Goal: Task Accomplishment & Management: Complete application form

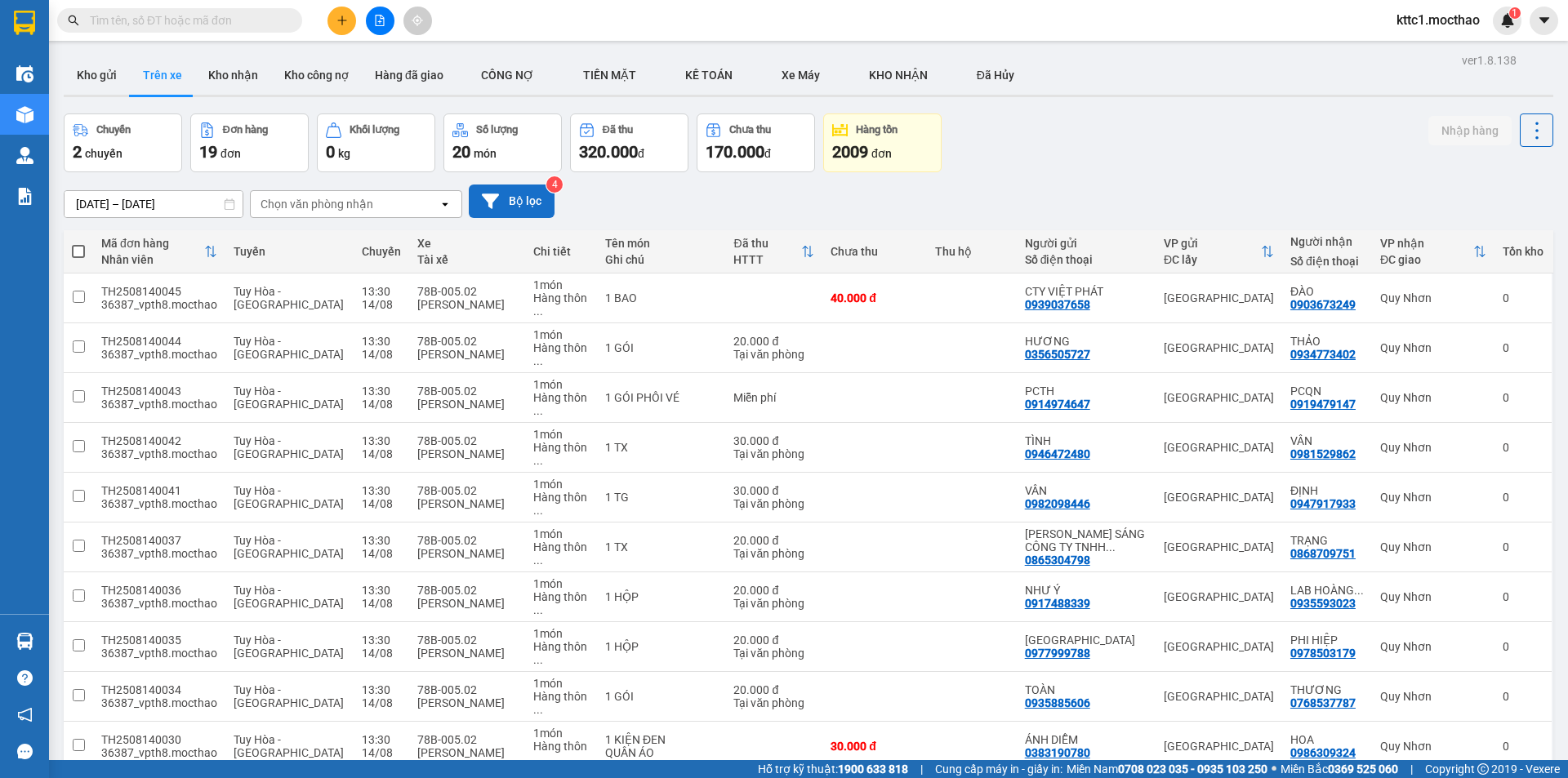
click at [497, 200] on icon at bounding box center [490, 201] width 17 height 17
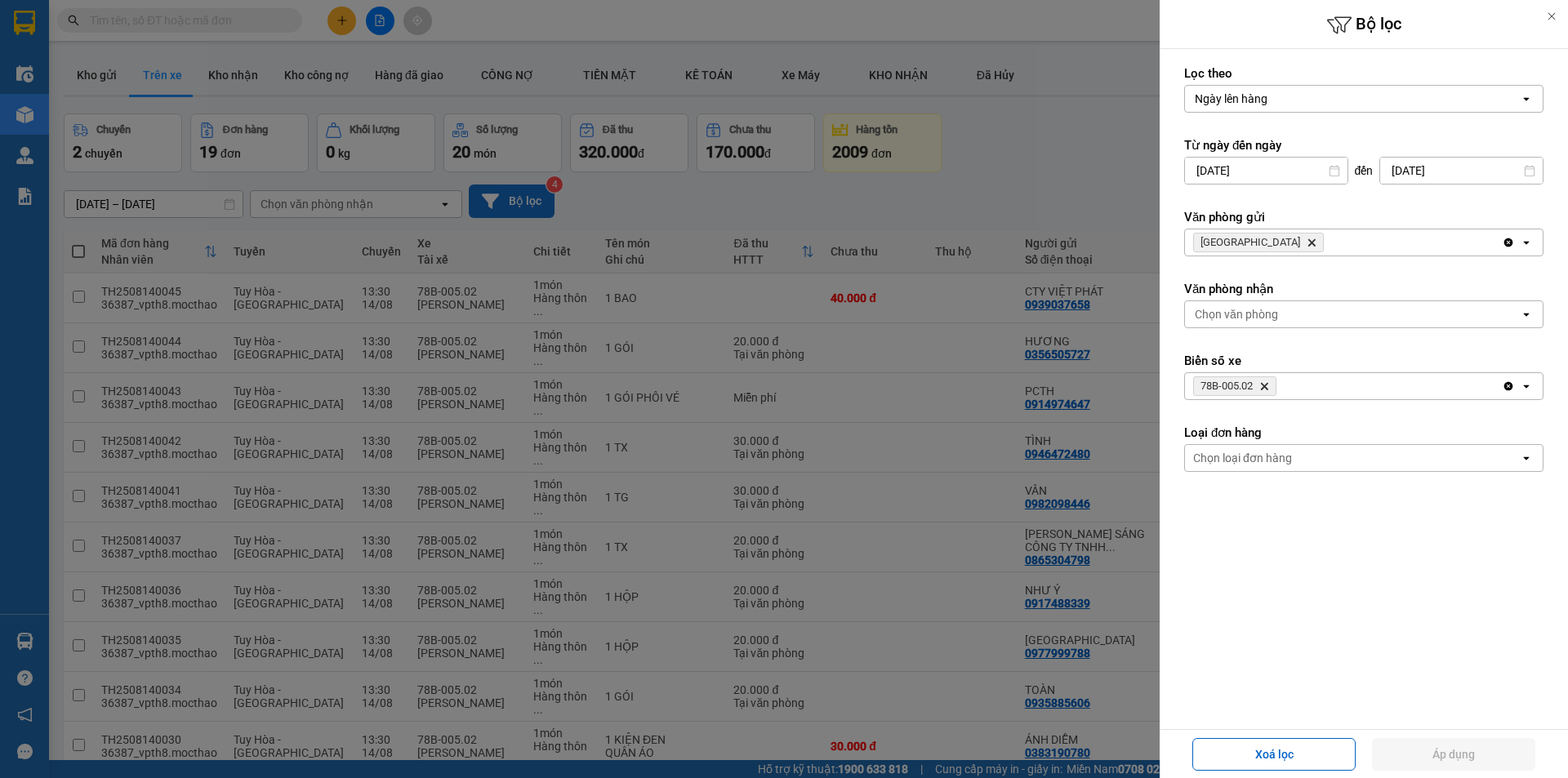
click at [1309, 239] on icon "Tuy Hòa, close by backspace" at bounding box center [1312, 242] width 7 height 7
click at [1252, 241] on div "Chọn văn phòng" at bounding box center [1236, 242] width 83 height 16
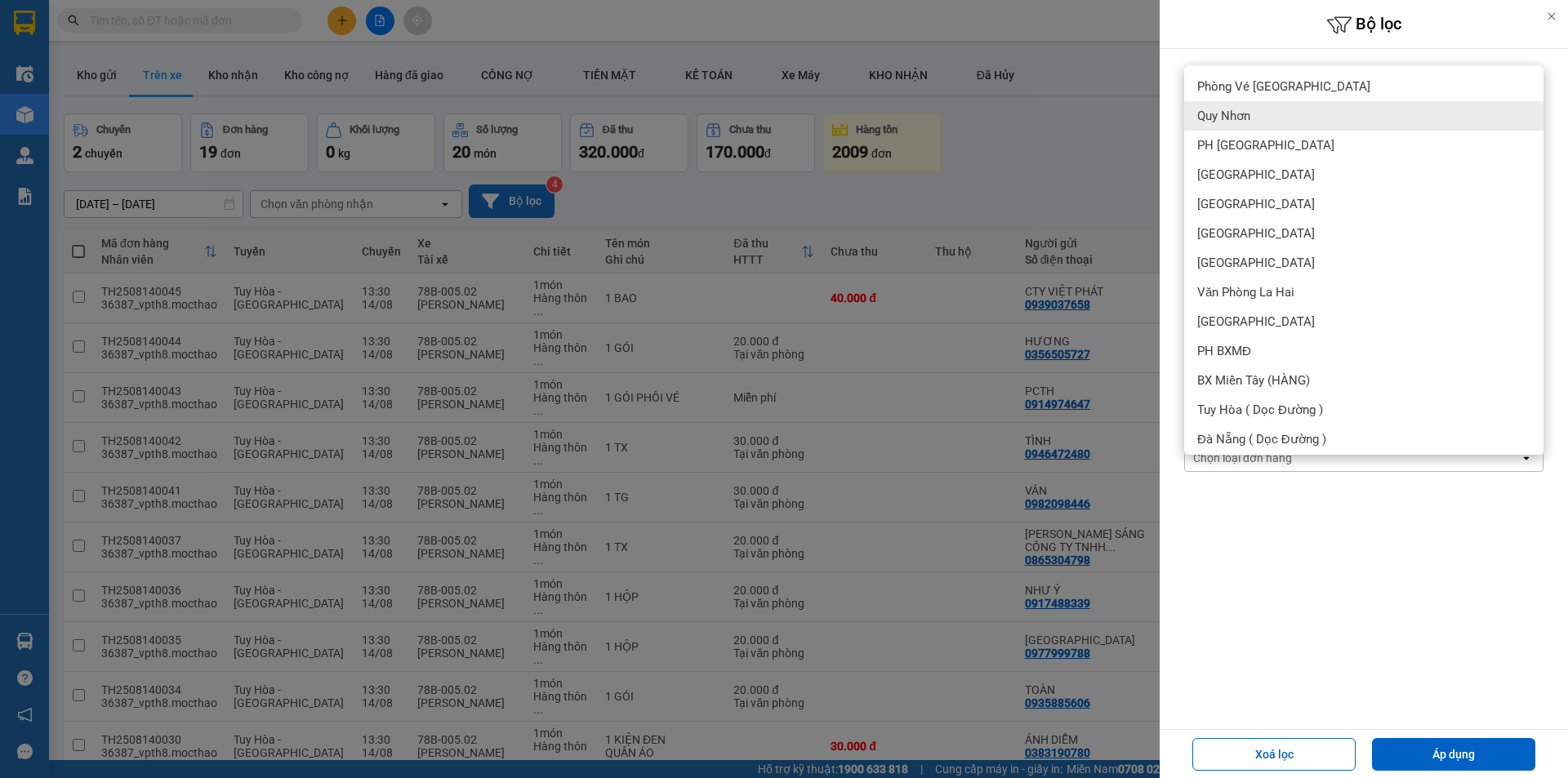
click at [1236, 122] on span "Quy Nhơn" at bounding box center [1224, 116] width 53 height 16
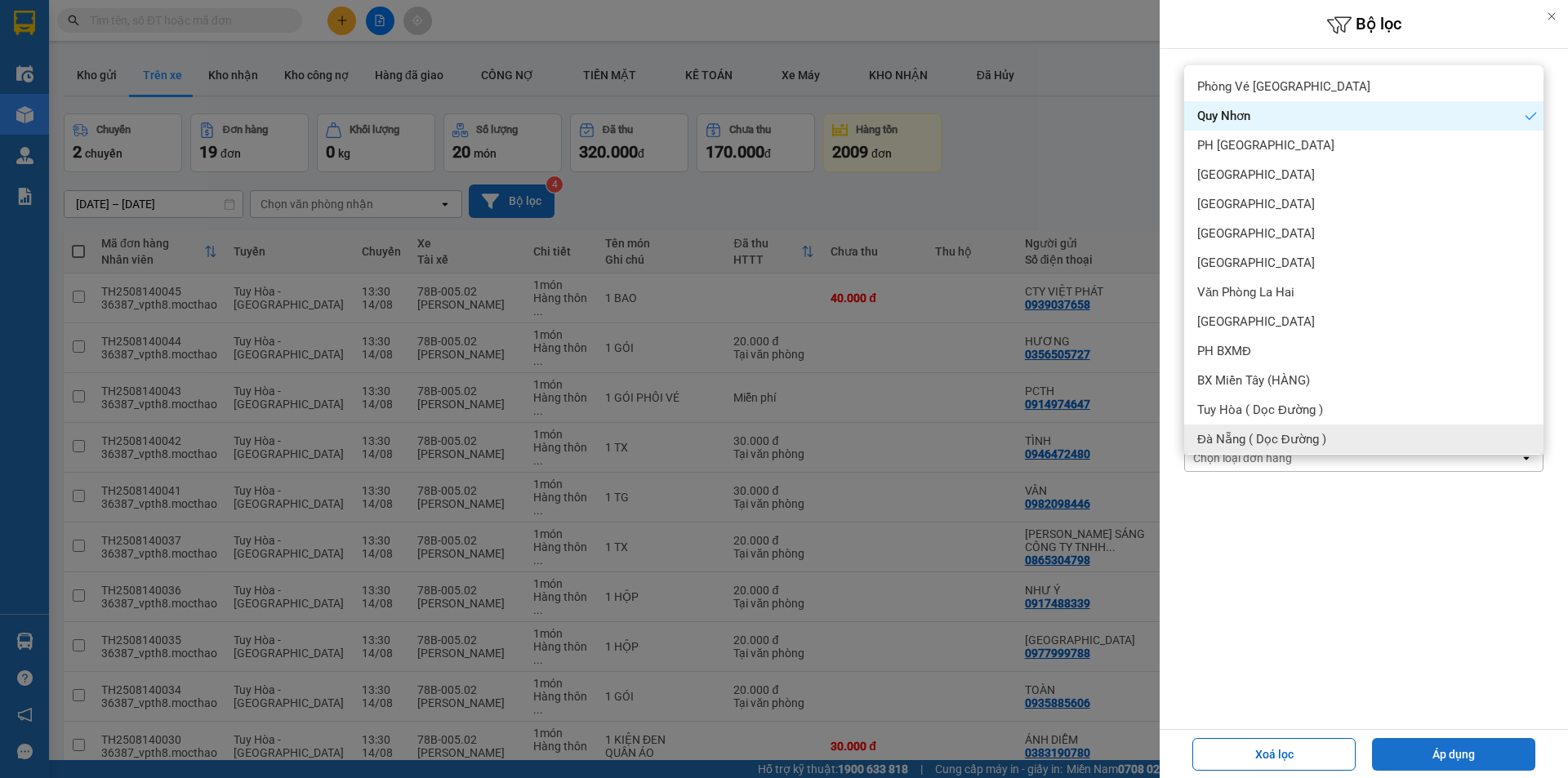
click at [1456, 749] on button "Áp dụng" at bounding box center [1453, 754] width 163 height 33
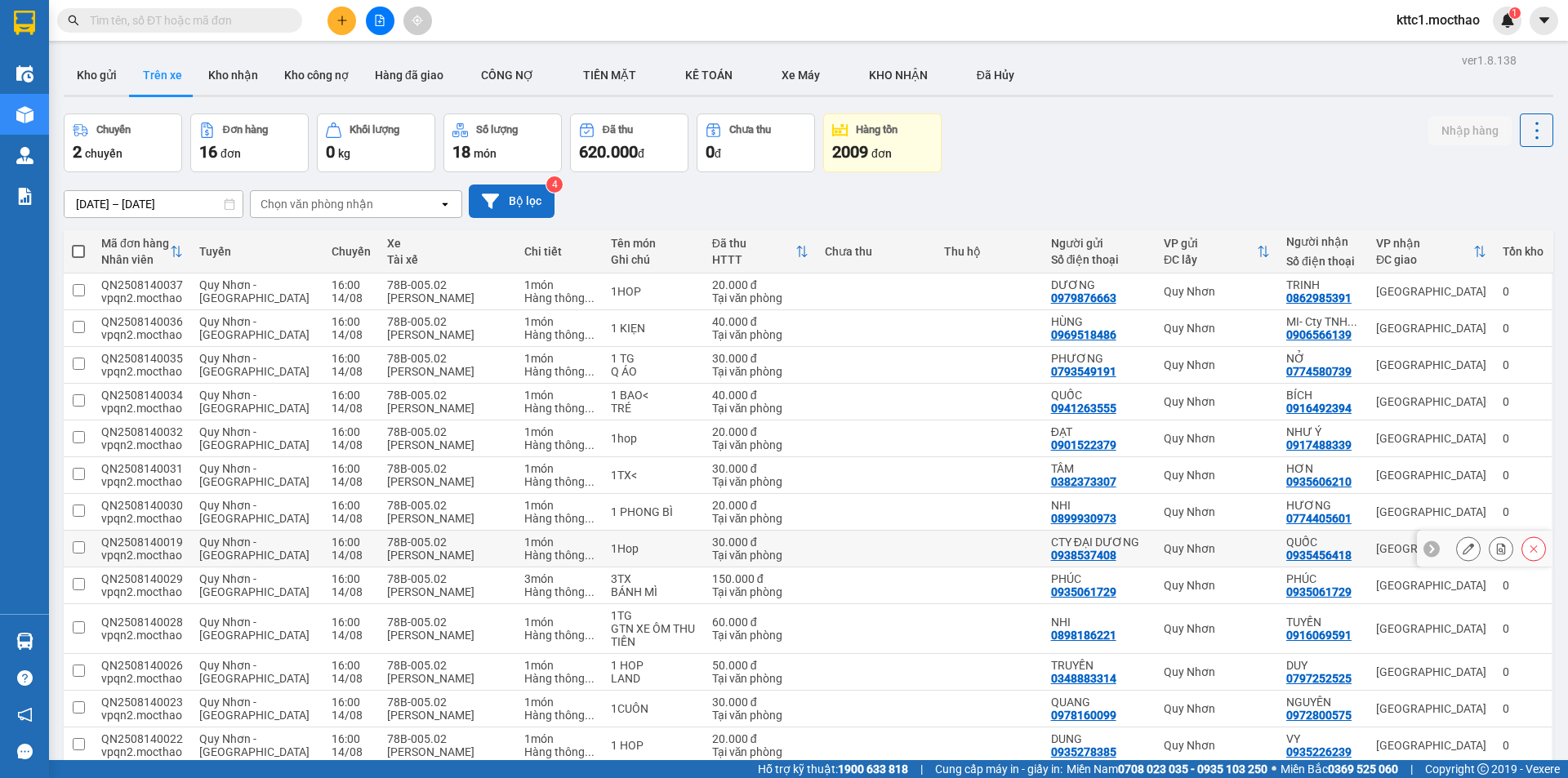
scroll to position [194, 0]
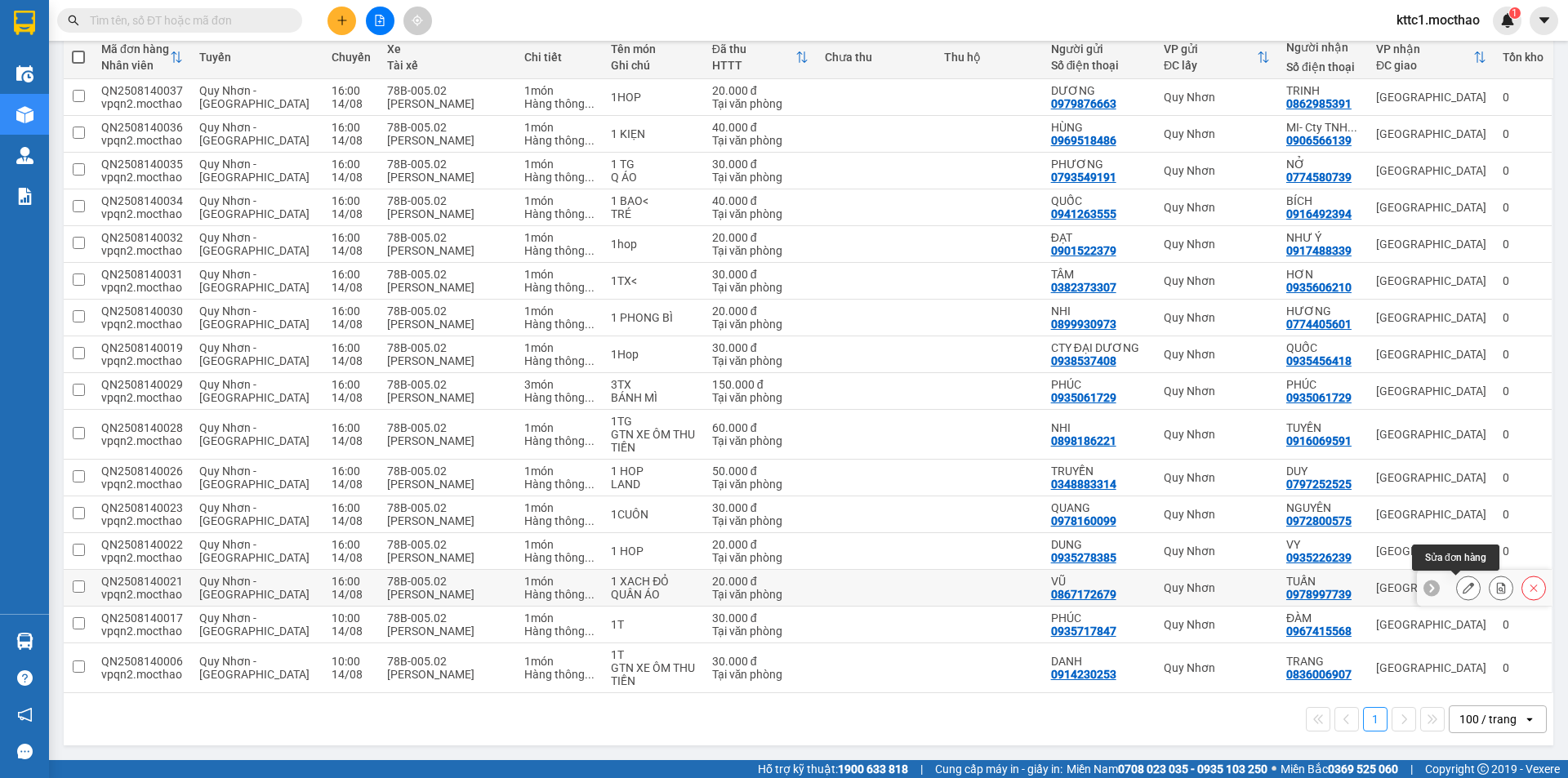
click at [1463, 586] on icon at bounding box center [1468, 587] width 12 height 12
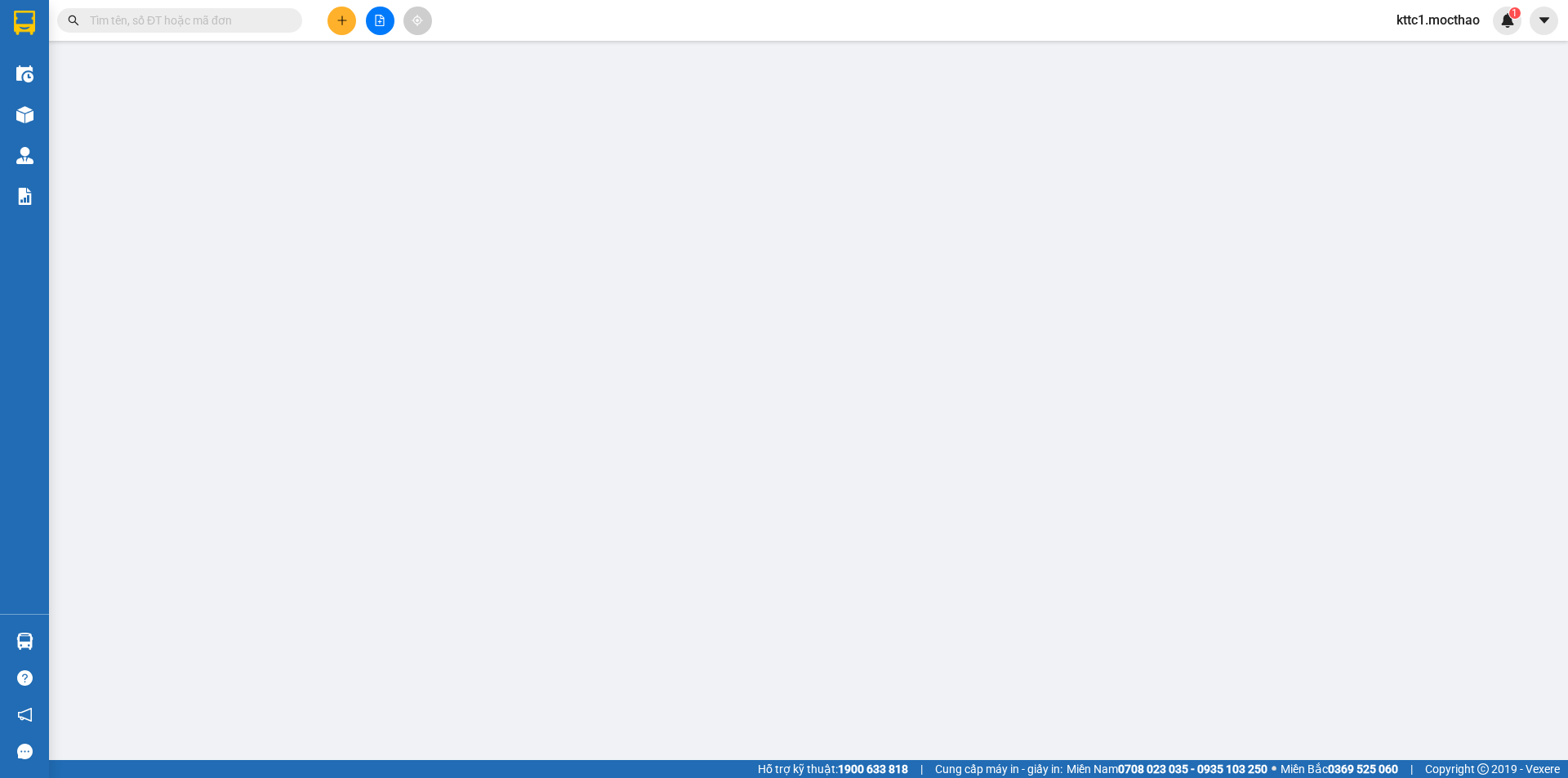
type input "0867172679"
type input "VŨ"
type input "0978997739"
type input "TUẤN"
type input "A"
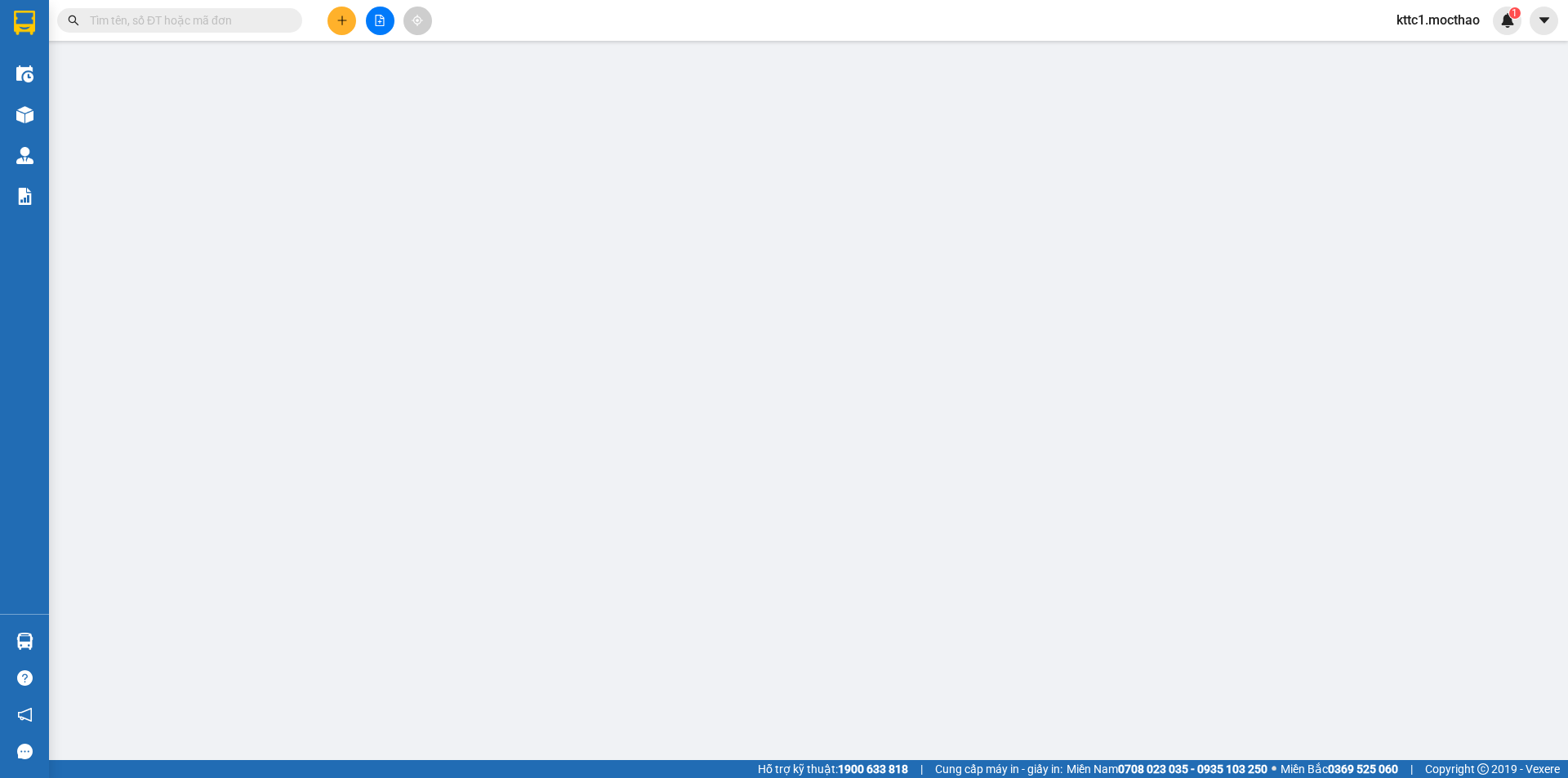
type input "20.000"
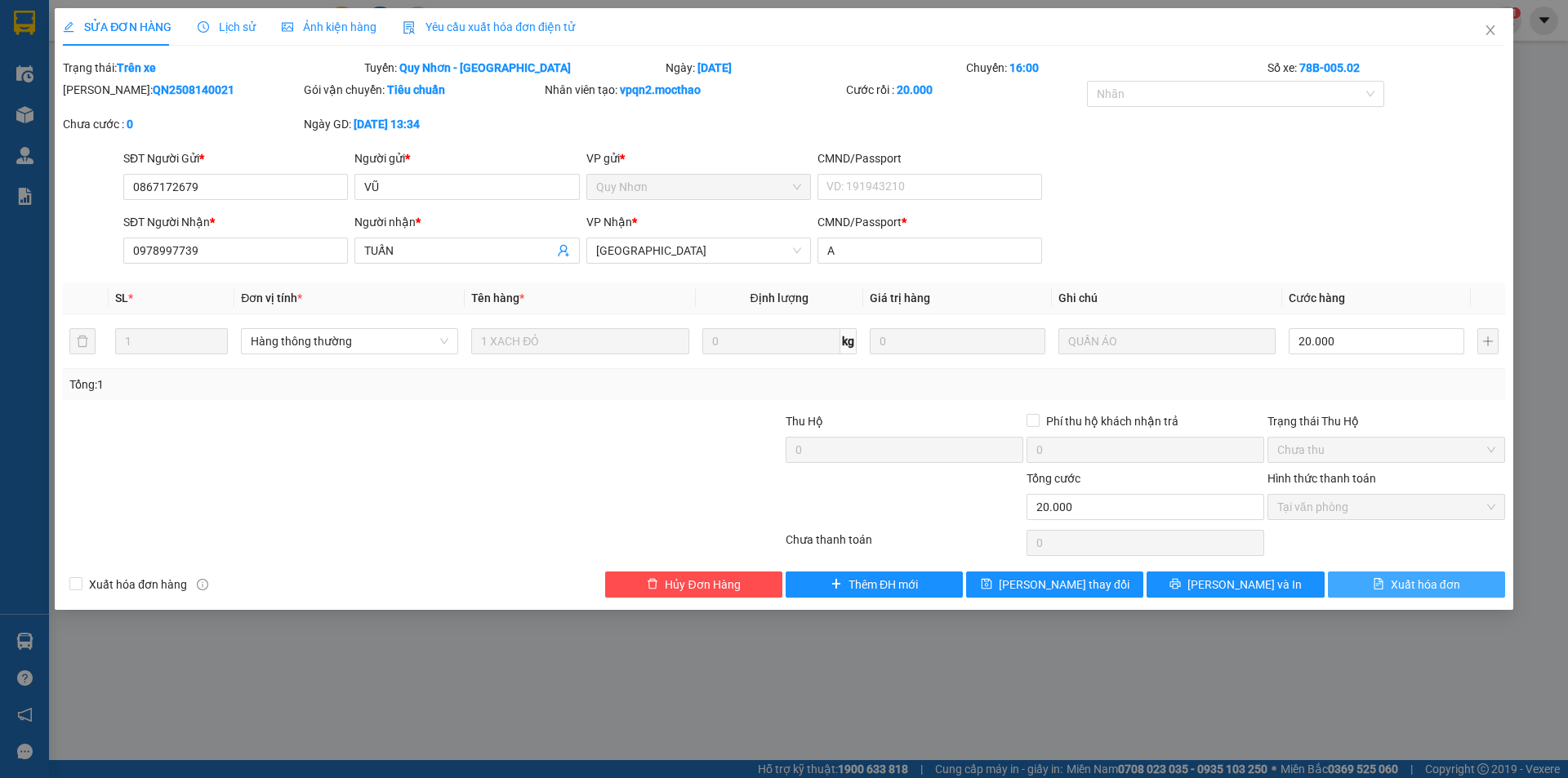
click at [1399, 586] on span "Xuất hóa đơn" at bounding box center [1425, 585] width 70 height 18
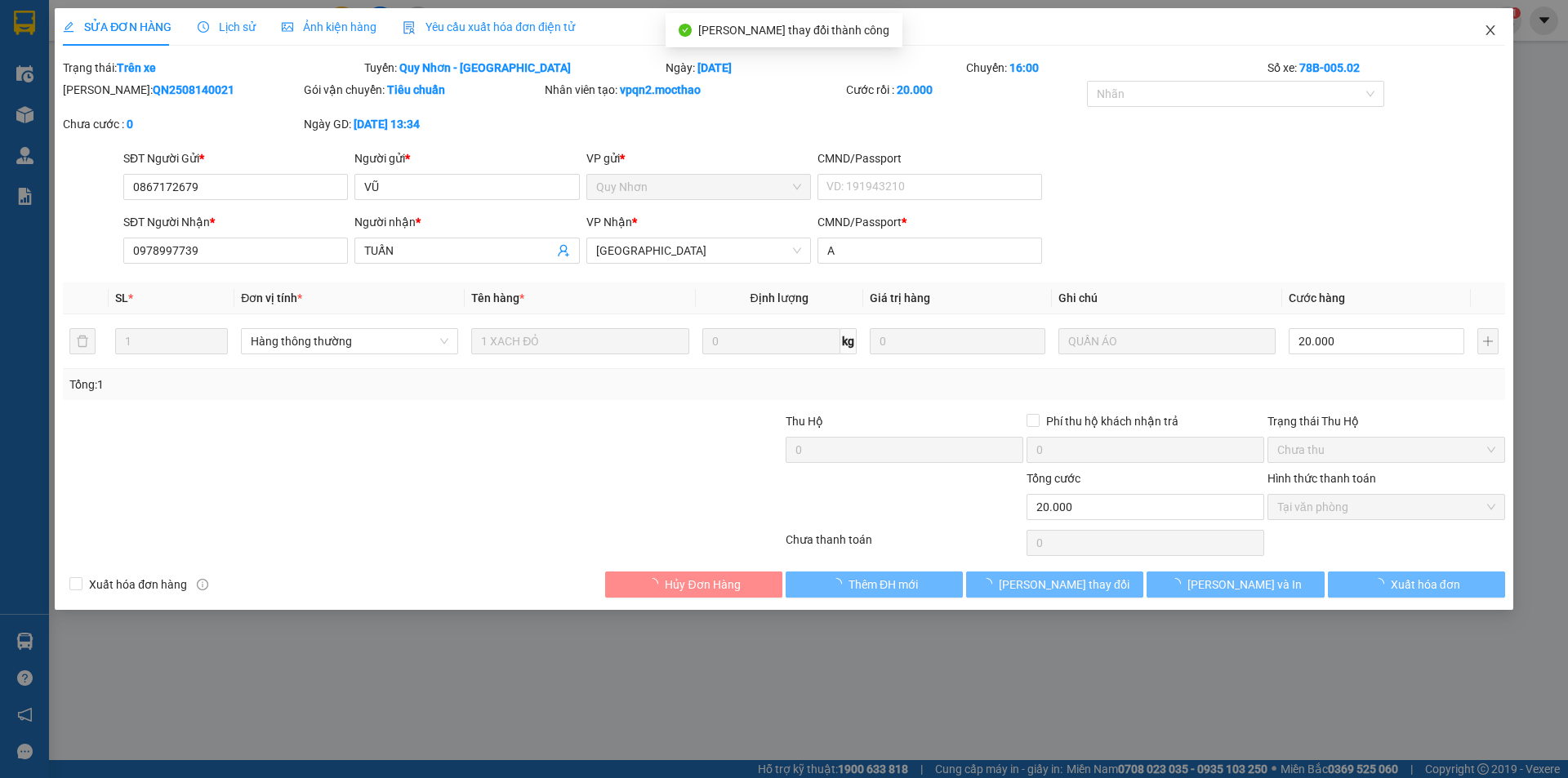
checkbox input "true"
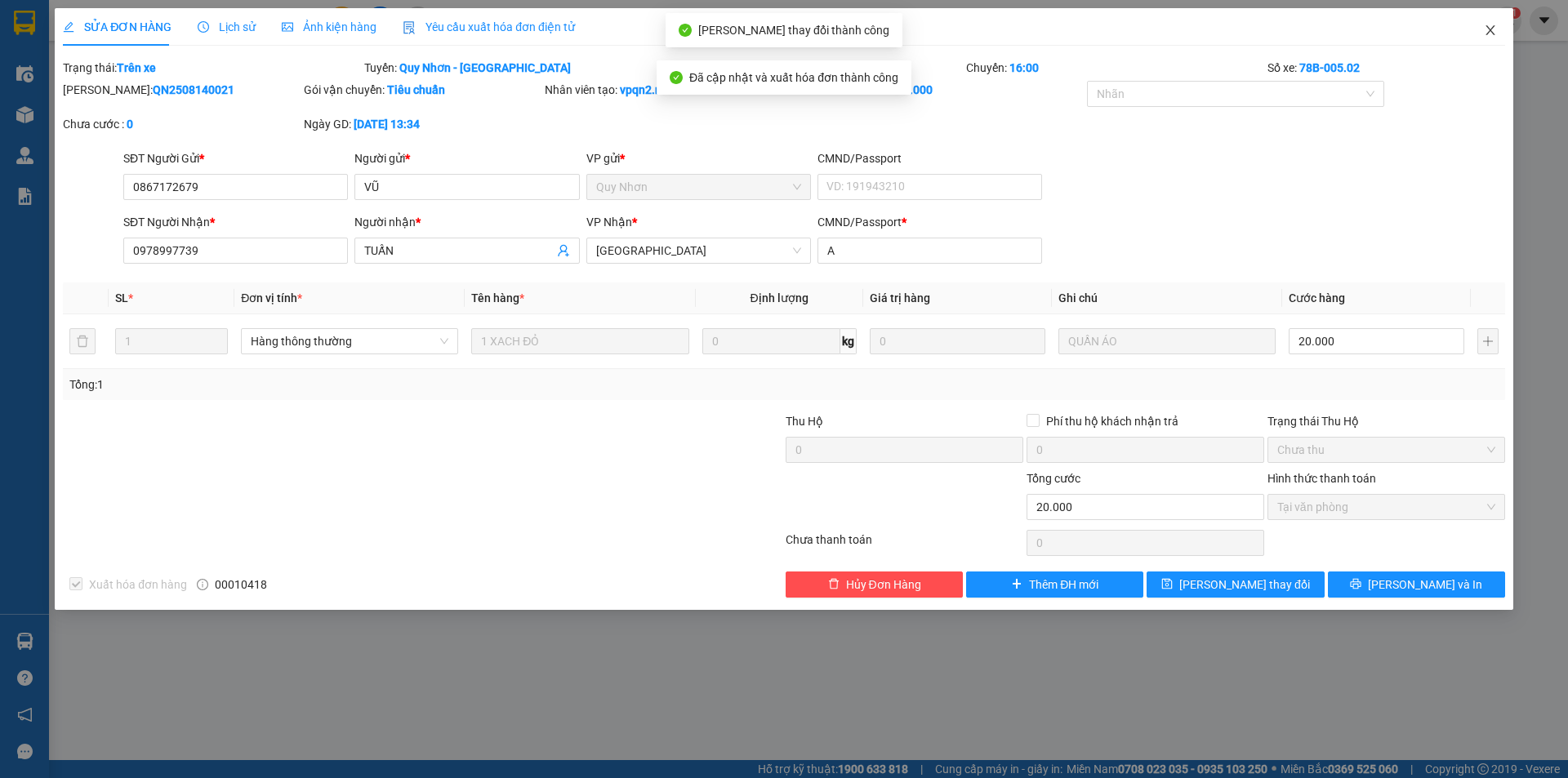
click at [1485, 29] on icon "close" at bounding box center [1490, 30] width 13 height 13
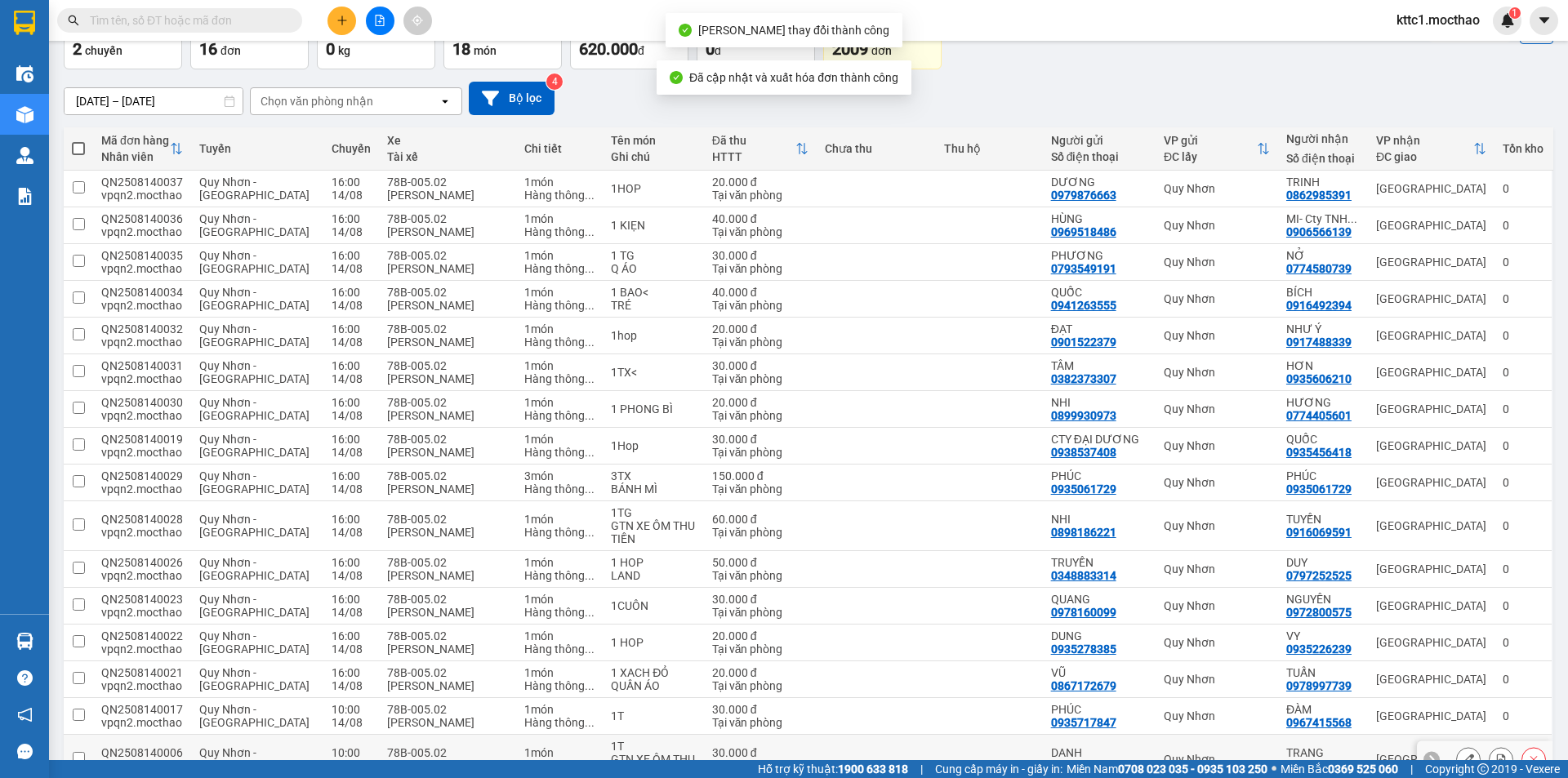
scroll to position [194, 0]
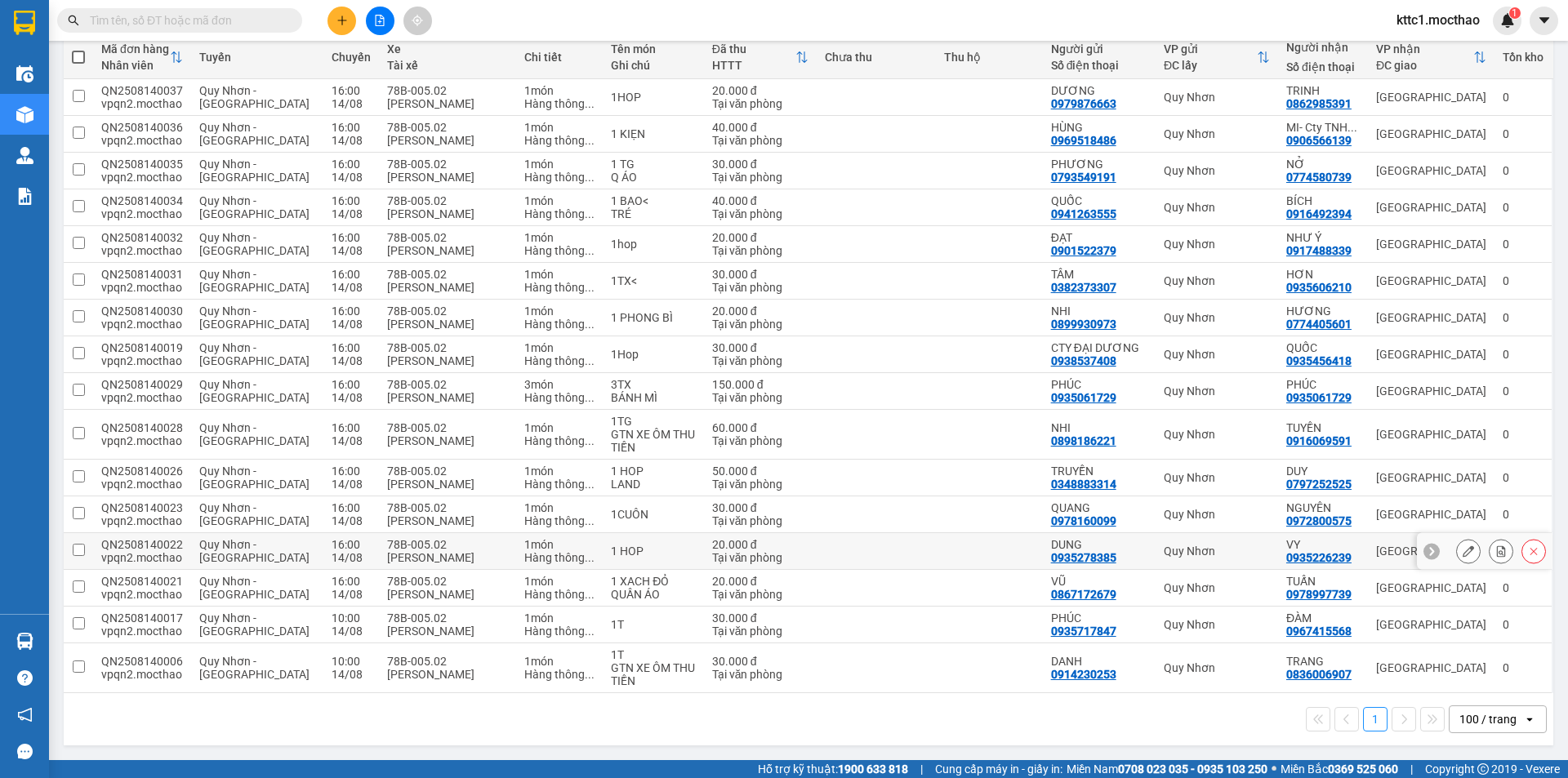
click at [1463, 549] on icon at bounding box center [1468, 551] width 12 height 12
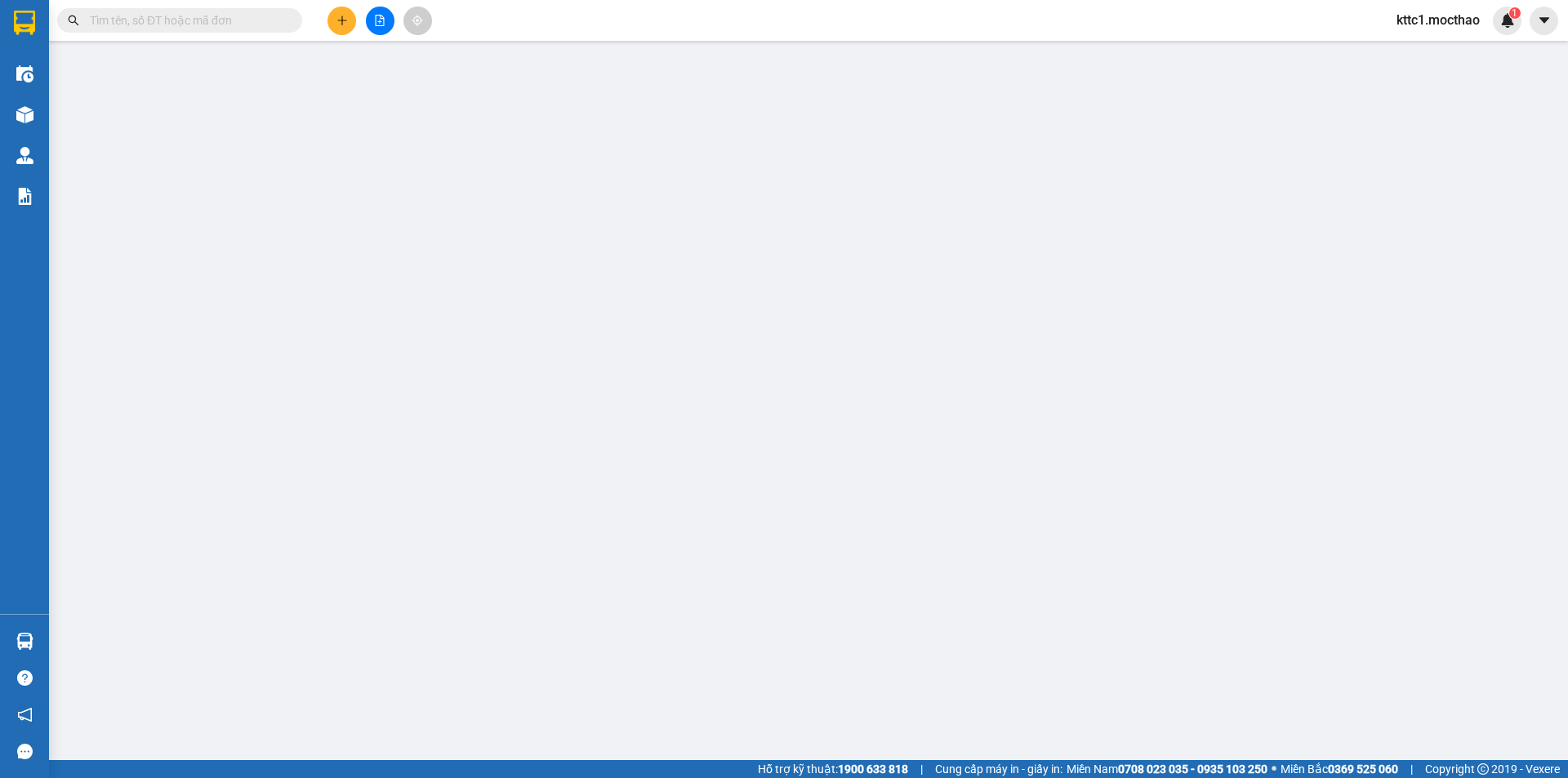
type input "0935278385"
type input "DUNG"
type input "0935226239"
type input "VY"
type input "A"
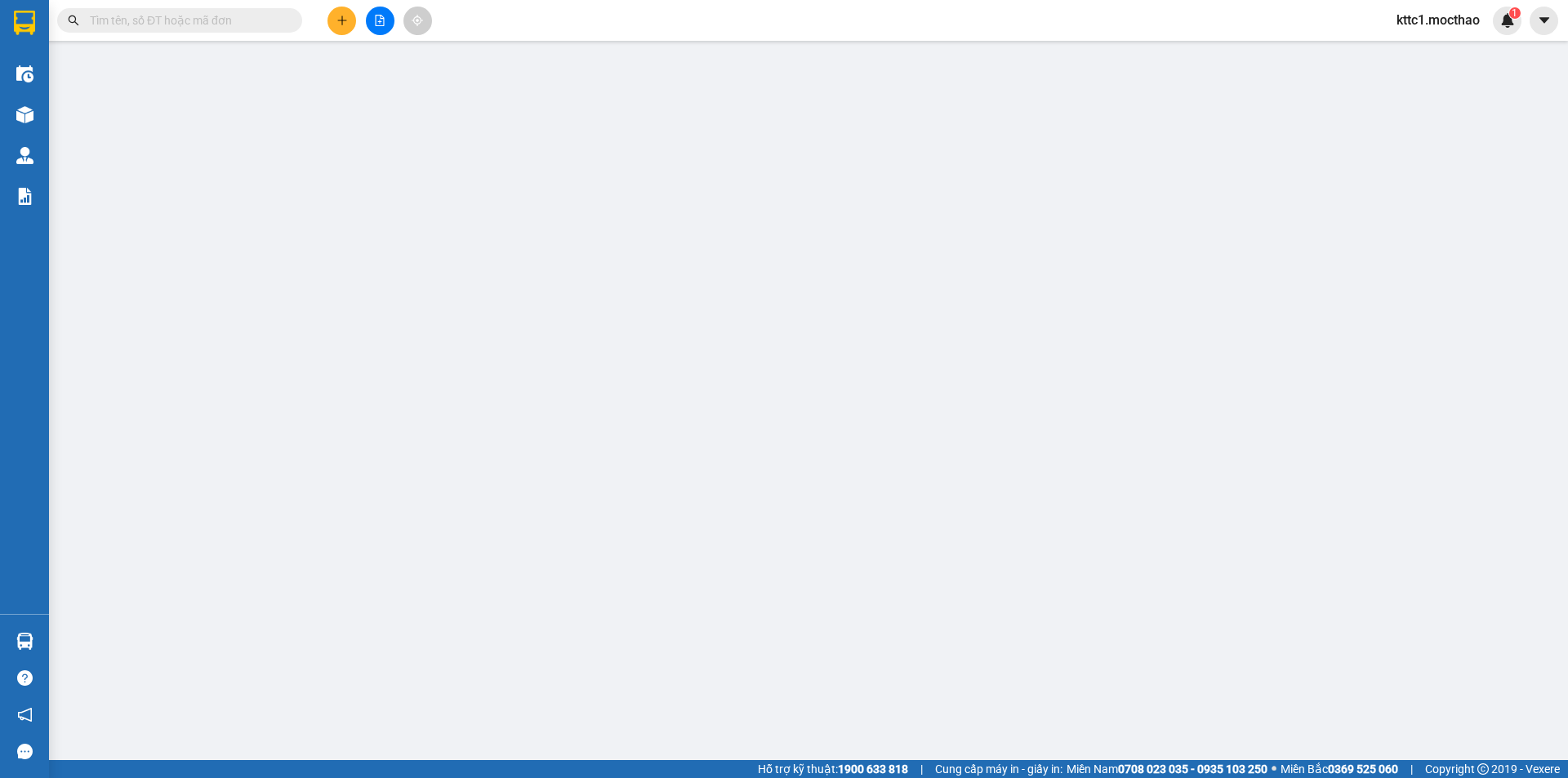
type input "20.000"
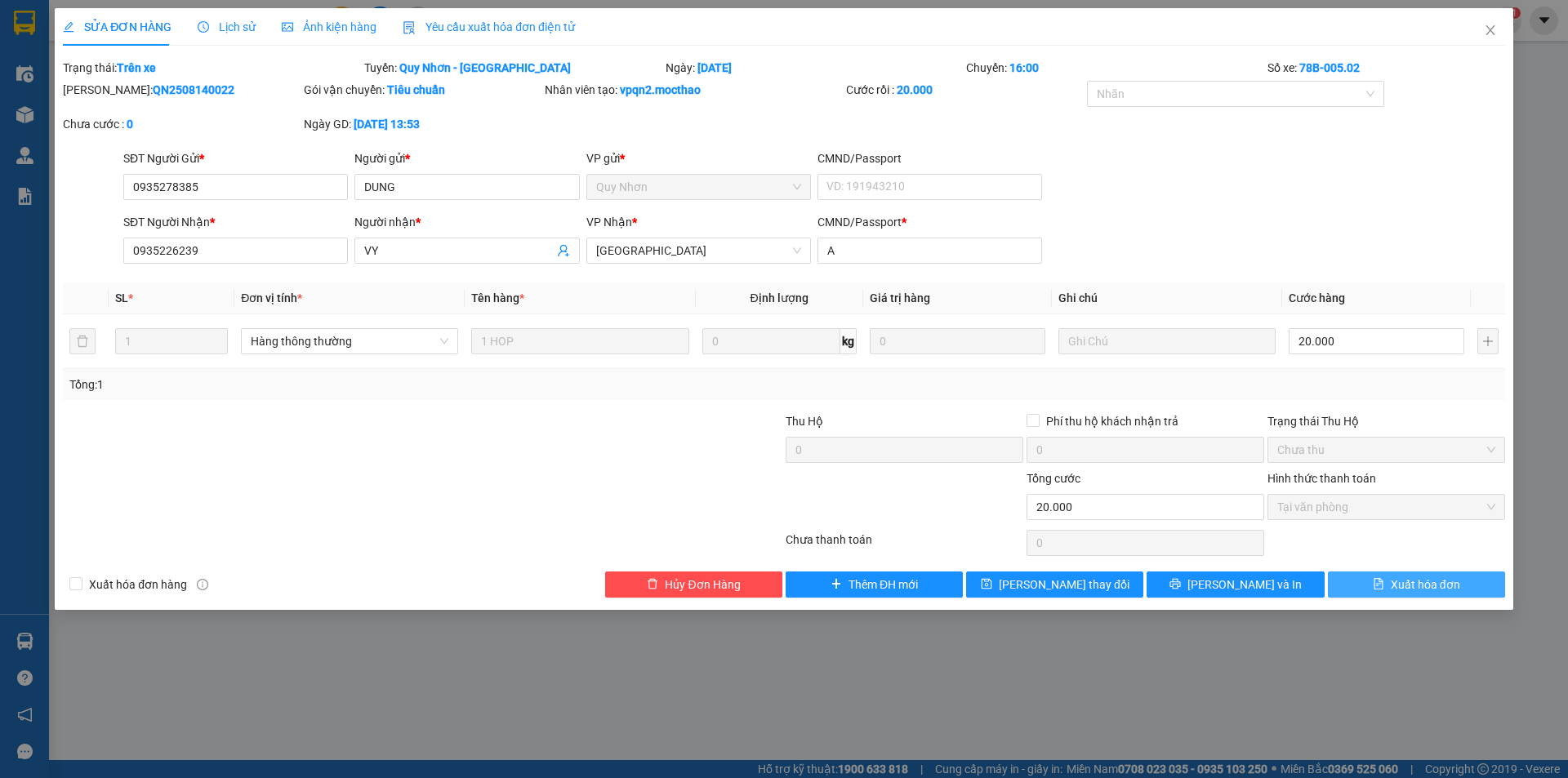
click at [1420, 582] on span "Xuất hóa đơn" at bounding box center [1425, 585] width 70 height 18
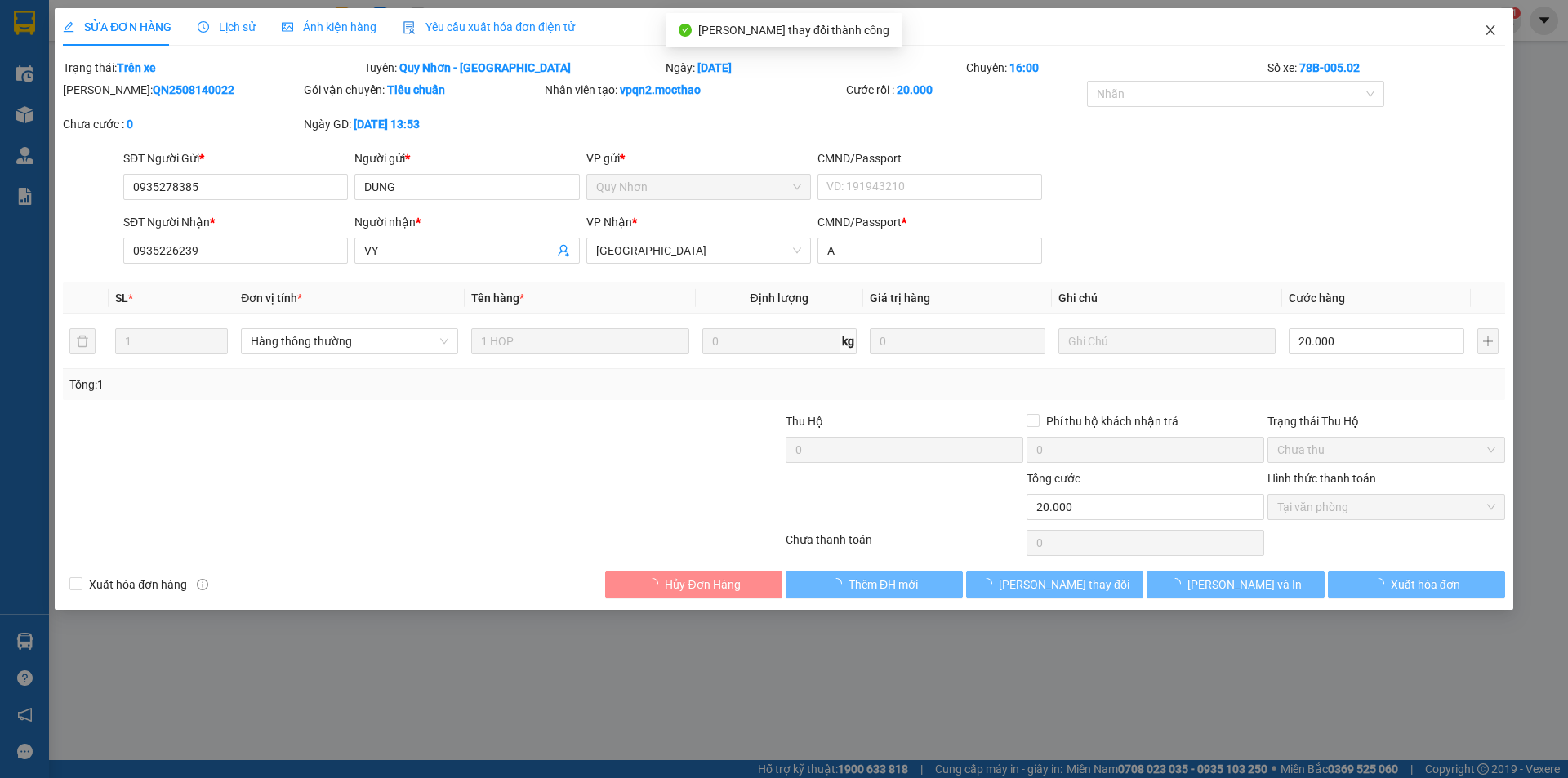
checkbox input "true"
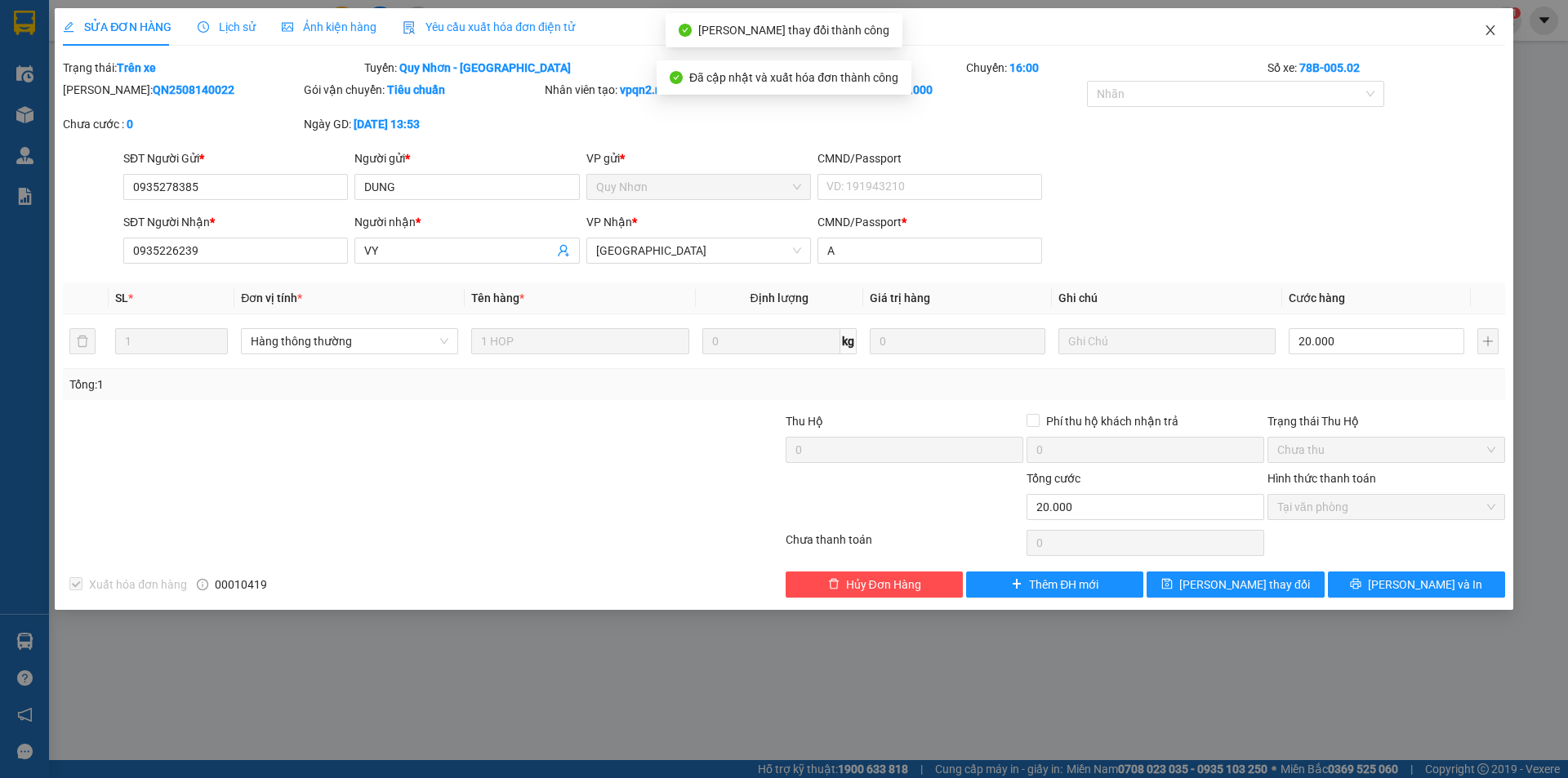
click at [1492, 30] on icon "close" at bounding box center [1490, 30] width 13 height 13
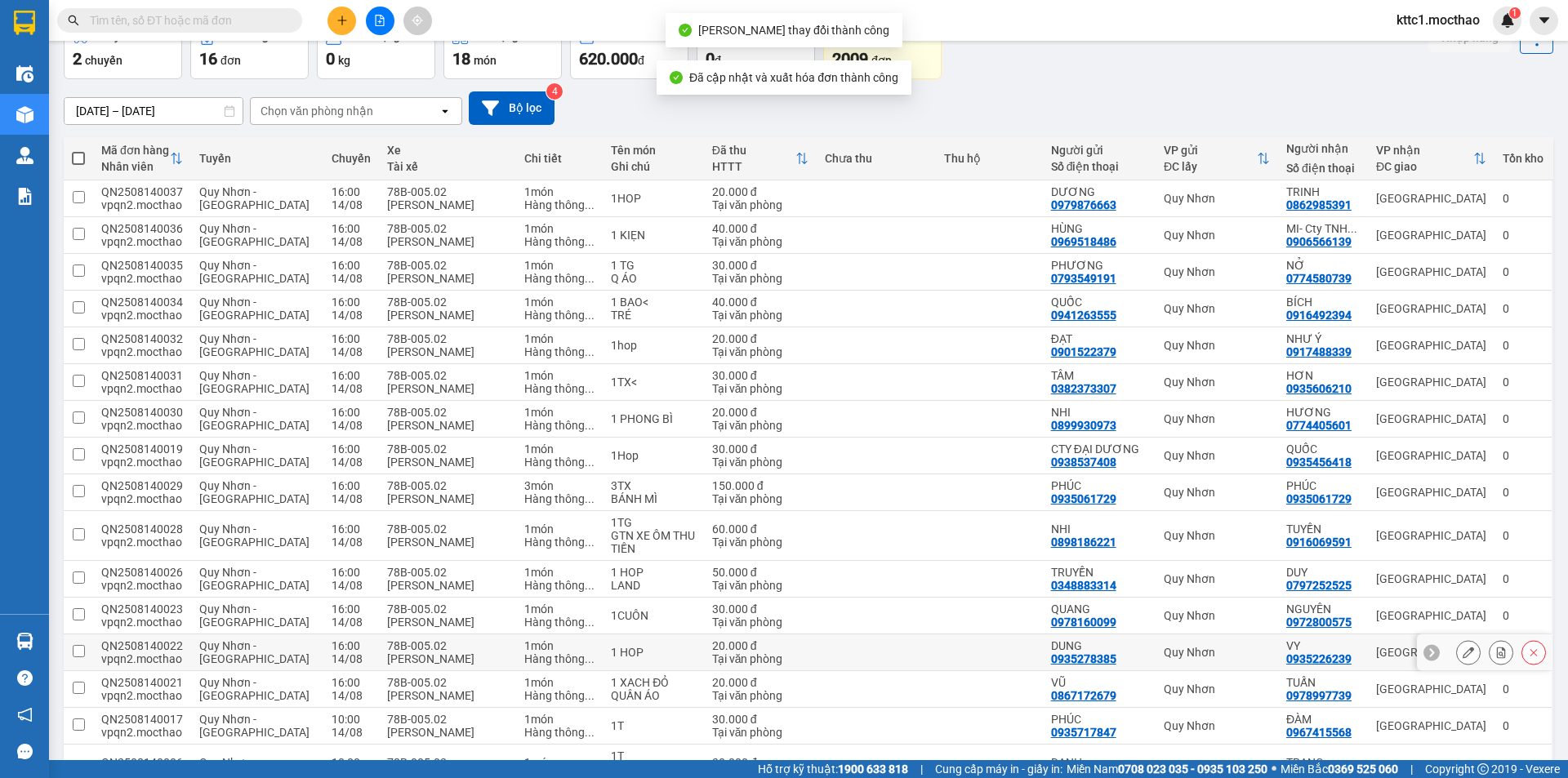
scroll to position [194, 0]
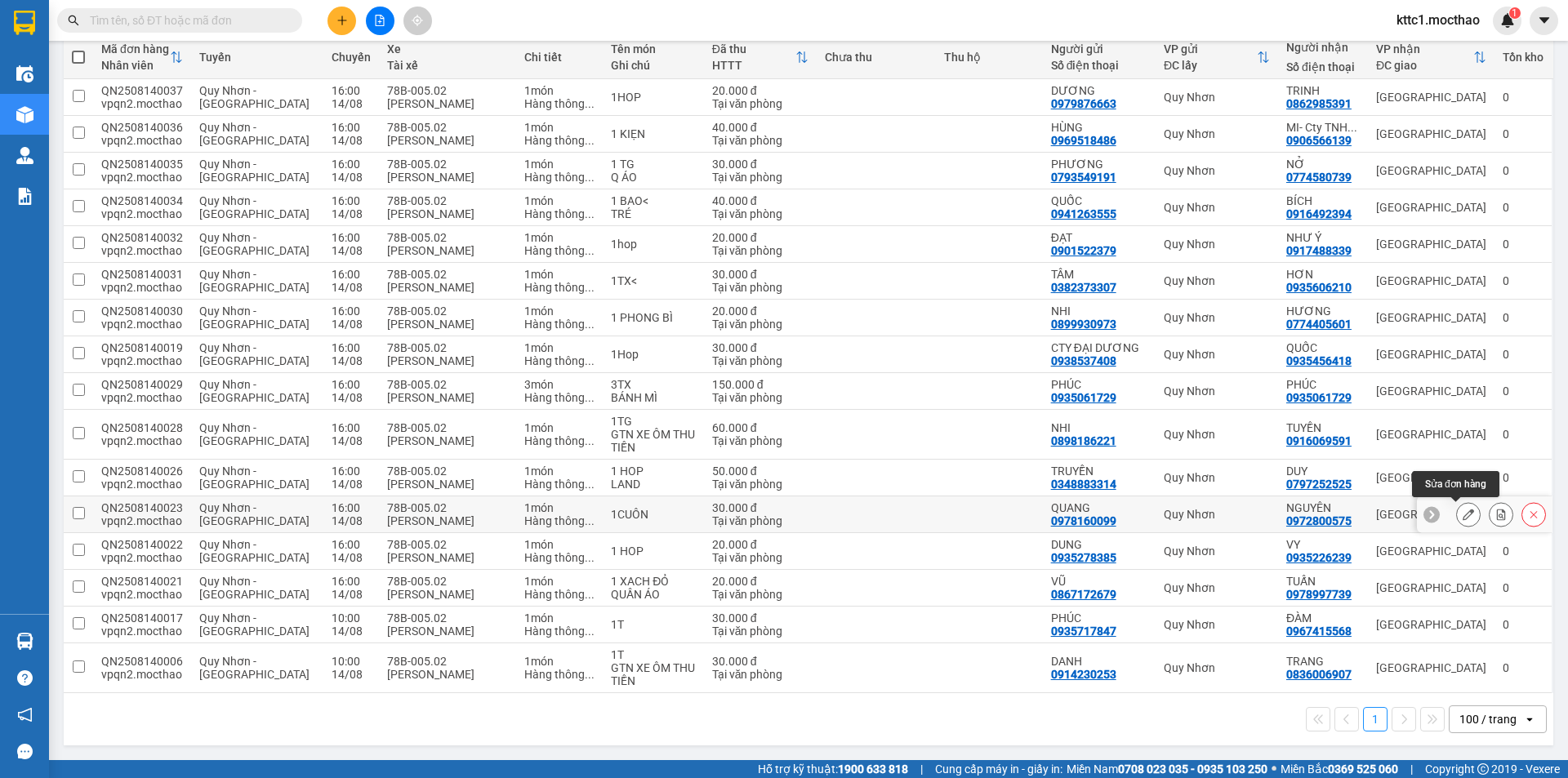
click at [1463, 515] on icon at bounding box center [1468, 514] width 12 height 12
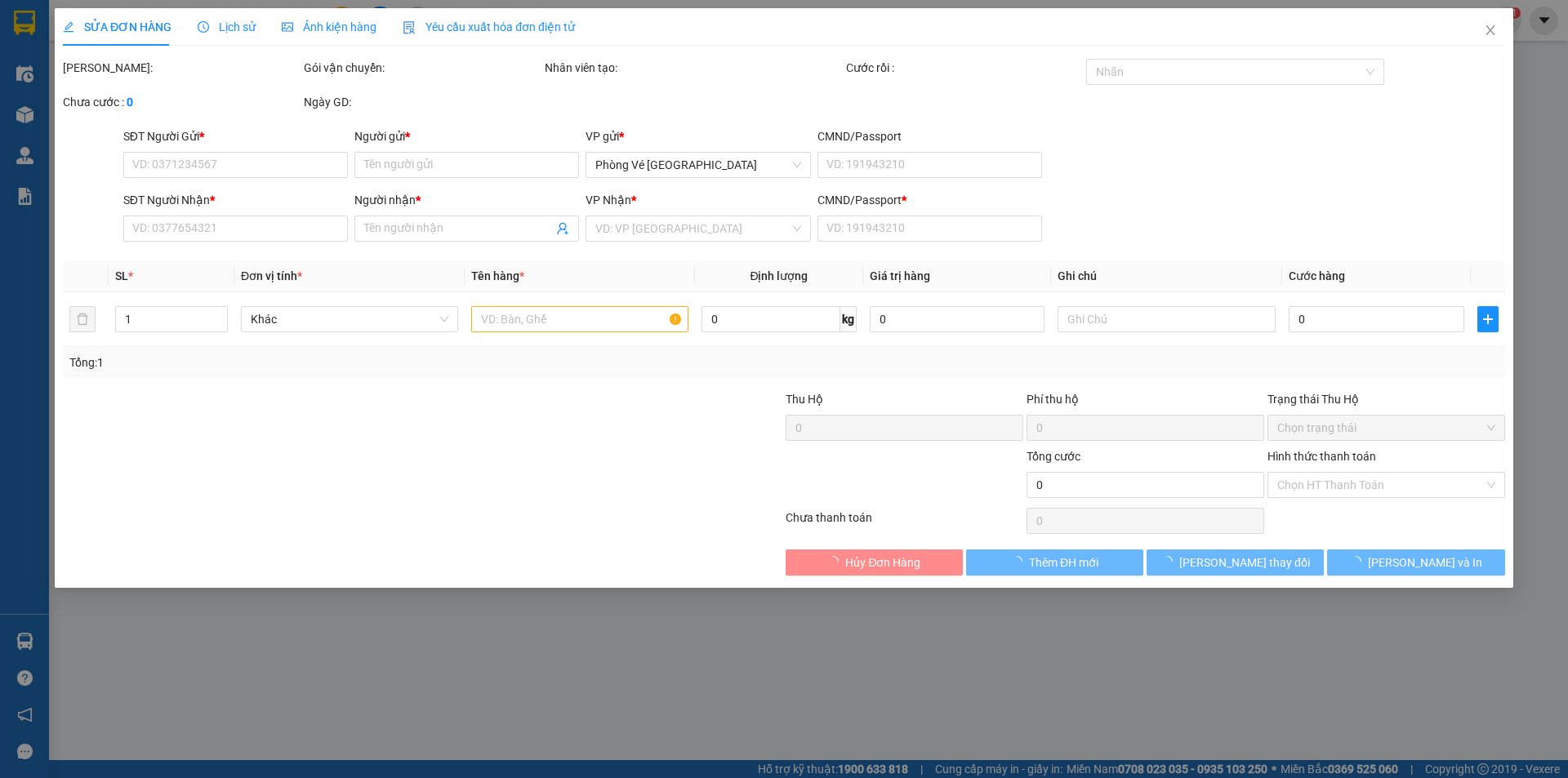
type input "0978160099"
type input "QUANG"
type input "0972800575"
type input "NGUYÊN"
type input "H"
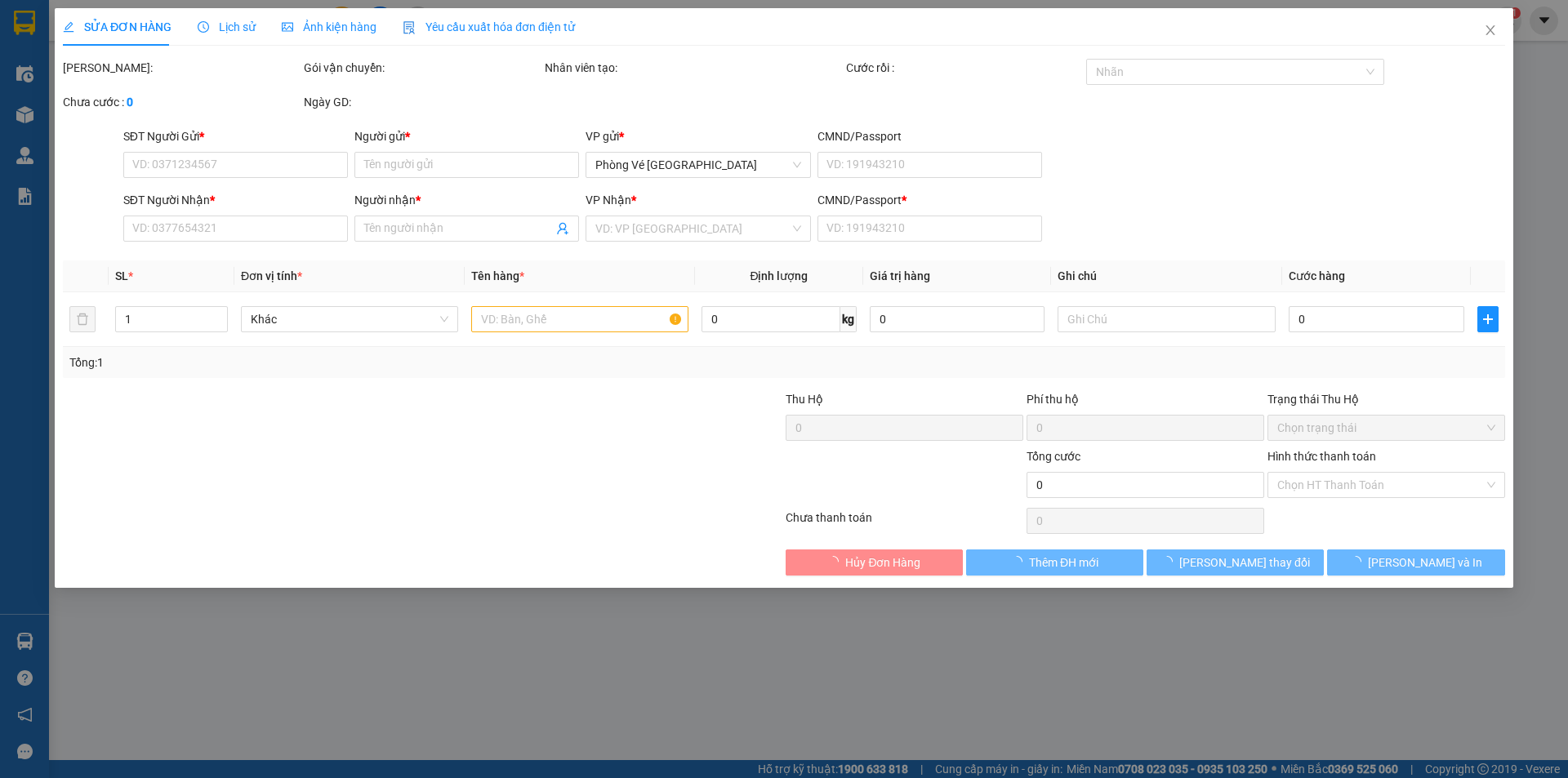
type input "30.000"
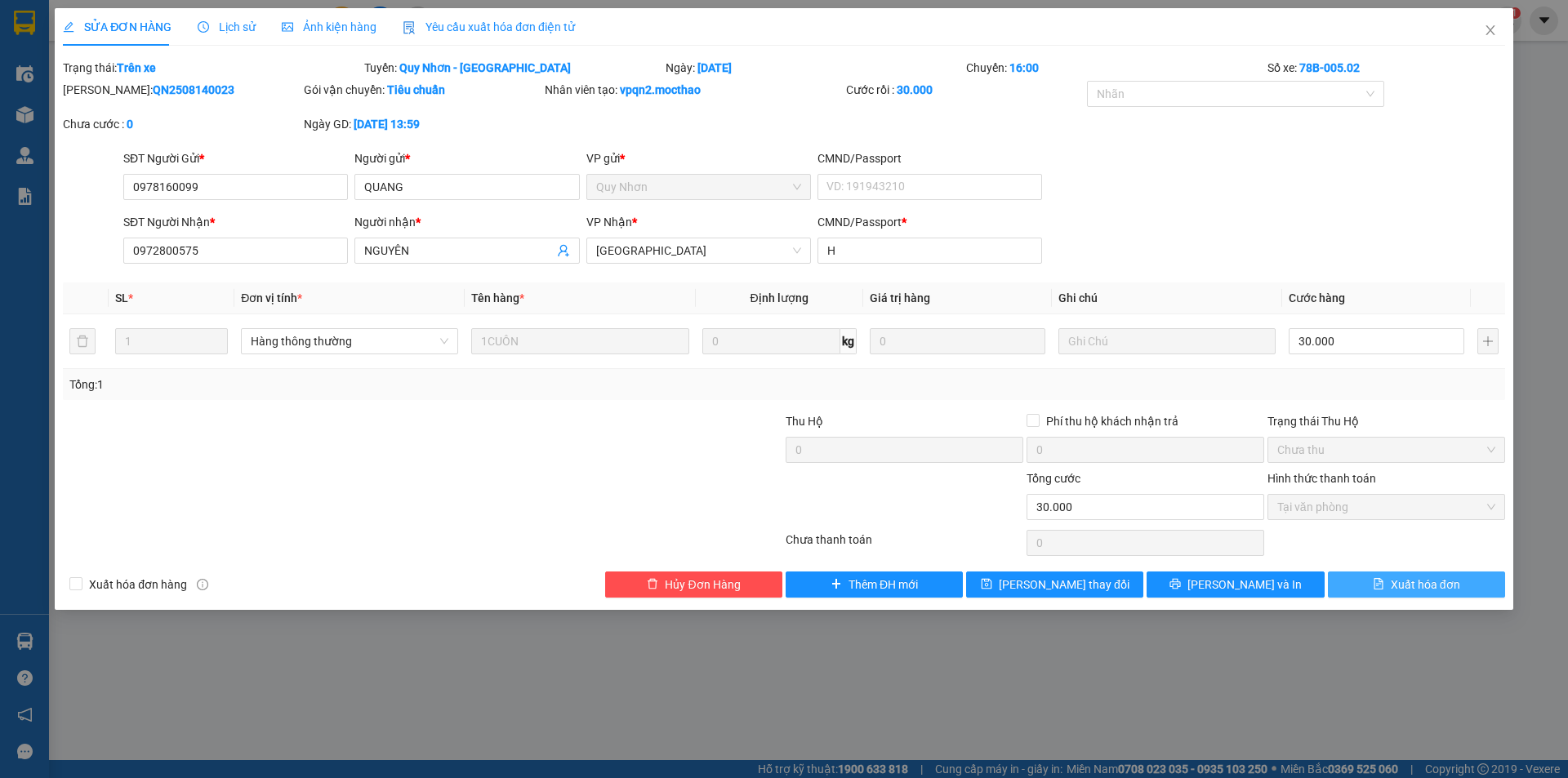
click at [1419, 595] on button "Xuất hóa đơn" at bounding box center [1416, 584] width 177 height 26
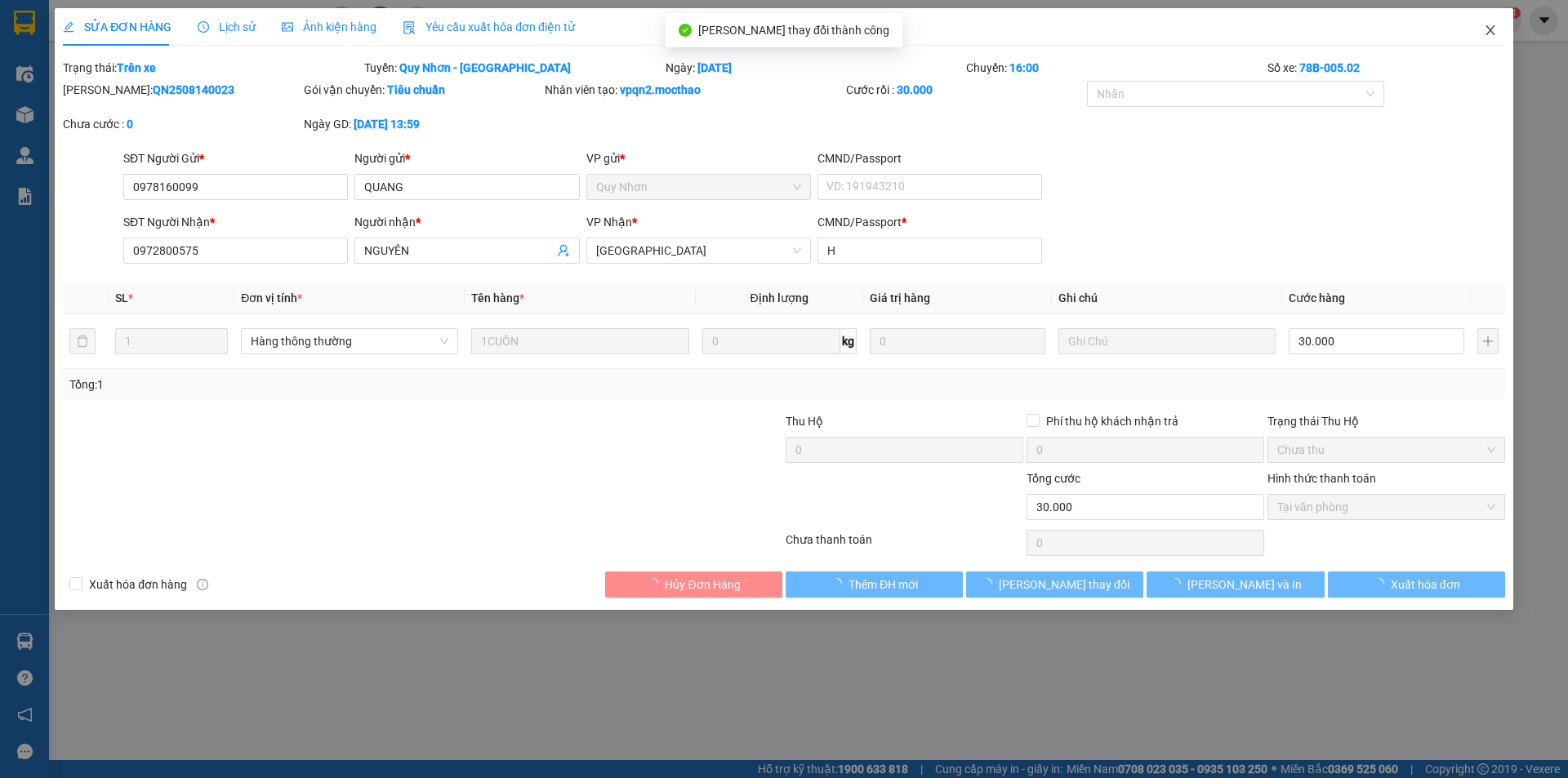
checkbox input "true"
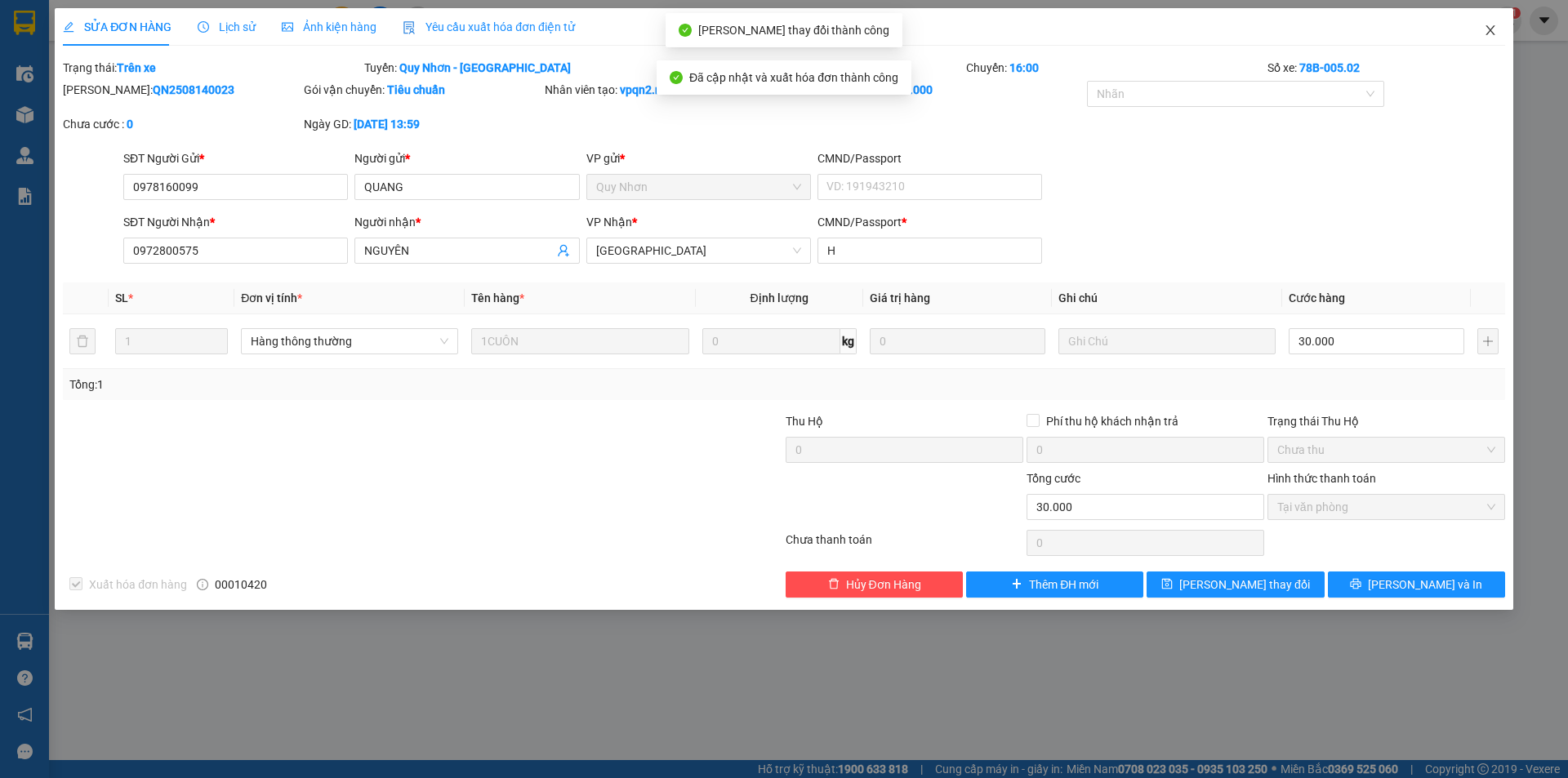
click at [1490, 32] on icon "close" at bounding box center [1490, 29] width 9 height 10
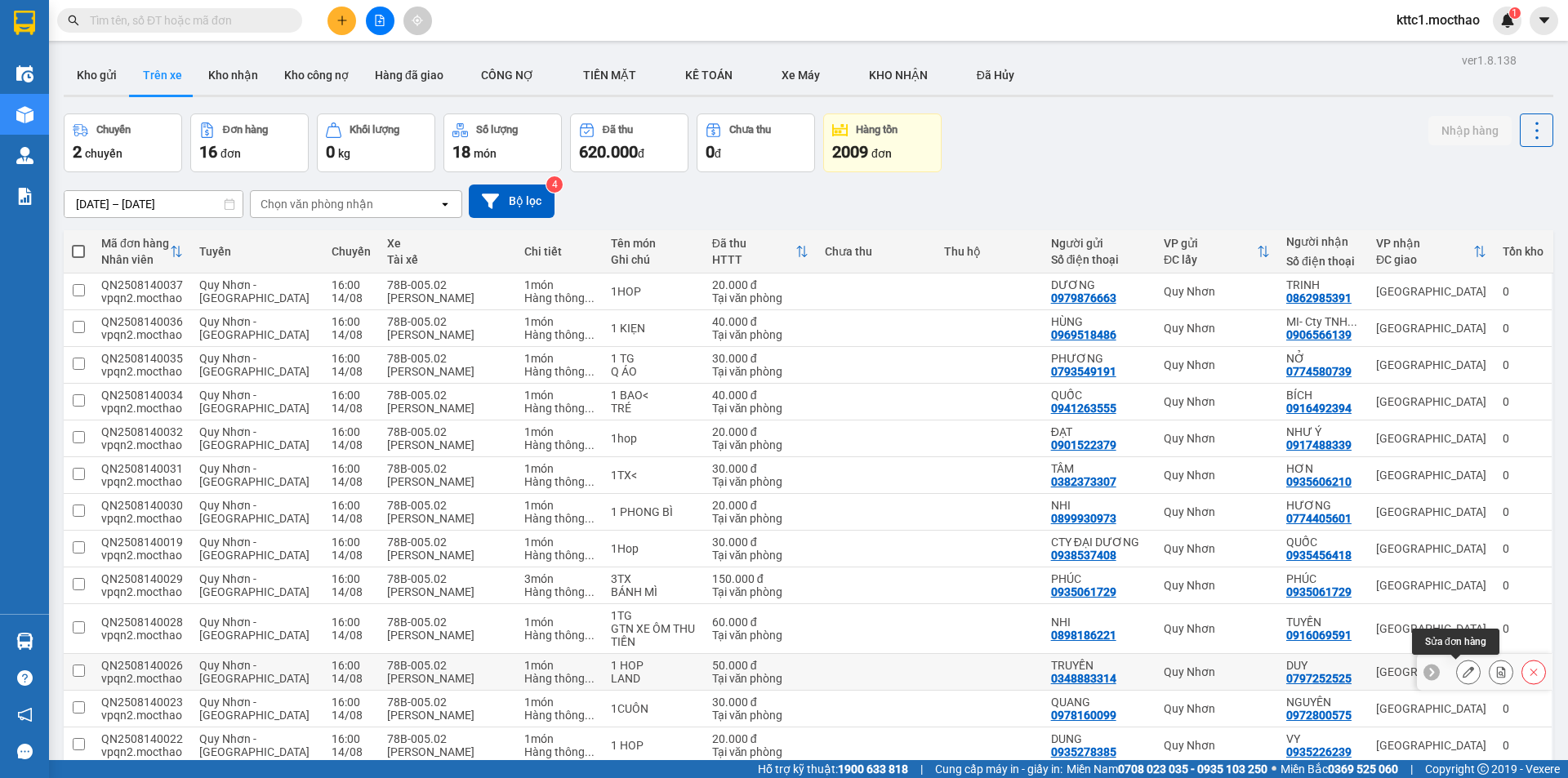
click at [1463, 674] on icon at bounding box center [1468, 672] width 12 height 12
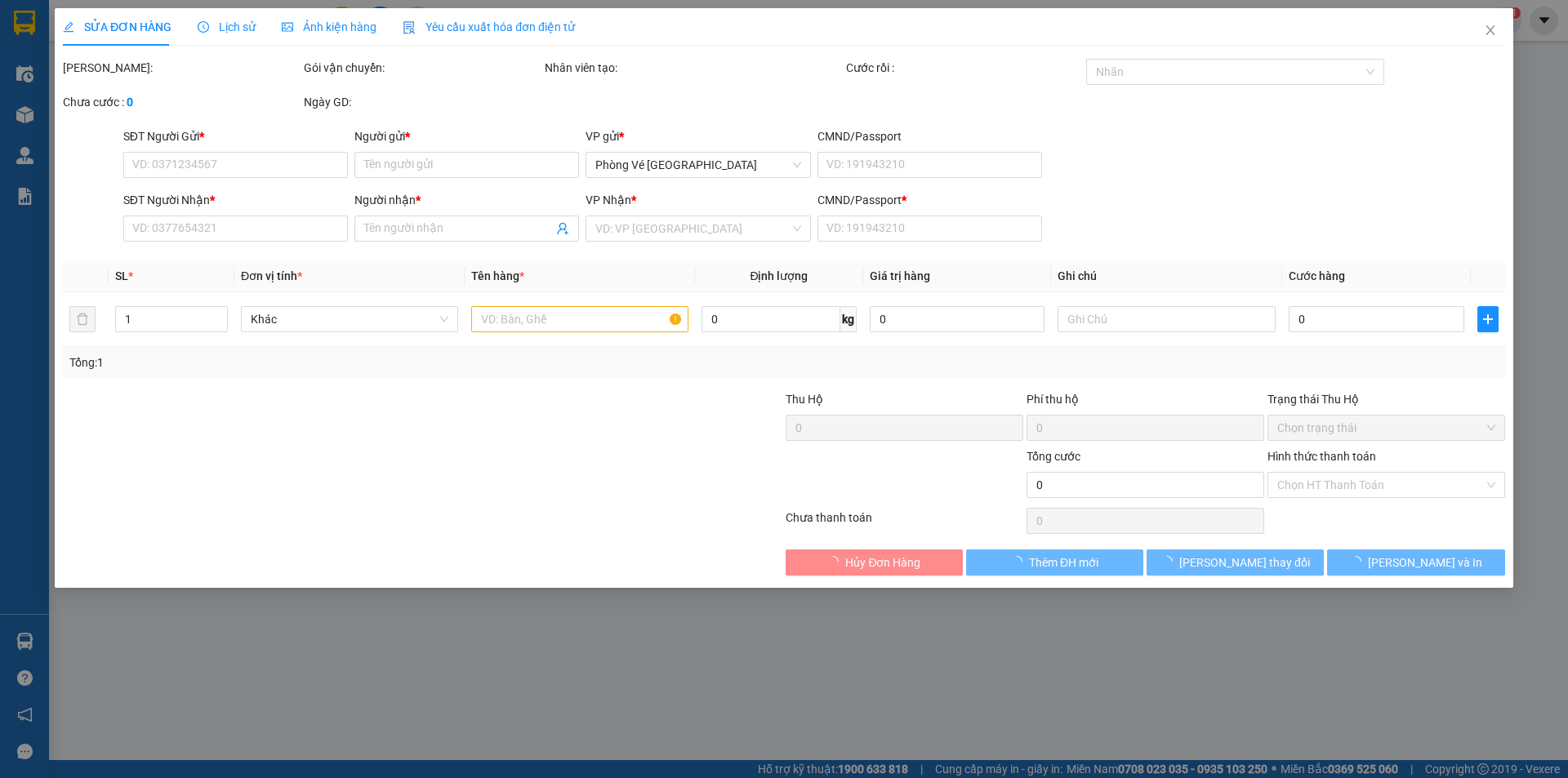
type input "0348883314"
type input "TRUYỀN"
type input "0797252525"
type input "DUY"
type input "A"
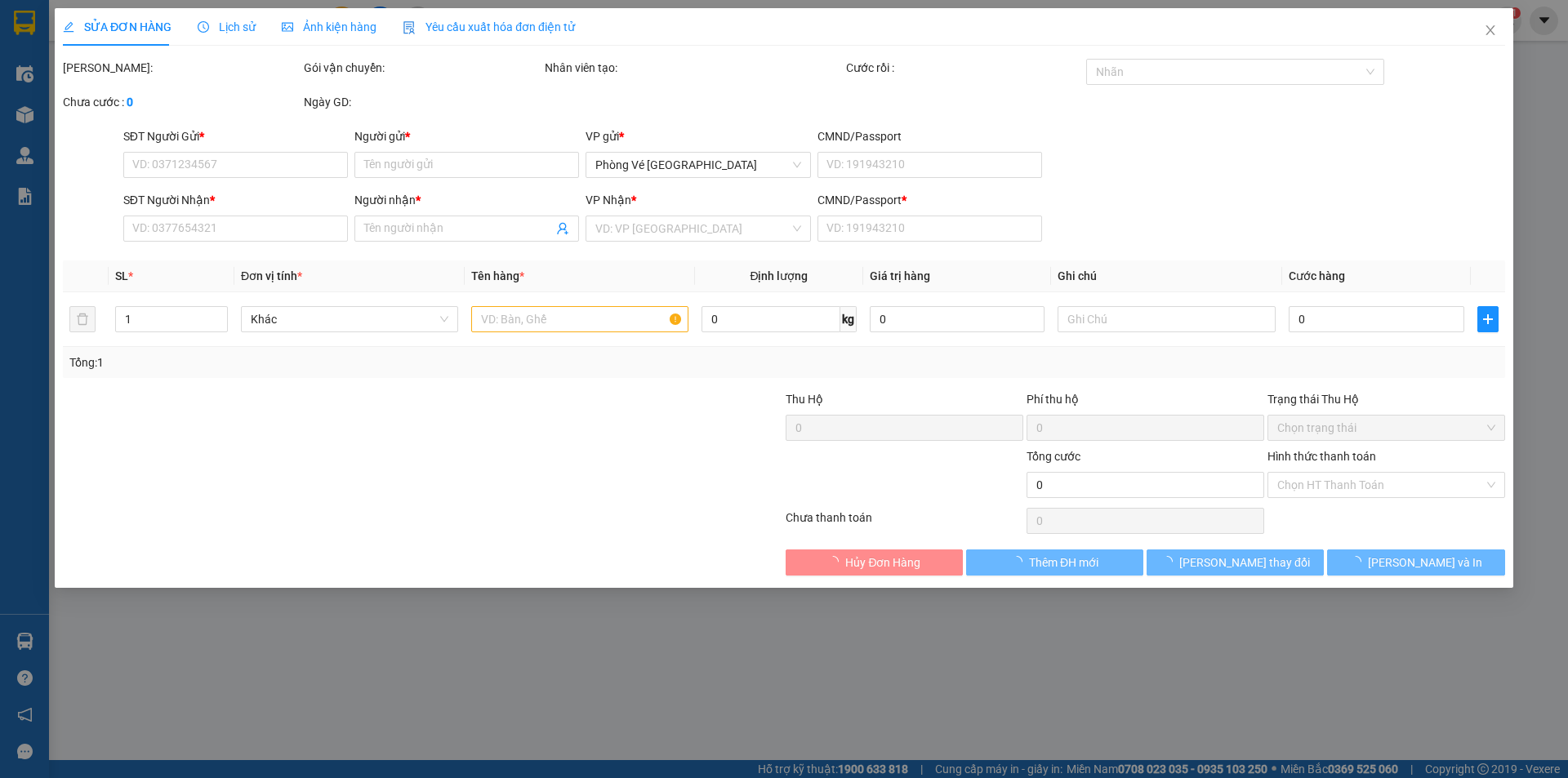
type input "50.000"
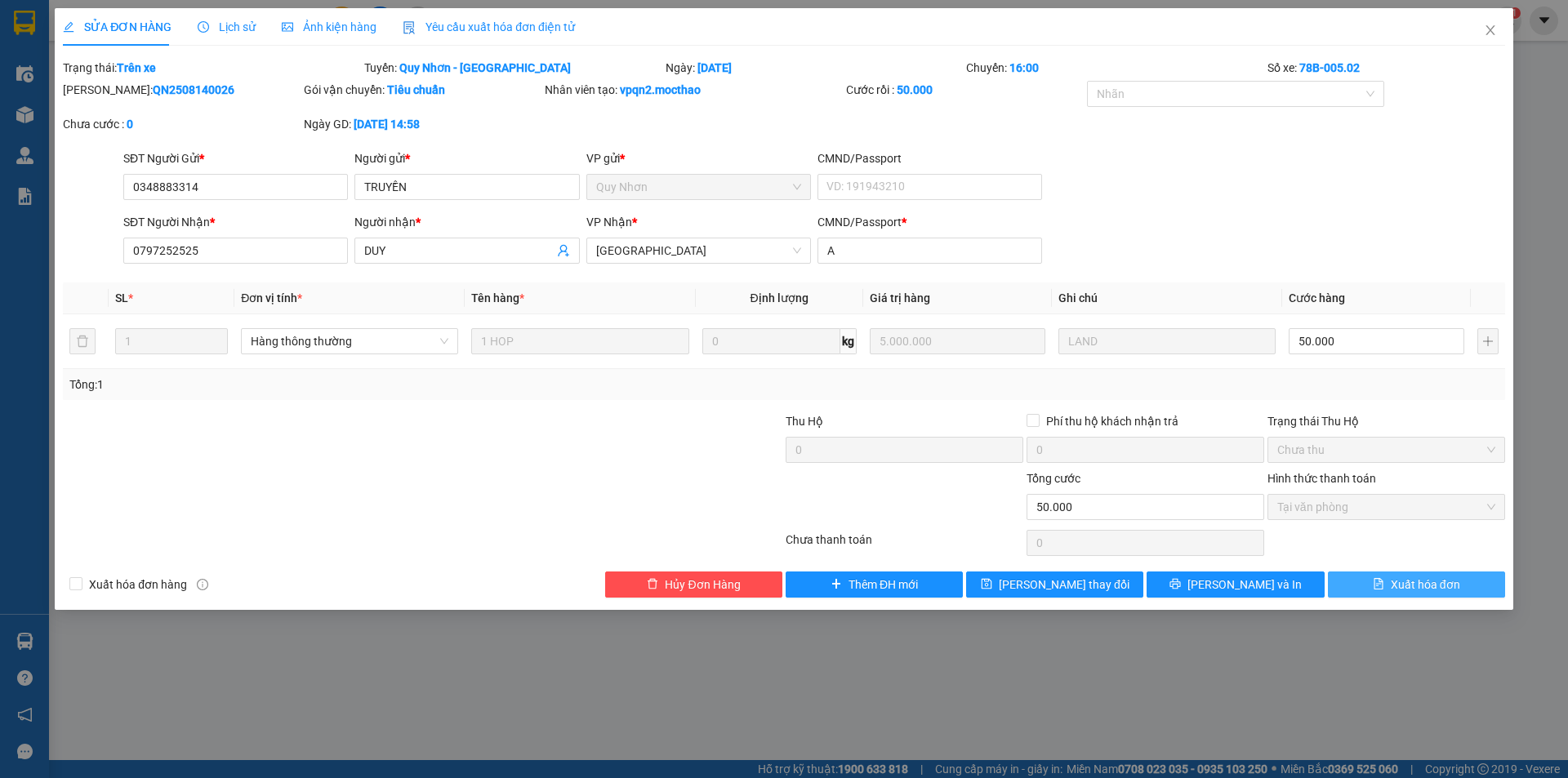
click at [1413, 582] on span "Xuất hóa đơn" at bounding box center [1425, 585] width 70 height 18
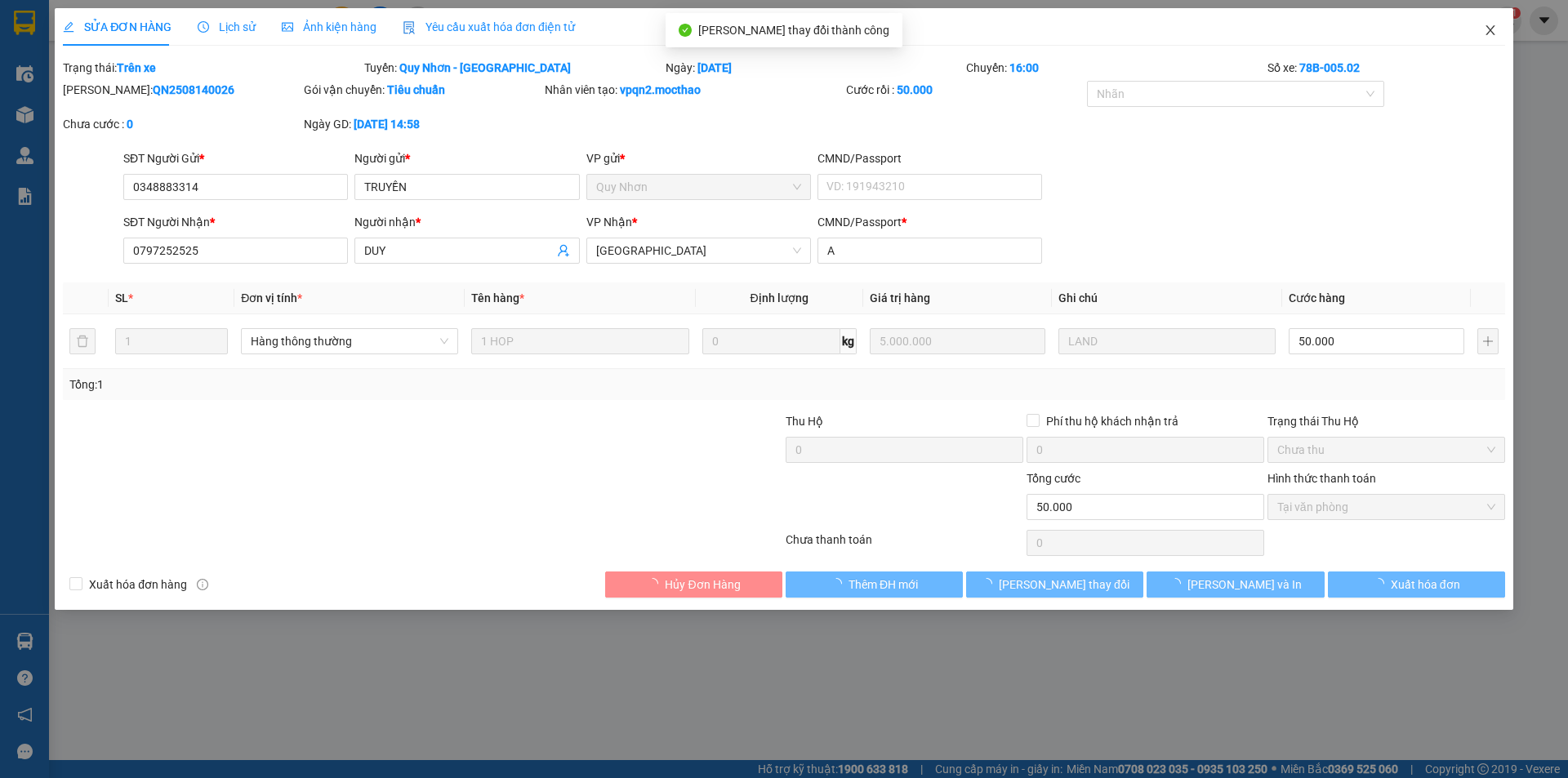
checkbox input "true"
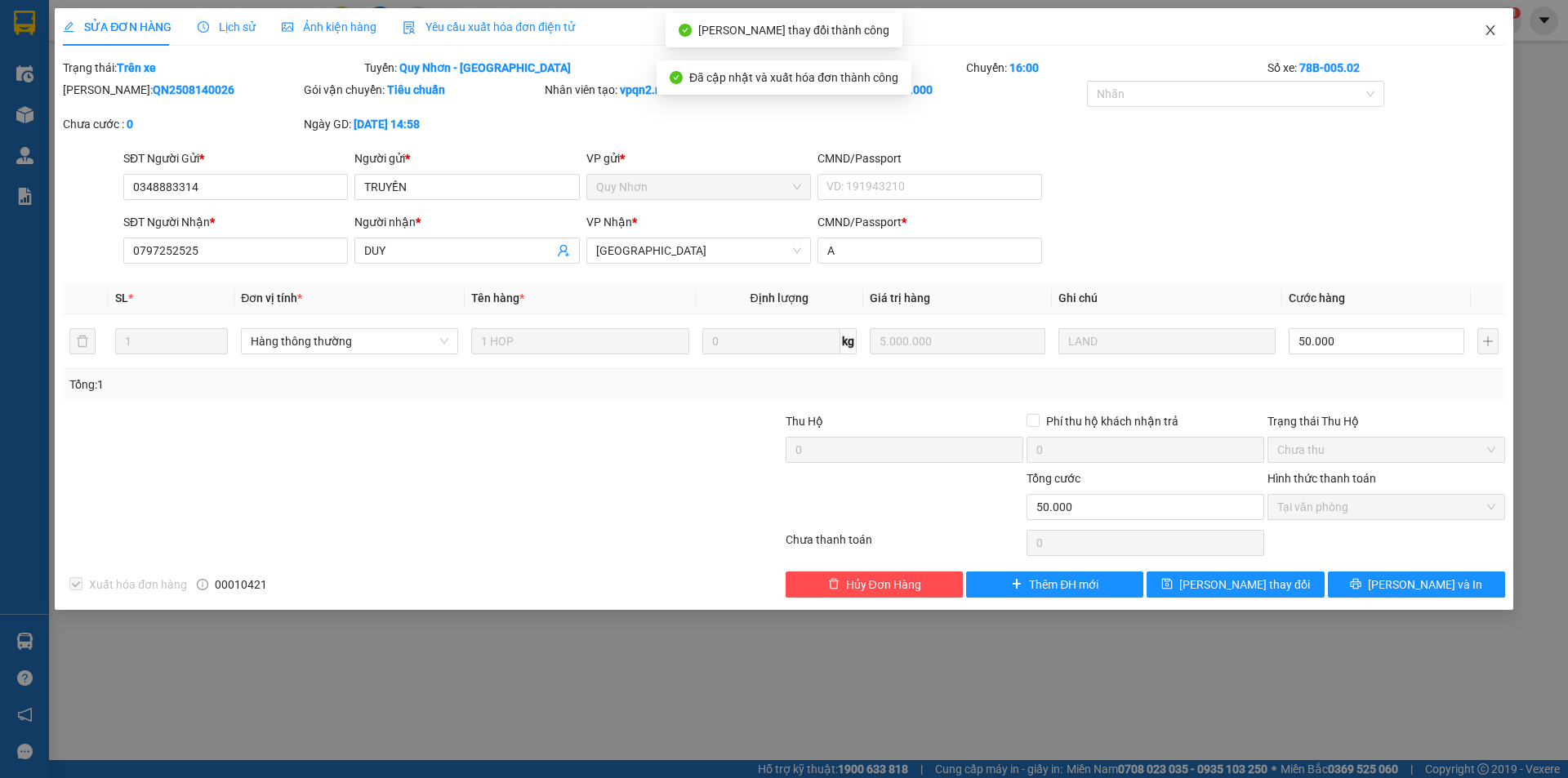
click at [1486, 31] on icon "close" at bounding box center [1490, 30] width 13 height 13
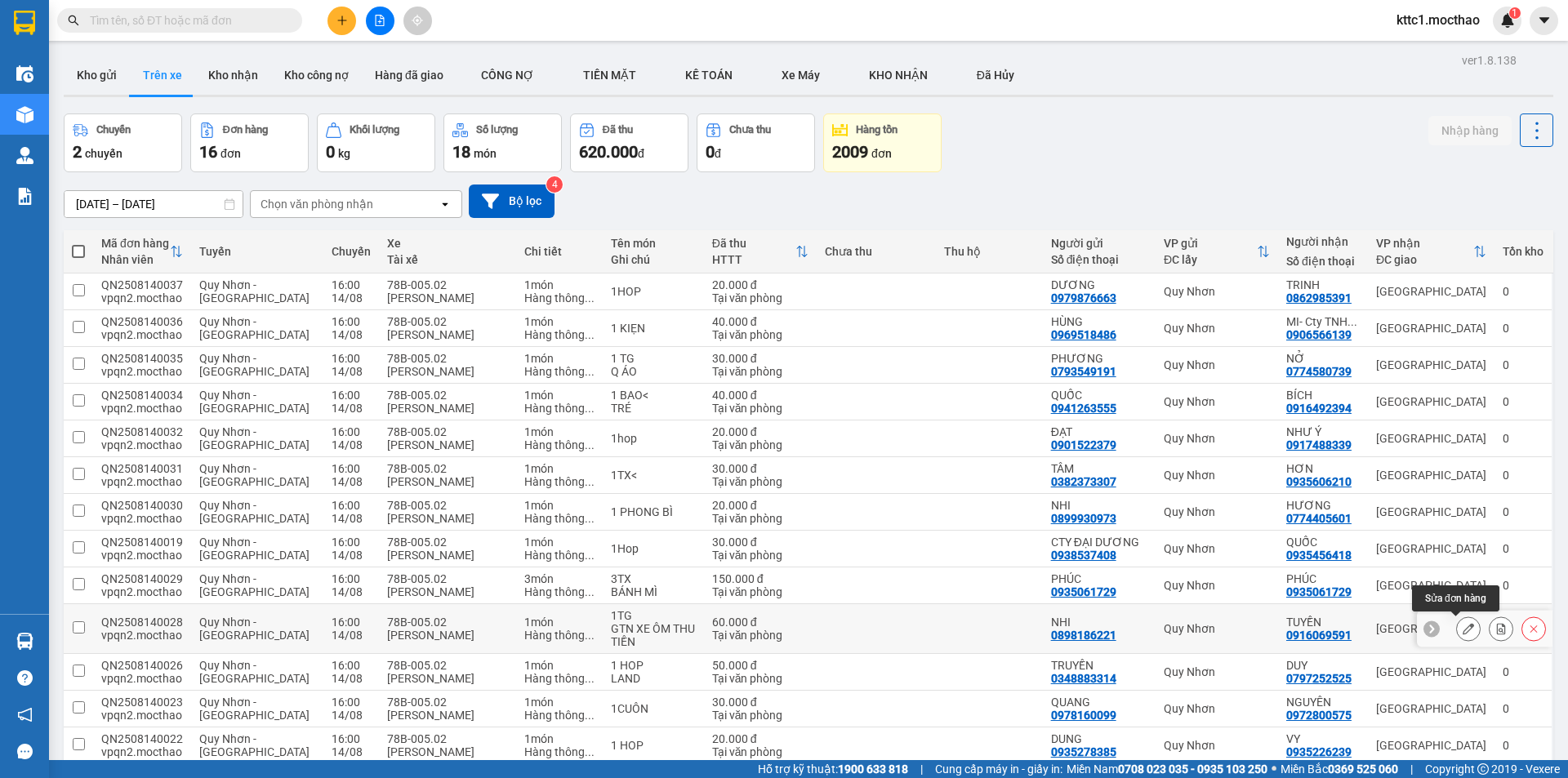
click at [1463, 626] on icon at bounding box center [1468, 628] width 12 height 12
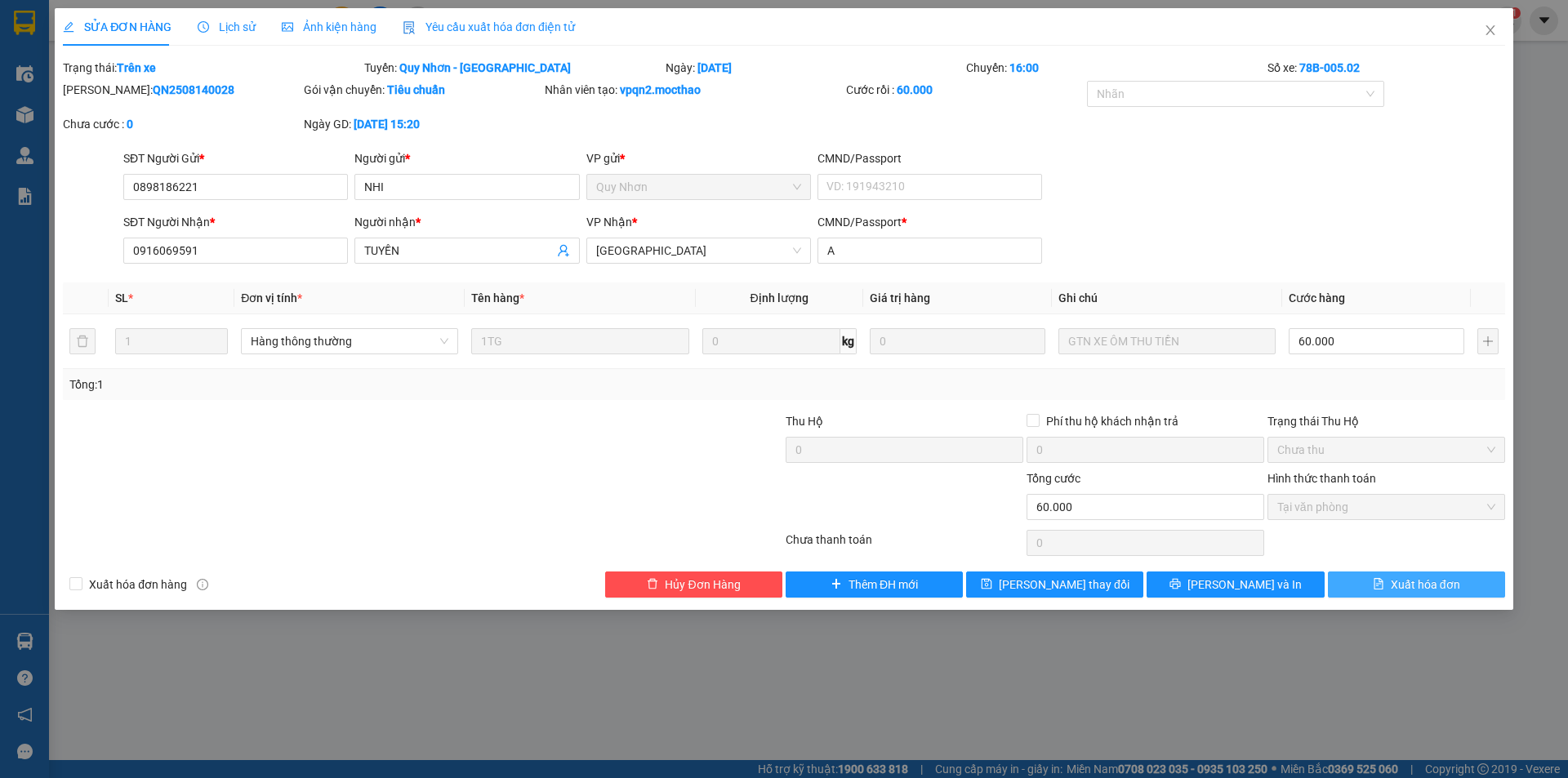
click at [1436, 581] on span "Xuất hóa đơn" at bounding box center [1425, 585] width 70 height 18
checkbox input "true"
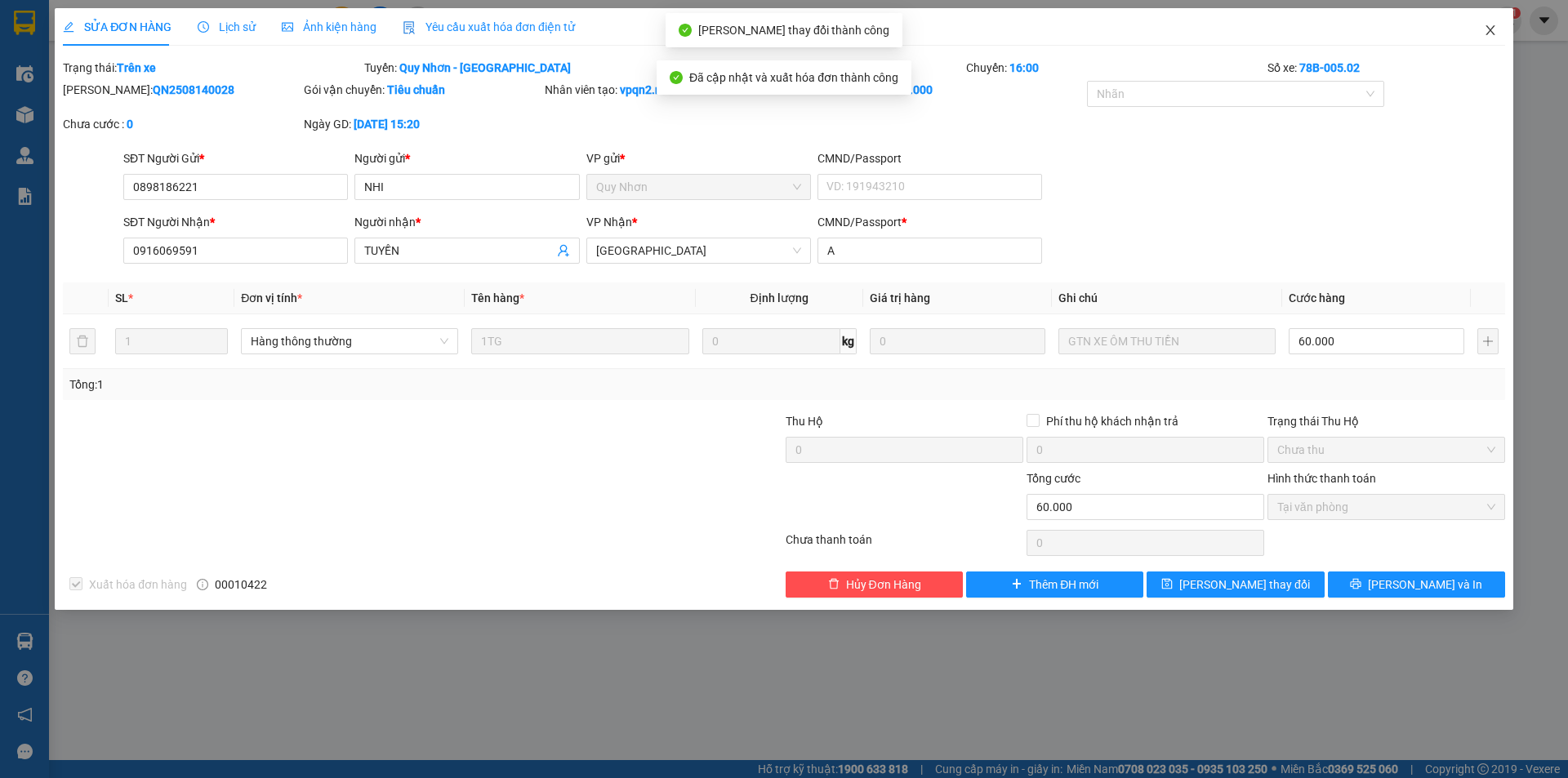
click at [1484, 25] on icon "close" at bounding box center [1490, 30] width 13 height 13
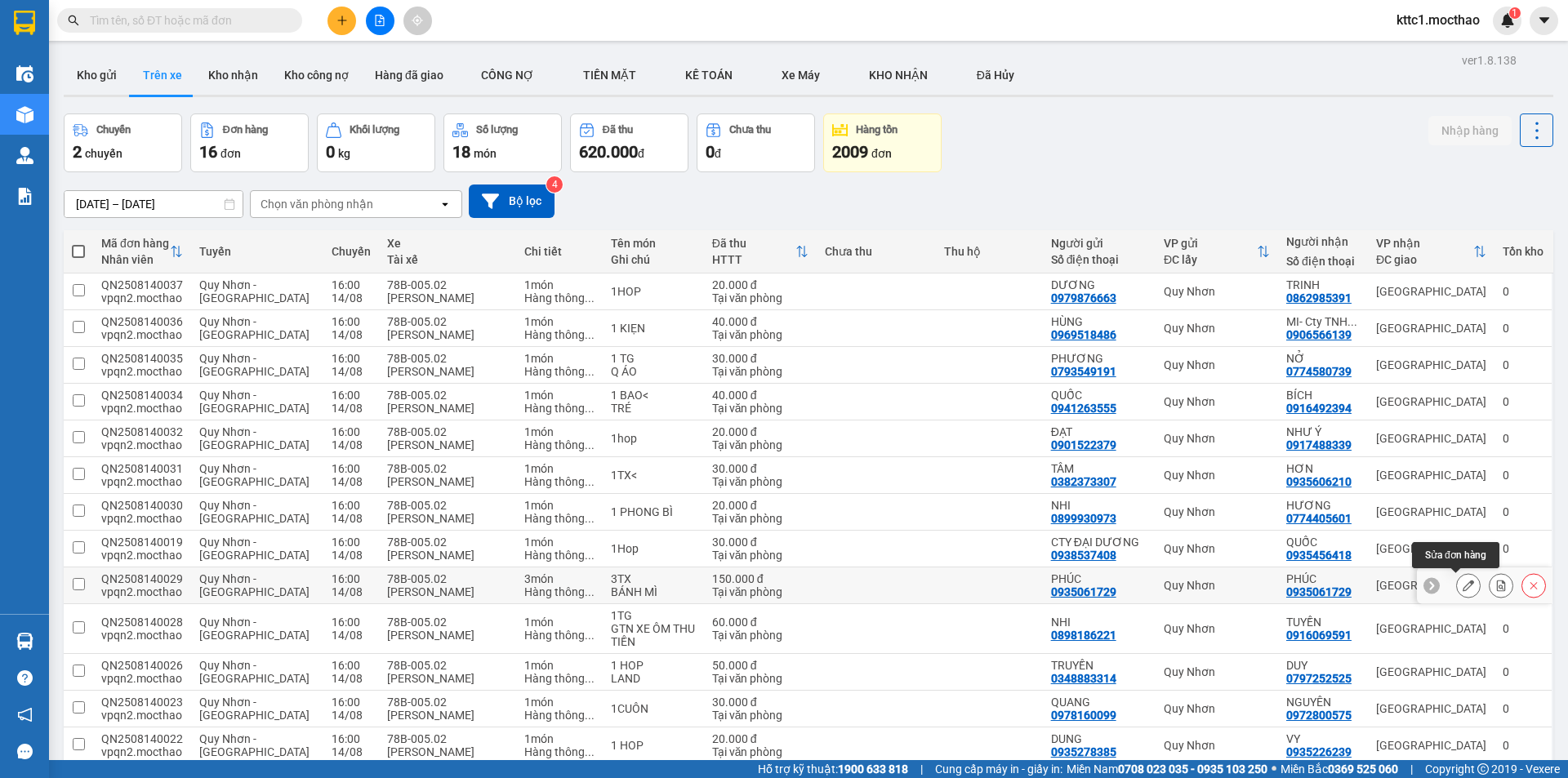
click at [1463, 584] on icon at bounding box center [1468, 585] width 12 height 12
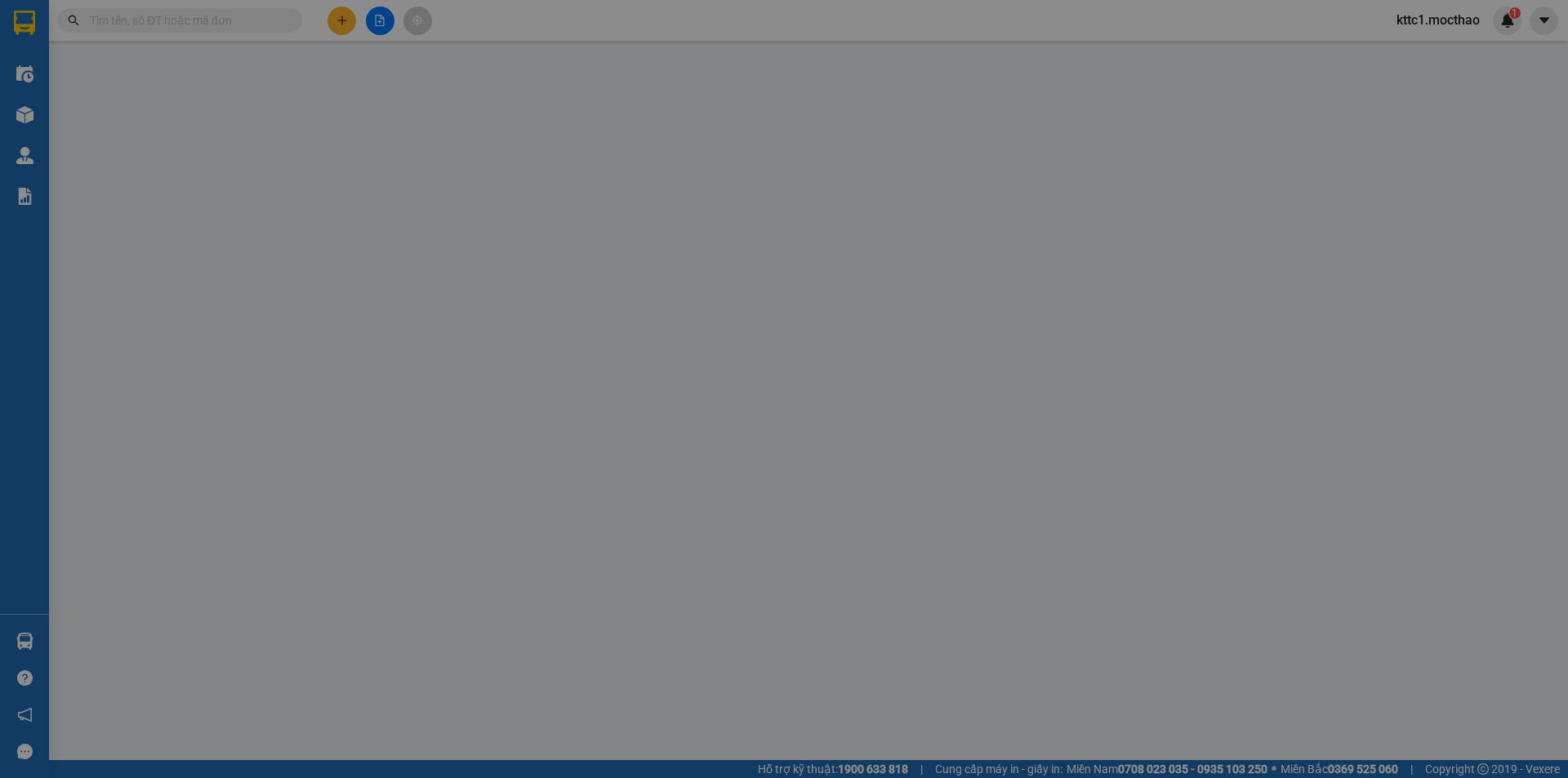
type input "0935061729"
type input "PHÚC"
type input "0935061729"
type input "PHÚC"
type input "AQ"
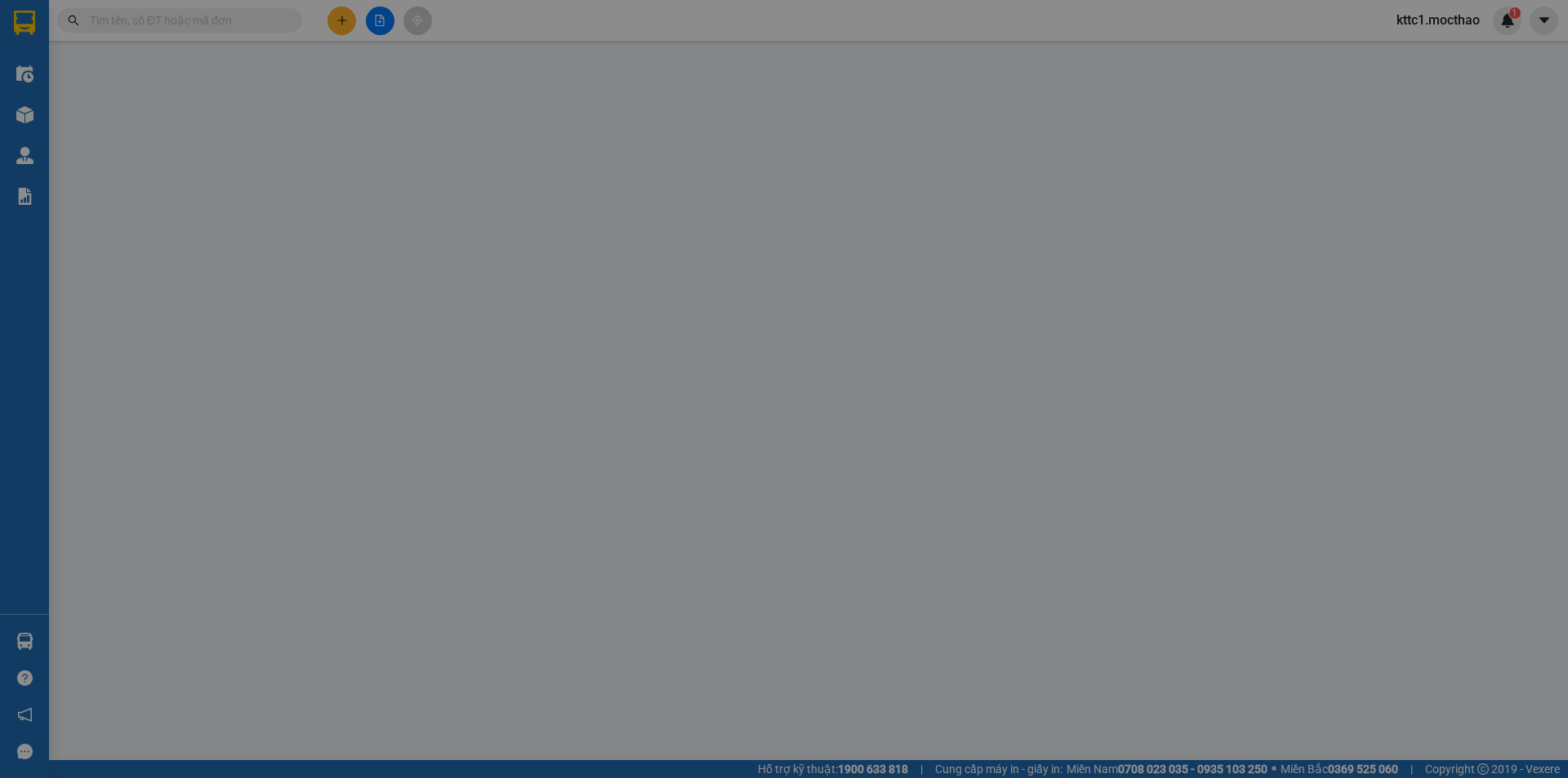
type input "150.000"
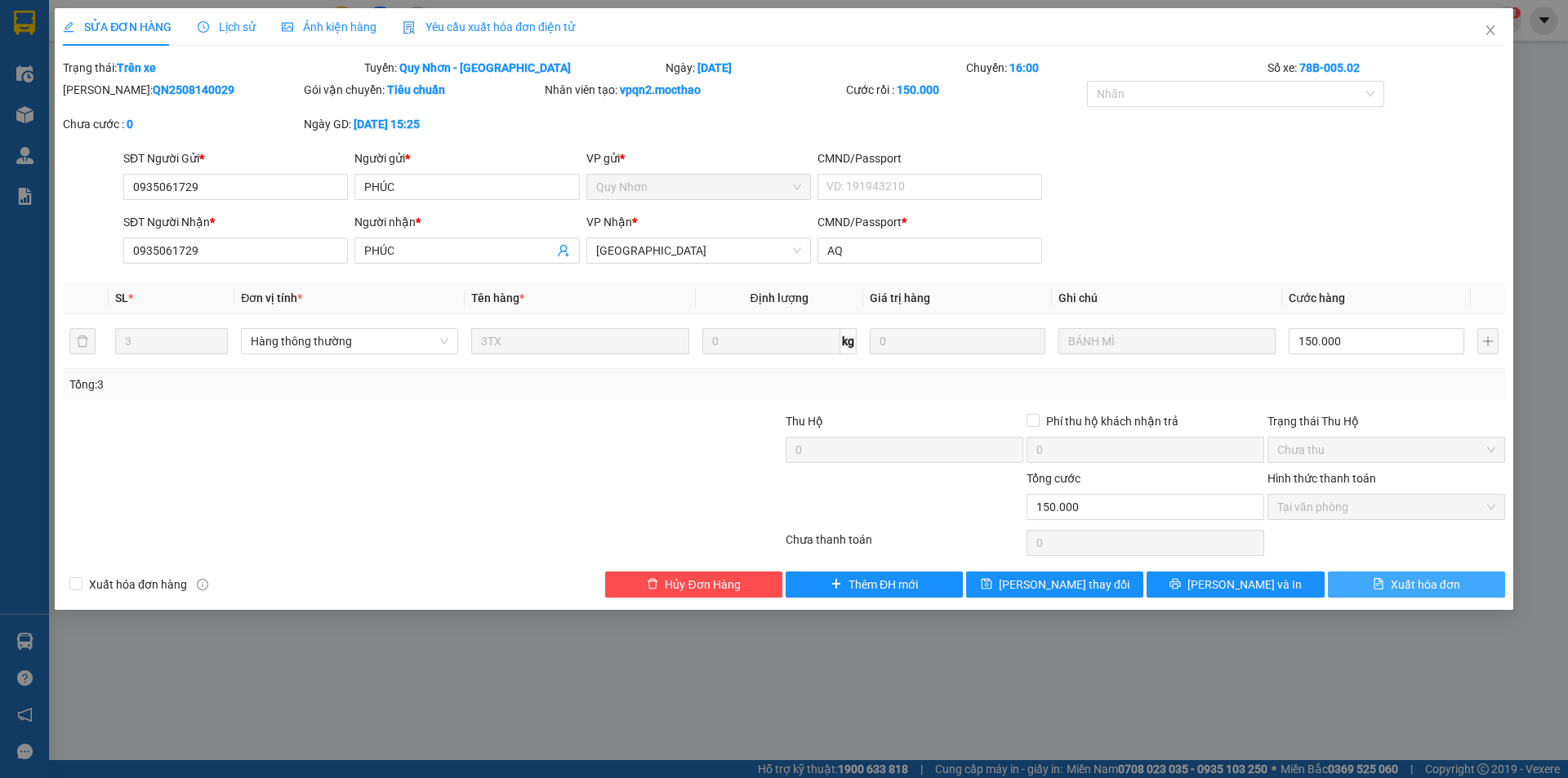
click at [1441, 589] on span "Xuất hóa đơn" at bounding box center [1425, 585] width 70 height 18
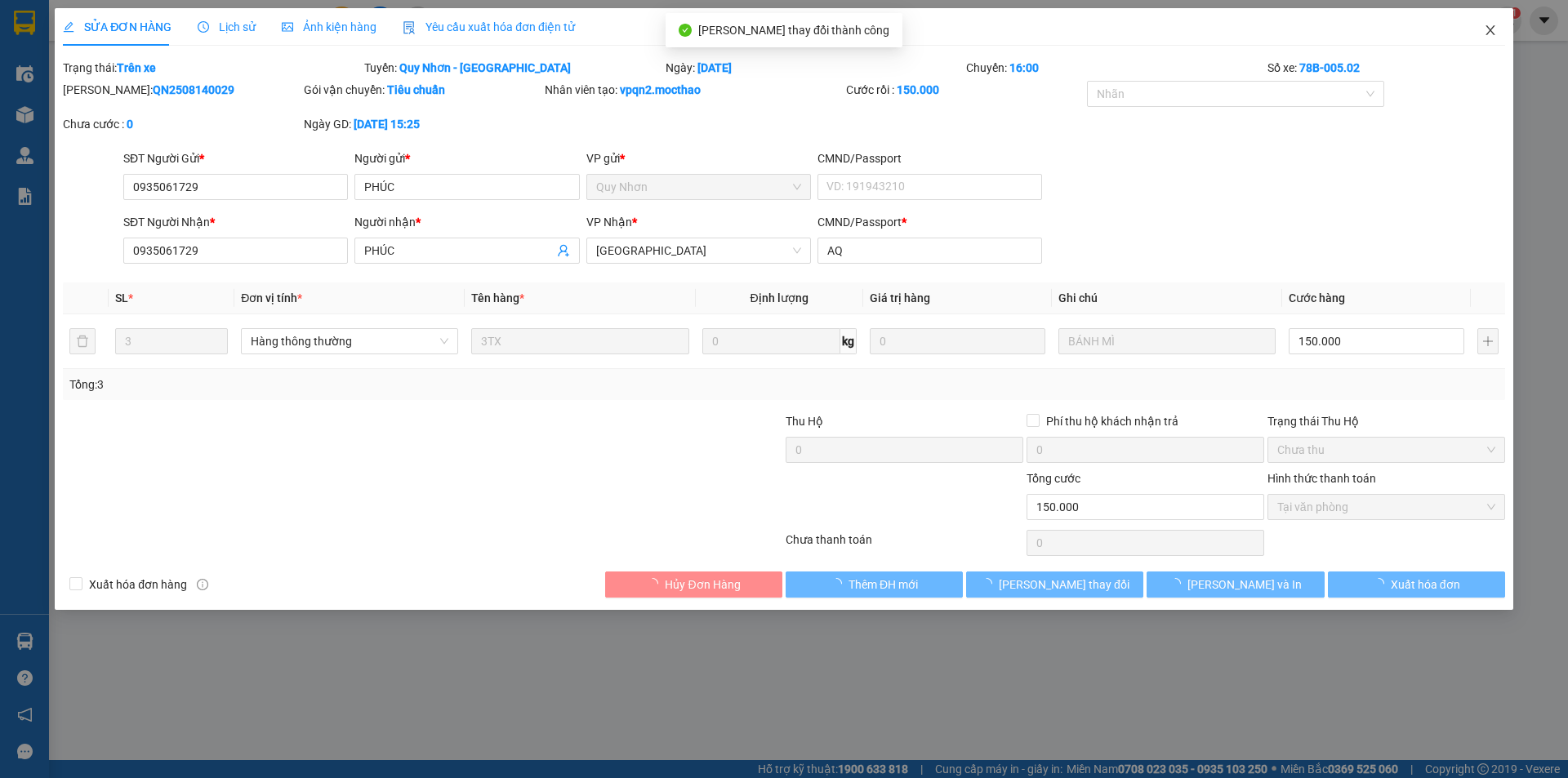
checkbox input "true"
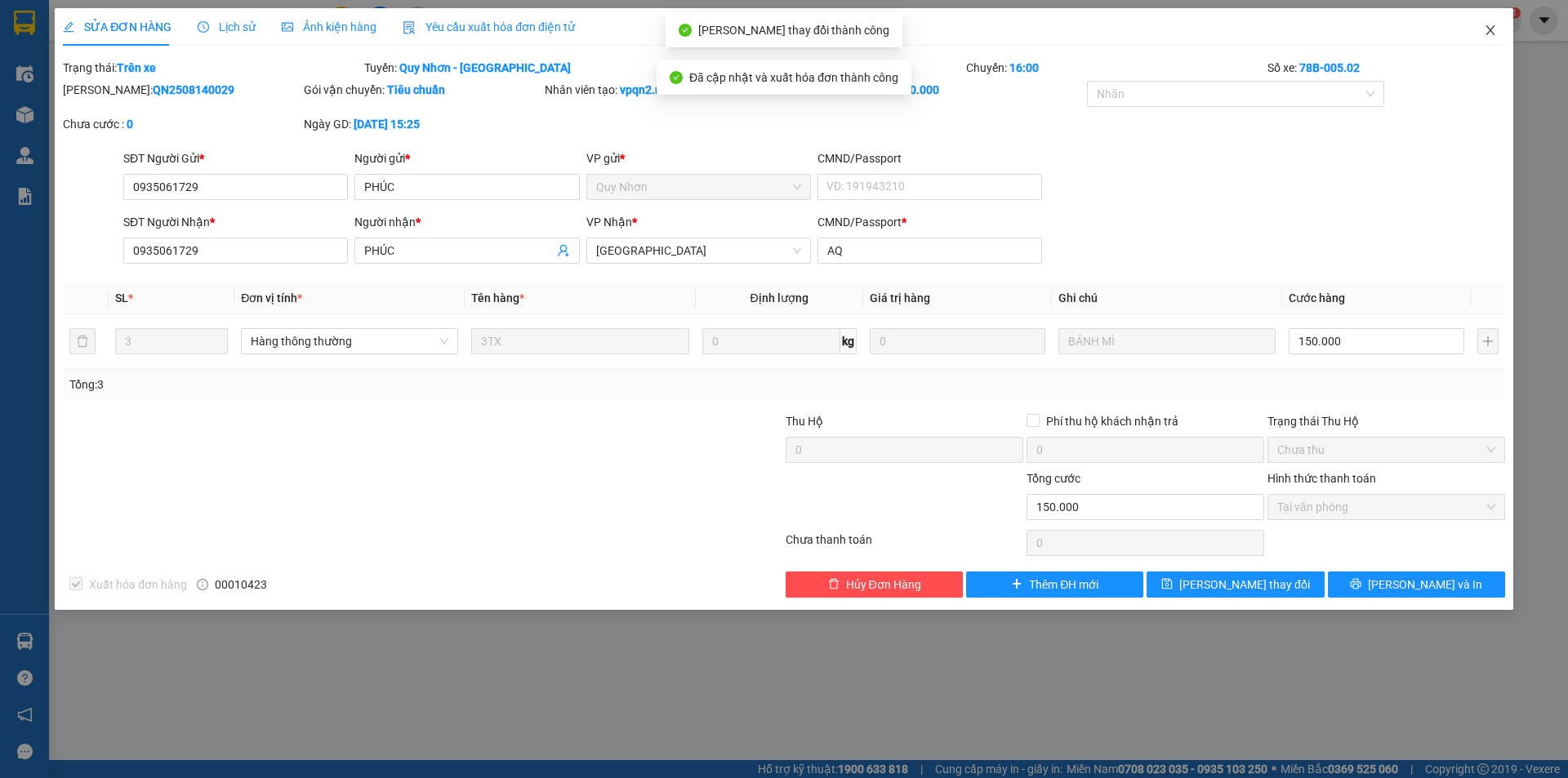
click at [1487, 26] on icon "close" at bounding box center [1490, 30] width 13 height 13
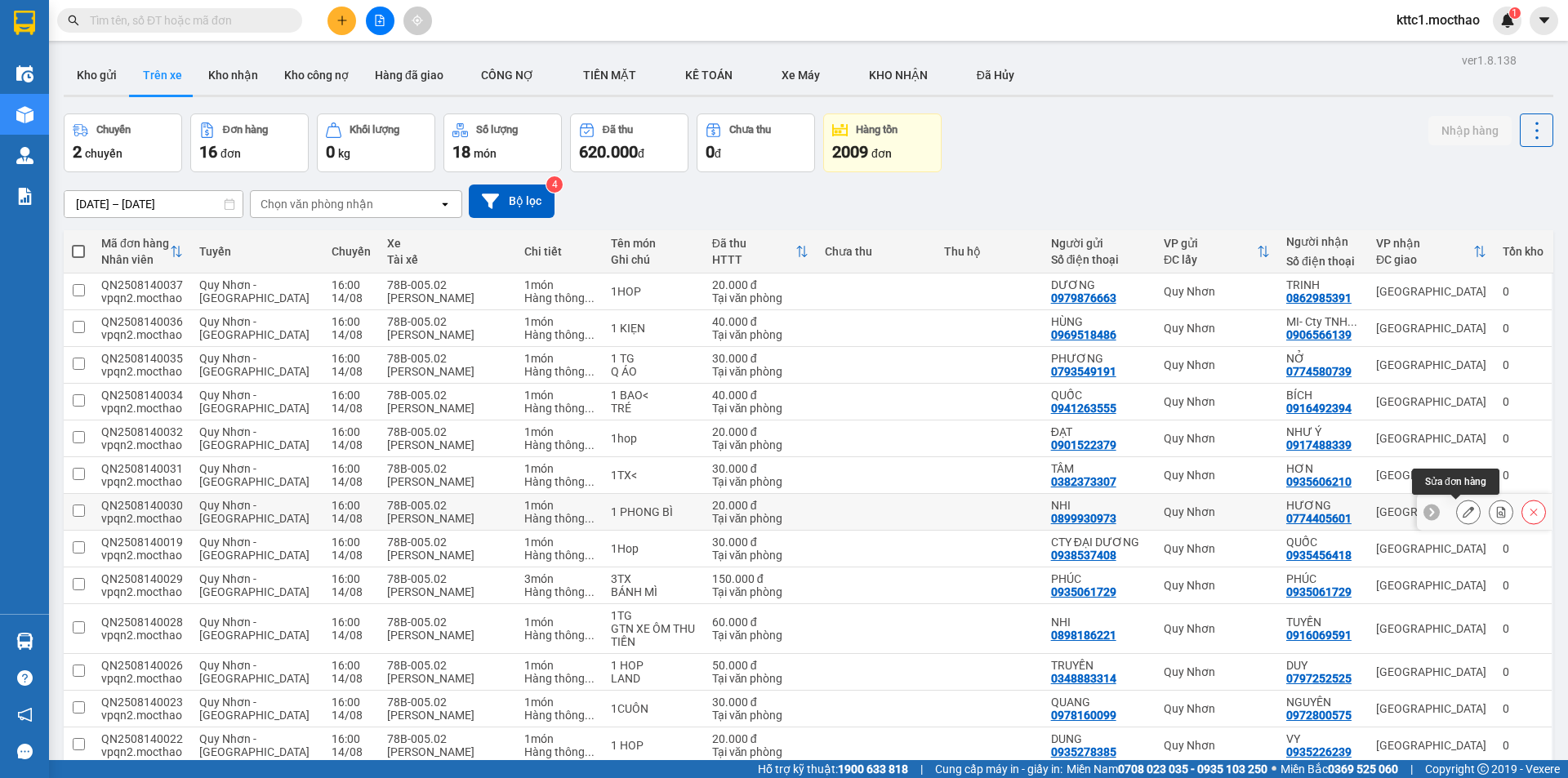
click at [1463, 515] on icon at bounding box center [1468, 512] width 12 height 12
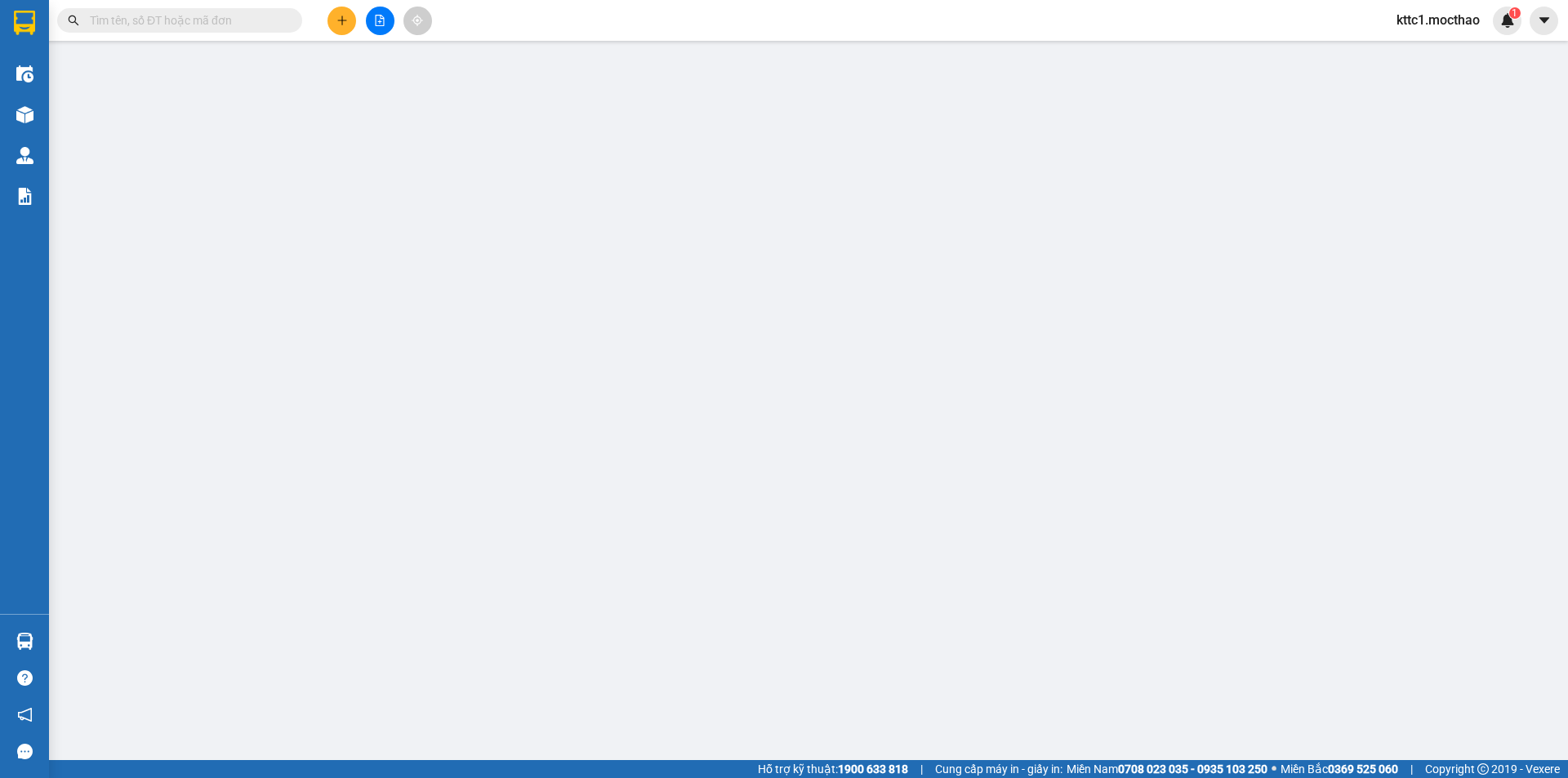
type input "0899930973"
type input "NHI"
type input "0774405601"
type input "HƯƠNG"
type input "F"
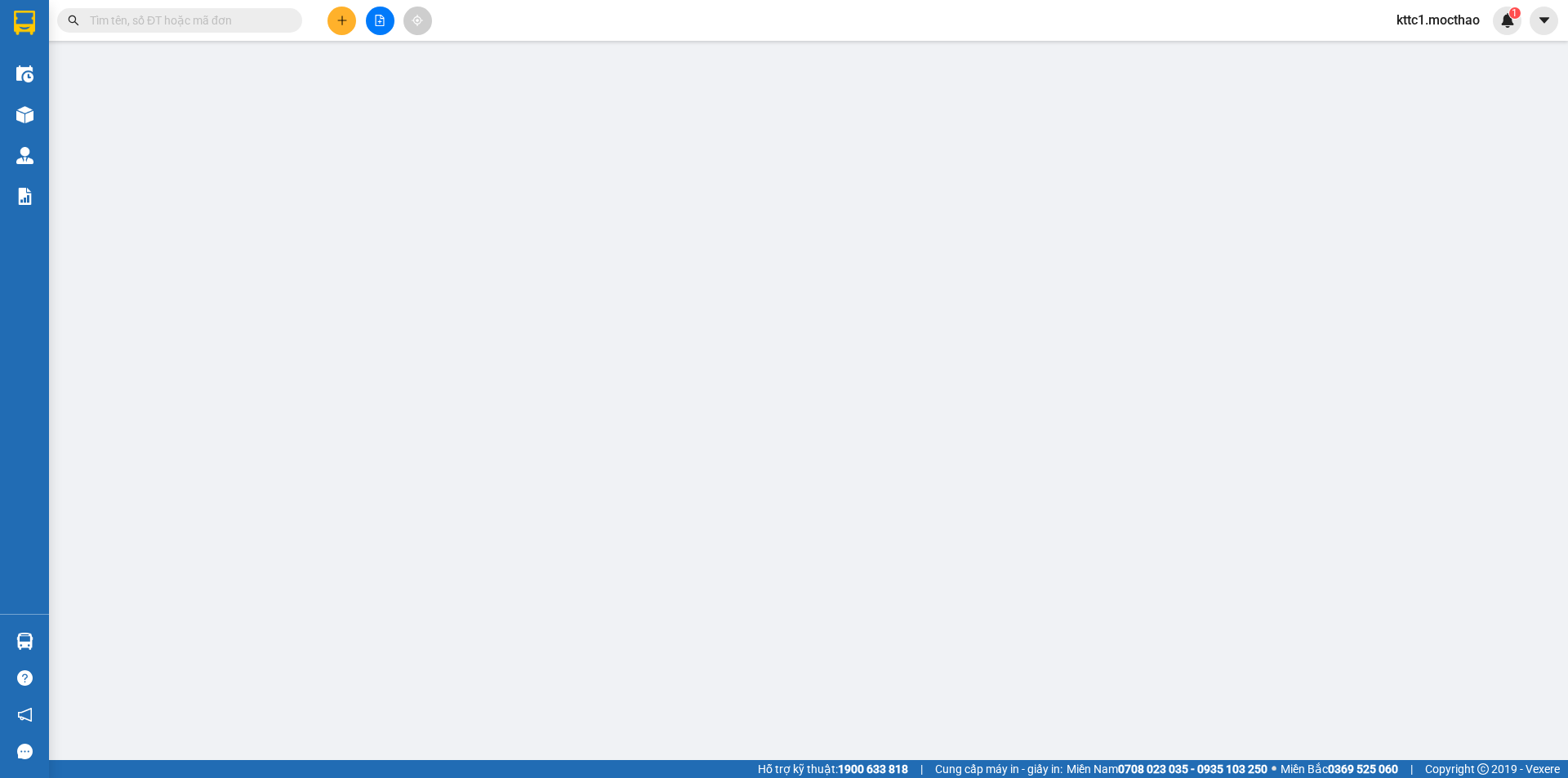
type input "20.000"
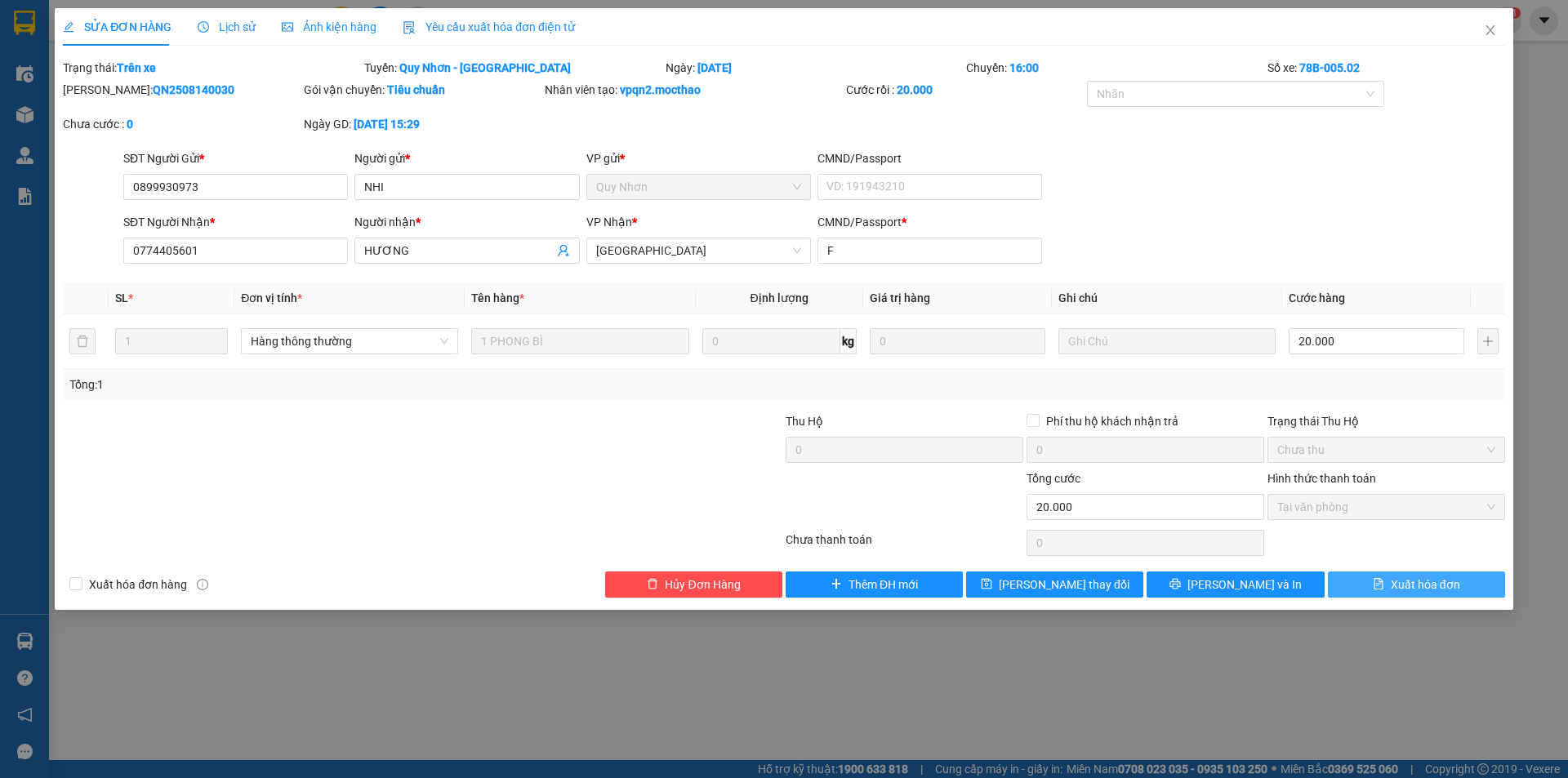
click at [1418, 585] on span "Xuất hóa đơn" at bounding box center [1425, 585] width 70 height 18
checkbox input "true"
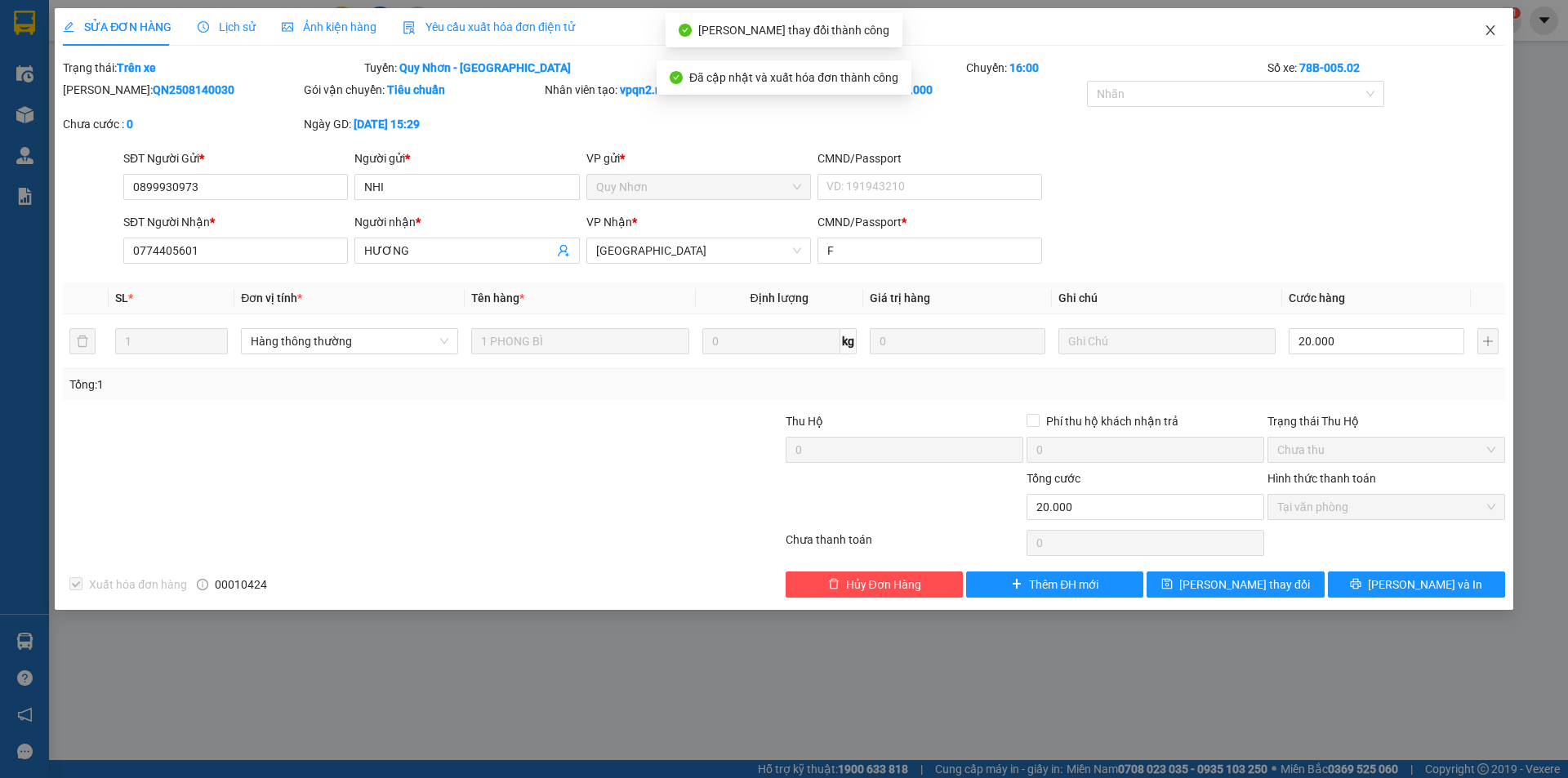
click at [1493, 27] on icon "close" at bounding box center [1490, 30] width 13 height 13
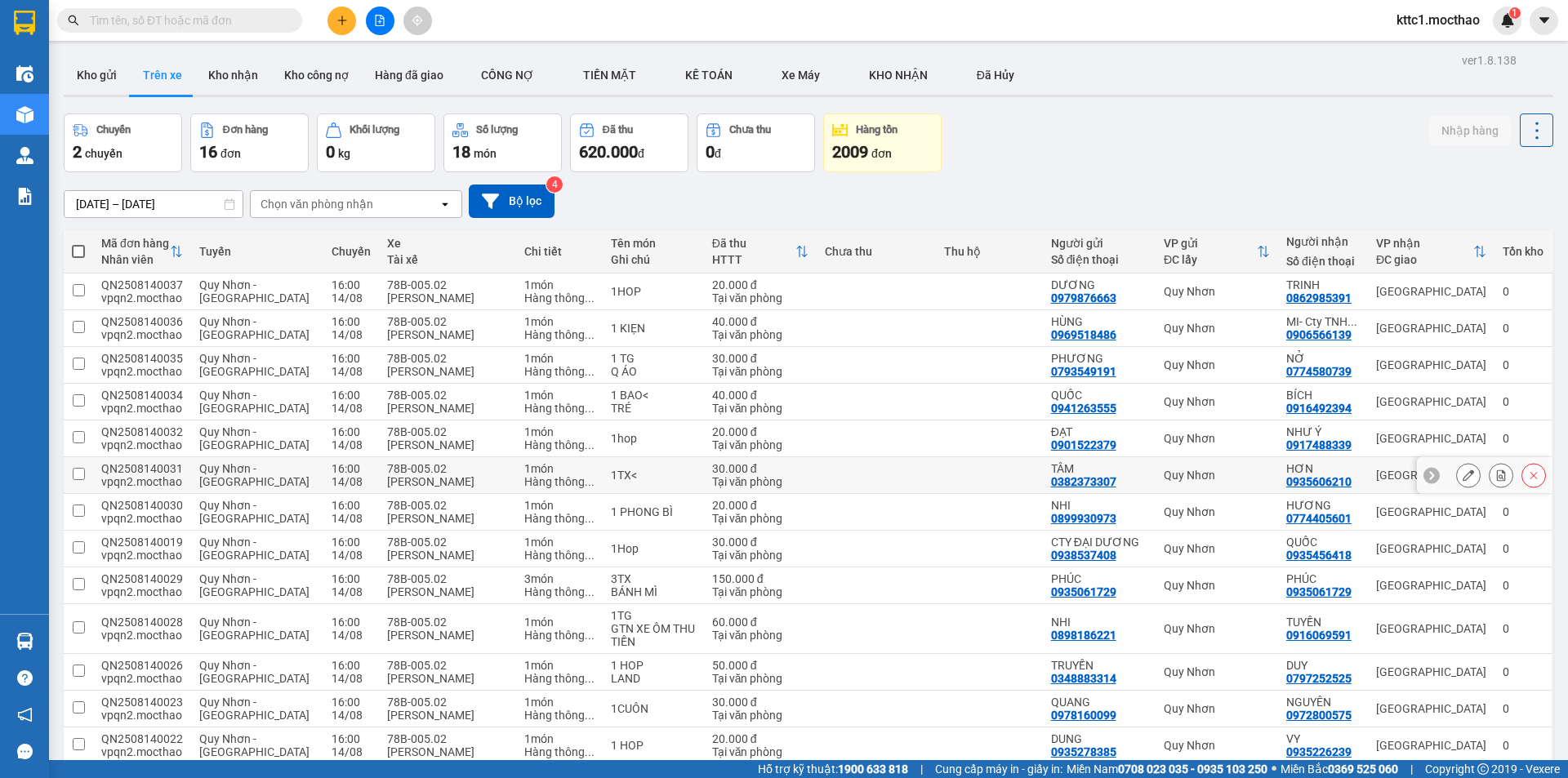
click at [1457, 471] on button at bounding box center [1468, 476] width 23 height 29
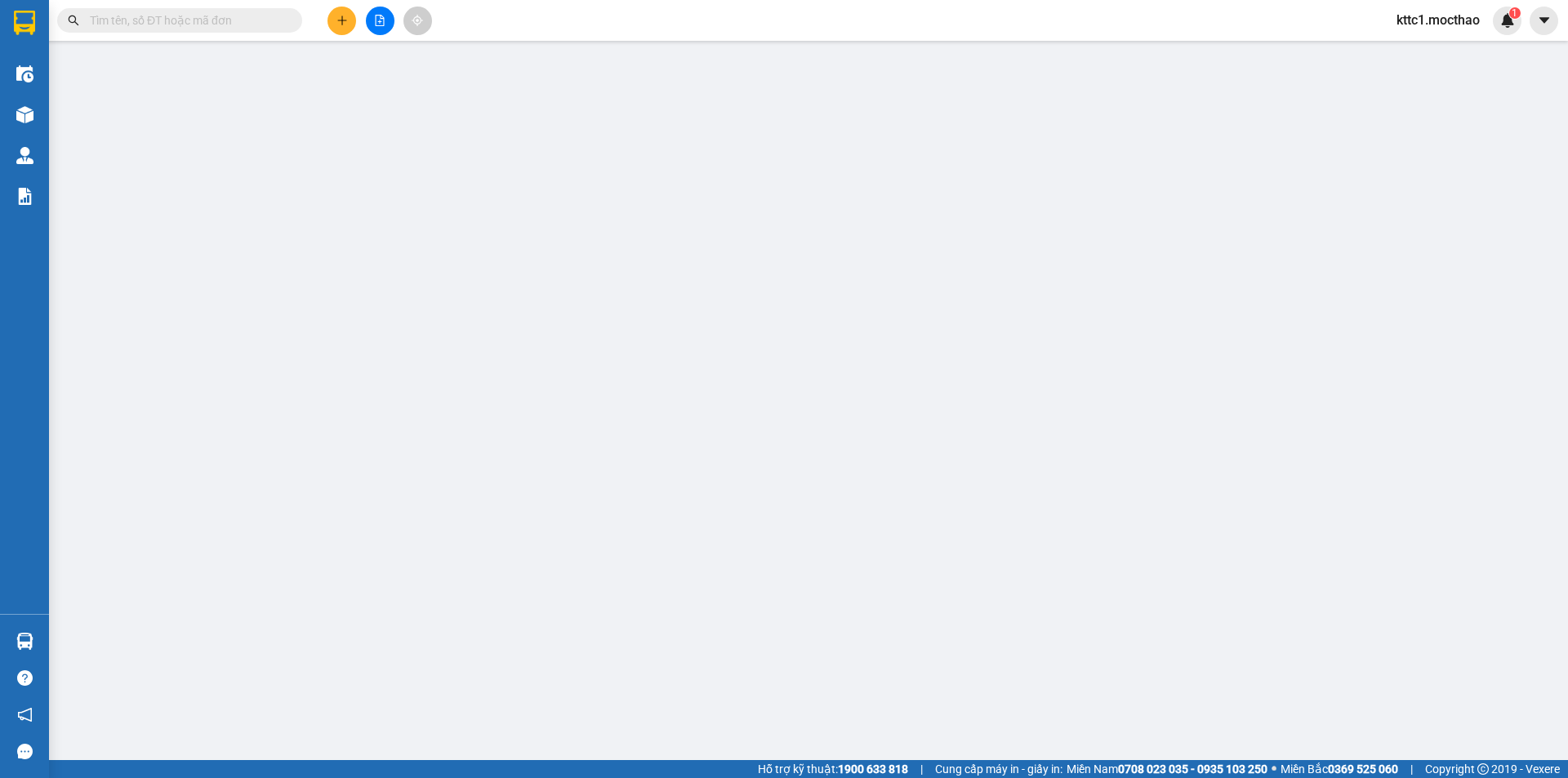
type input "0382373307"
type input "TÂM"
type input "0935606210"
type input "HƠN"
type input "b"
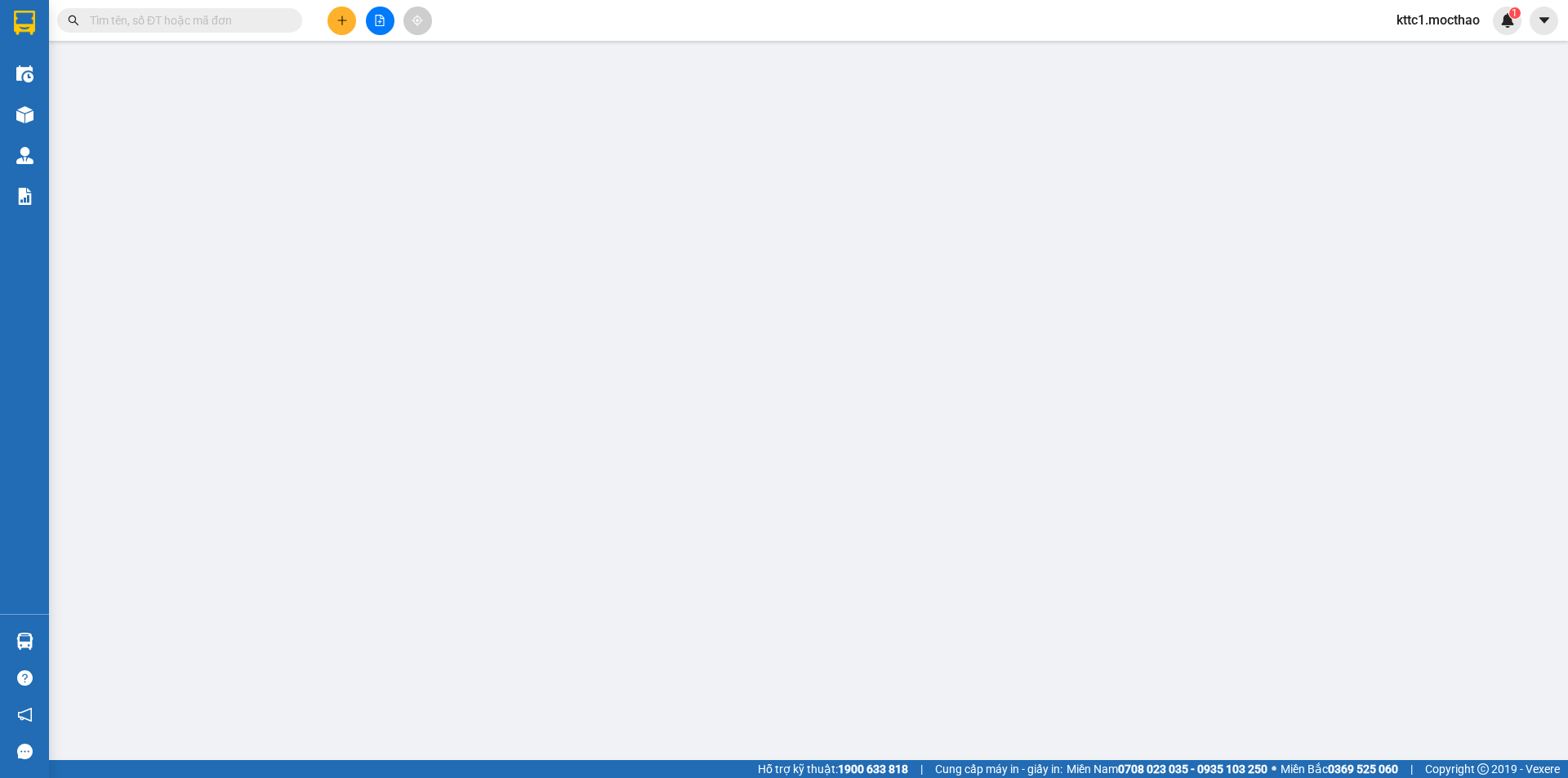
type input "30.000"
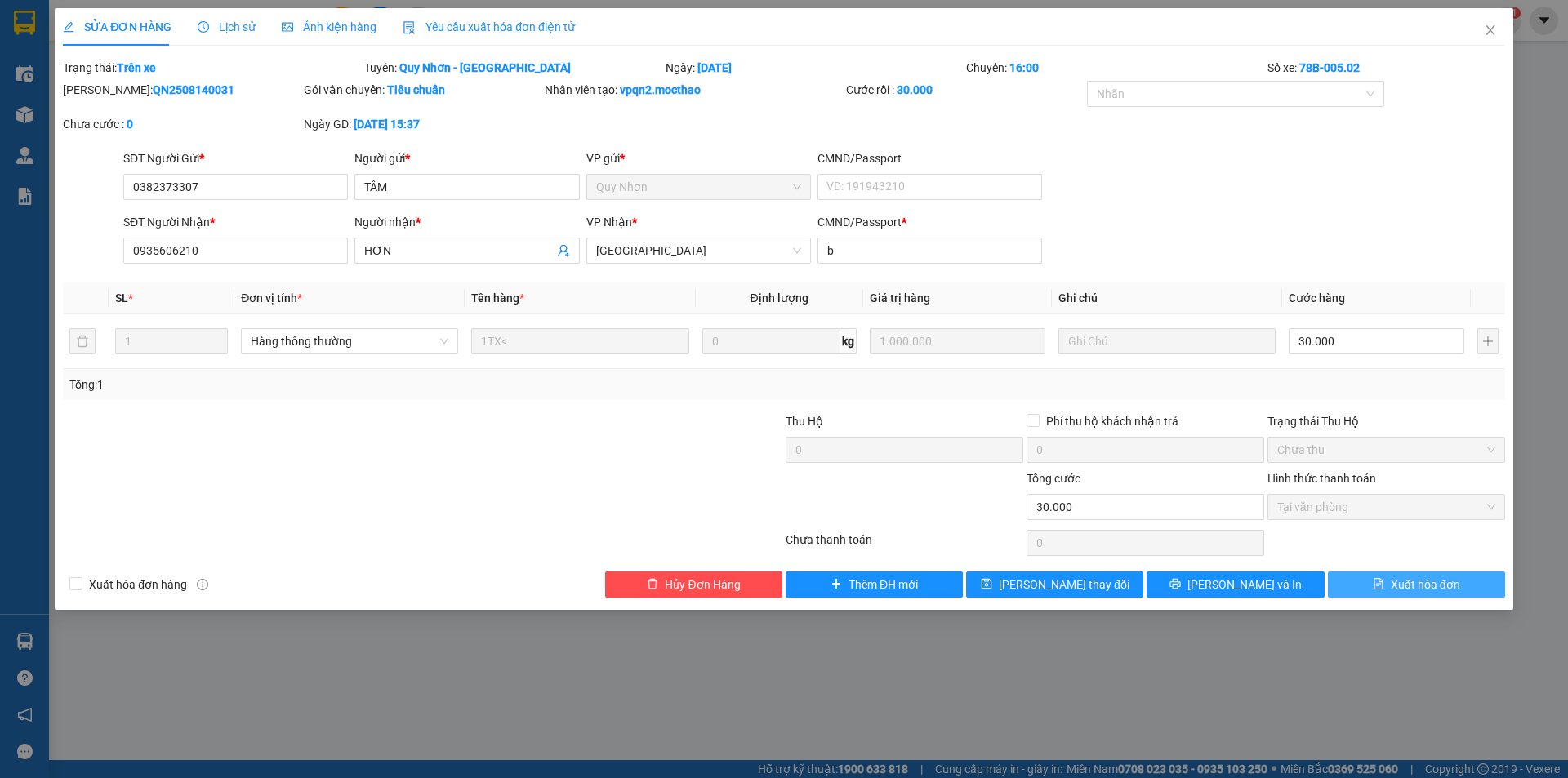
click at [1427, 582] on span "Xuất hóa đơn" at bounding box center [1425, 585] width 70 height 18
checkbox input "true"
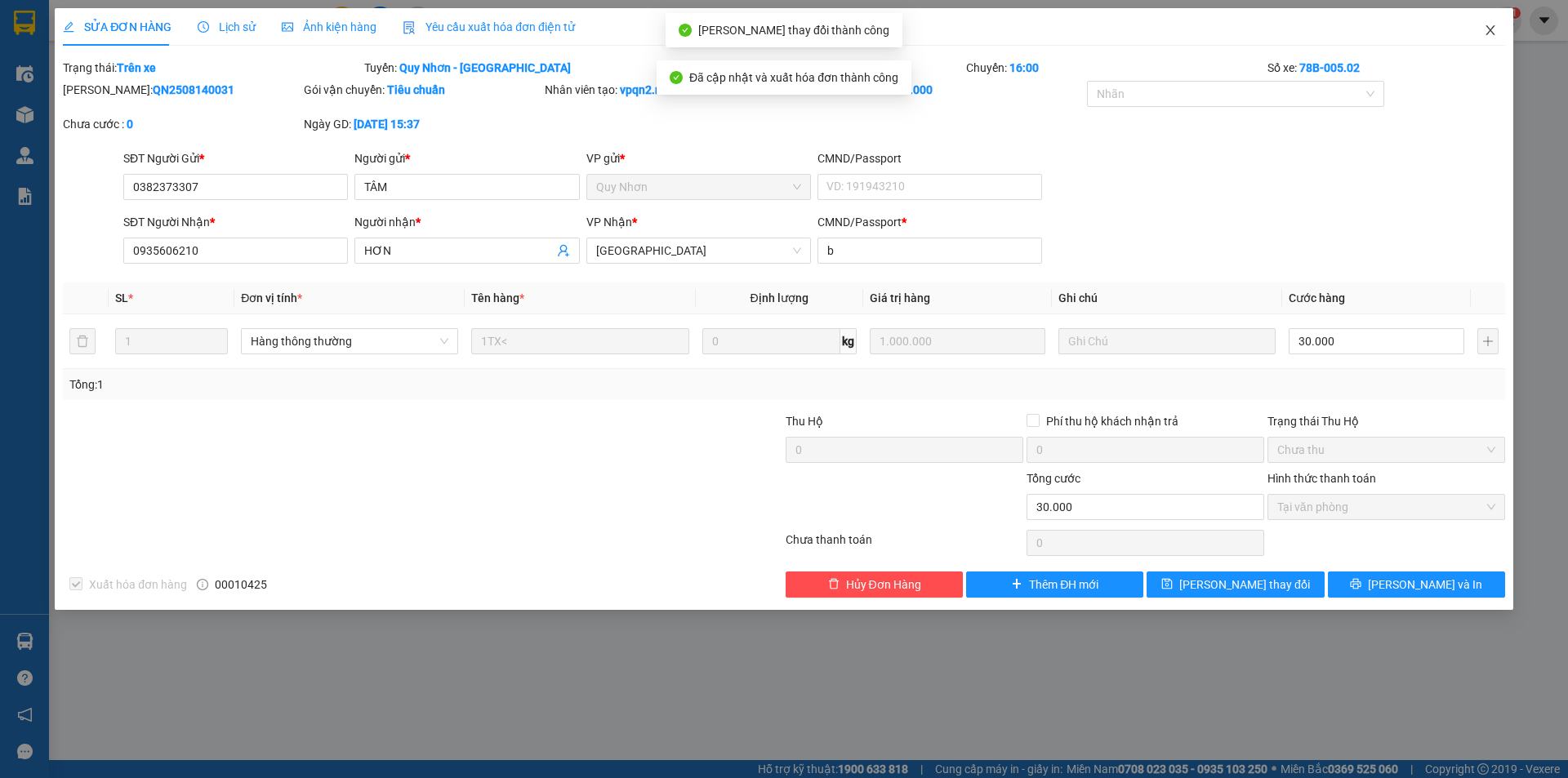
click at [1490, 26] on icon "close" at bounding box center [1490, 30] width 13 height 13
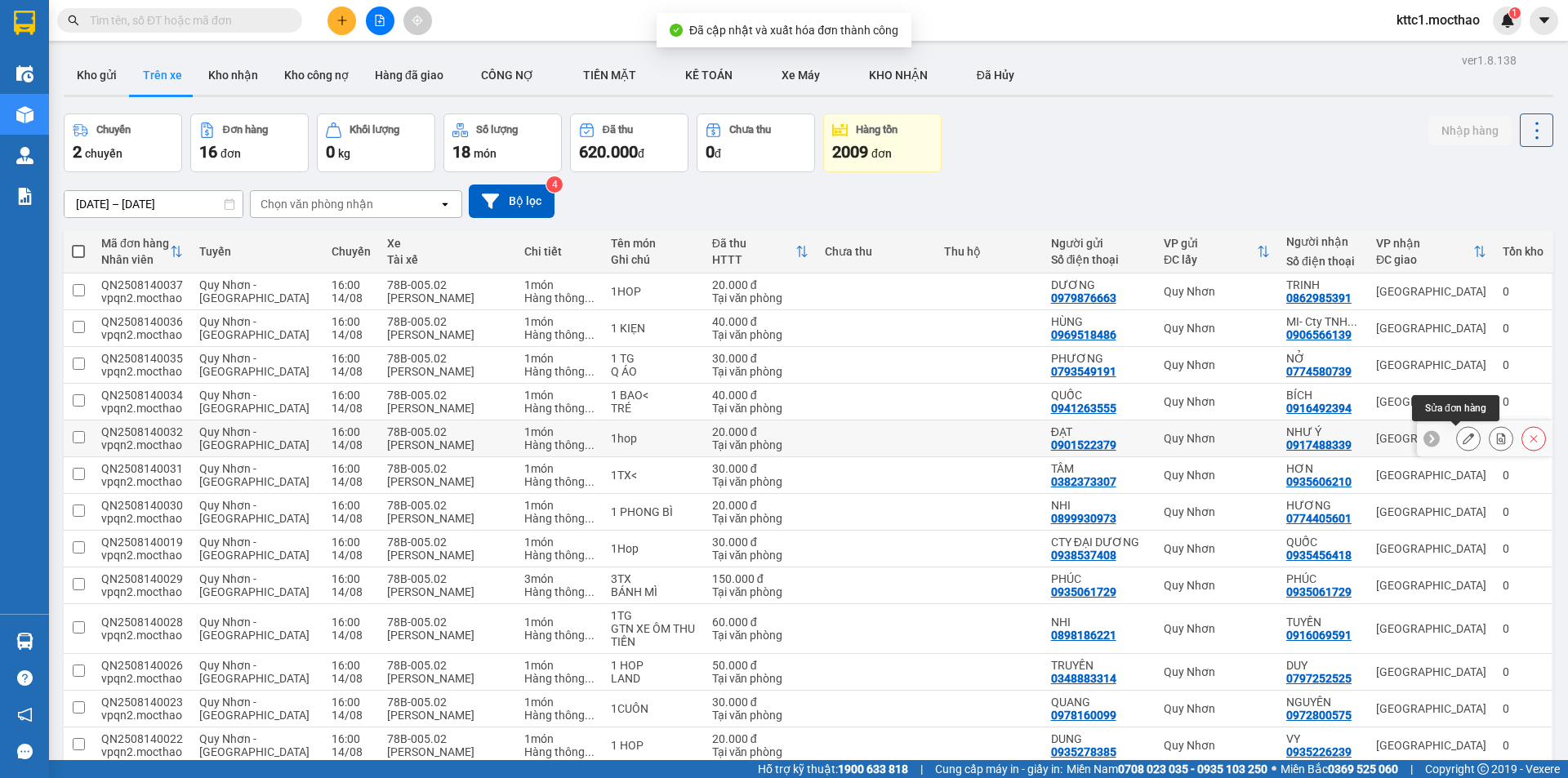
click at [1463, 435] on icon at bounding box center [1468, 438] width 12 height 12
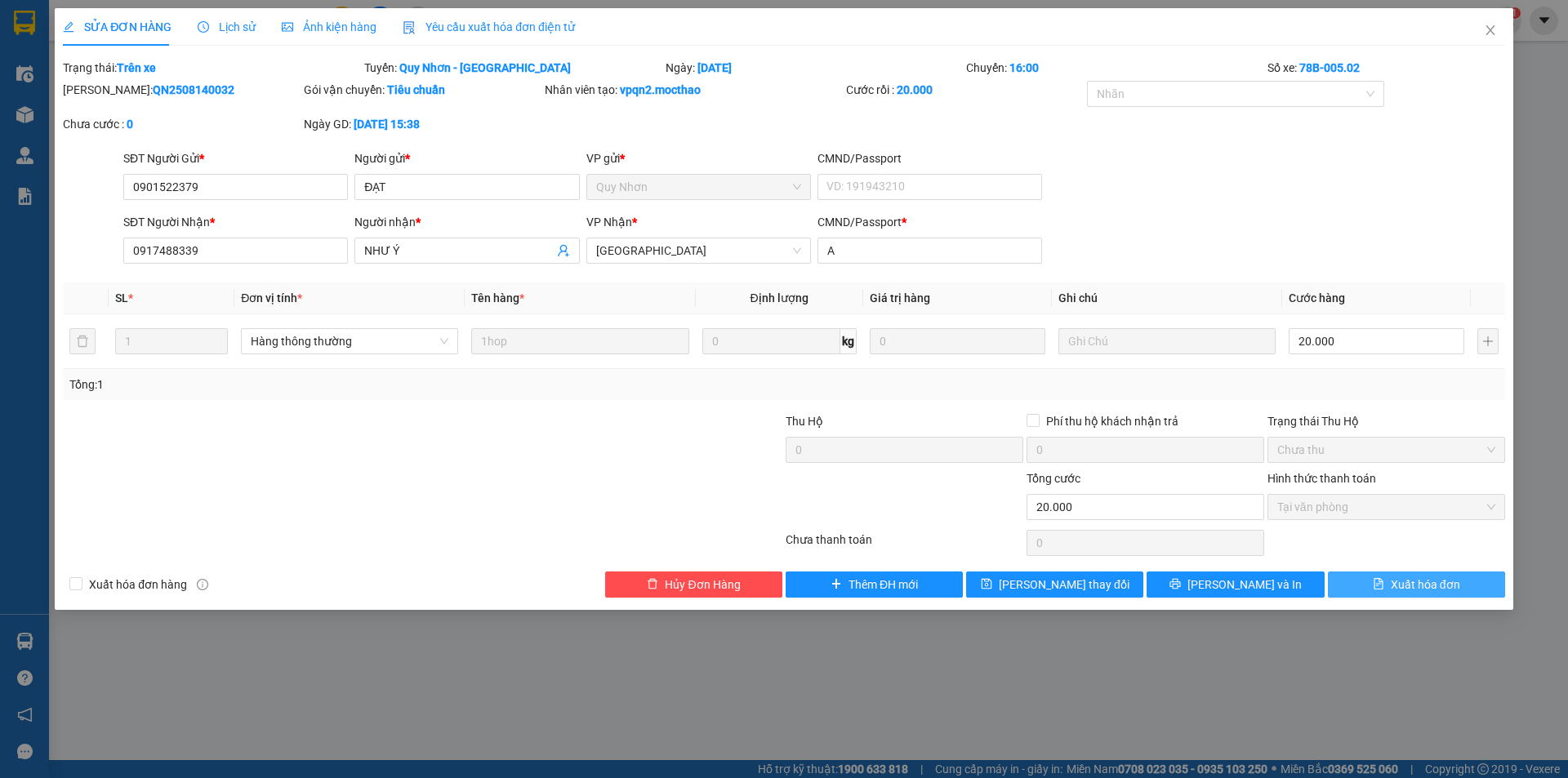
click at [1418, 577] on span "Xuất hóa đơn" at bounding box center [1425, 585] width 70 height 18
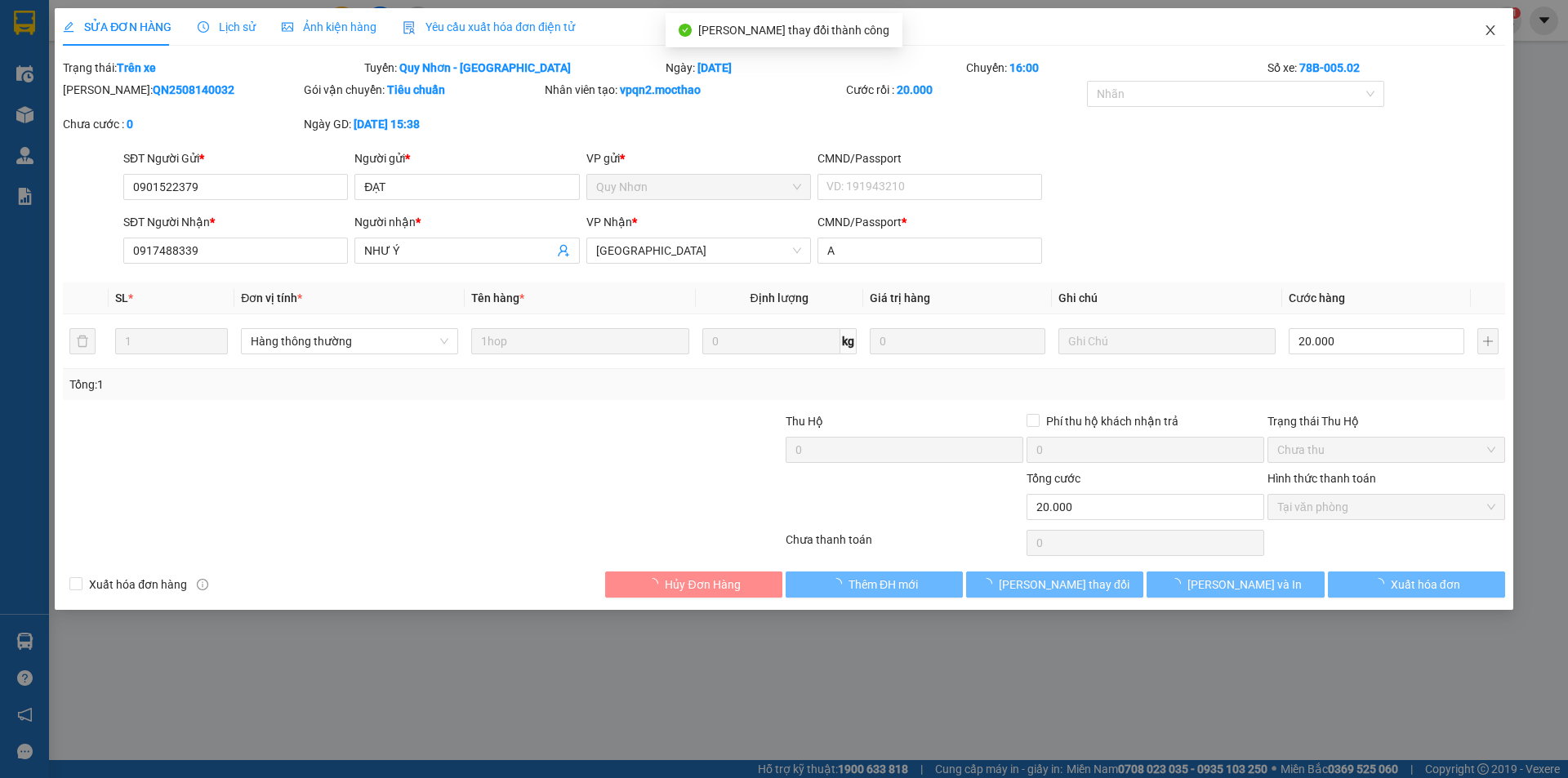
checkbox input "true"
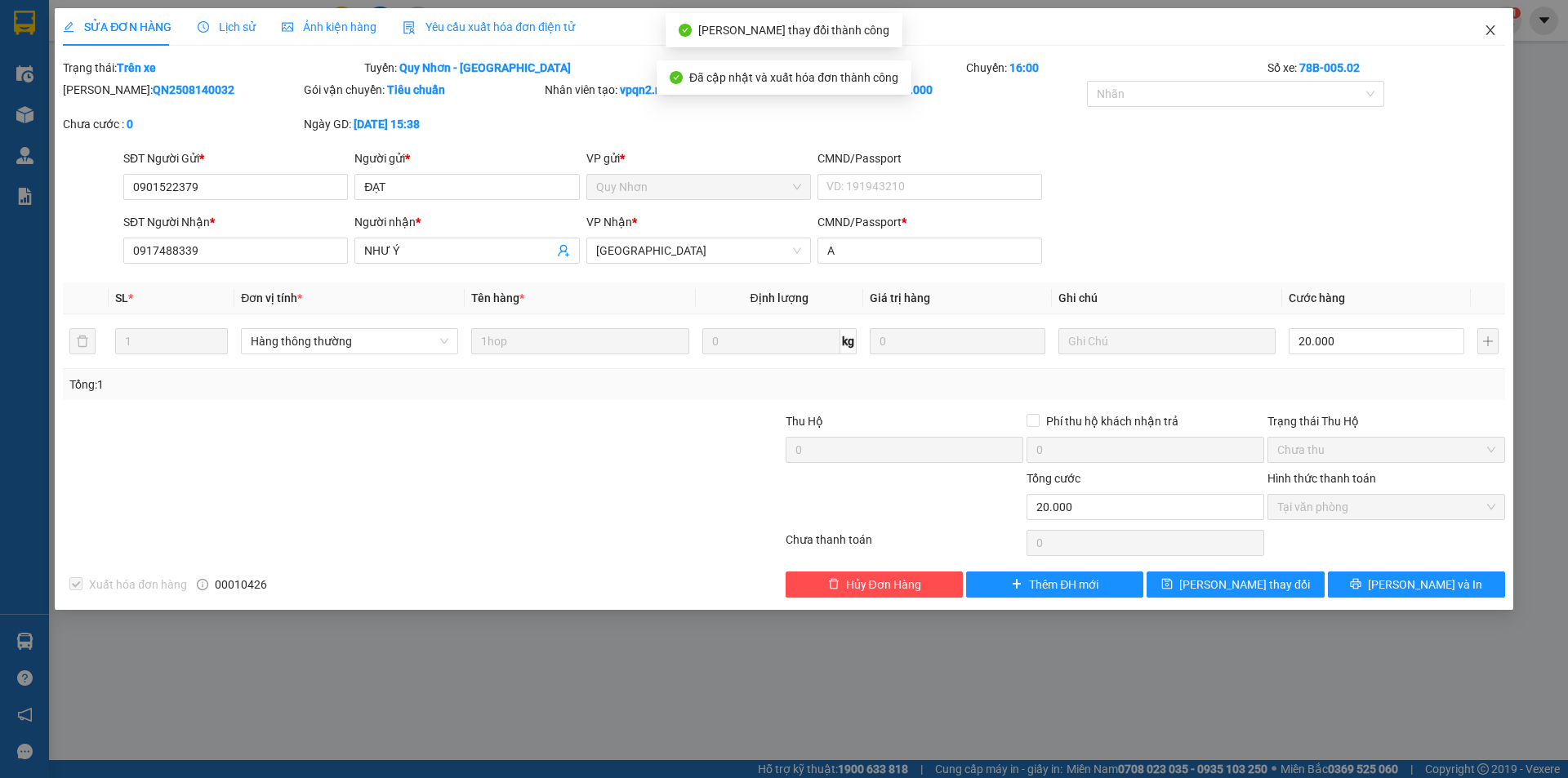
click at [1490, 29] on icon "close" at bounding box center [1490, 29] width 9 height 10
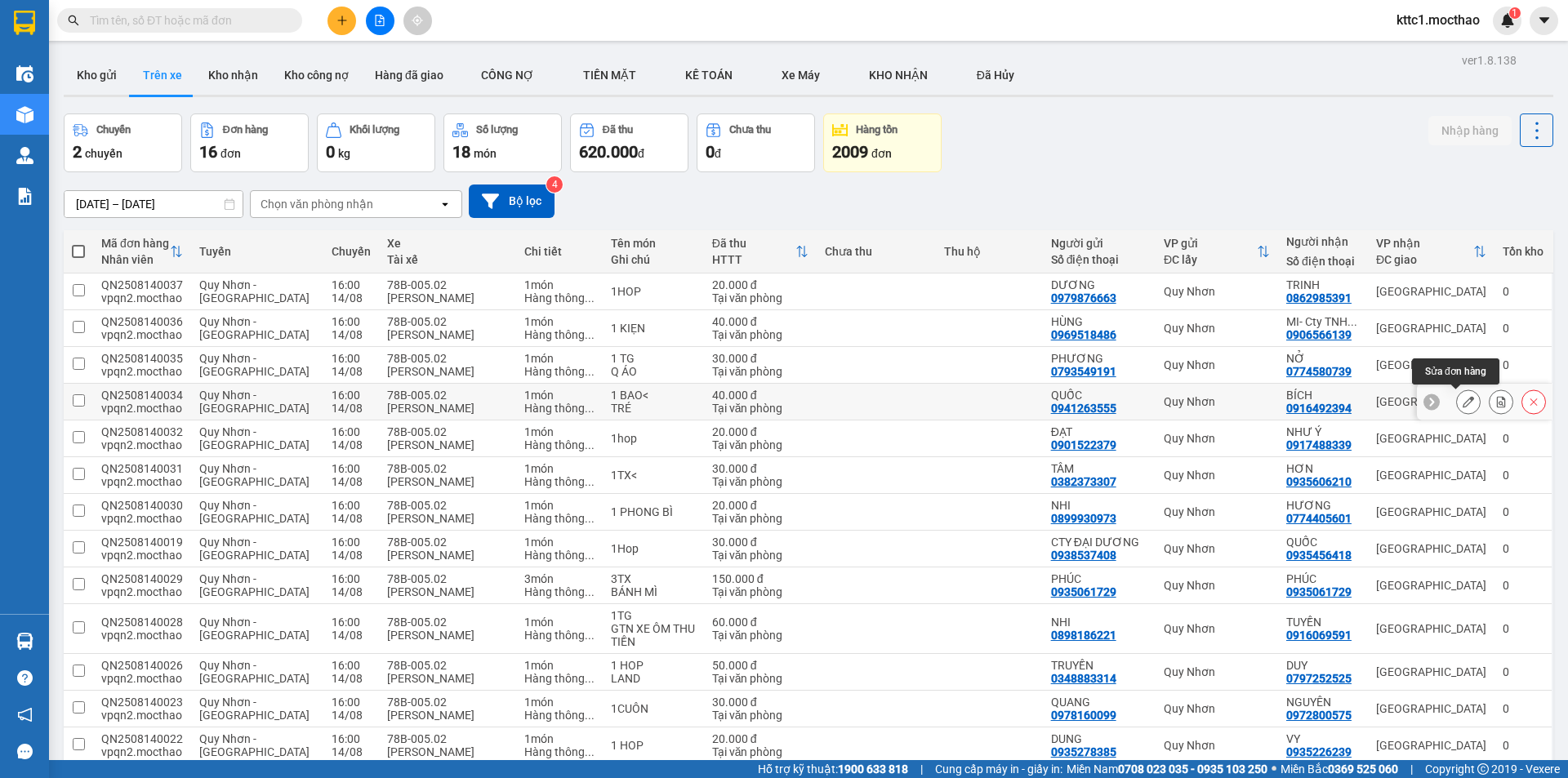
click at [1463, 404] on icon at bounding box center [1468, 401] width 12 height 12
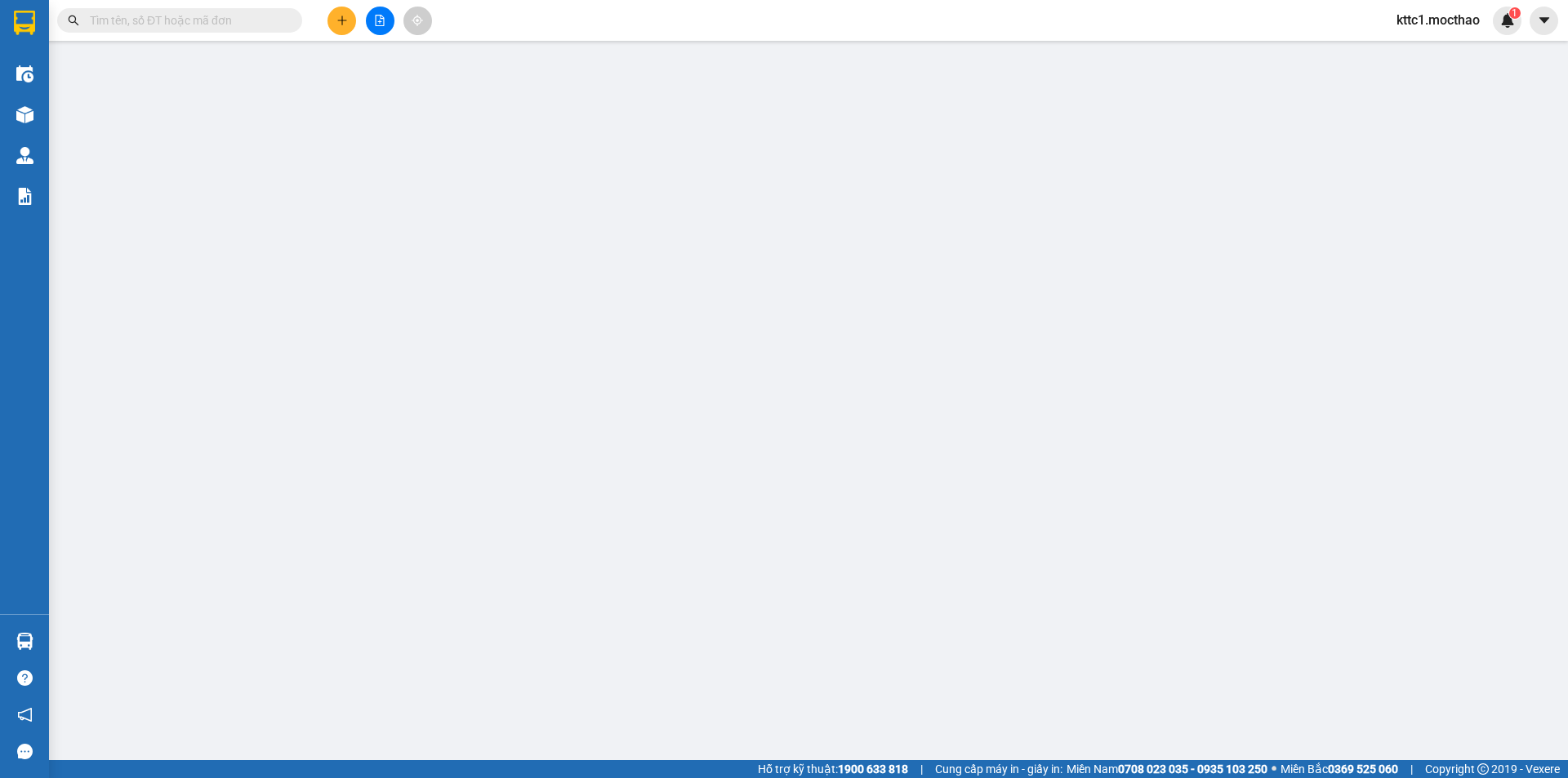
type input "0941263555"
type input "QUỐC"
type input "0916492394"
type input "BÍCH"
type input "a"
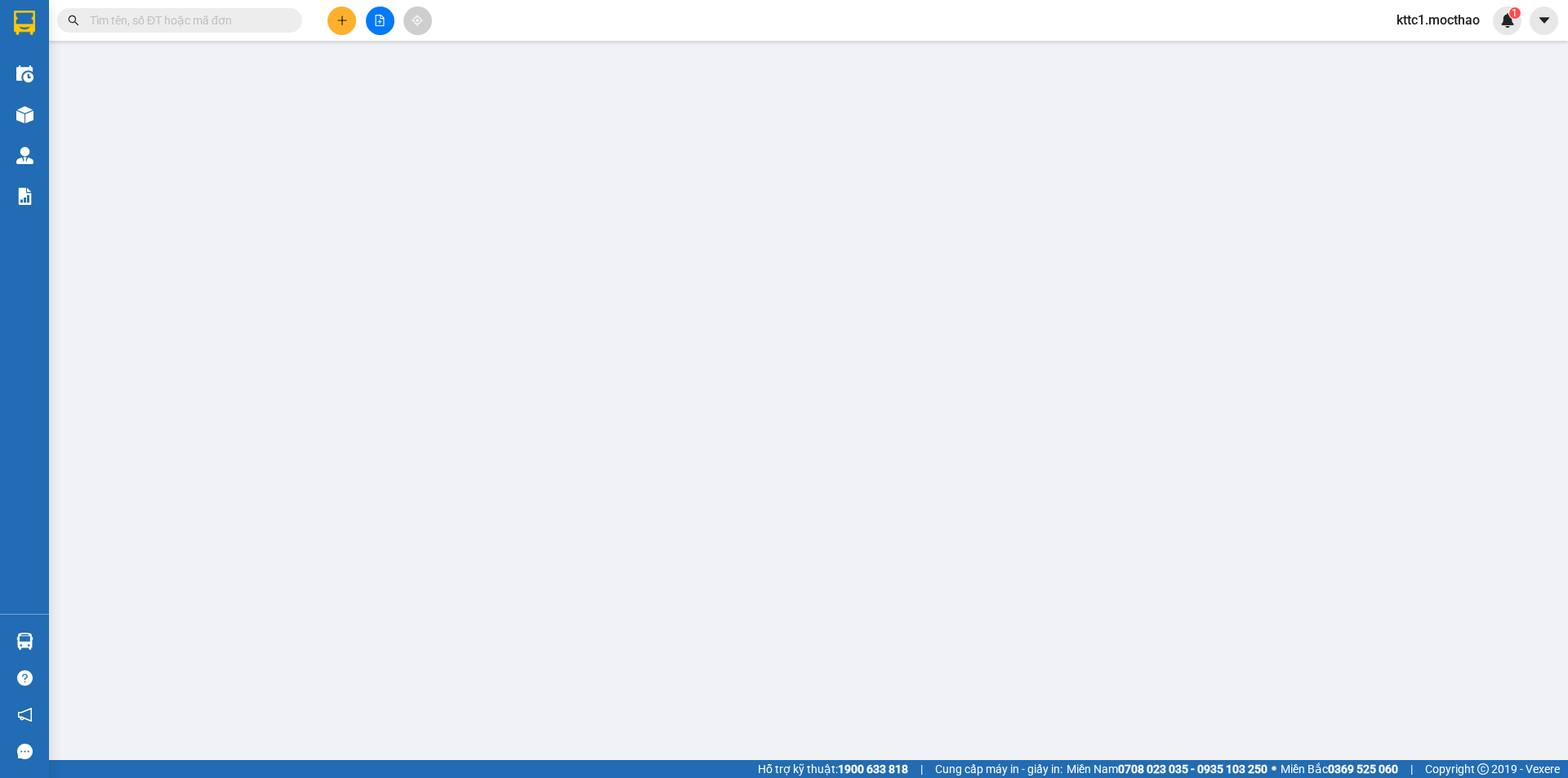
type input "40.000"
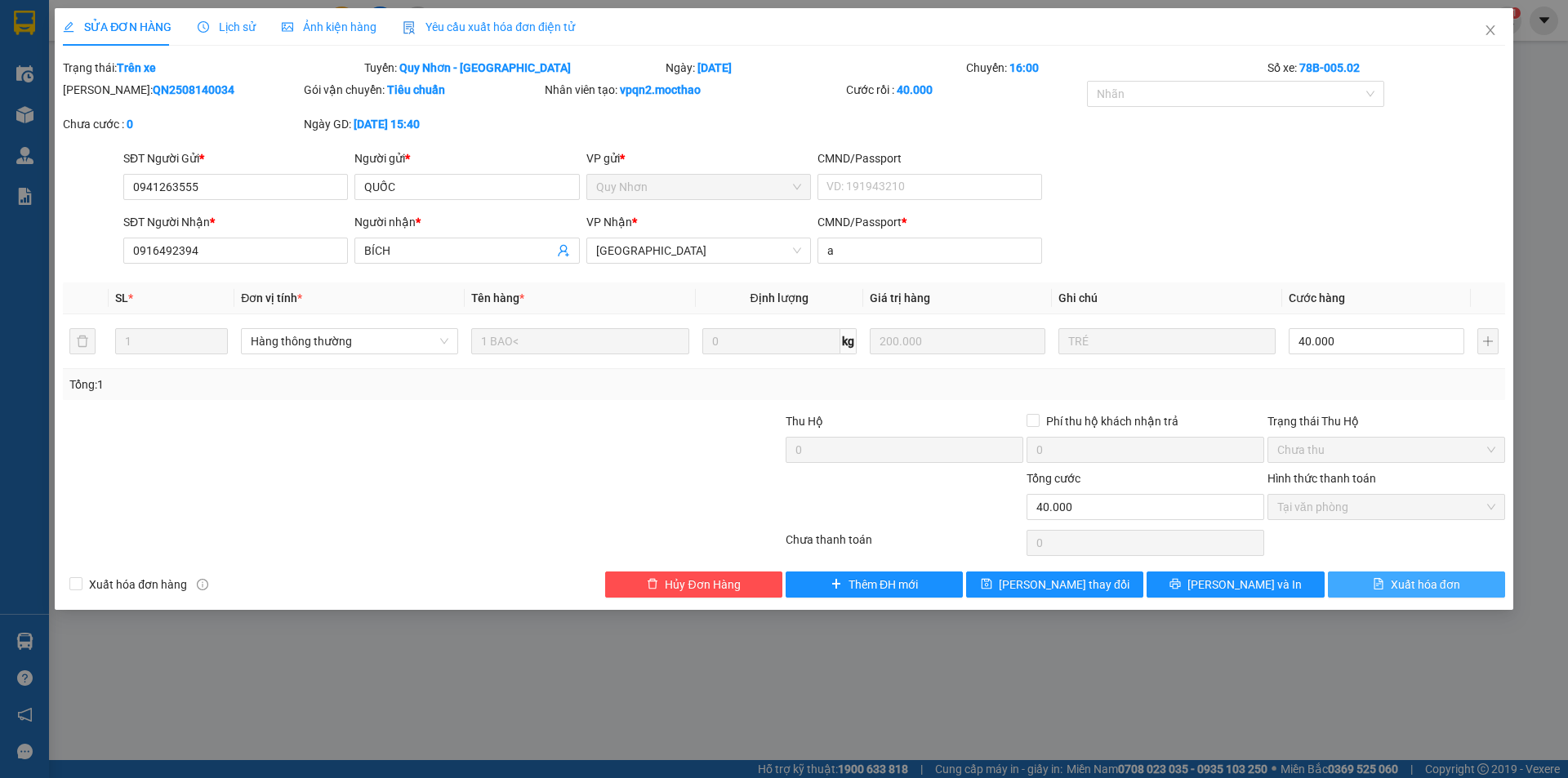
click at [1375, 578] on icon "file-text" at bounding box center [1378, 584] width 12 height 12
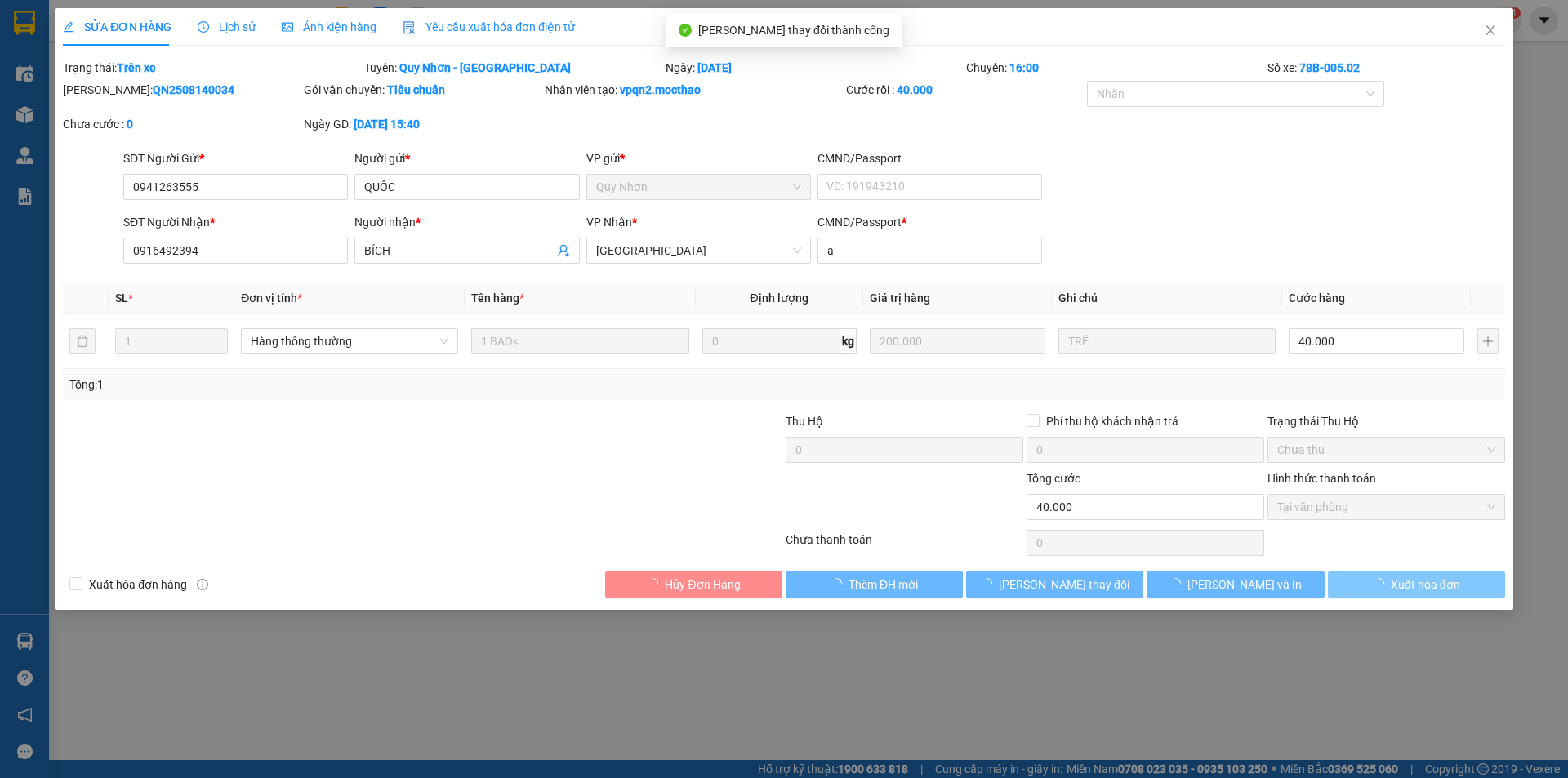
checkbox input "true"
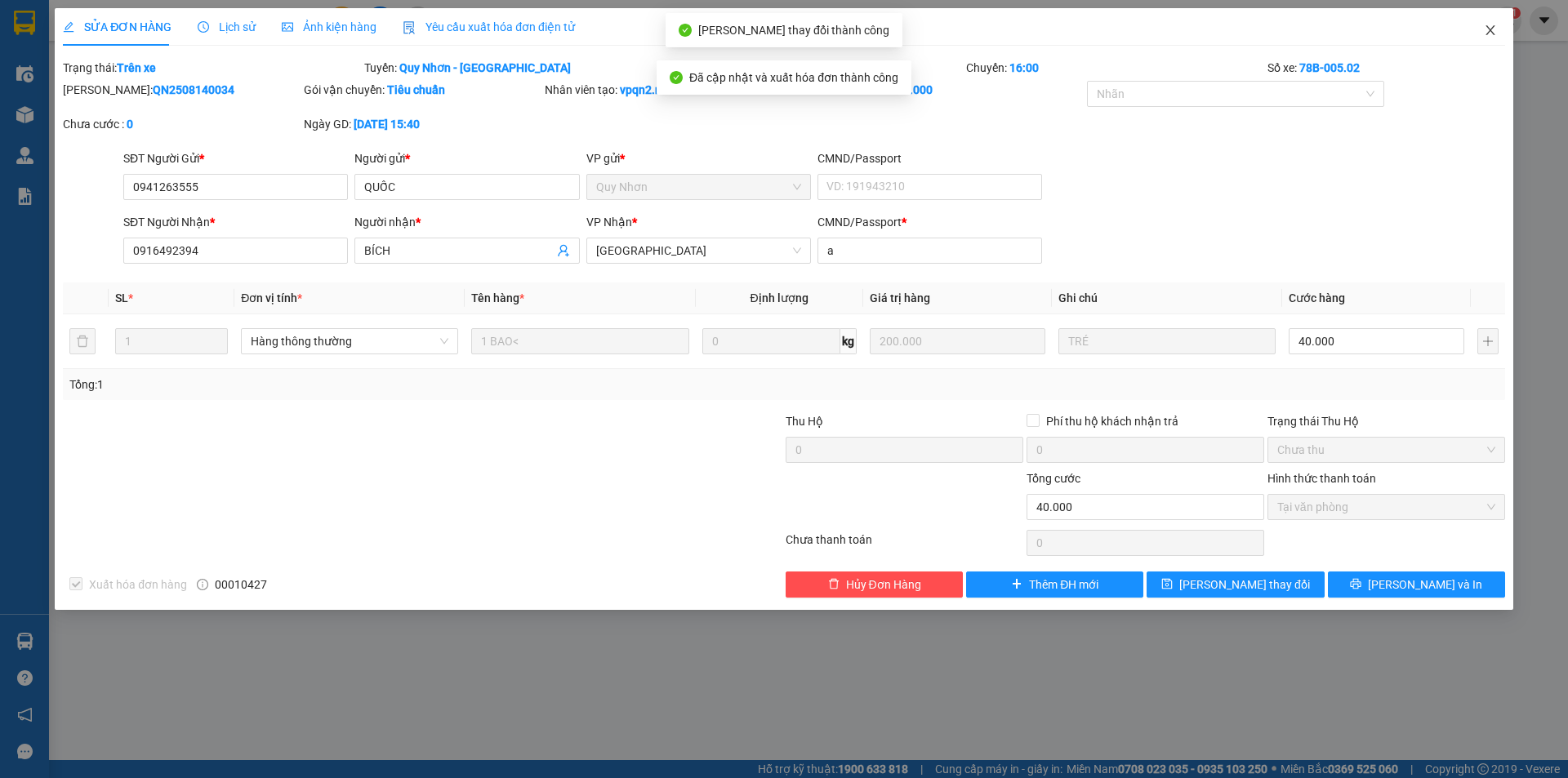
click at [1483, 29] on span "Close" at bounding box center [1490, 30] width 45 height 45
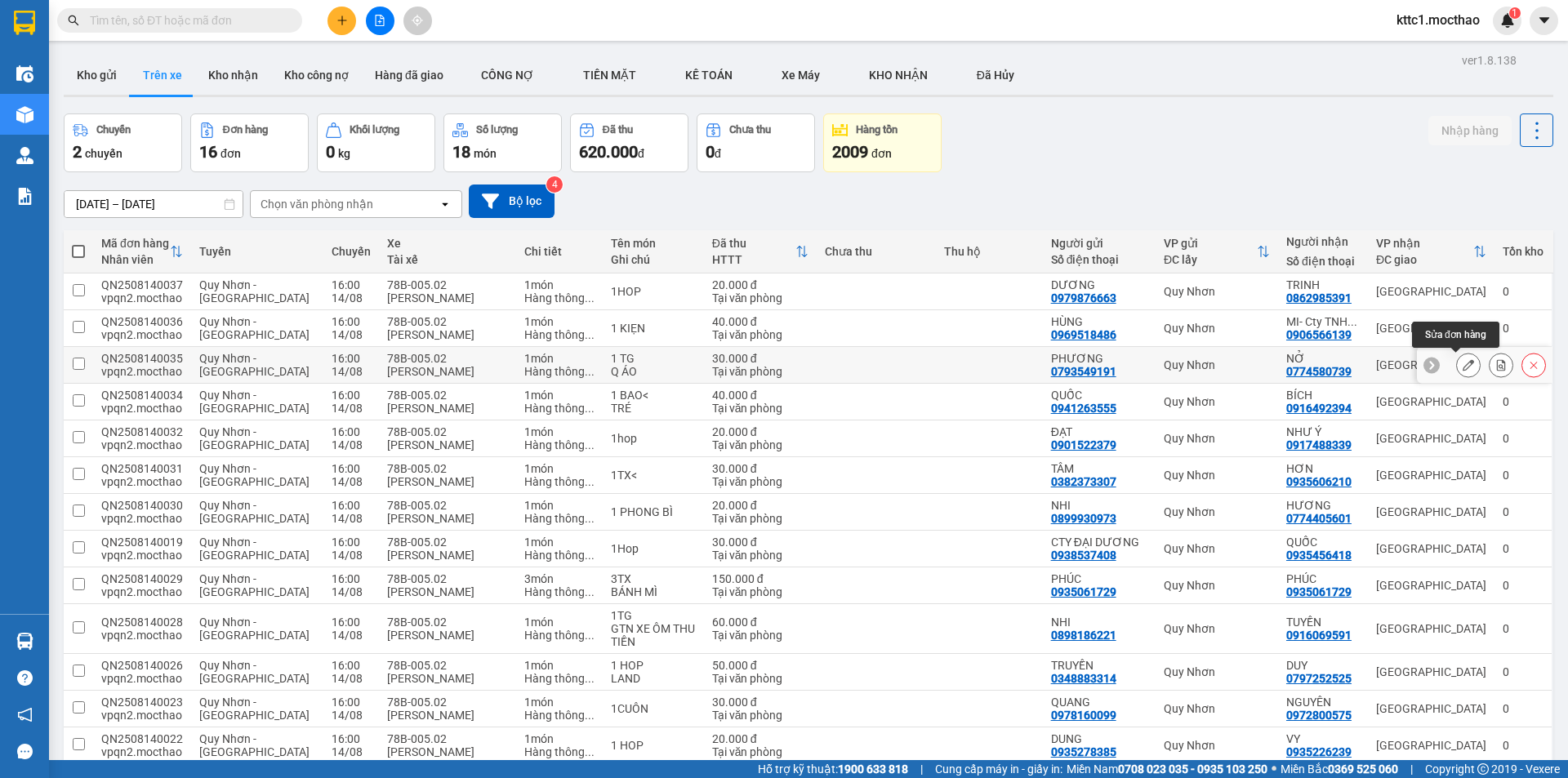
click at [1463, 363] on icon at bounding box center [1468, 364] width 12 height 12
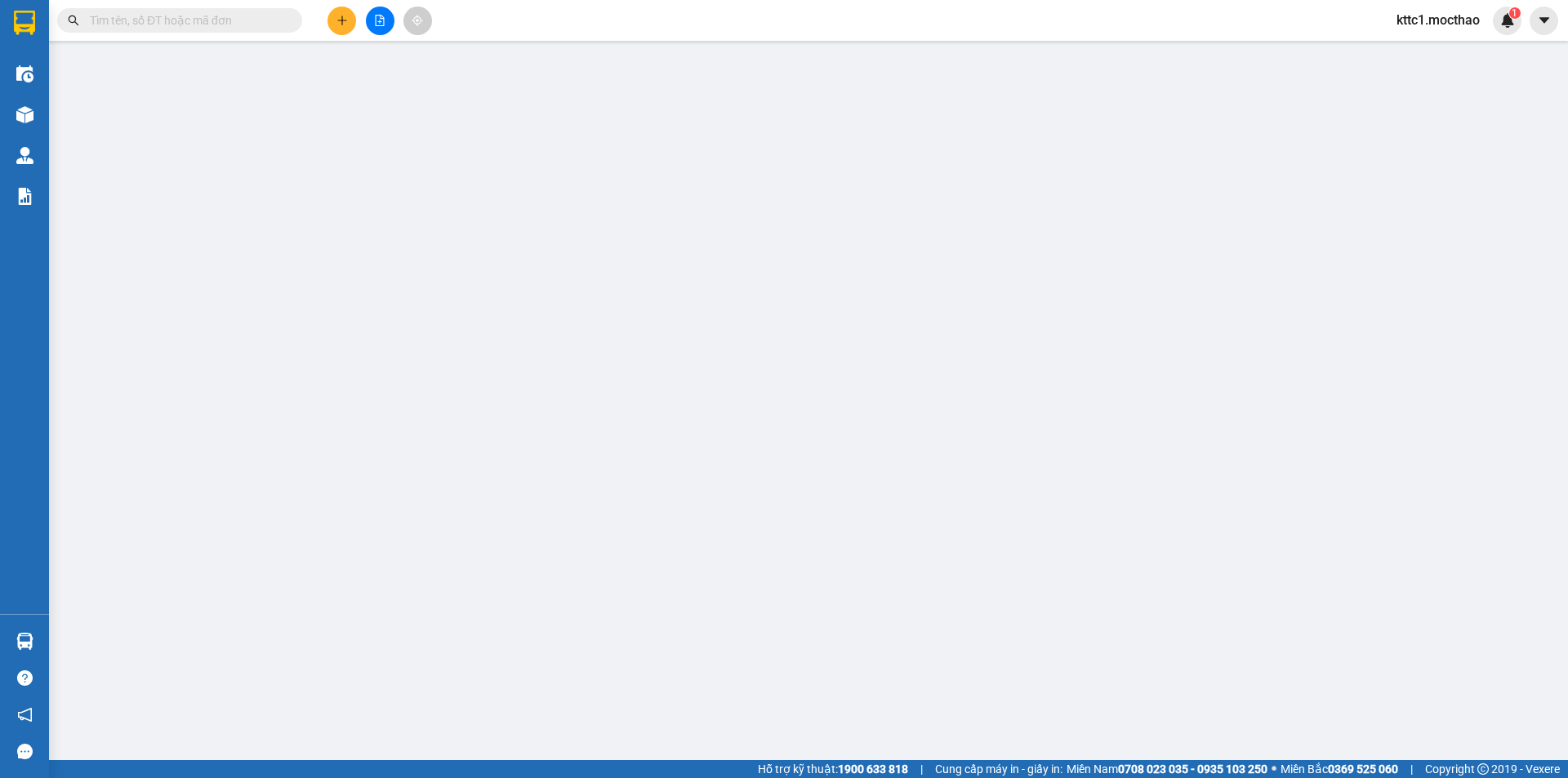
type input "0793549191"
type input "PHƯƠNG"
type input "0774580739"
type input "NỞ"
type input "H"
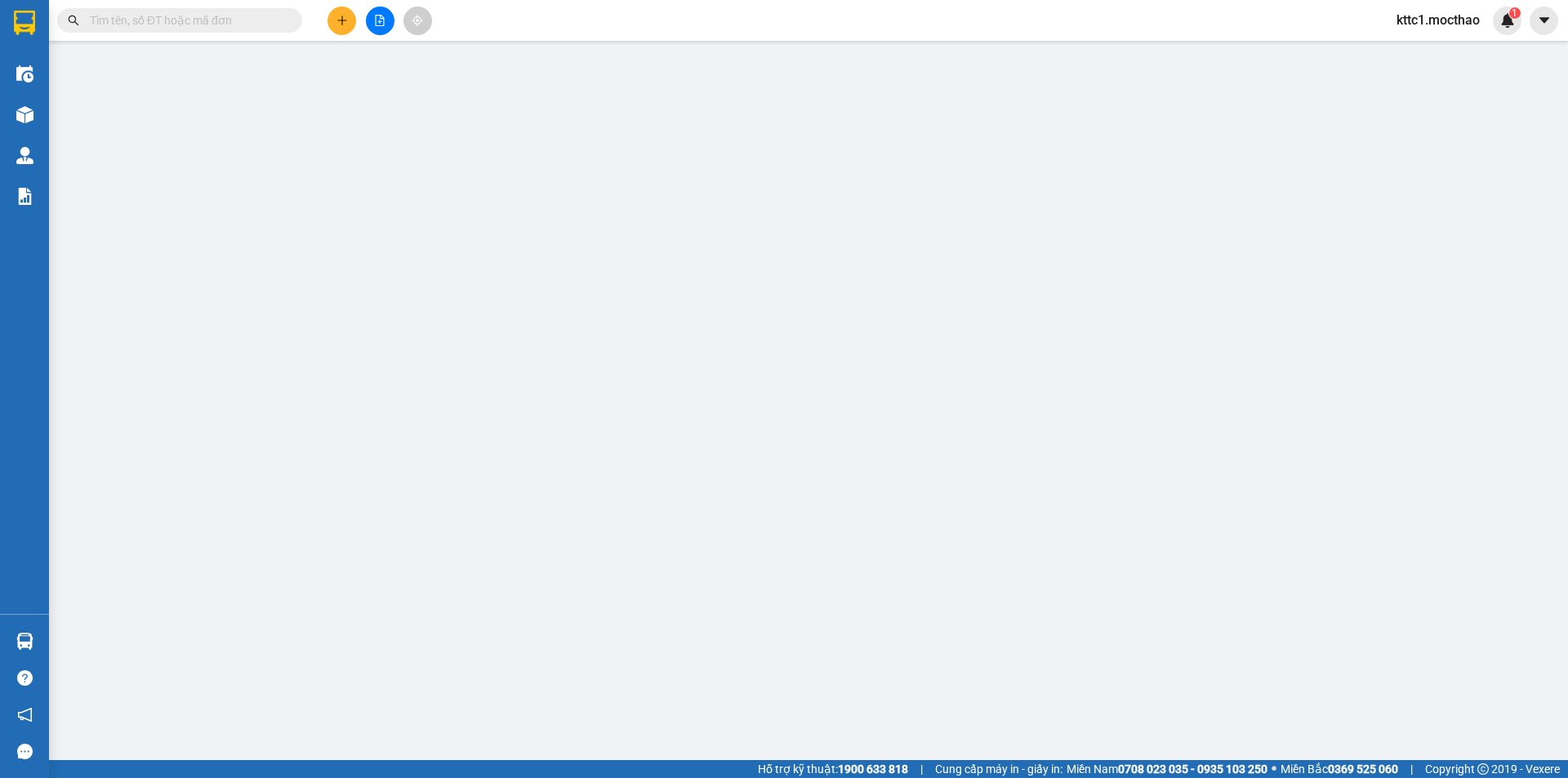
type input "30.000"
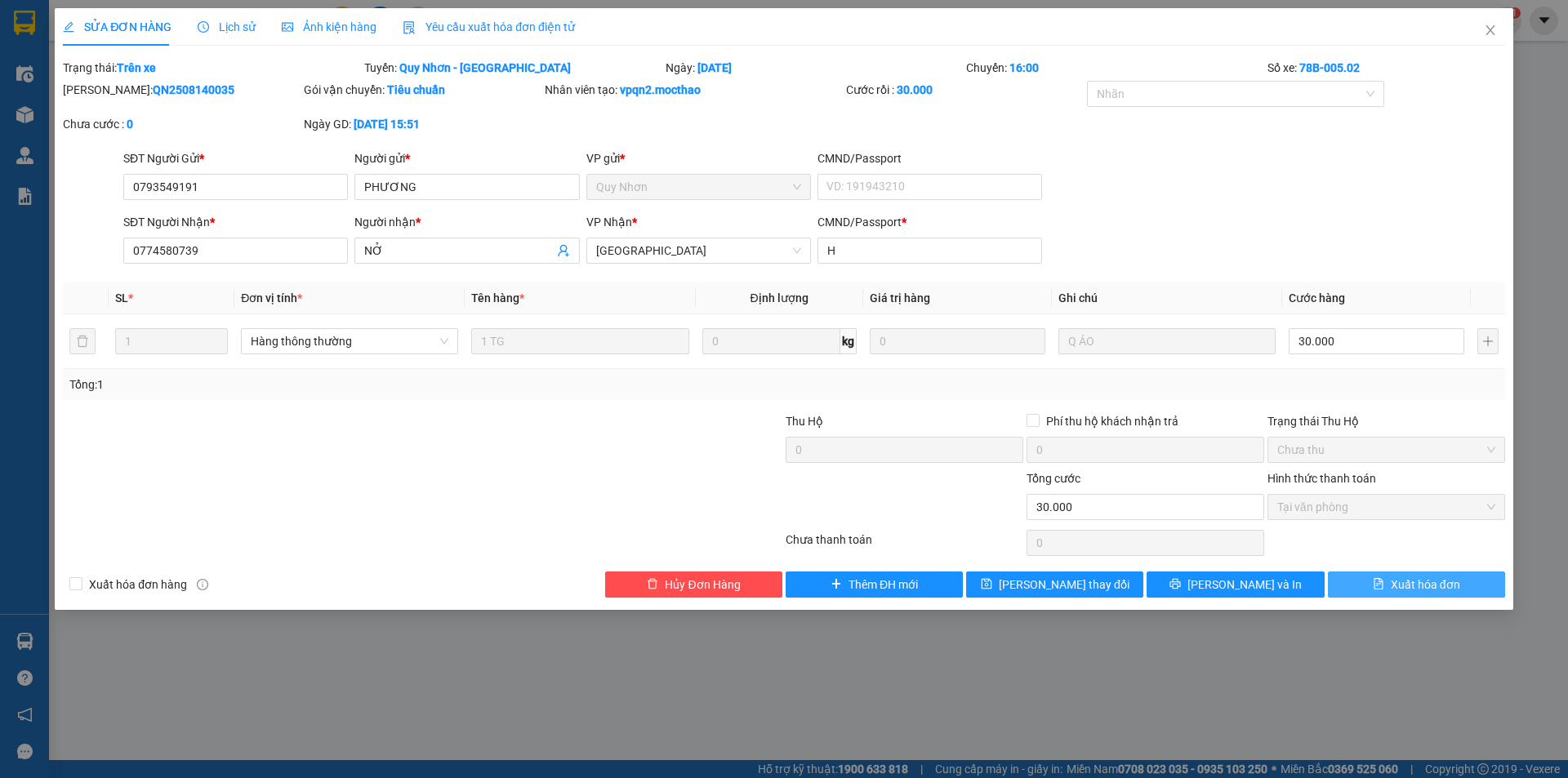
click at [1432, 581] on span "Xuất hóa đơn" at bounding box center [1425, 585] width 70 height 18
checkbox input "true"
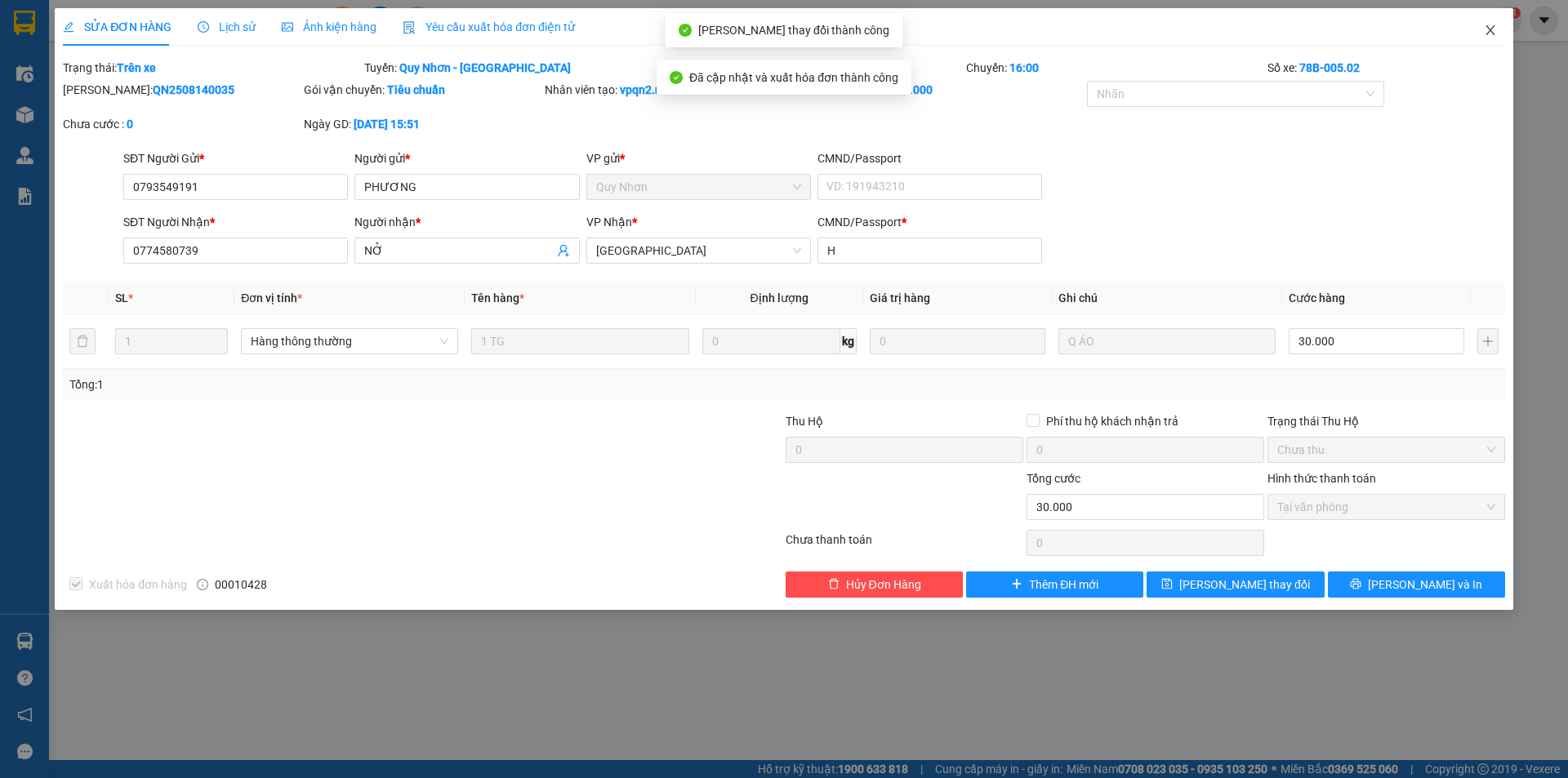
click at [1490, 26] on icon "close" at bounding box center [1490, 30] width 13 height 13
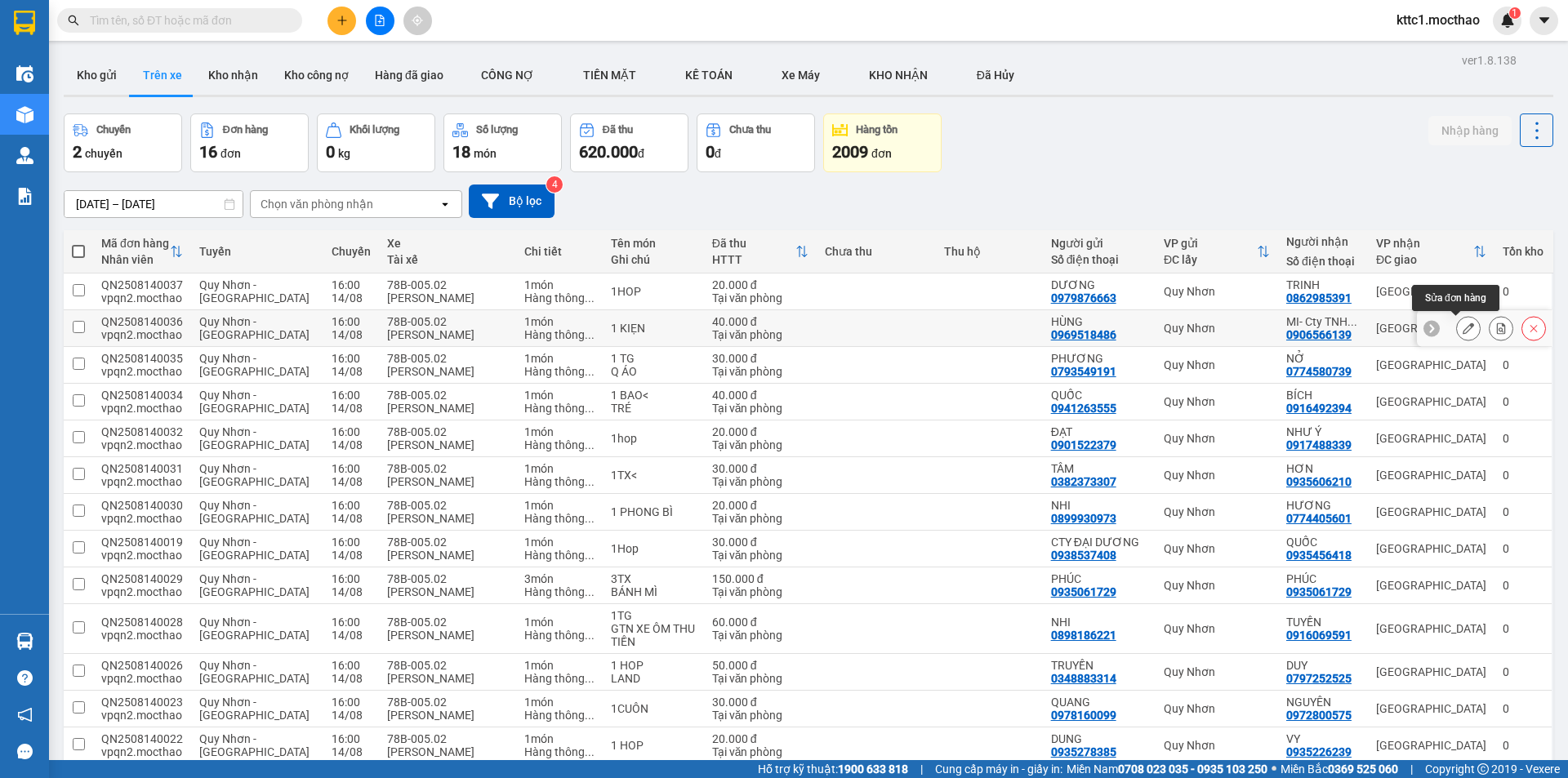
click at [1463, 328] on icon at bounding box center [1468, 328] width 12 height 12
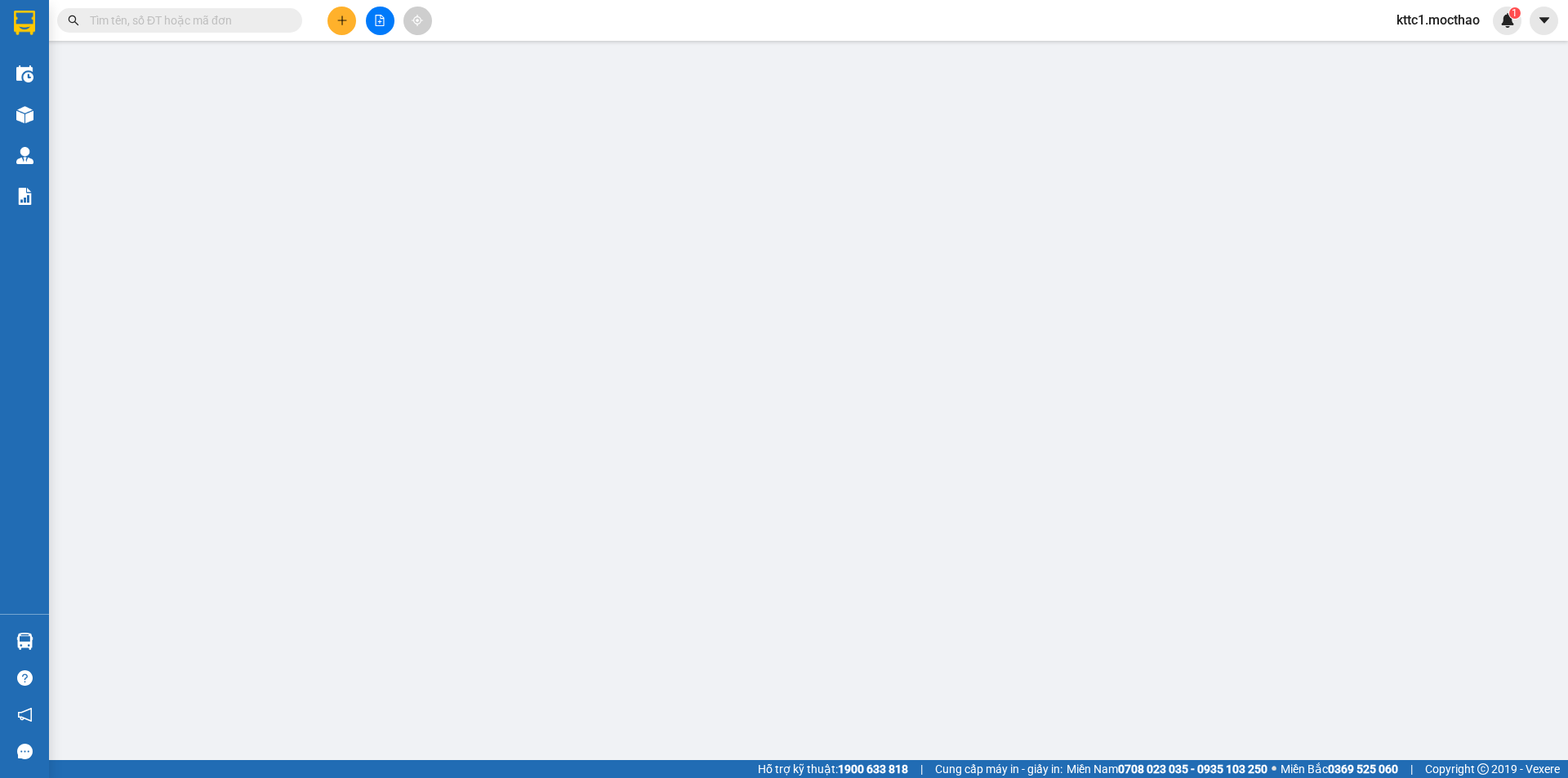
type input "0969518486"
type input "HÙNG"
type input "0906566139"
type input "MI- Cty TNHH [GEOGRAPHIC_DATA] Kim [GEOGRAPHIC_DATA]"
type input "A"
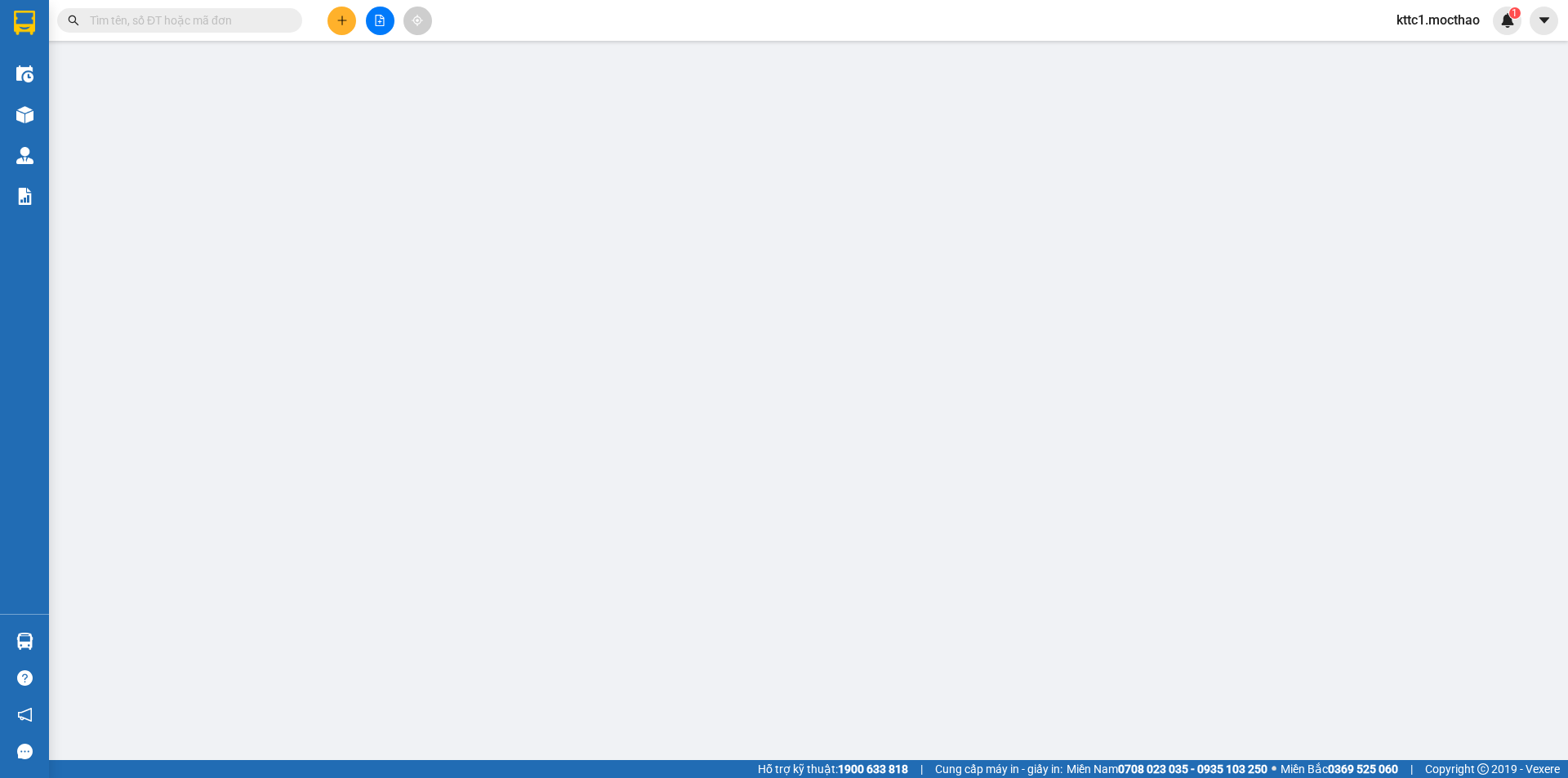
type input "40.000"
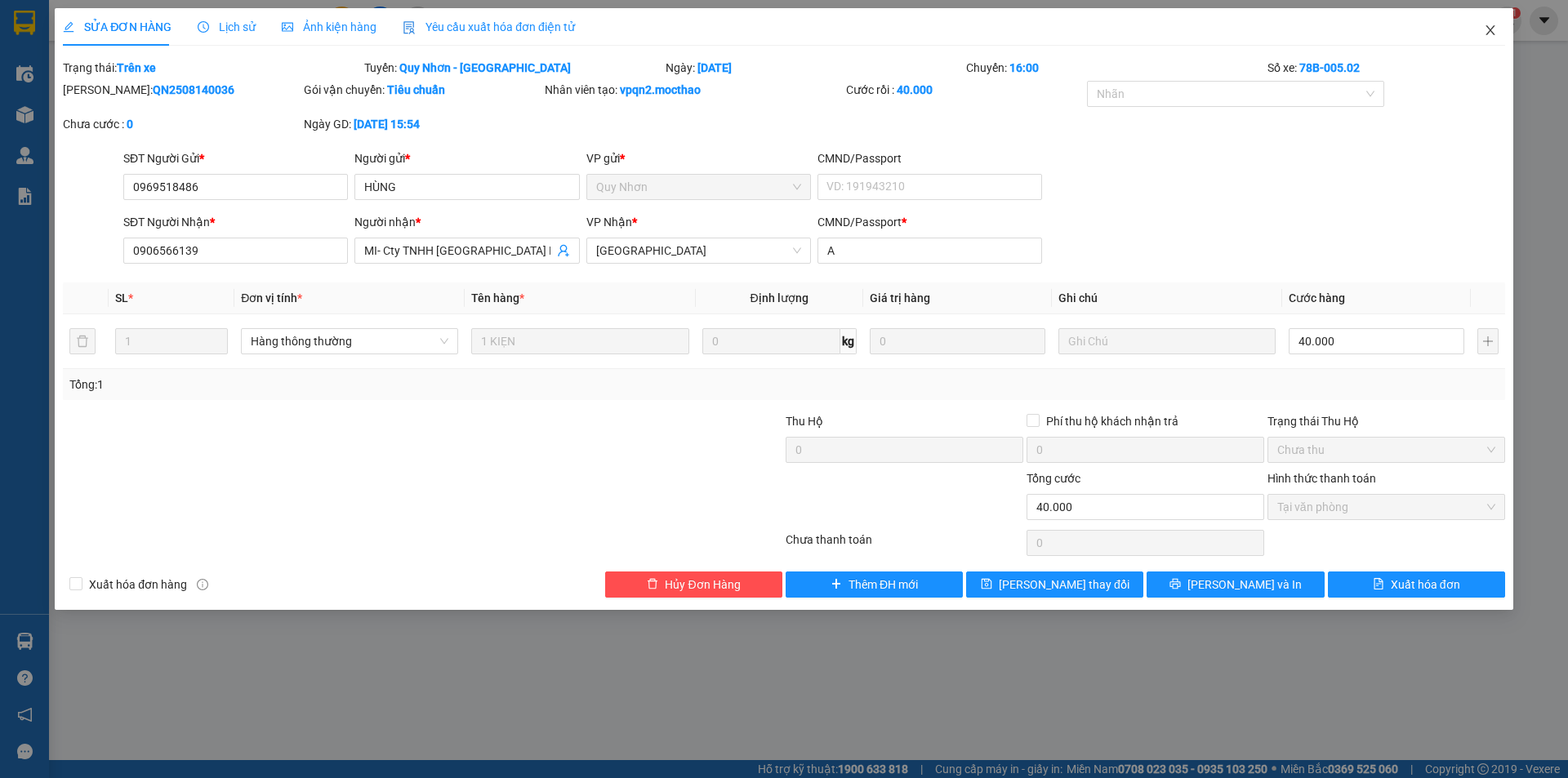
click at [1491, 27] on icon "close" at bounding box center [1490, 30] width 13 height 13
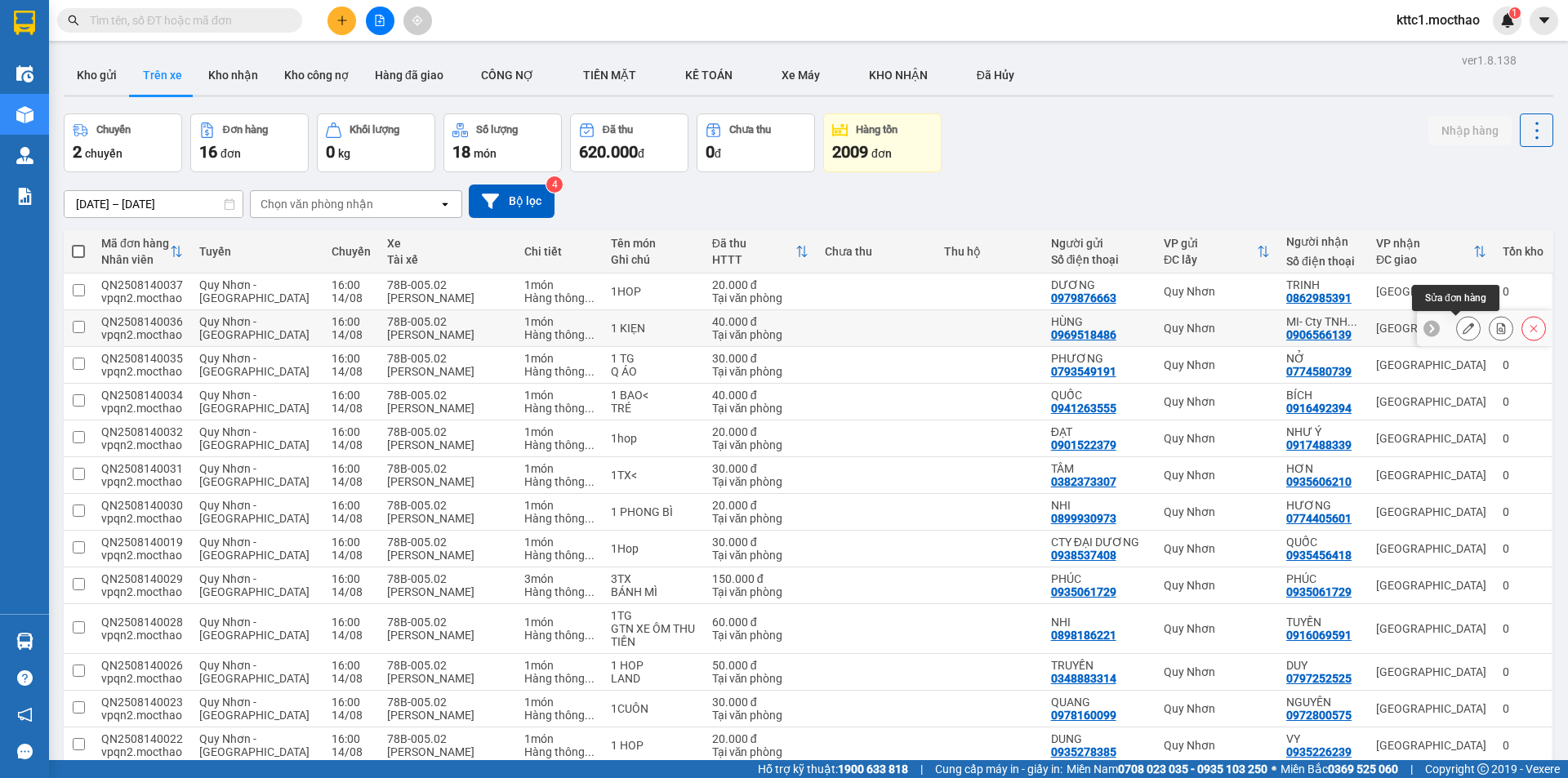
click at [1463, 327] on icon at bounding box center [1468, 328] width 12 height 12
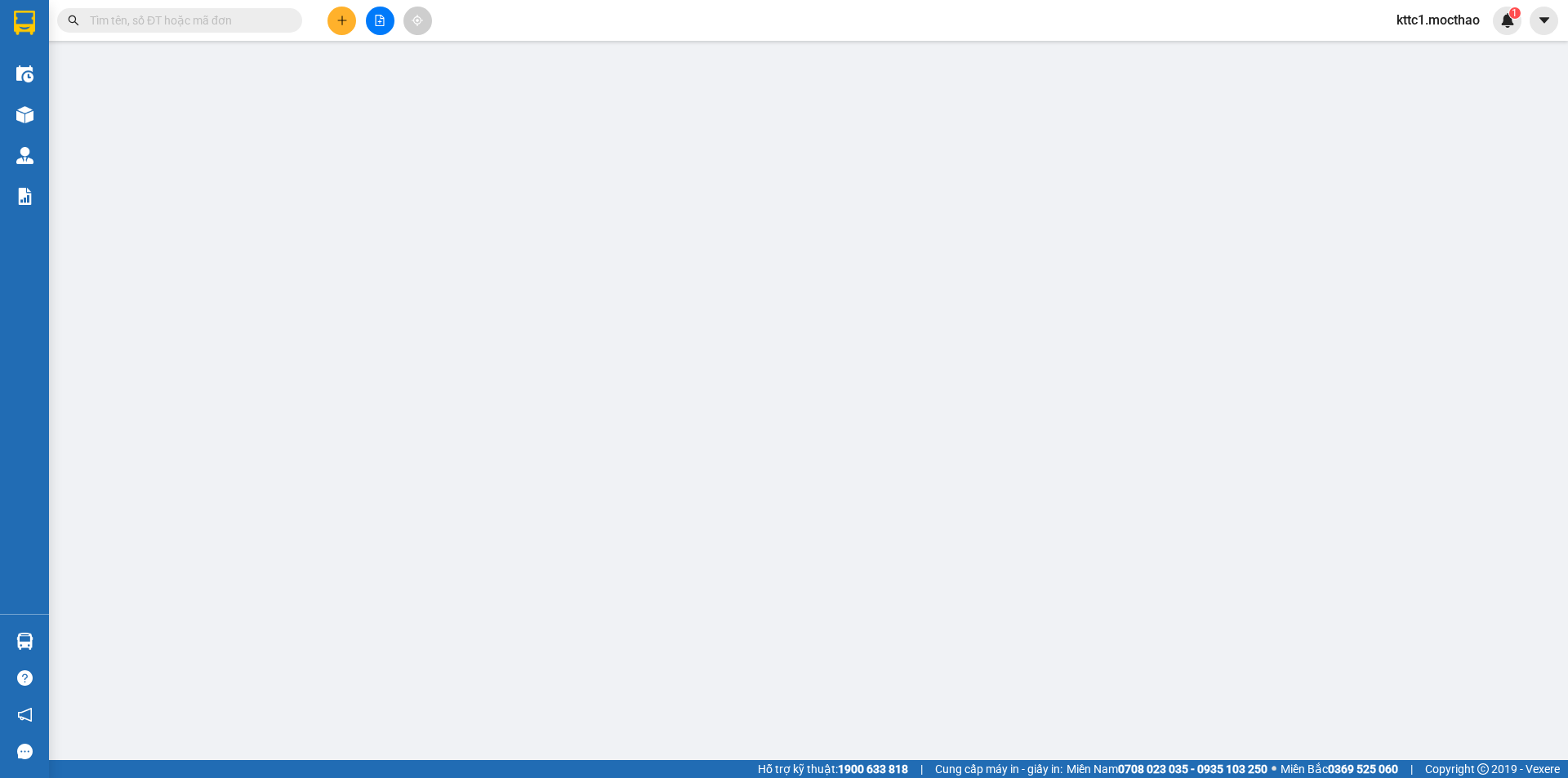
type input "0969518486"
type input "HÙNG"
type input "0906566139"
type input "MI- Cty TNHH [GEOGRAPHIC_DATA] Kim [GEOGRAPHIC_DATA]"
type input "A"
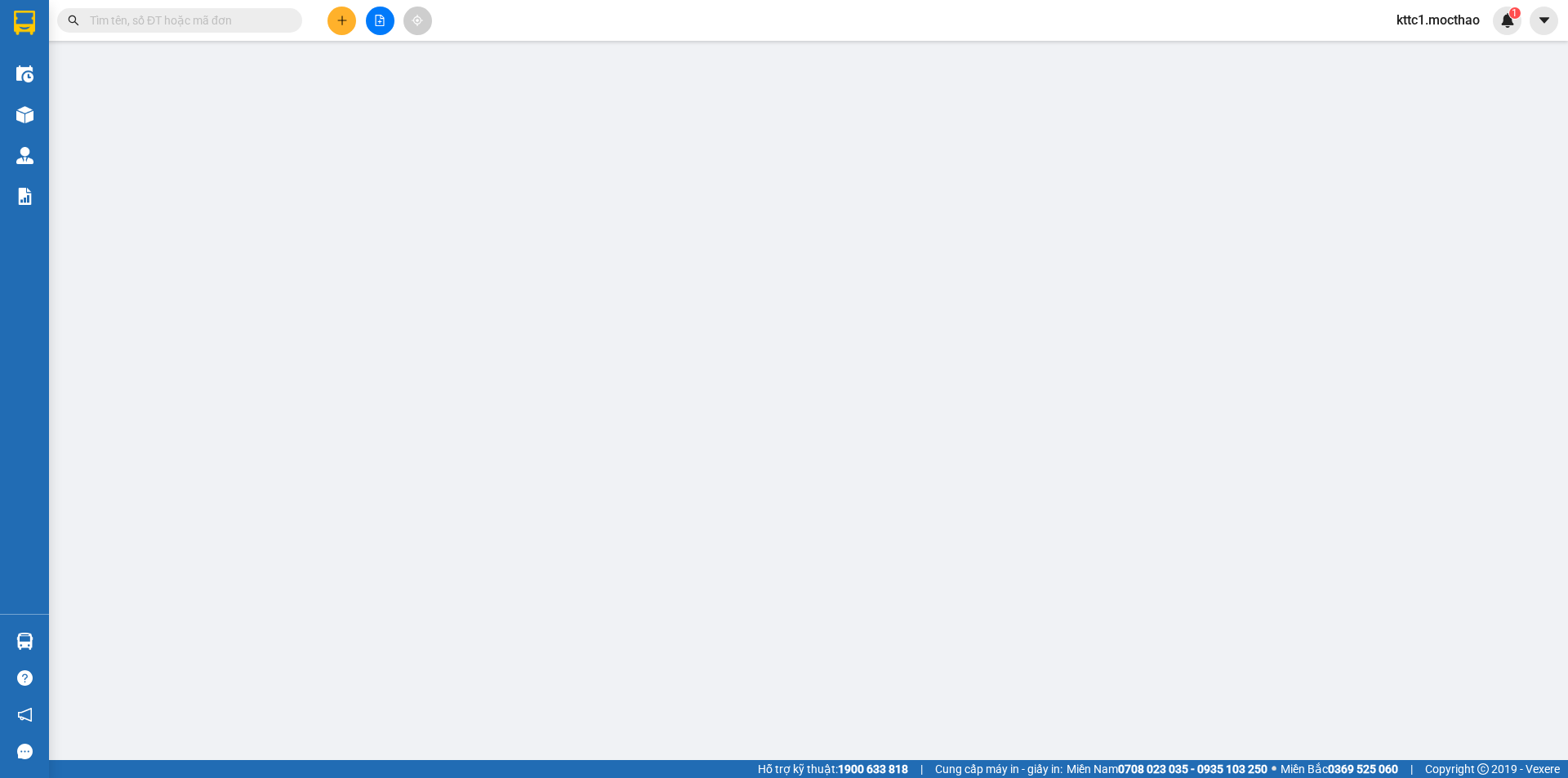
type input "40.000"
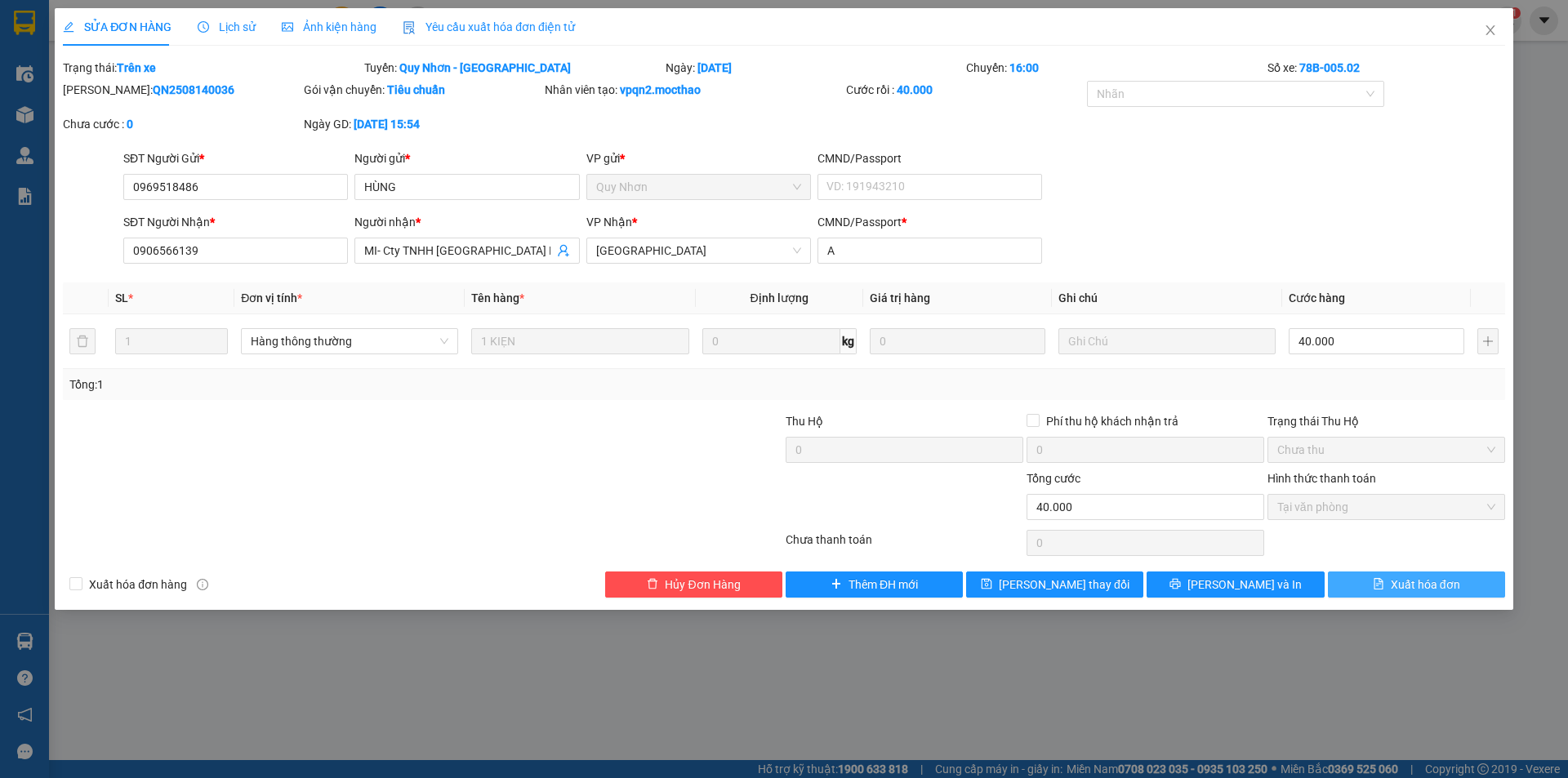
click at [1389, 579] on button "Xuất hóa đơn" at bounding box center [1416, 584] width 177 height 26
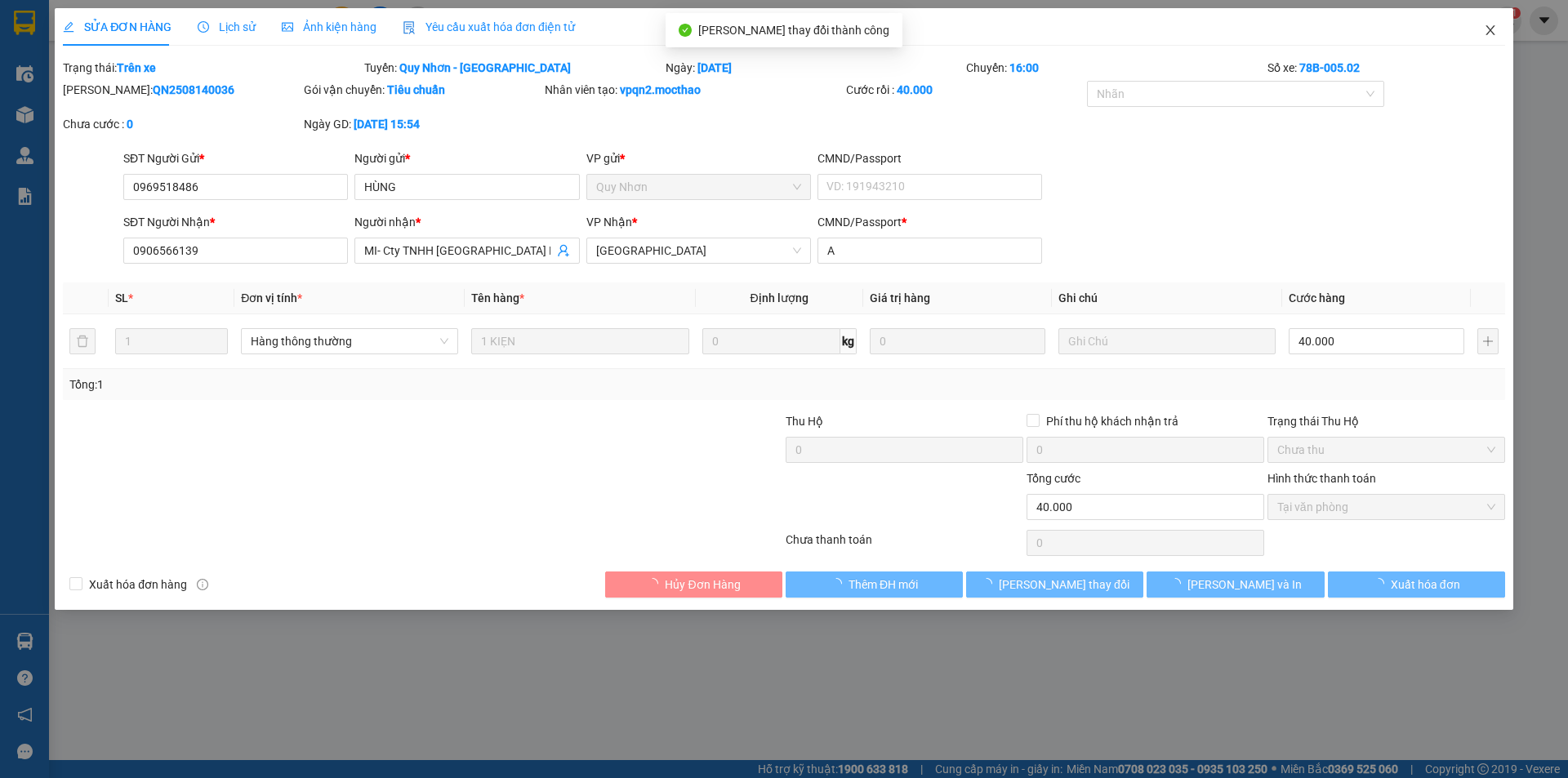
checkbox input "true"
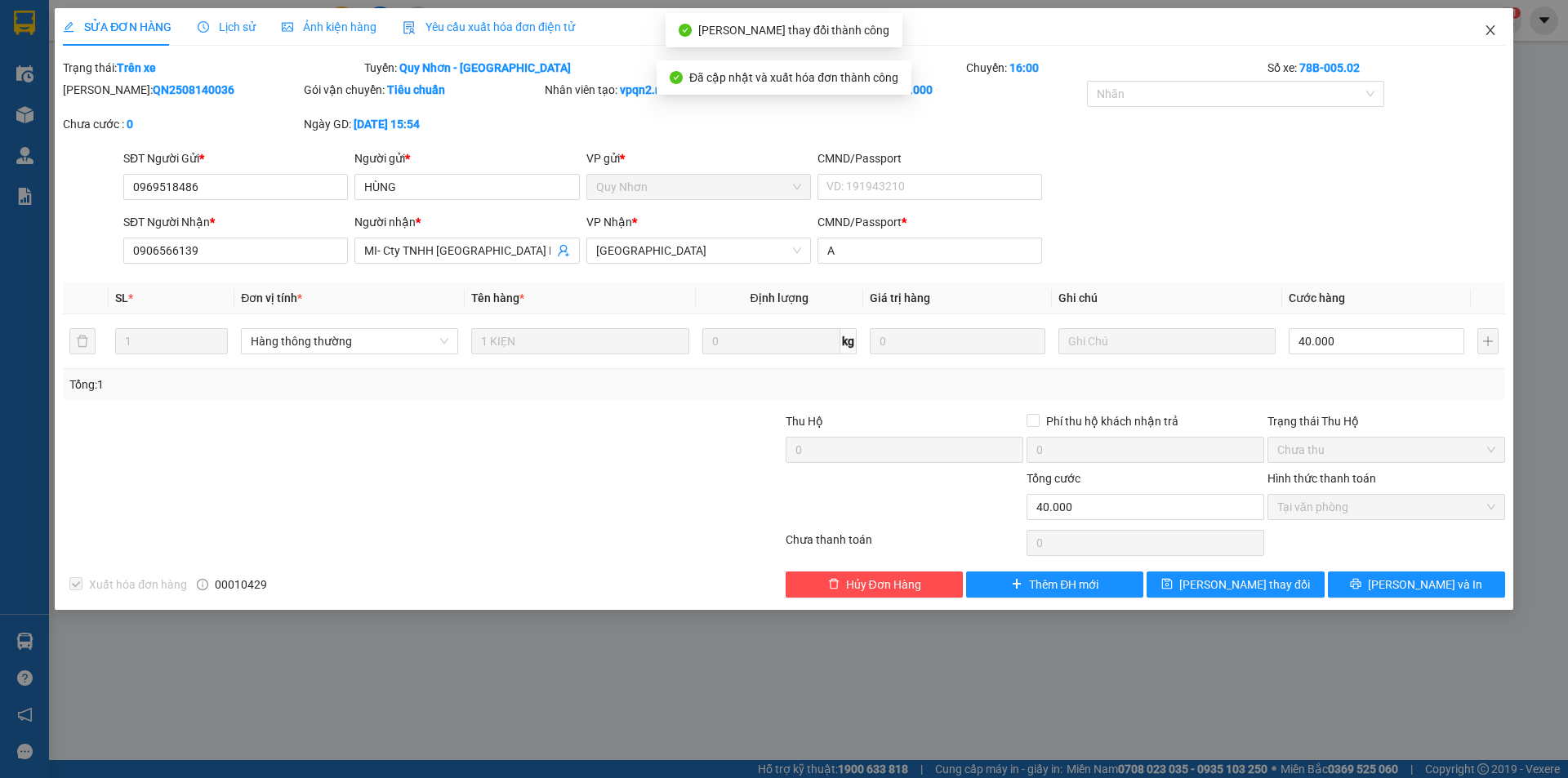
click at [1488, 27] on icon "close" at bounding box center [1490, 30] width 13 height 13
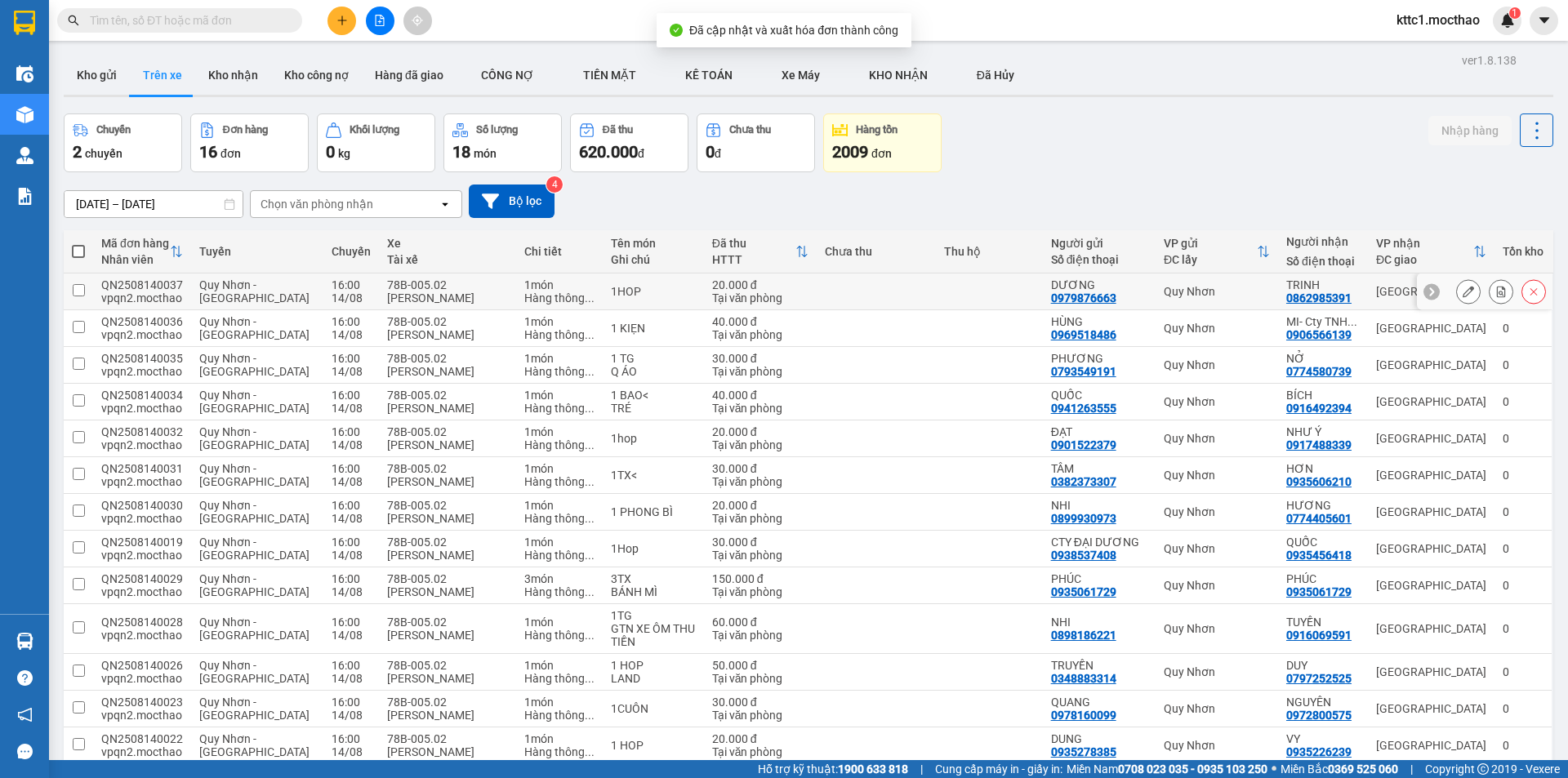
click at [1463, 293] on button at bounding box center [1468, 292] width 23 height 29
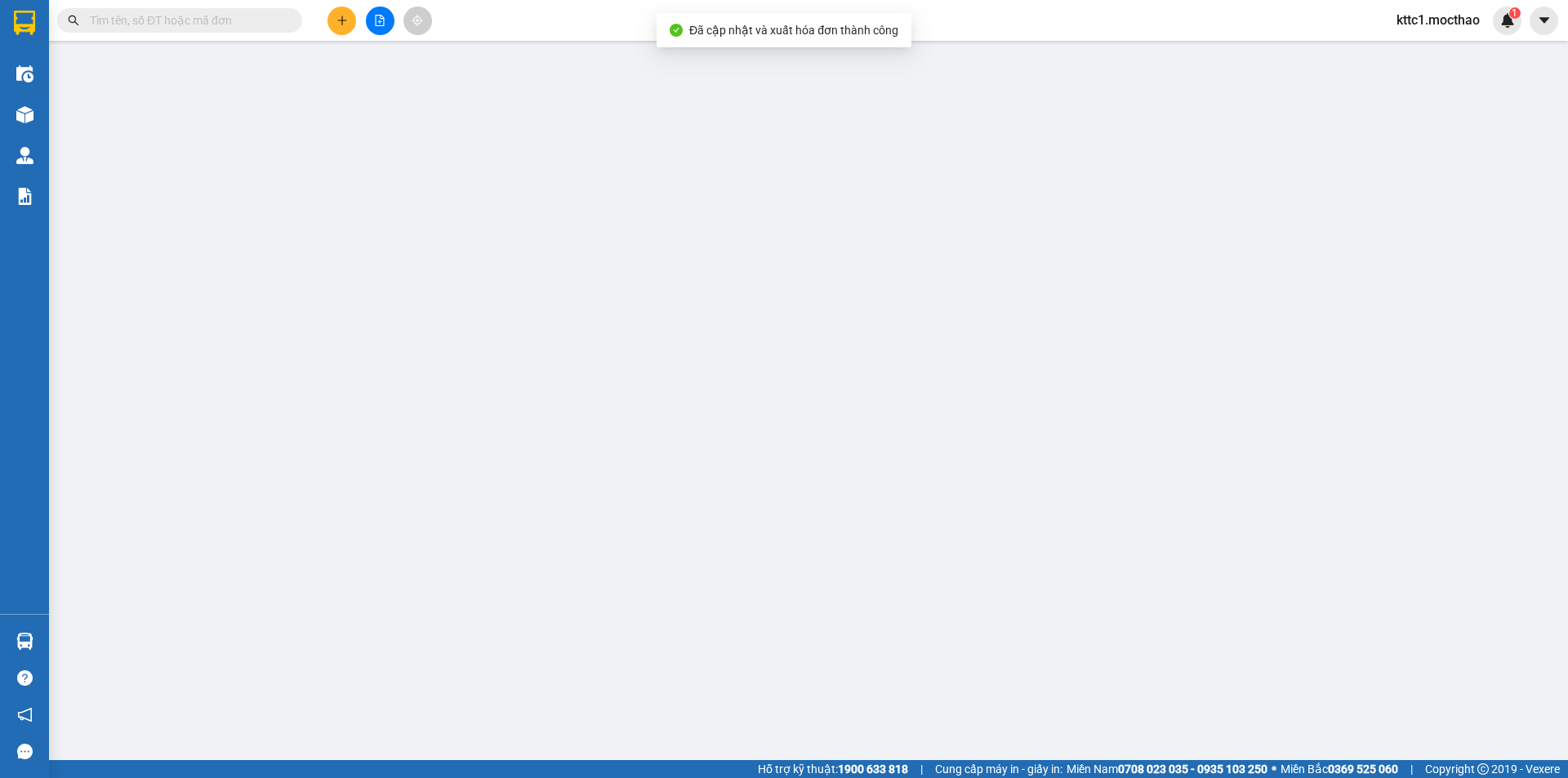
type input "0979876663"
type input "DƯƠNG"
type input "0862985391"
type input "TRINH"
type input "T"
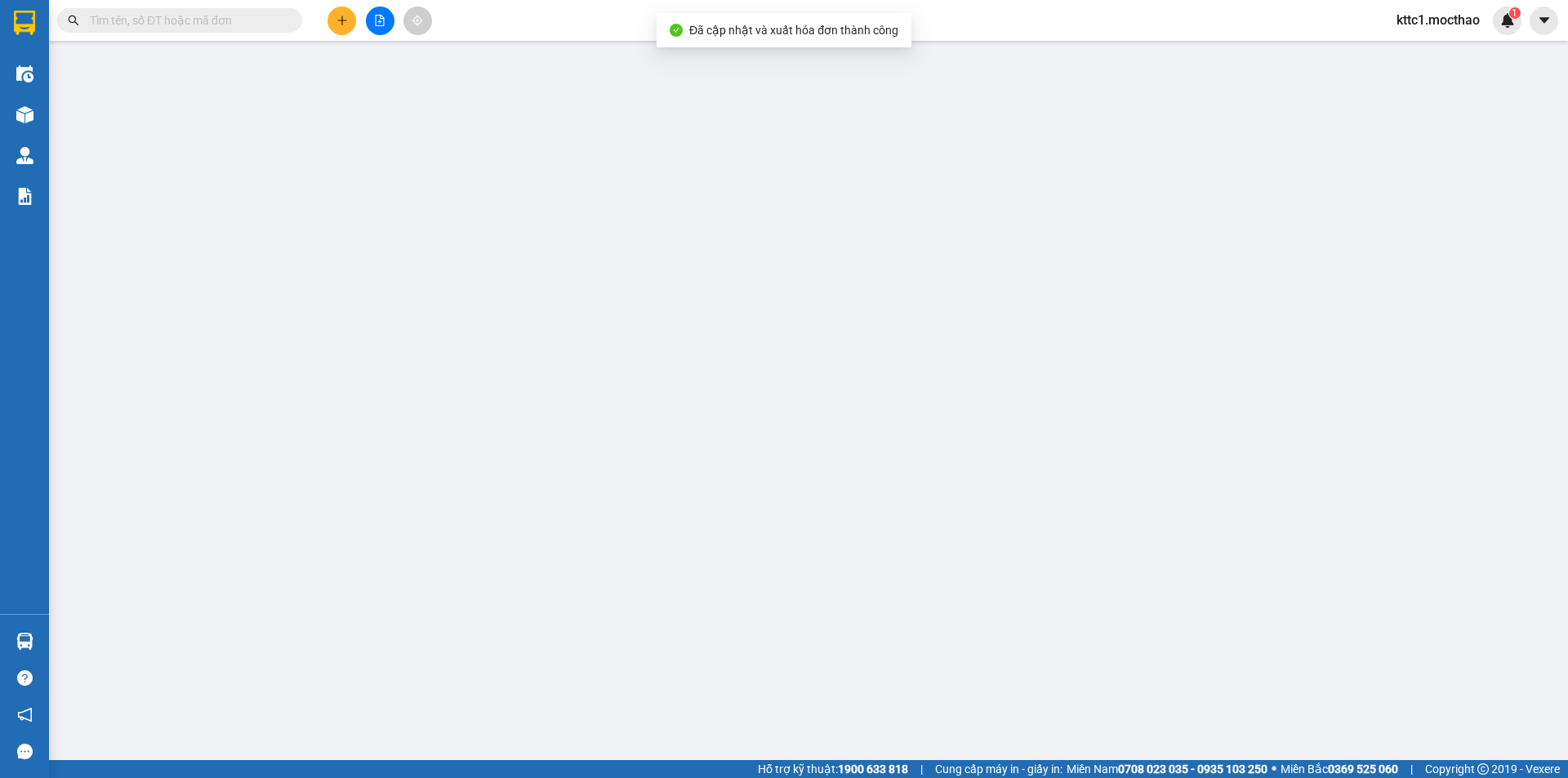
type input "20.000"
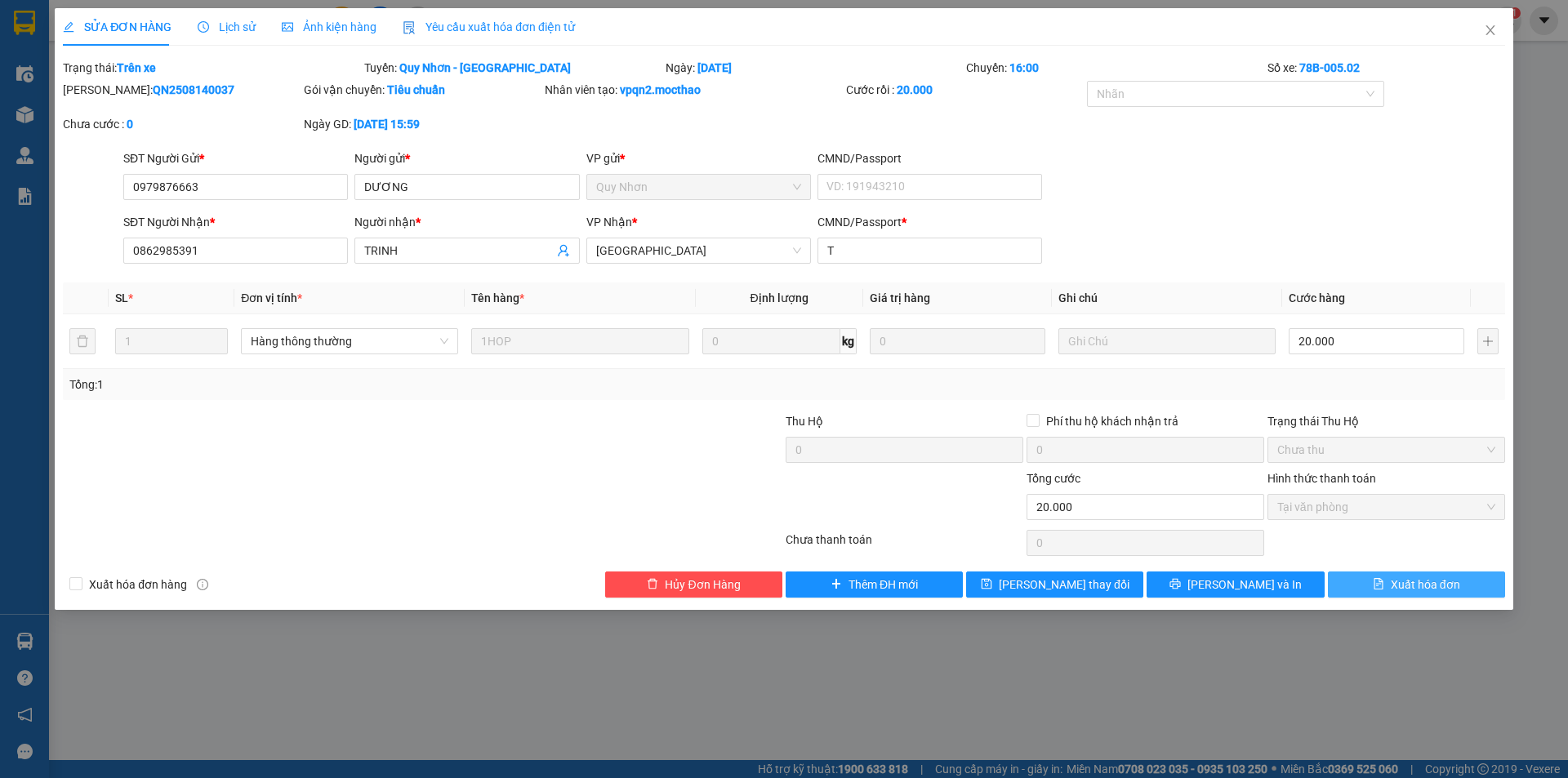
drag, startPoint x: 1401, startPoint y: 579, endPoint x: 1408, endPoint y: 566, distance: 14.8
click at [1402, 579] on span "Xuất hóa đơn" at bounding box center [1425, 585] width 70 height 18
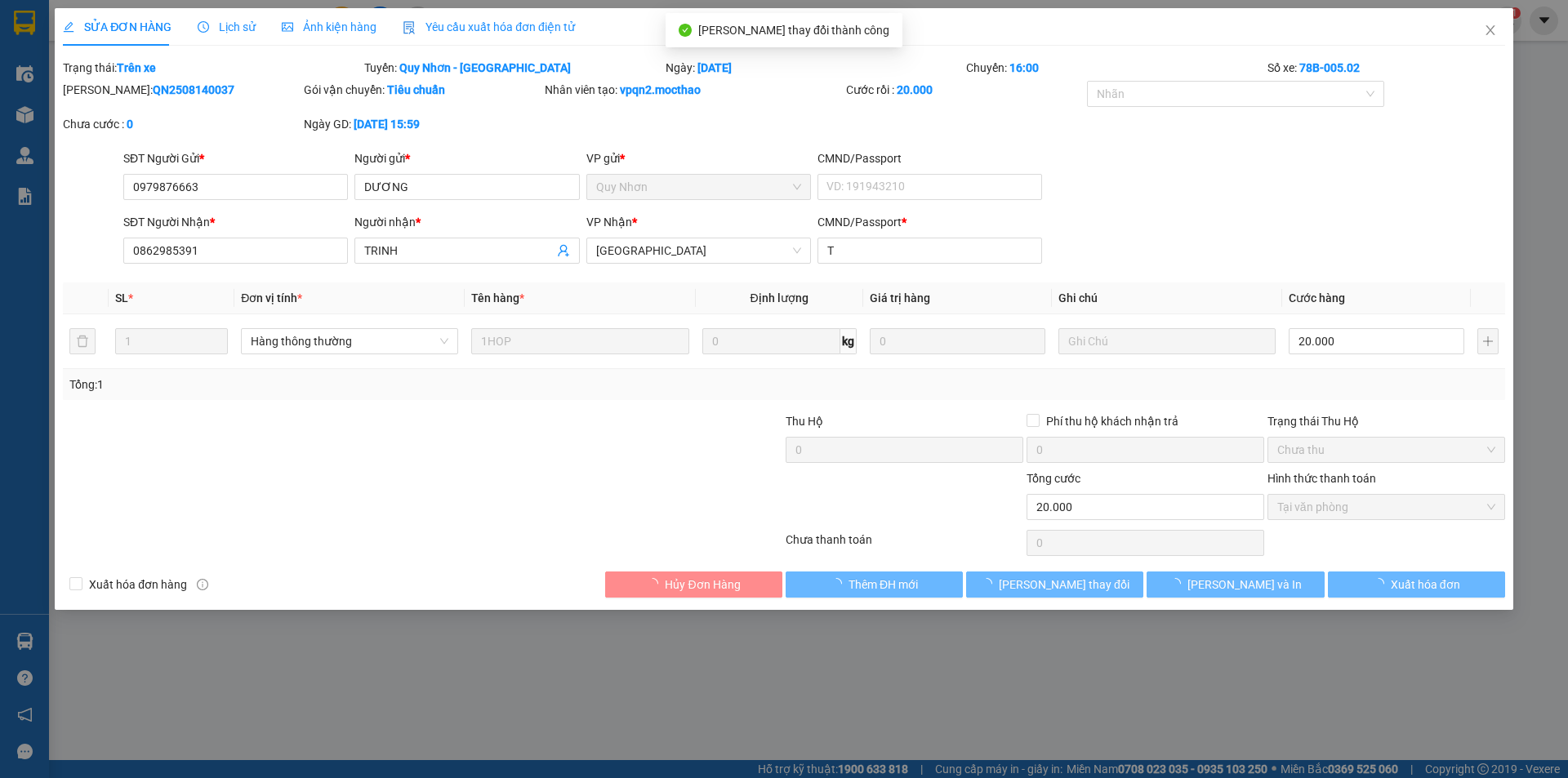
checkbox input "true"
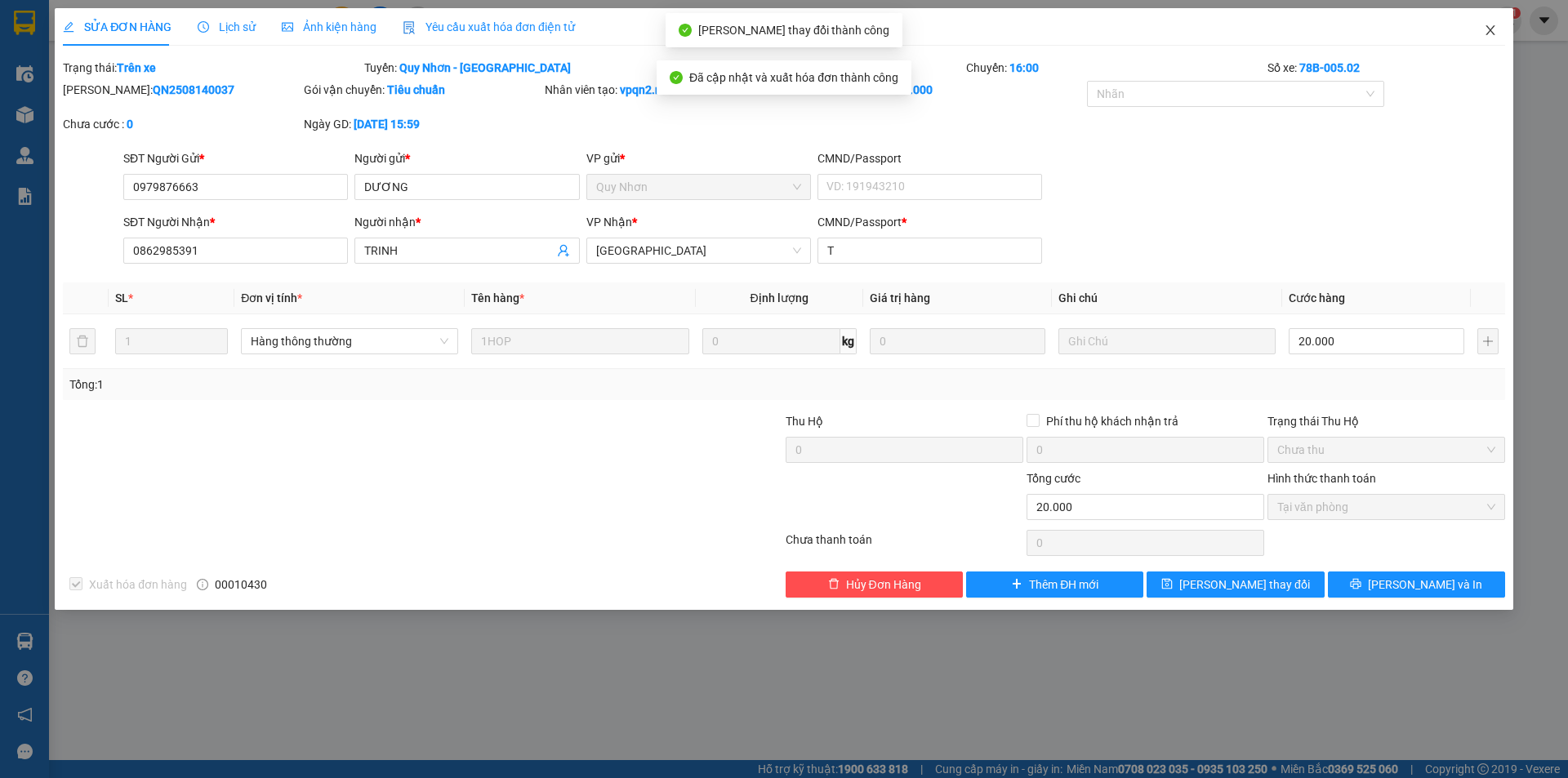
click at [1489, 23] on span "Close" at bounding box center [1490, 30] width 45 height 45
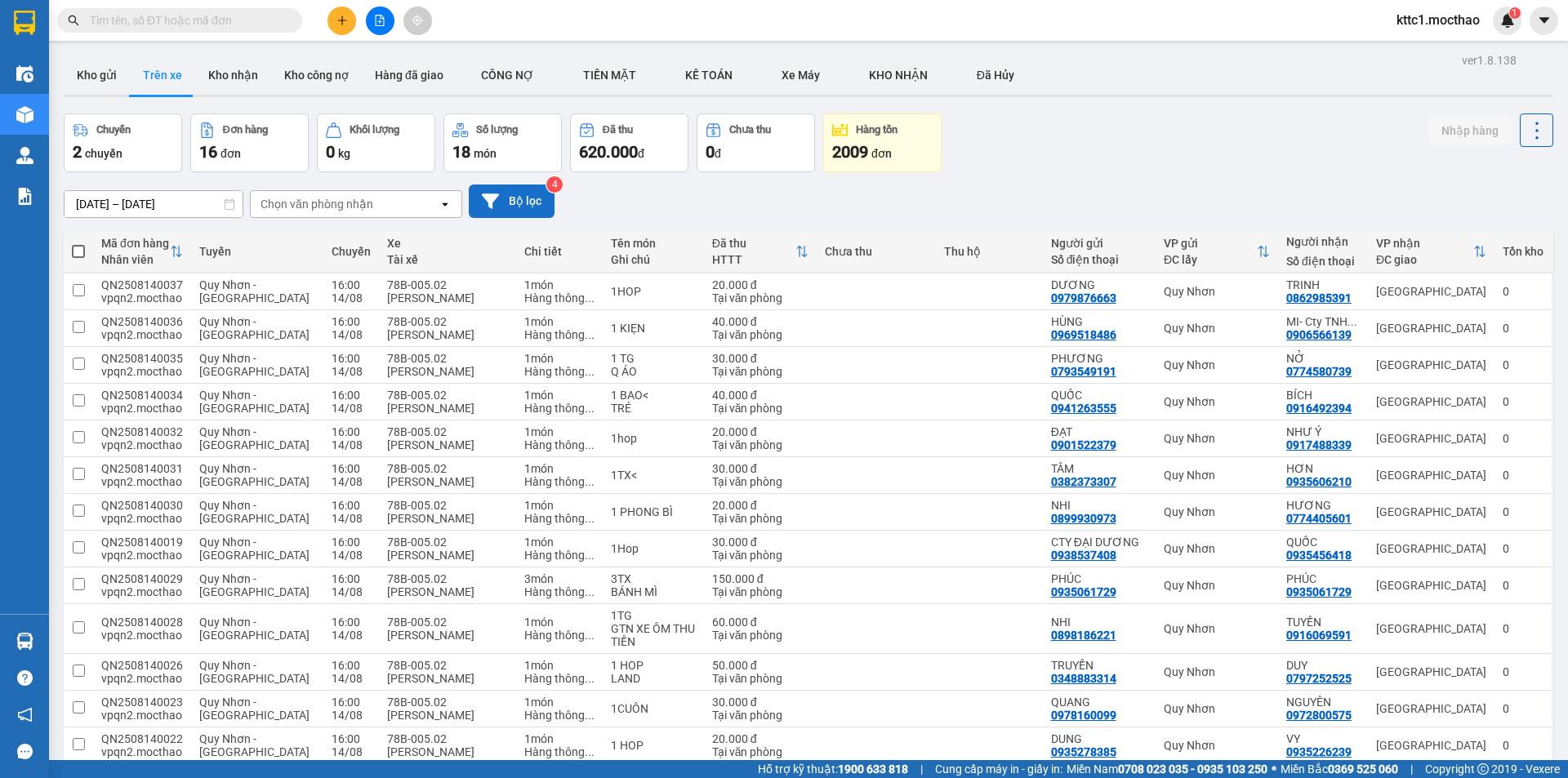
click at [506, 209] on button "Bộ lọc" at bounding box center [512, 201] width 86 height 34
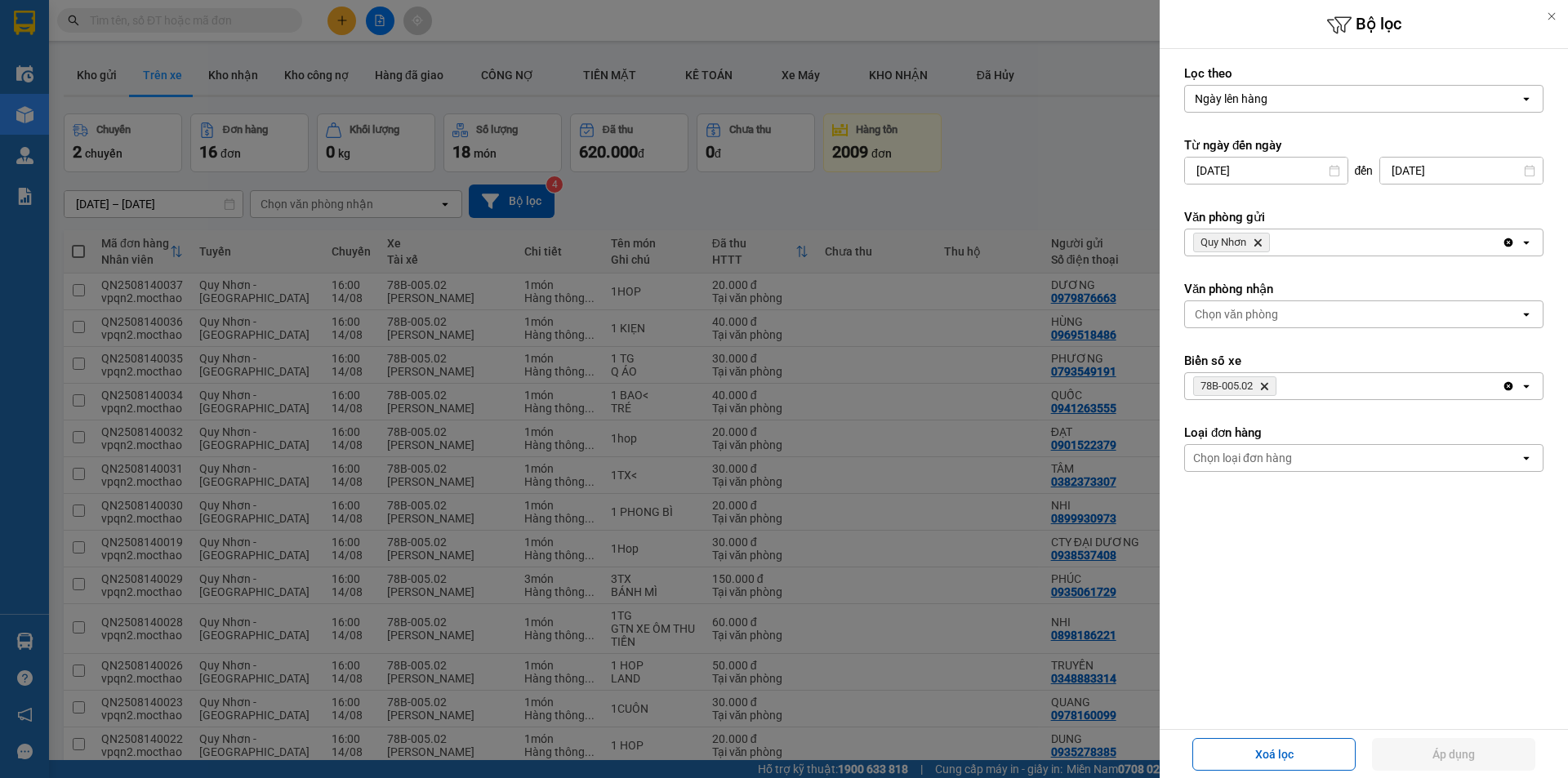
click at [1265, 388] on icon "78B-005.02, close by backspace" at bounding box center [1265, 387] width 7 height 7
click at [1262, 236] on span "Quy Nhơn Delete" at bounding box center [1232, 242] width 77 height 20
click at [1258, 246] on icon "Delete" at bounding box center [1257, 242] width 10 height 10
click at [1258, 243] on div "Chọn văn phòng" at bounding box center [1236, 242] width 83 height 16
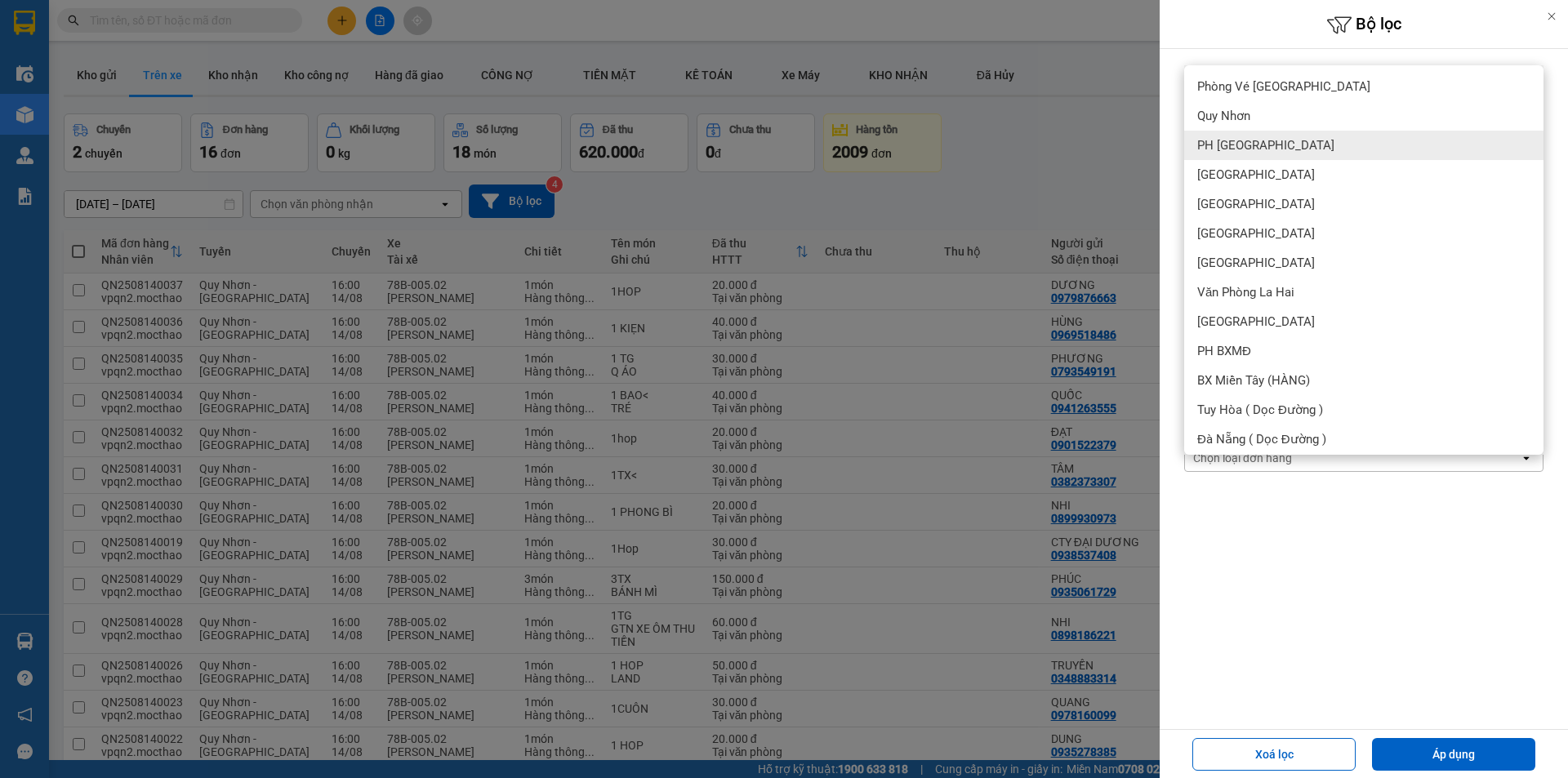
click at [1275, 147] on div "PH [GEOGRAPHIC_DATA]" at bounding box center [1363, 145] width 359 height 29
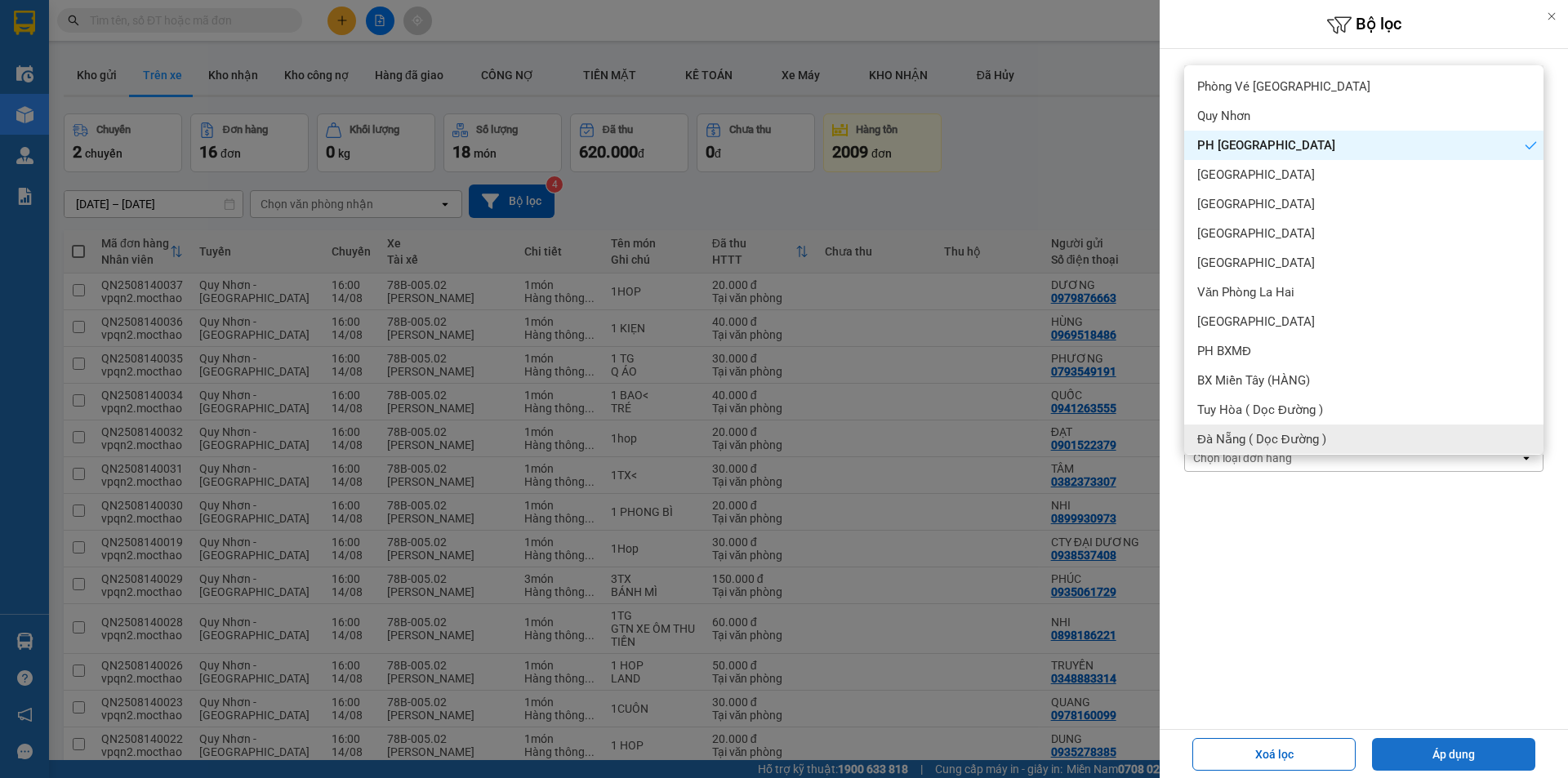
click at [1430, 753] on button "Áp dụng" at bounding box center [1453, 754] width 163 height 33
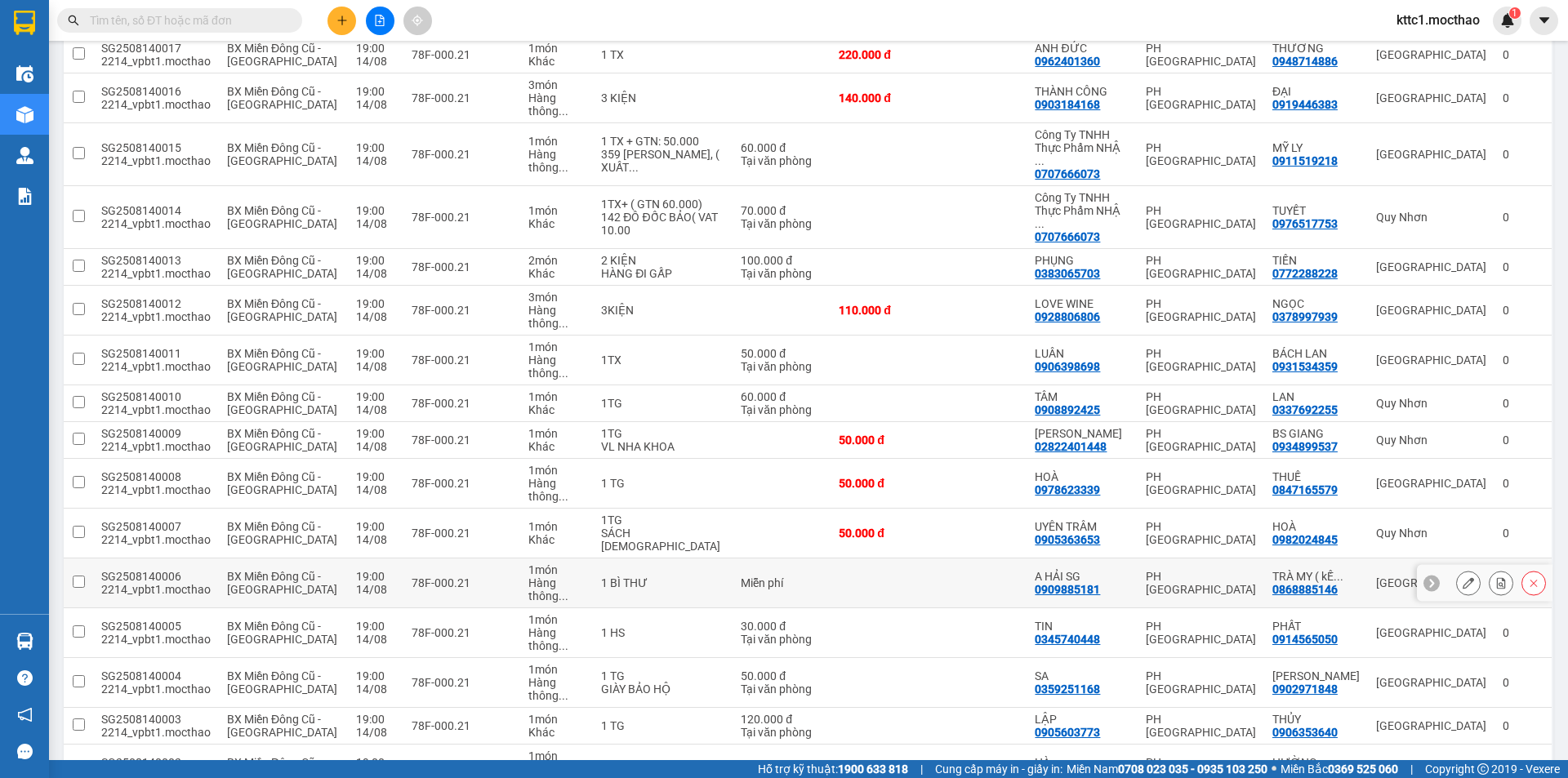
scroll to position [850, 0]
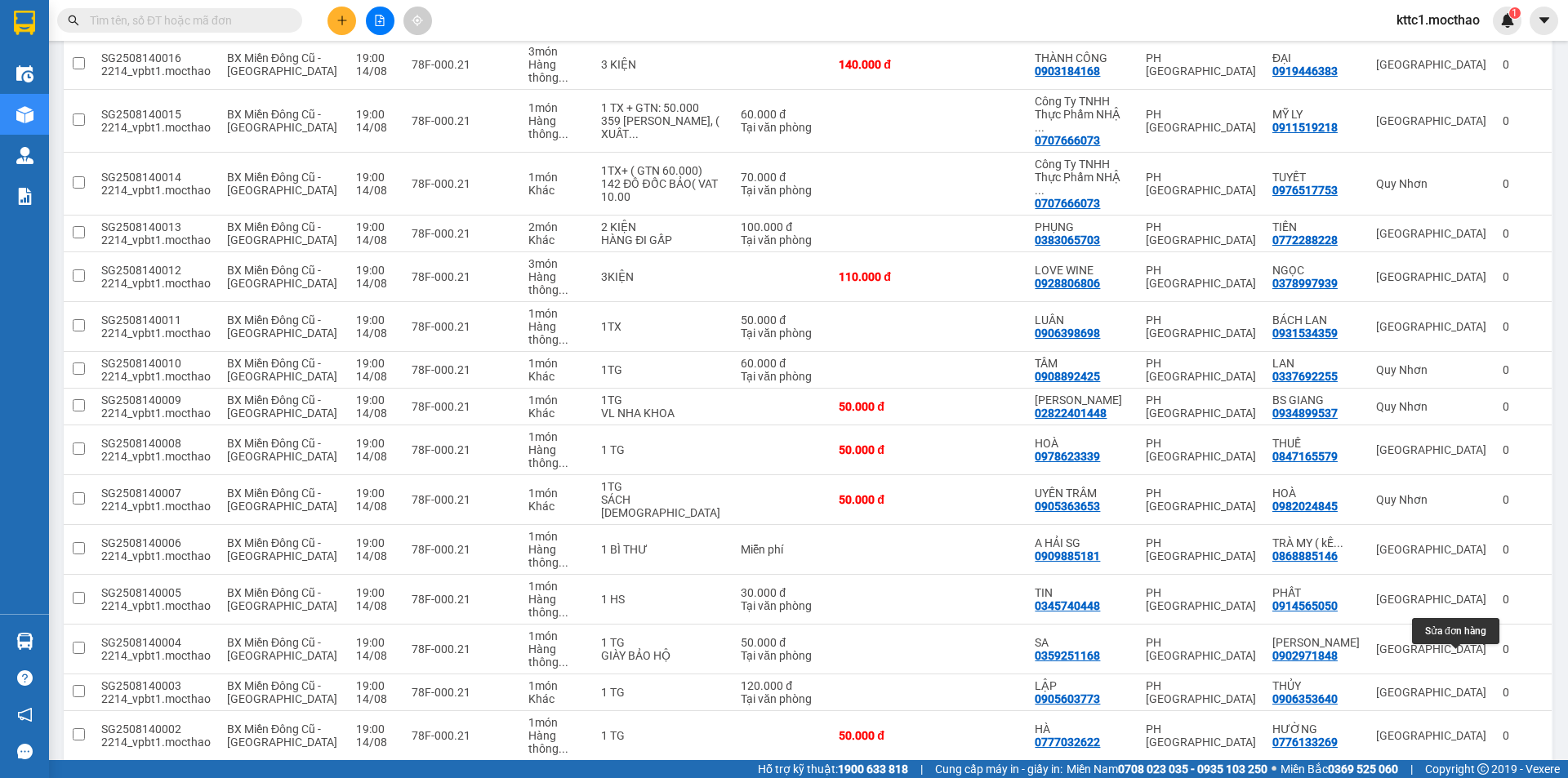
click at [1463, 777] on icon at bounding box center [1468, 785] width 12 height 12
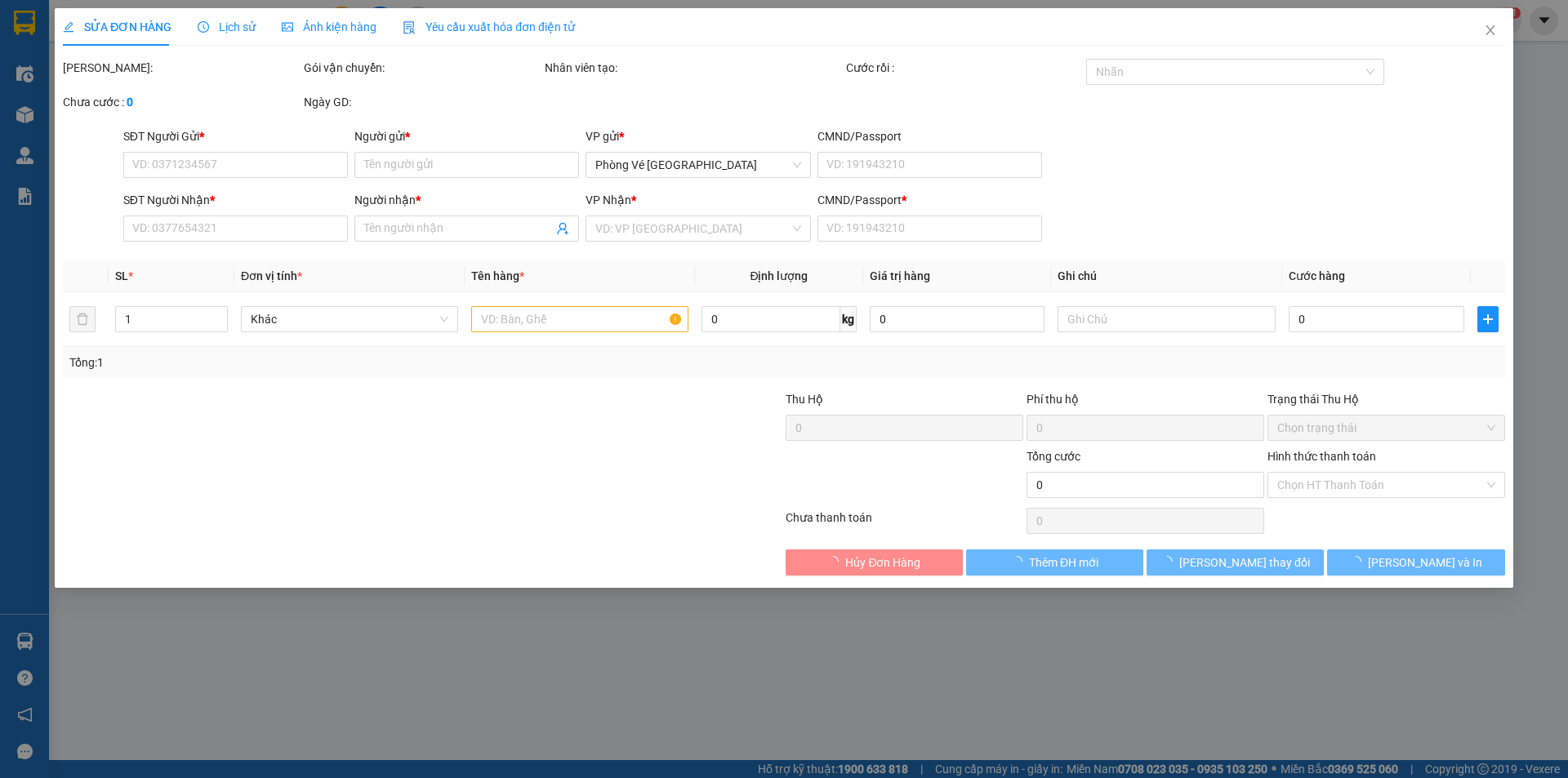
type input "0334055951"
type input "TUYẾT"
type input "0392438351"
type input "NHI"
type input "1"
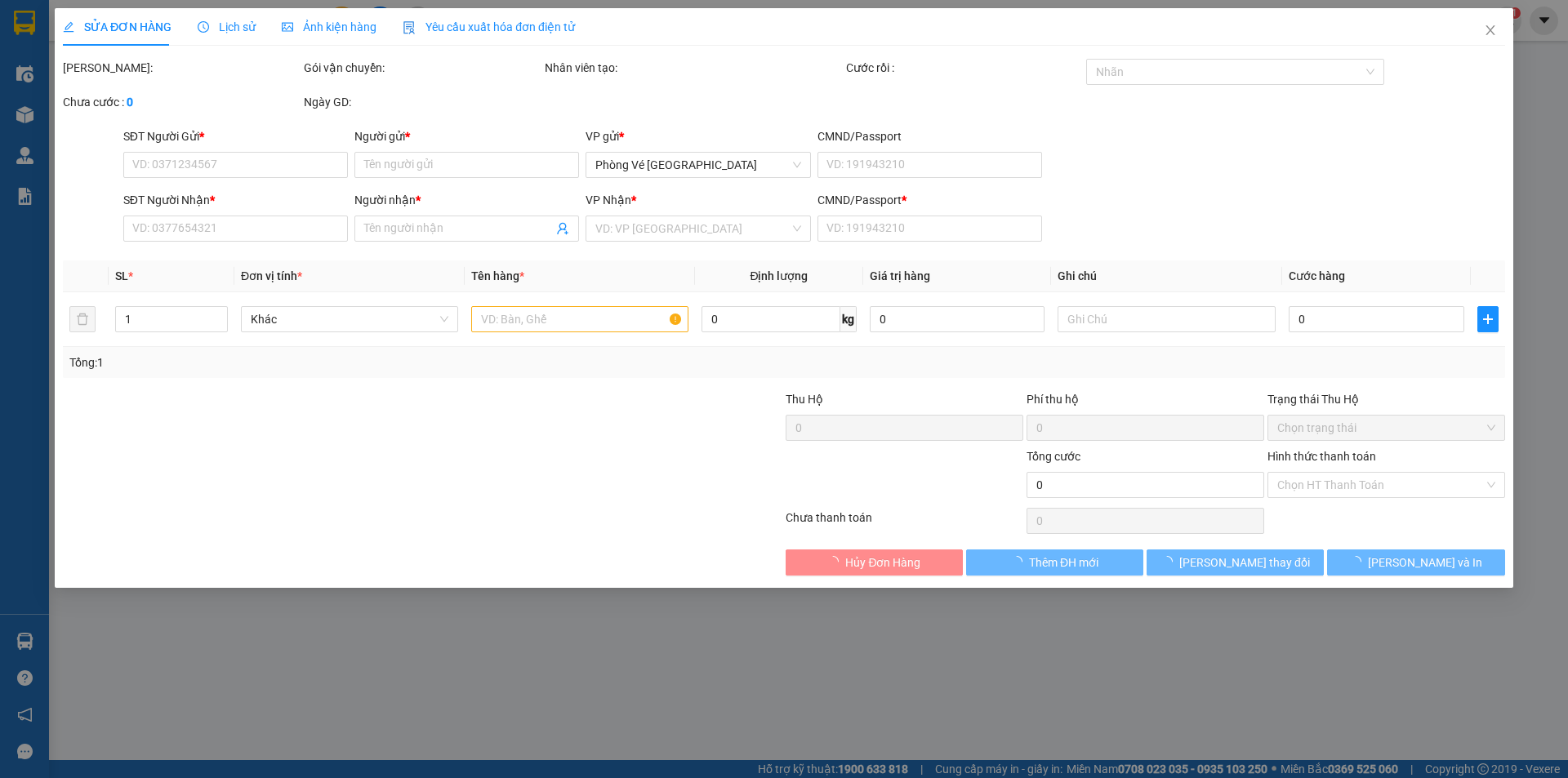
type input "20.000"
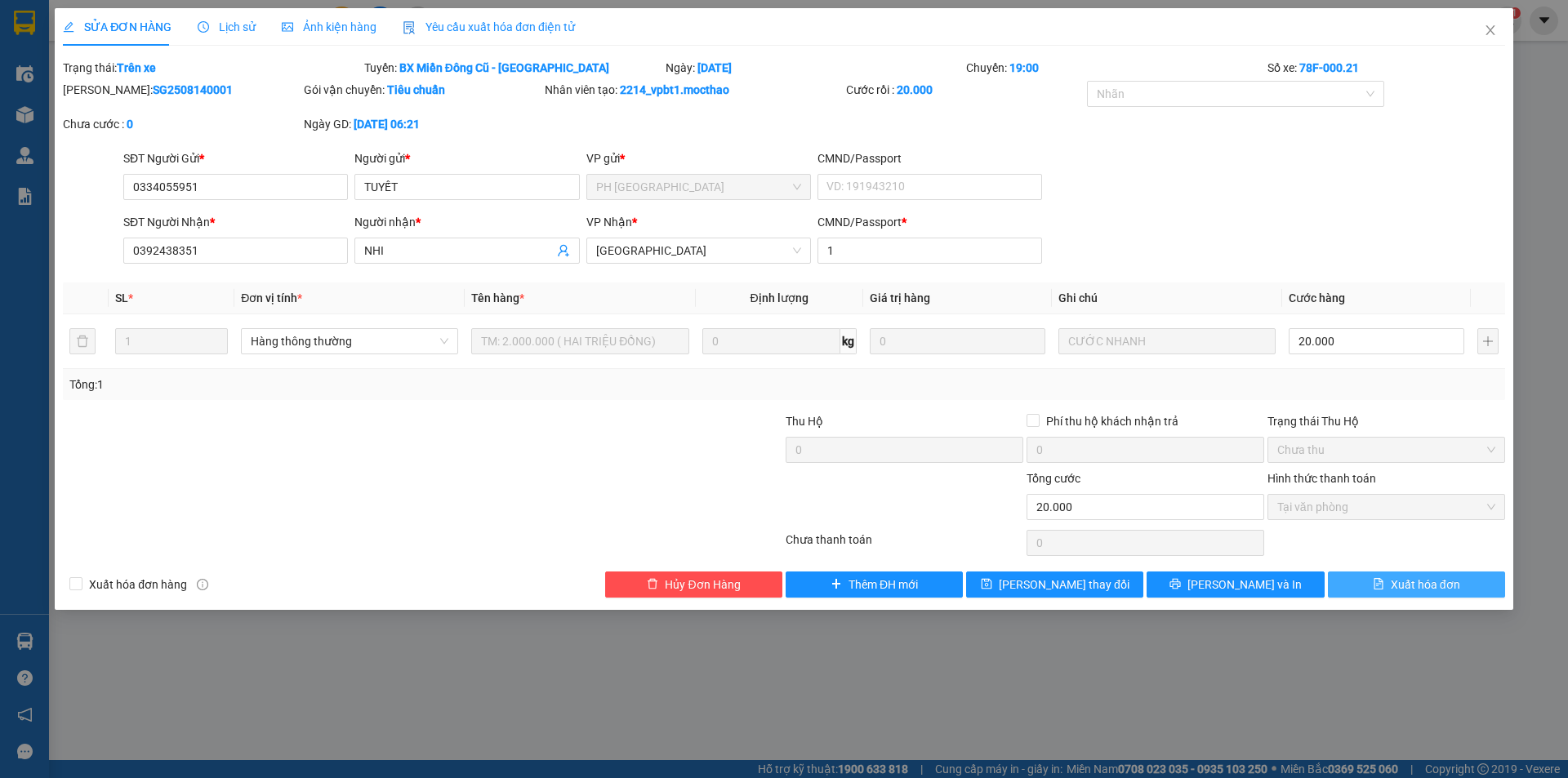
click at [1423, 585] on span "Xuất hóa đơn" at bounding box center [1425, 585] width 70 height 18
checkbox input "true"
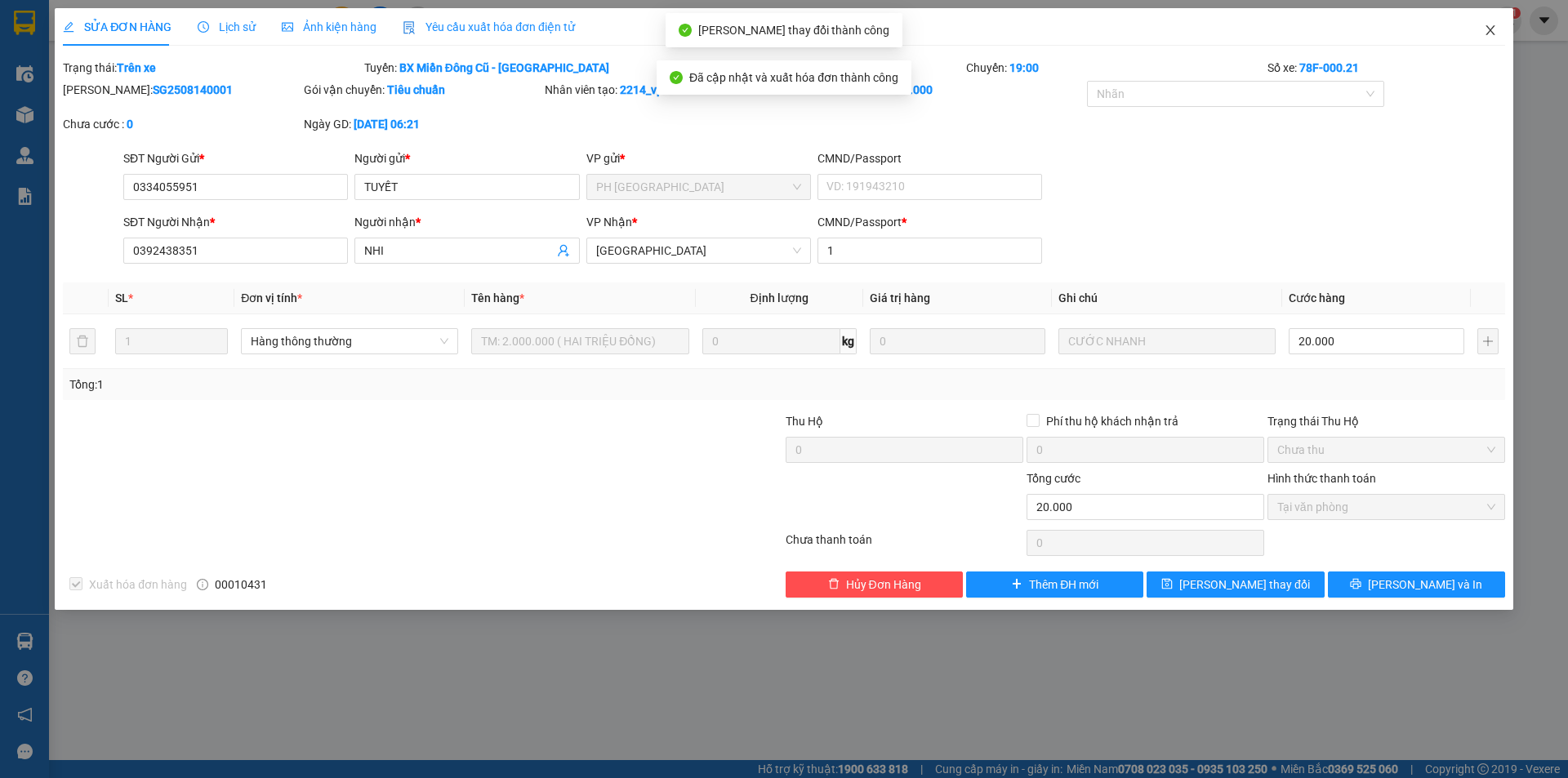
click at [1490, 30] on icon "close" at bounding box center [1490, 29] width 9 height 10
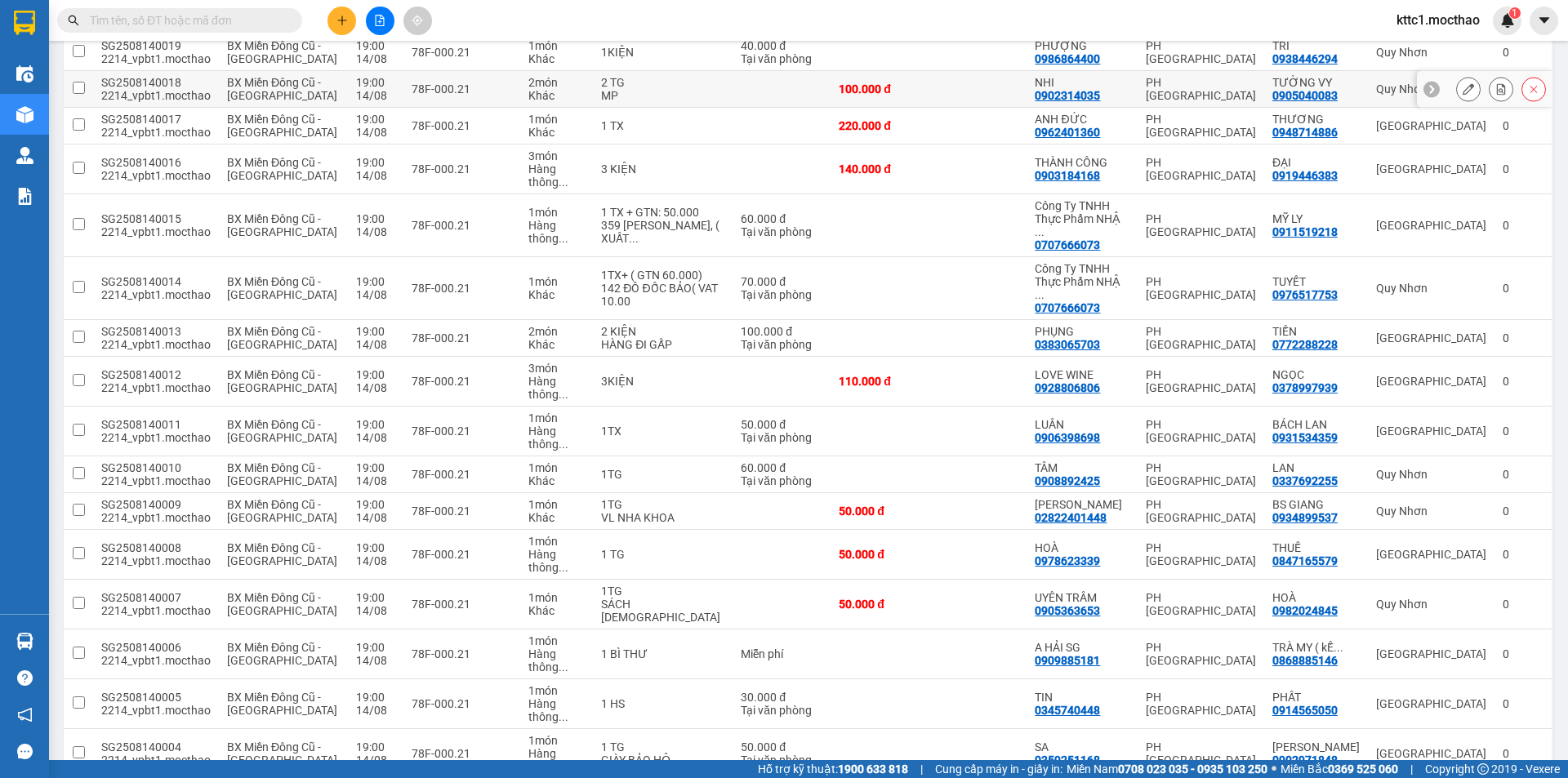
scroll to position [850, 0]
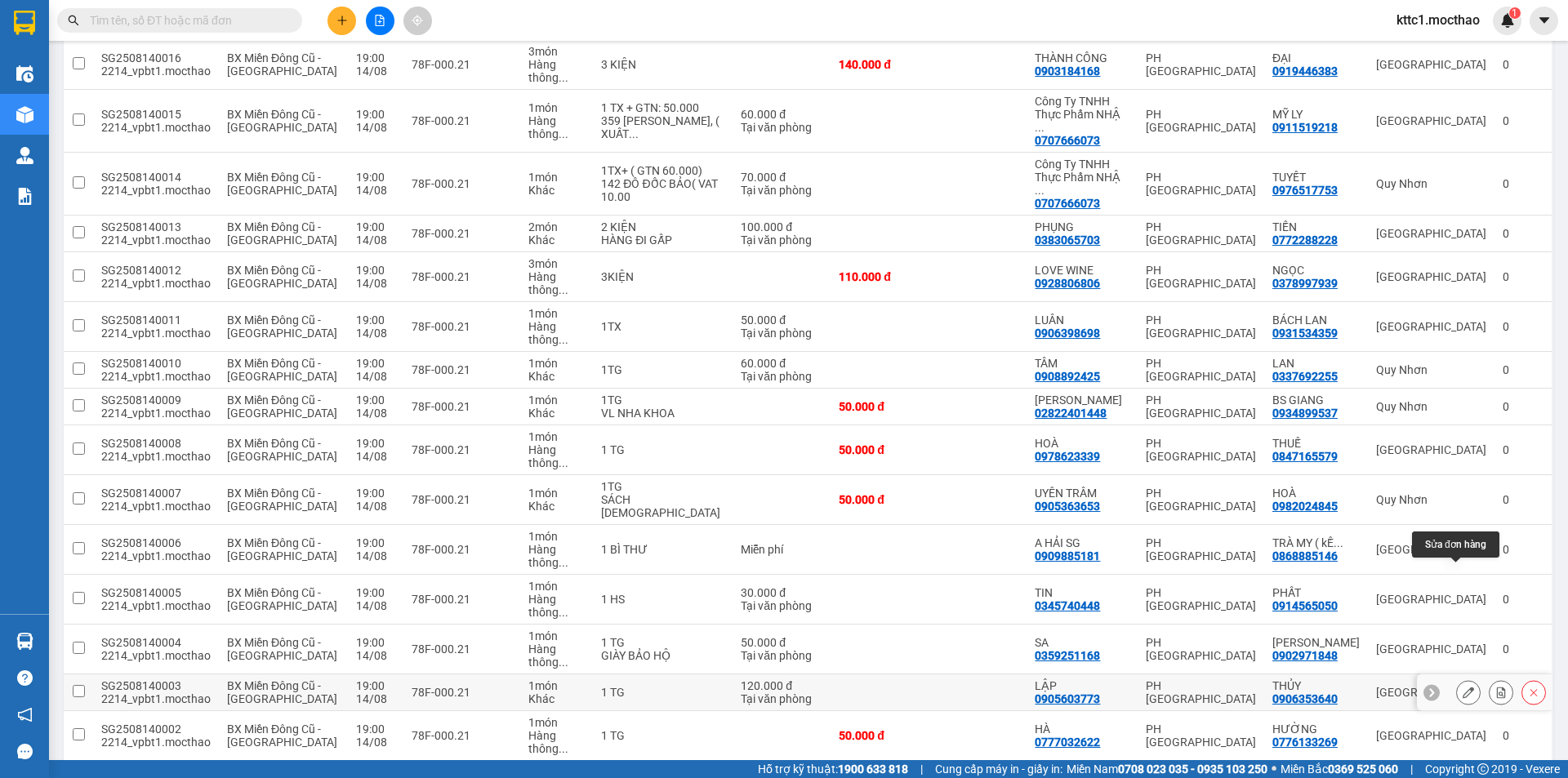
click at [1463, 687] on icon at bounding box center [1468, 692] width 12 height 12
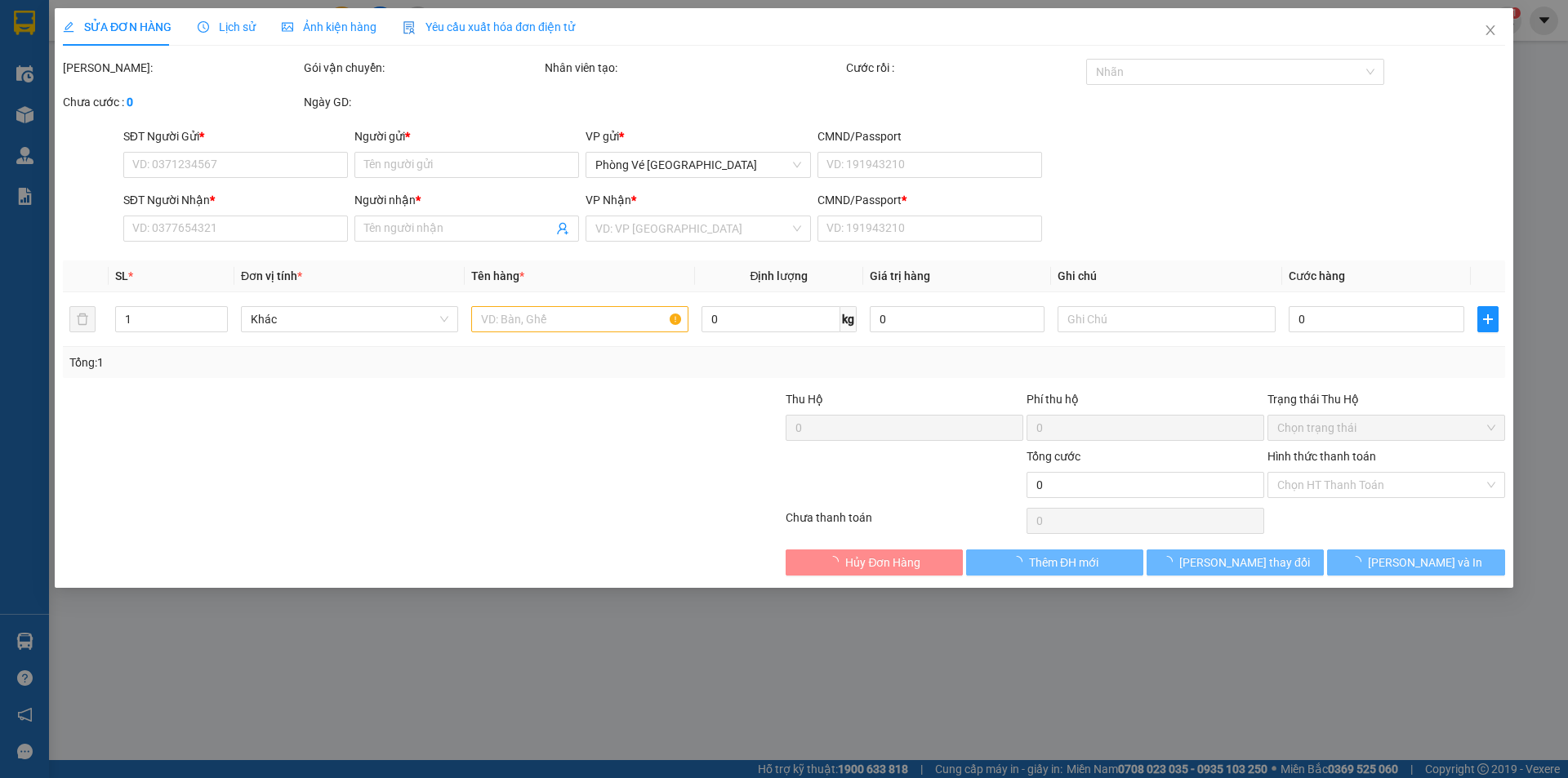
type input "0905603773"
type input "LẬP"
type input "0906353640"
type input "THỦY"
type input "1"
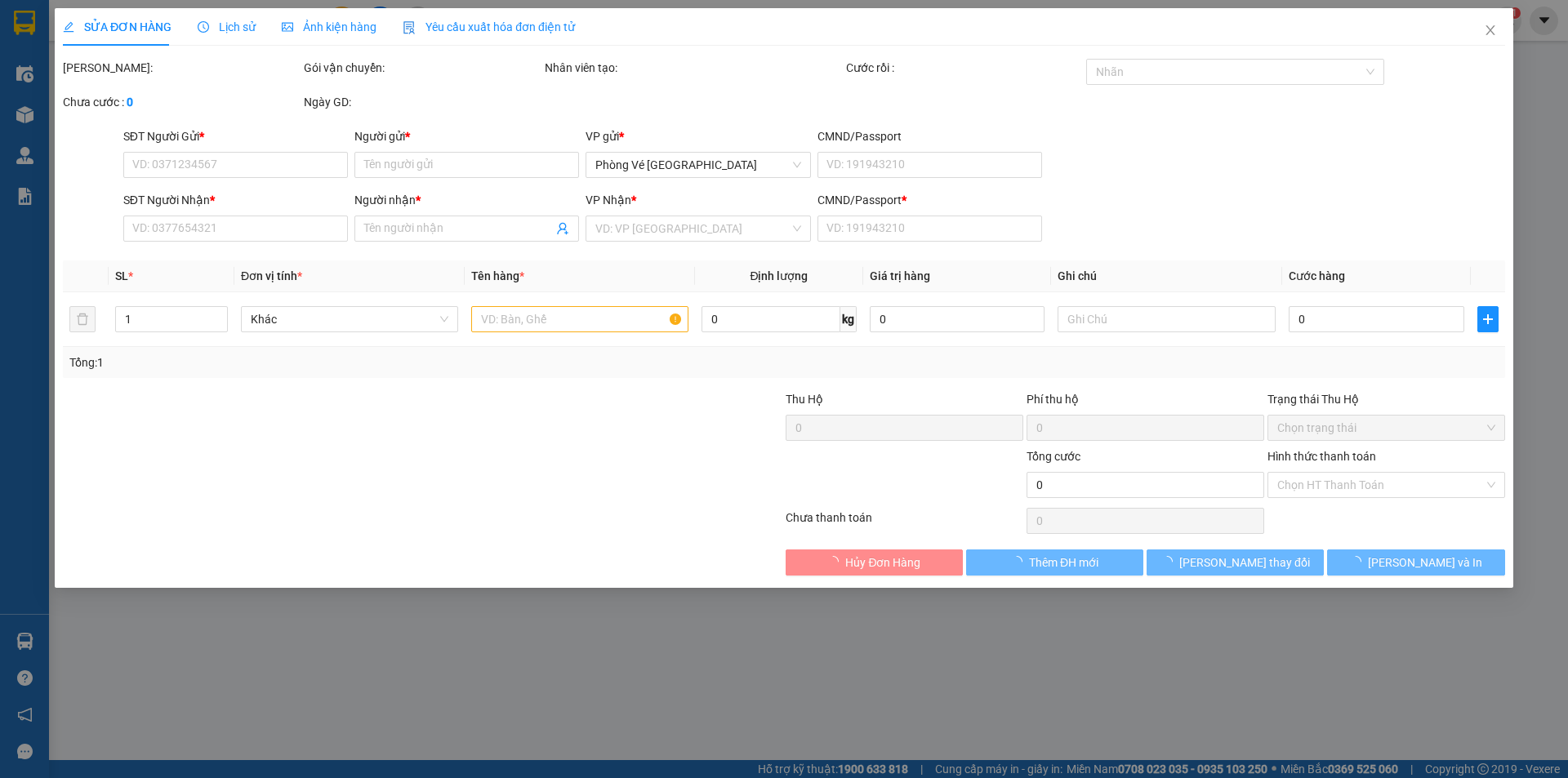
type input "120.000"
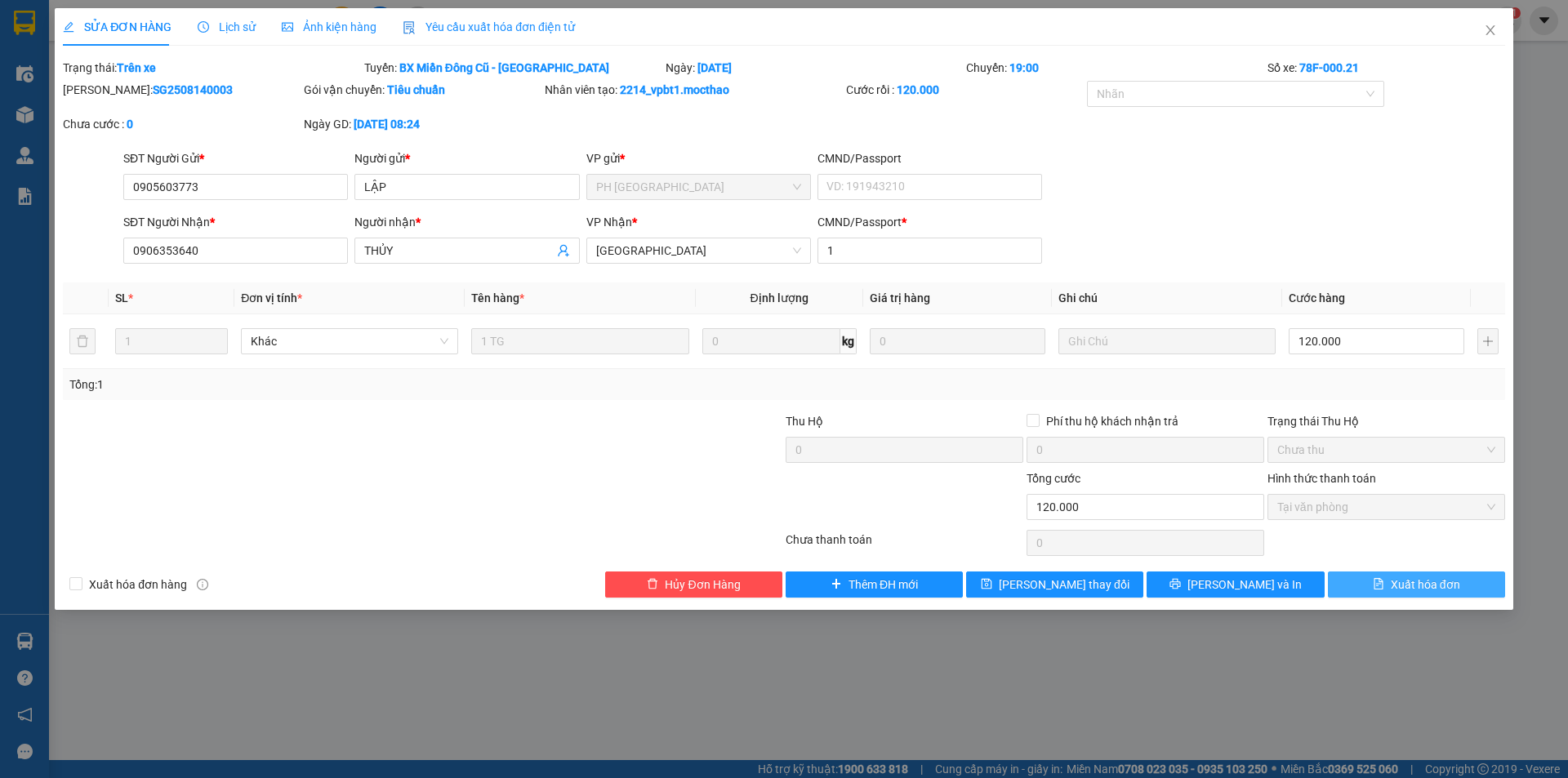
click at [1445, 582] on span "Xuất hóa đơn" at bounding box center [1425, 585] width 70 height 18
checkbox input "true"
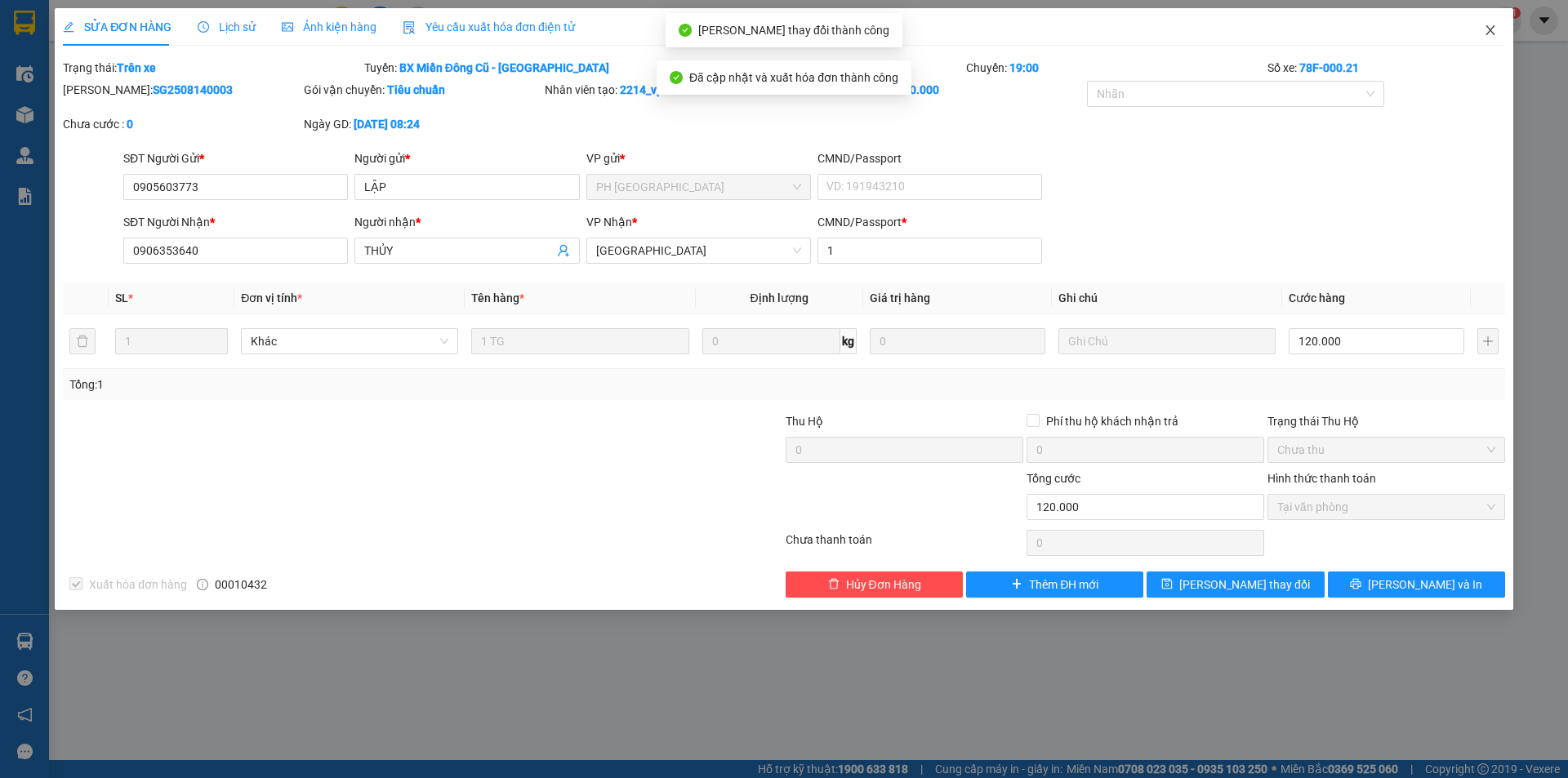
click at [1493, 28] on icon "close" at bounding box center [1490, 29] width 9 height 10
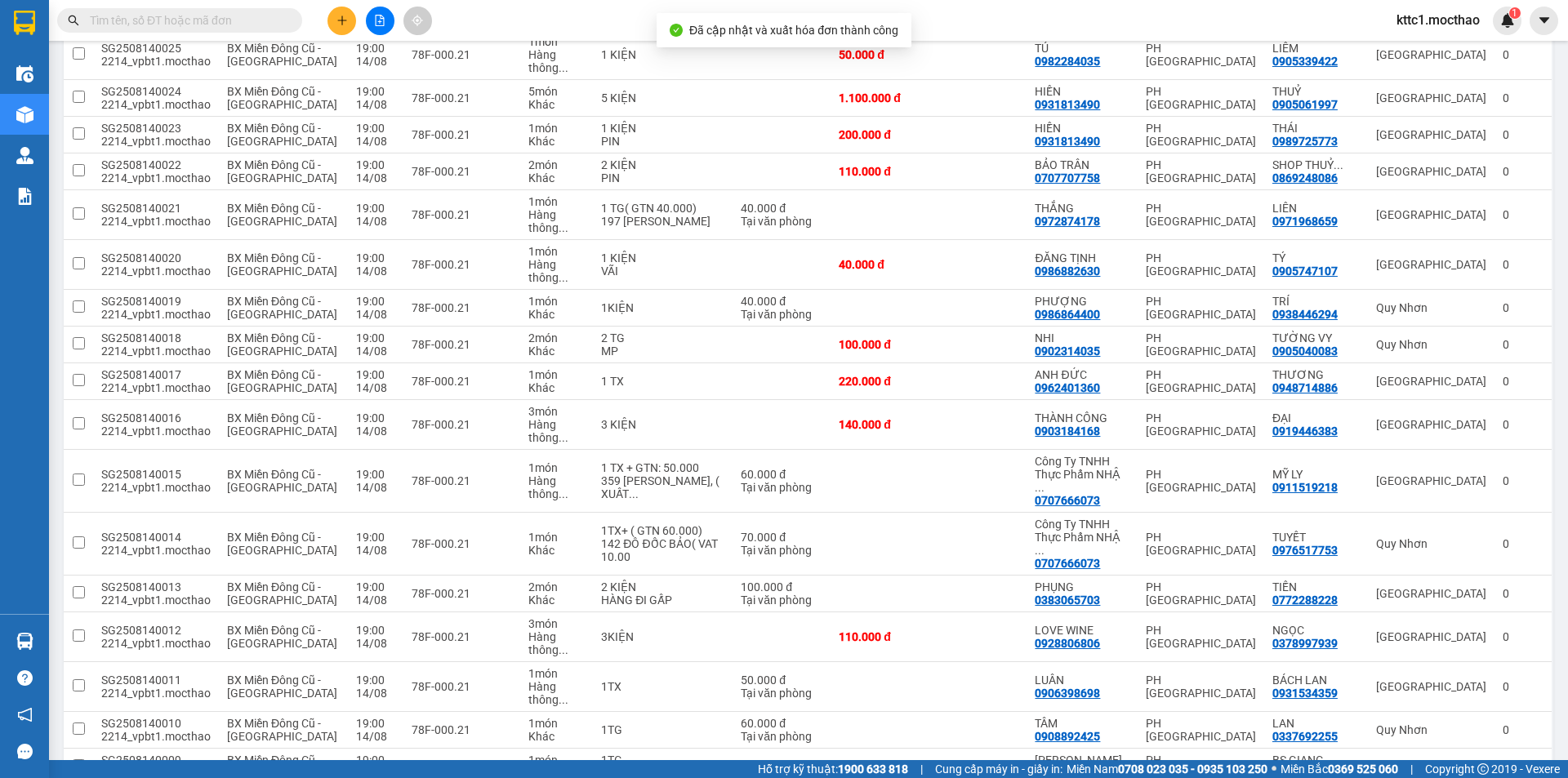
scroll to position [850, 0]
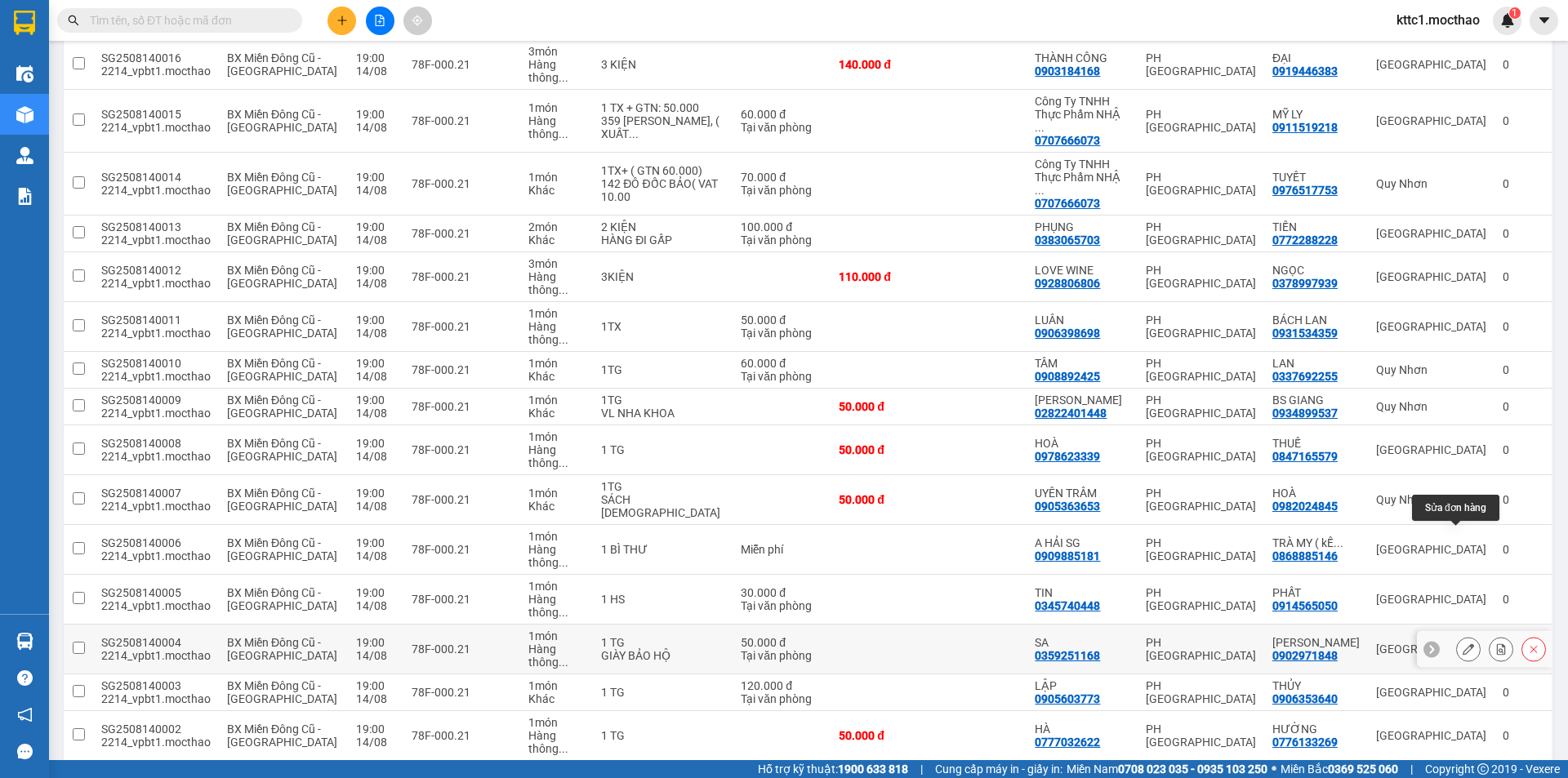
click at [1457, 635] on button at bounding box center [1468, 650] width 23 height 29
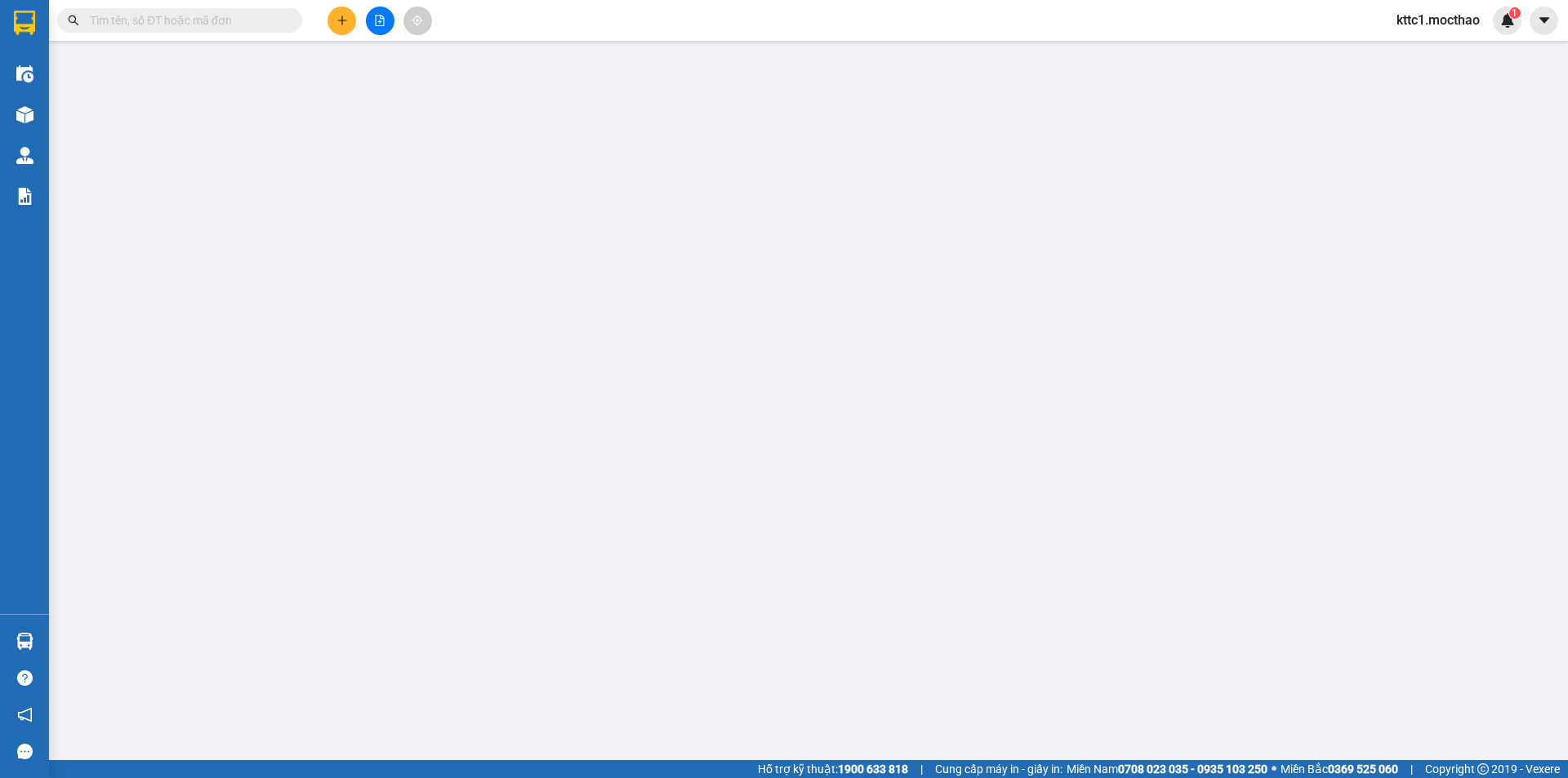
type input "0359251168"
type input "SA"
type input "0902971848"
type input "[PERSON_NAME]"
type input "1"
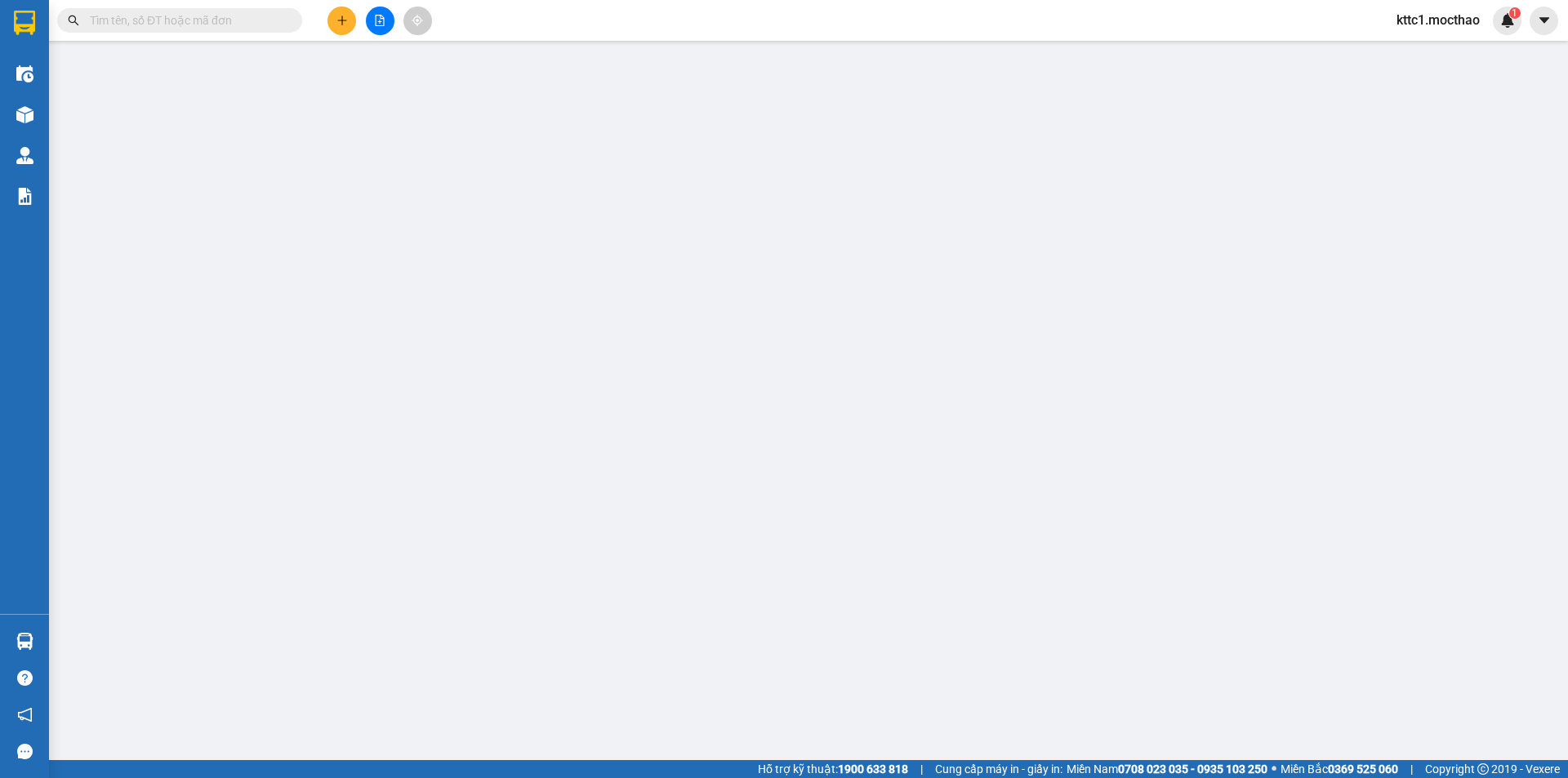
type input "50.000"
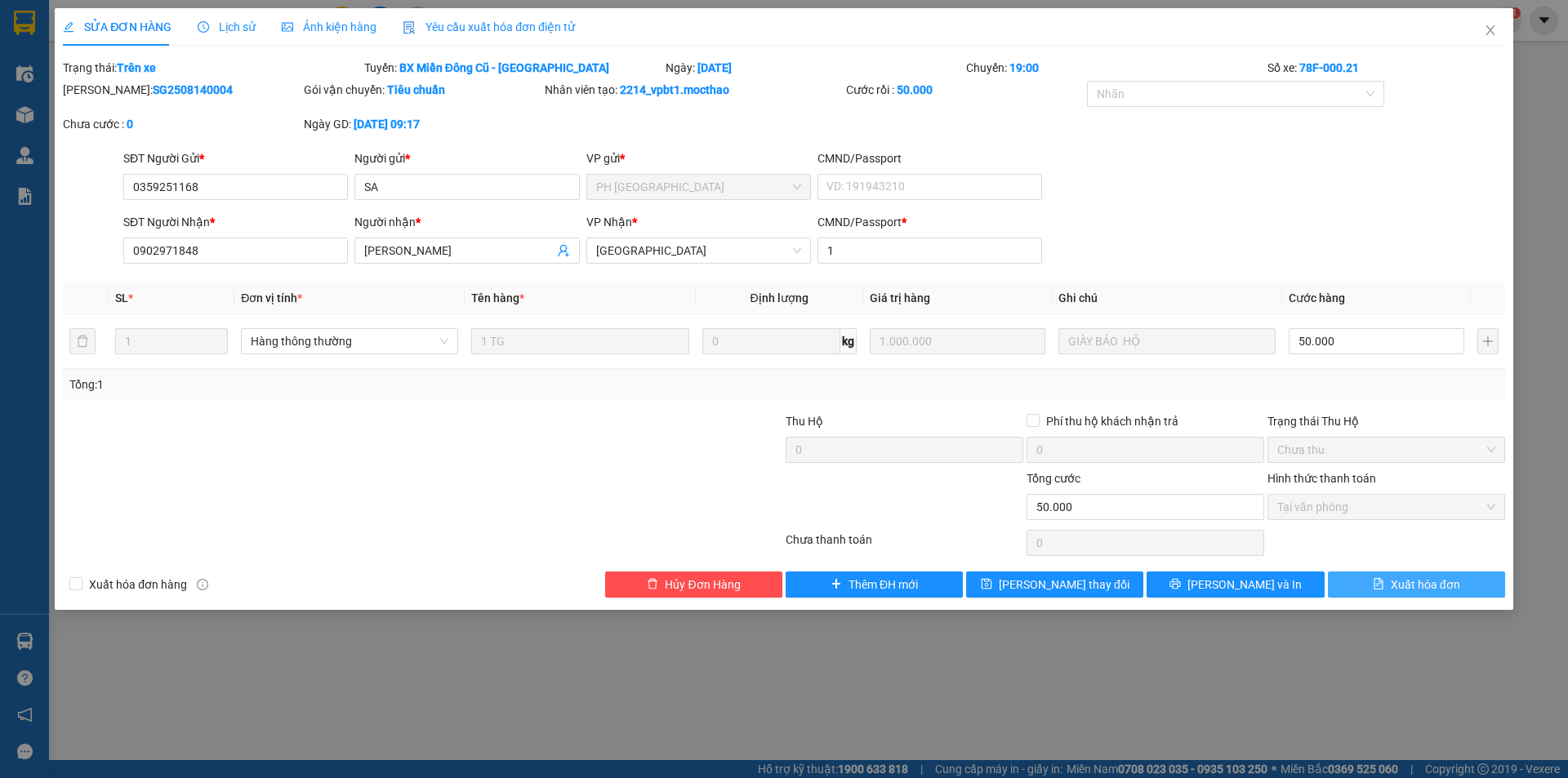
drag, startPoint x: 1416, startPoint y: 586, endPoint x: 1418, endPoint y: 548, distance: 38.1
click at [1416, 585] on span "Xuất hóa đơn" at bounding box center [1425, 585] width 70 height 18
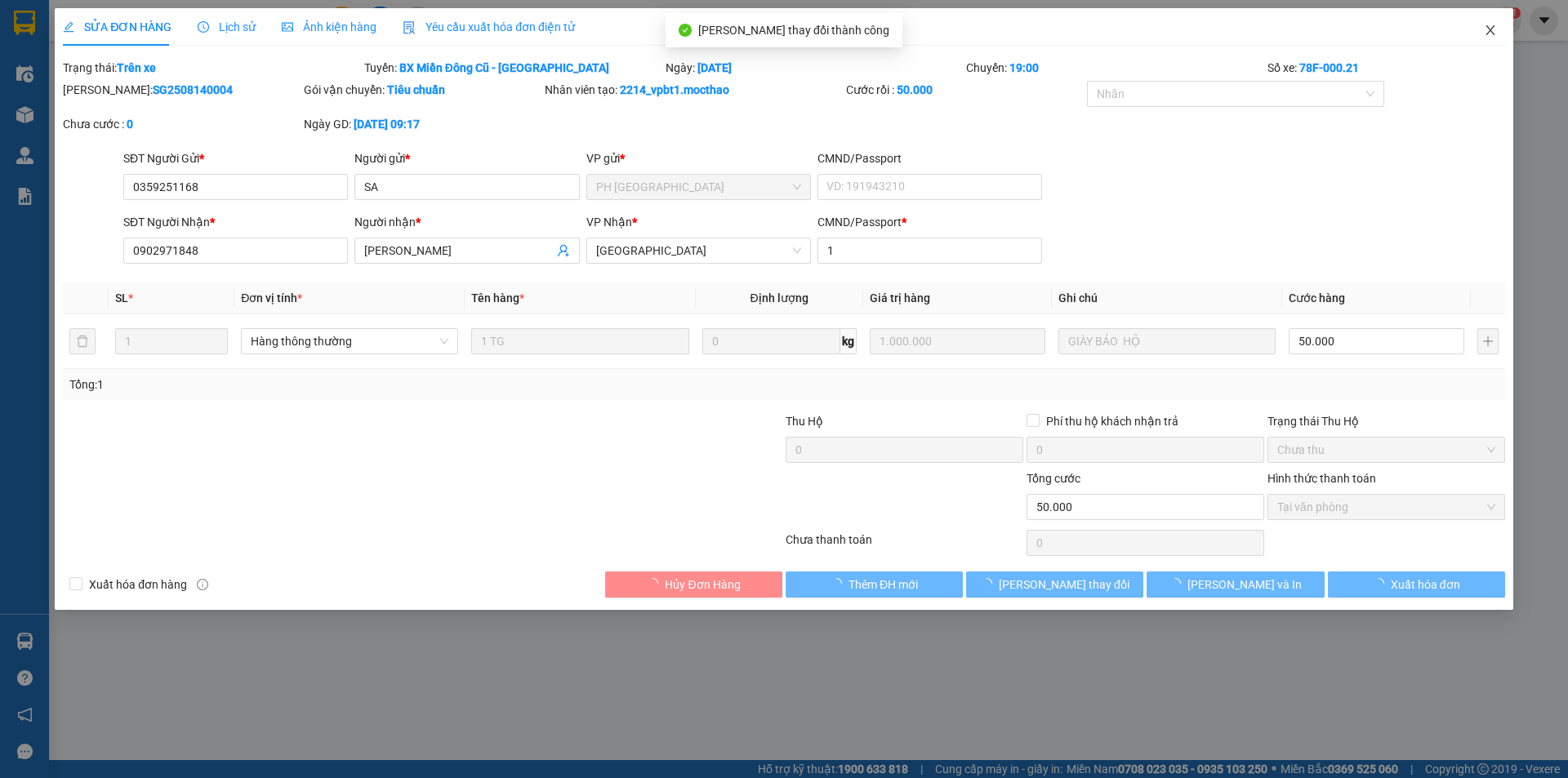
checkbox input "true"
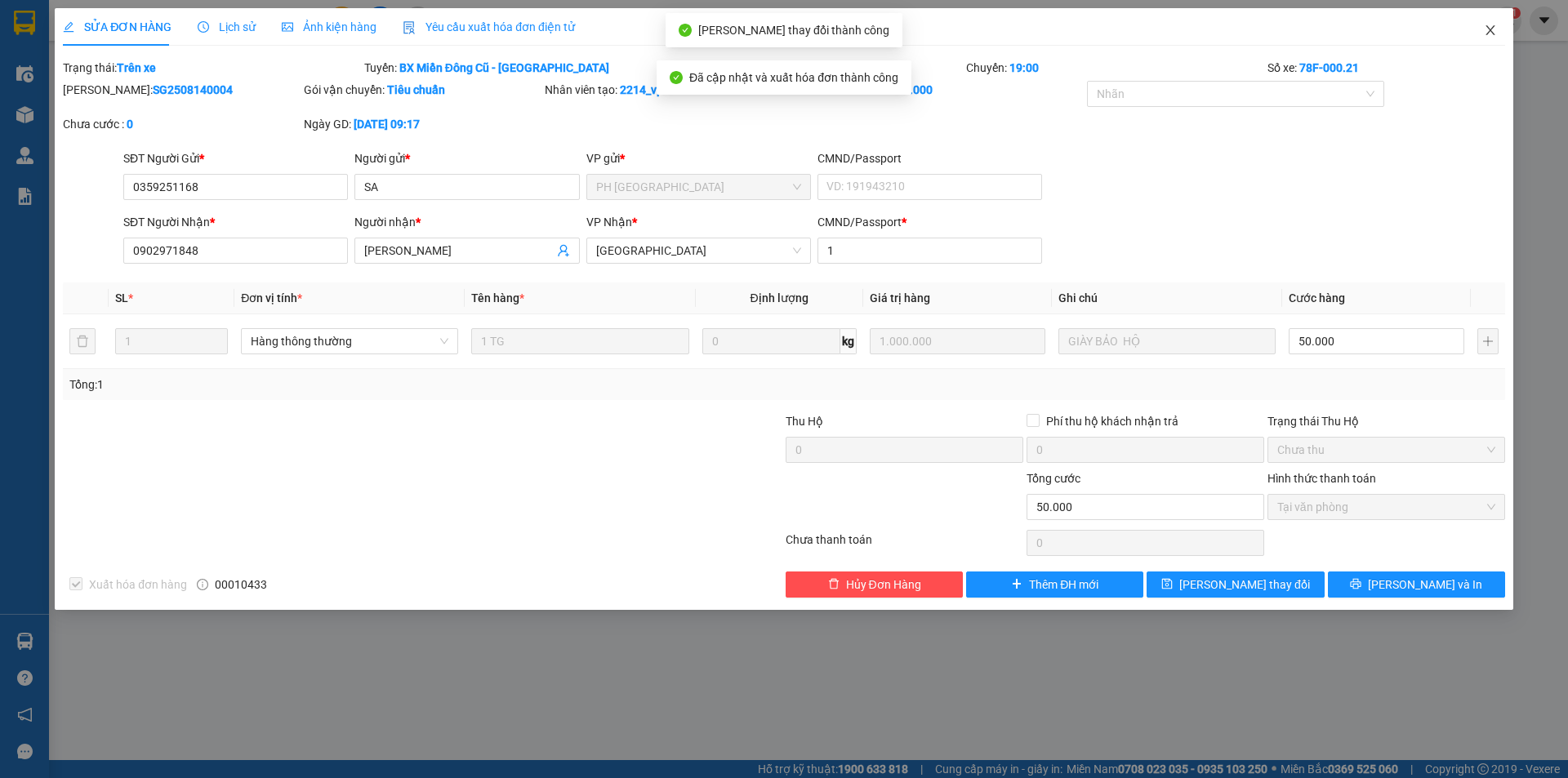
click at [1491, 32] on icon "close" at bounding box center [1490, 29] width 9 height 10
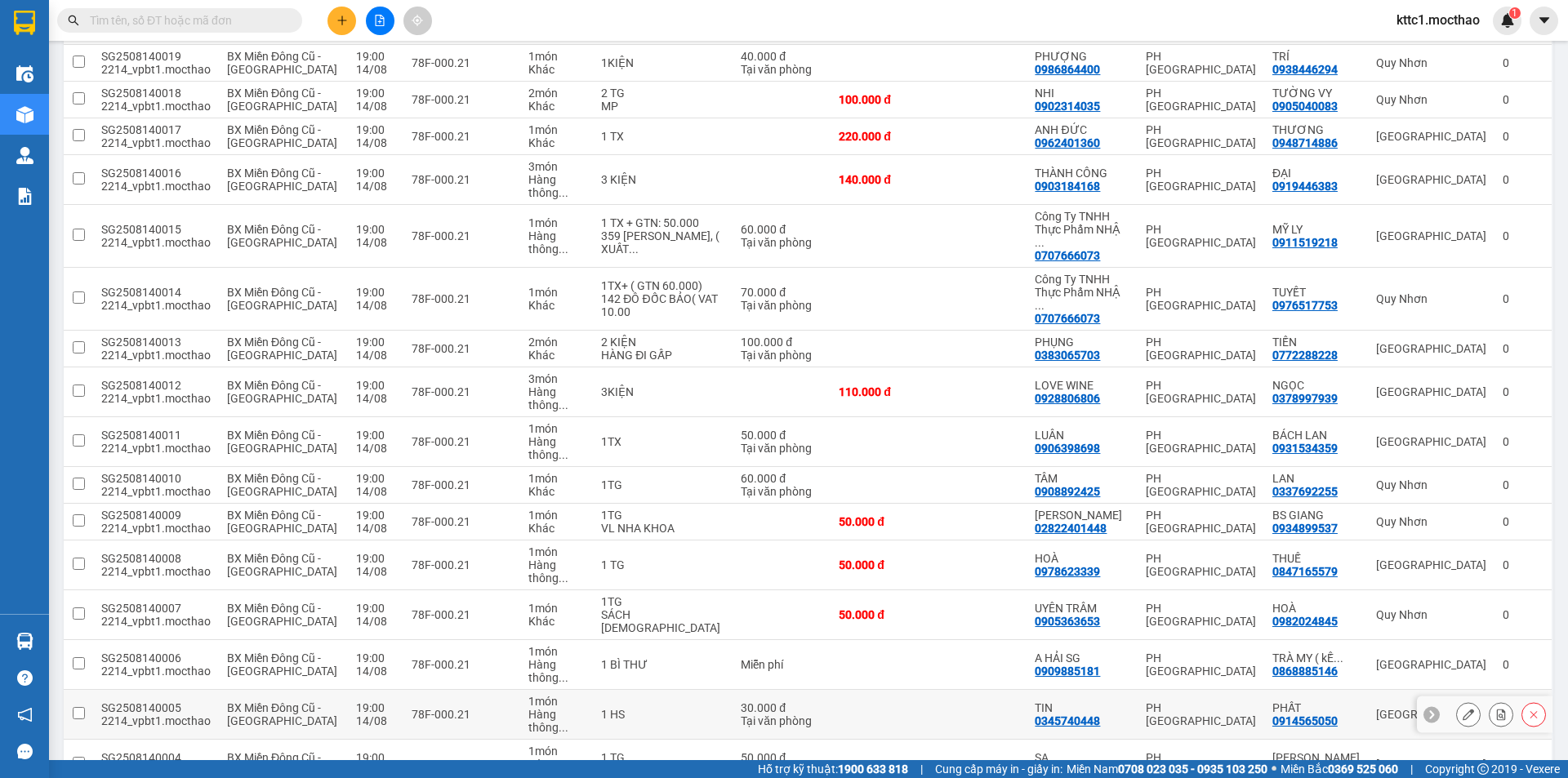
scroll to position [850, 0]
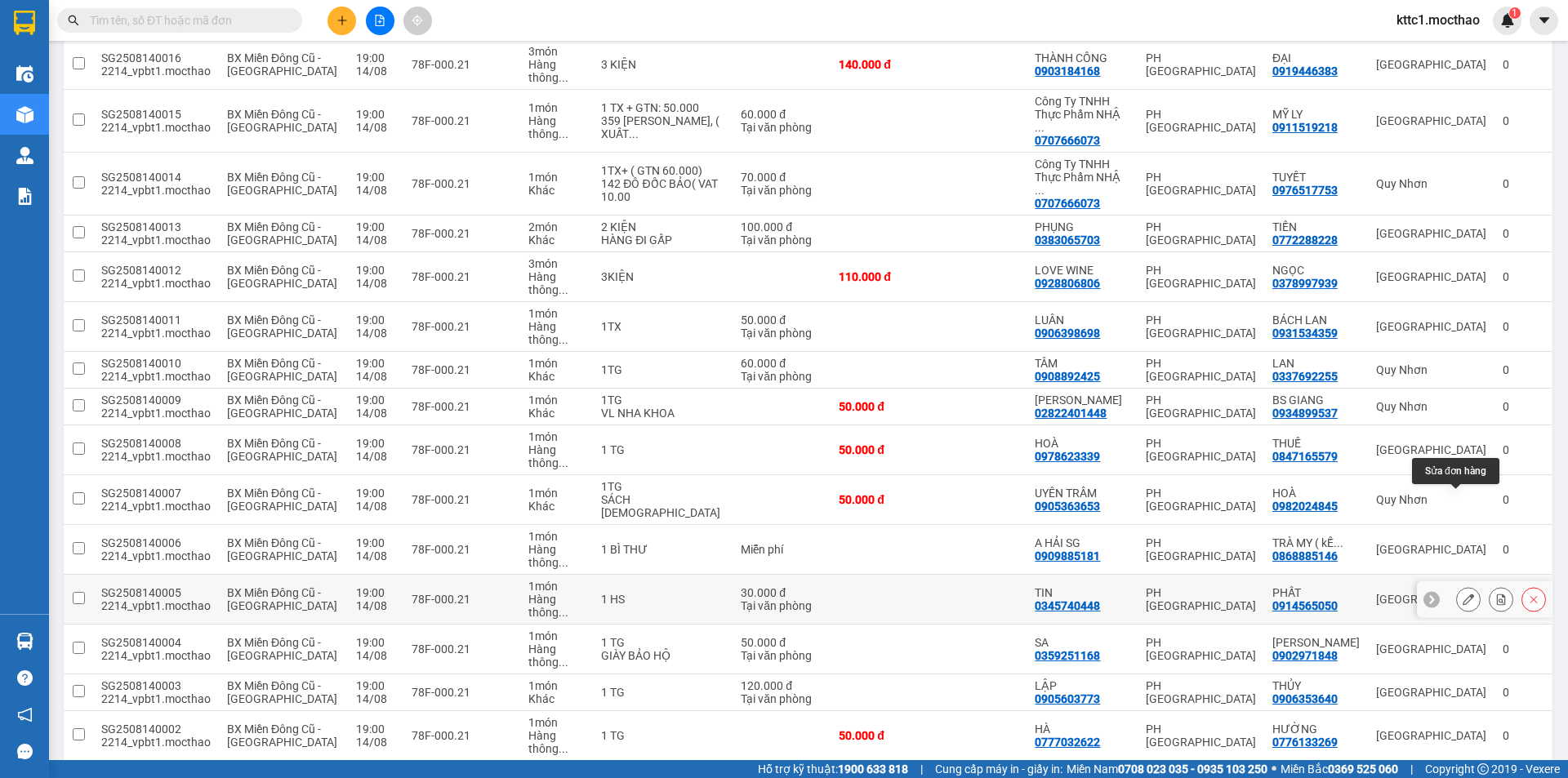
click at [1463, 594] on icon at bounding box center [1468, 599] width 12 height 12
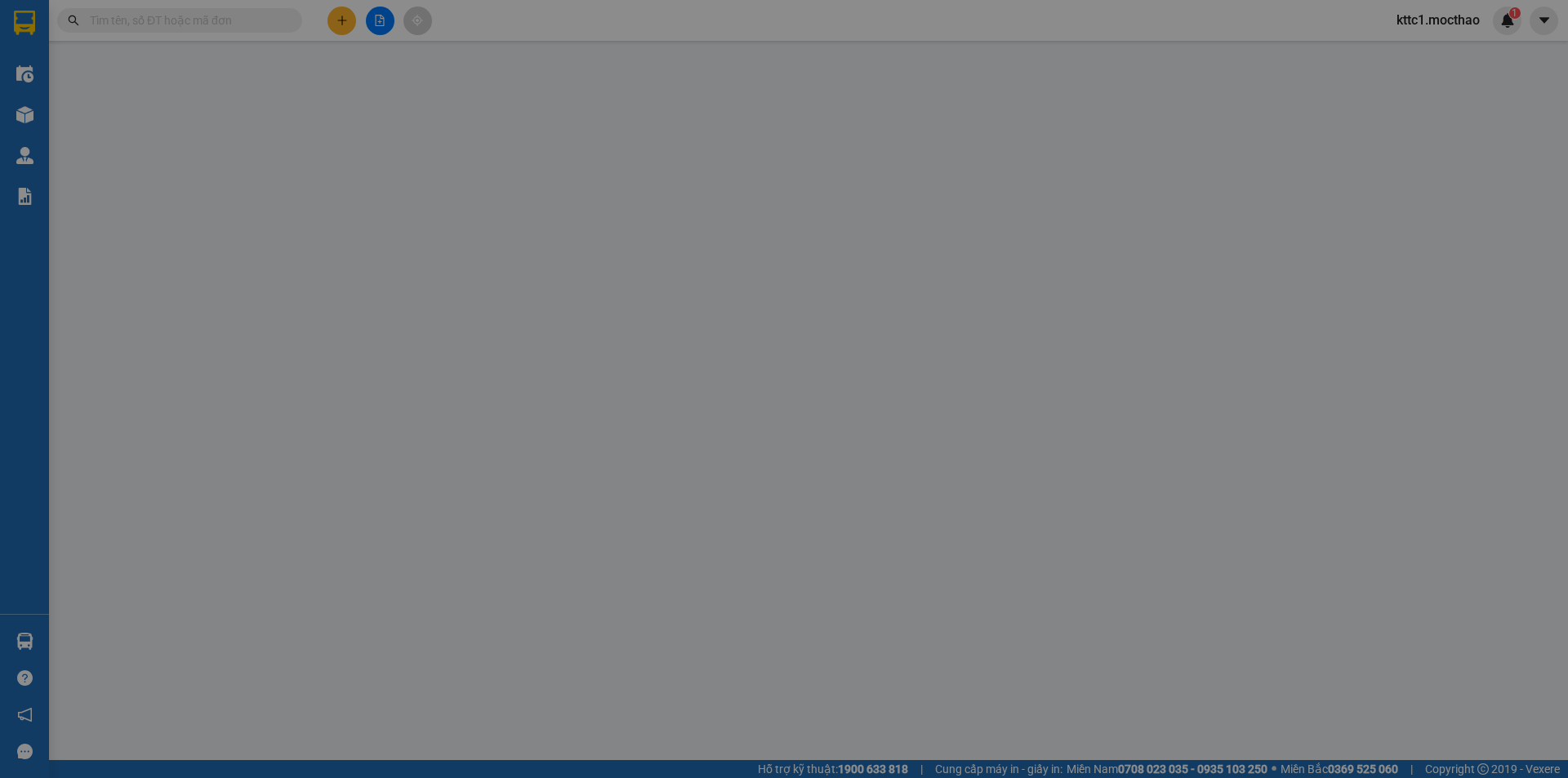
type input "0345740448"
type input "TIN"
type input "0914565050"
type input "PHẤT"
type input "1"
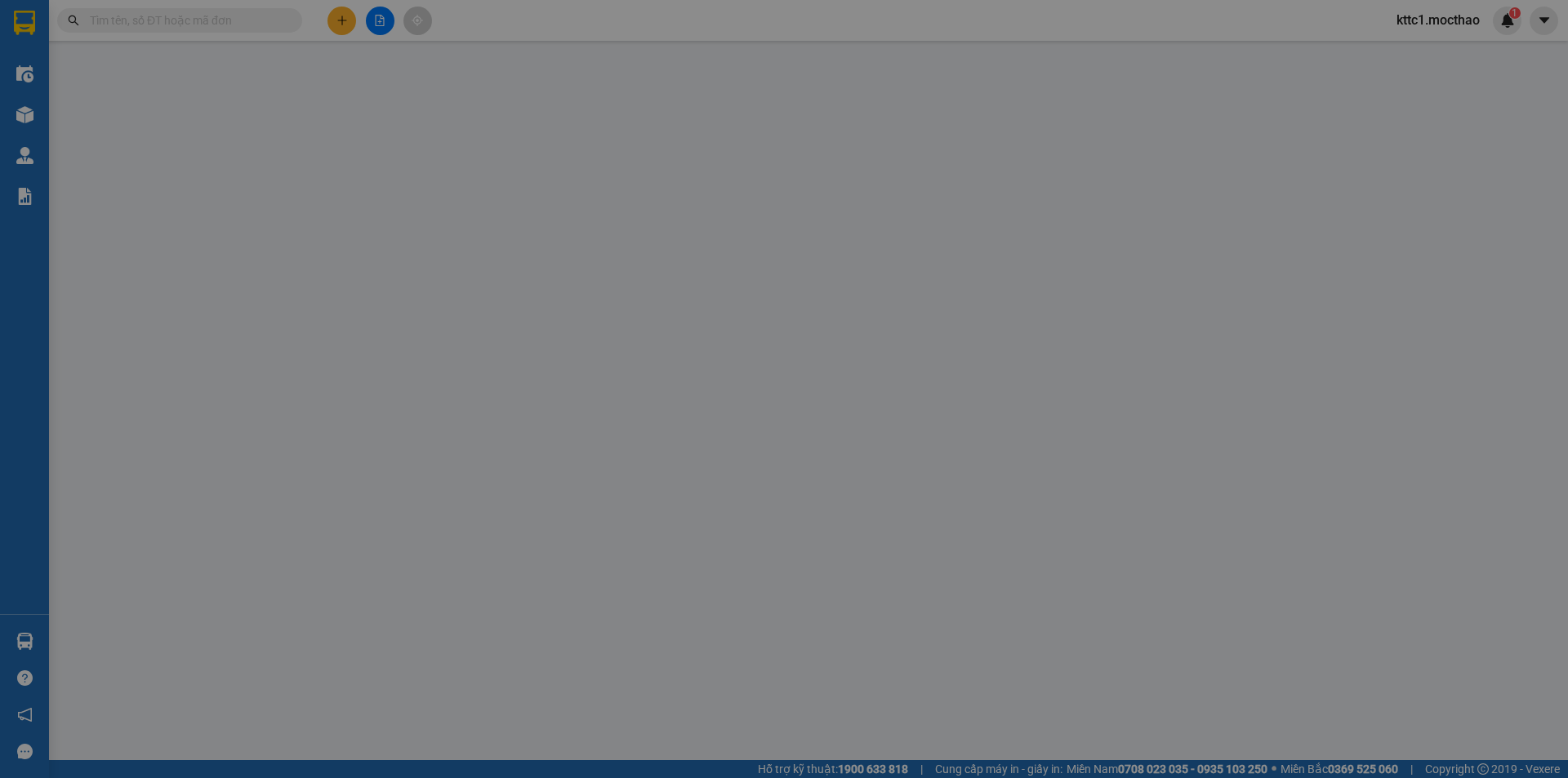
type input "30.000"
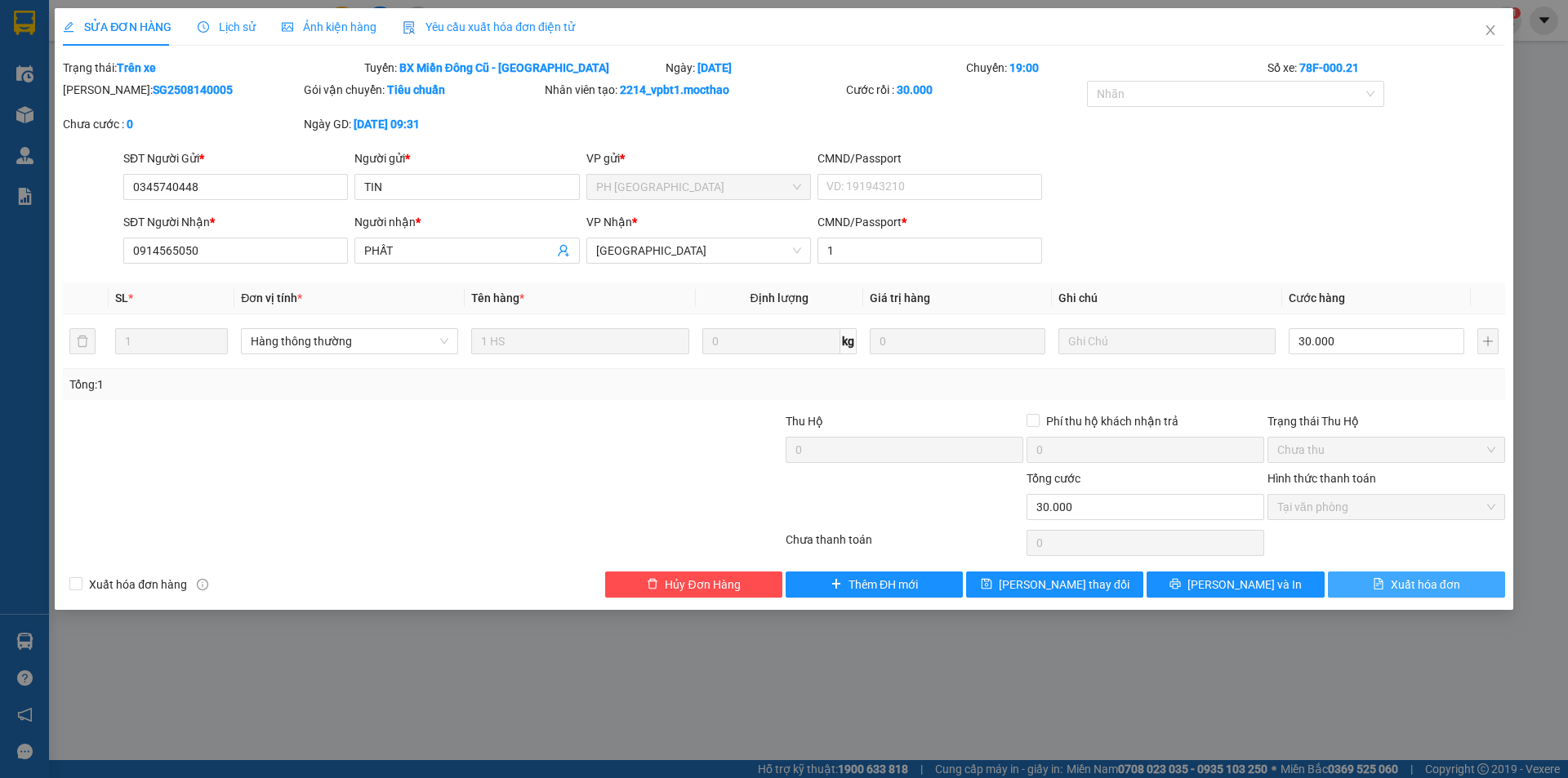
click at [1383, 579] on icon "file-text" at bounding box center [1378, 584] width 12 height 12
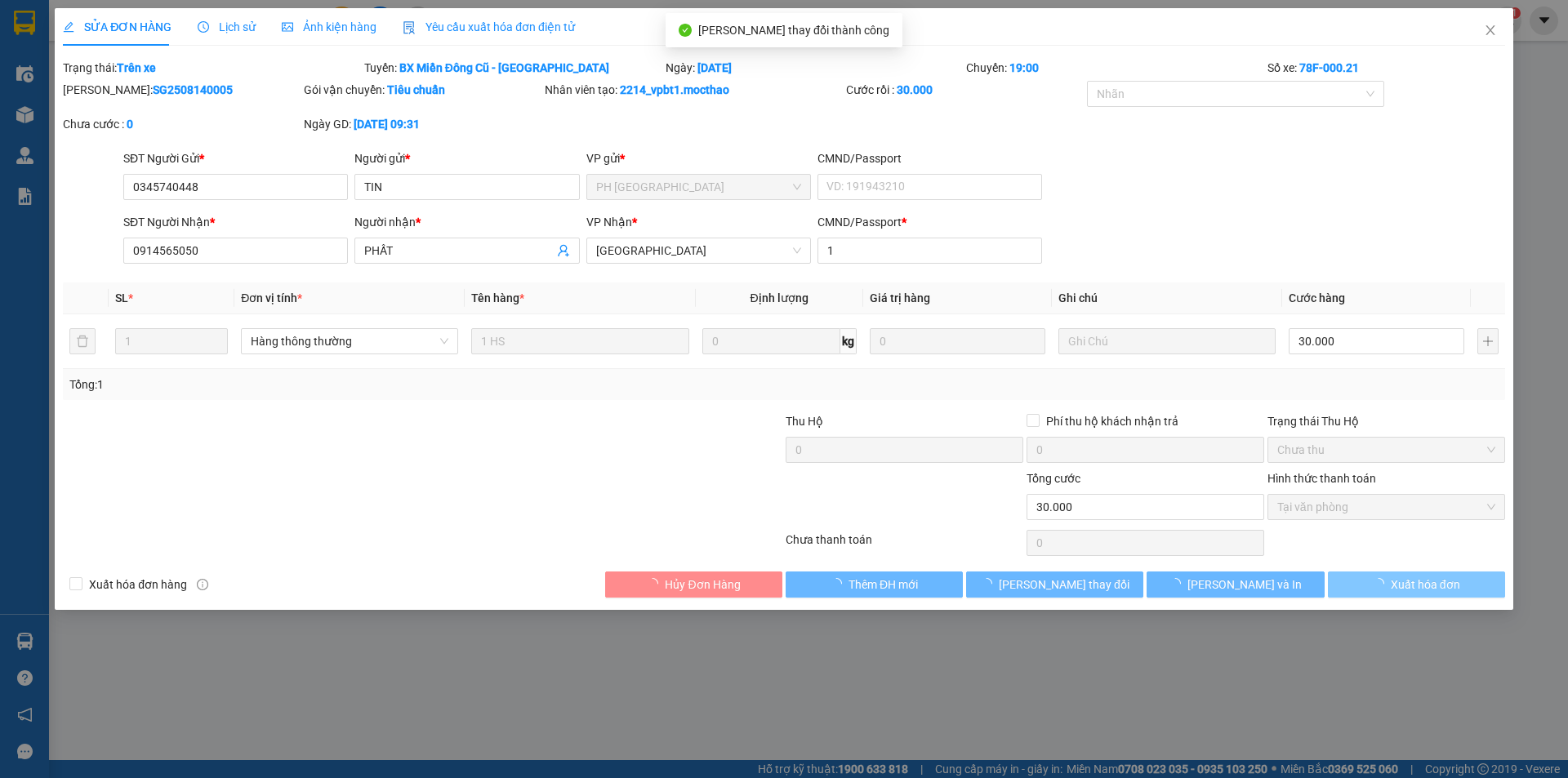
checkbox input "true"
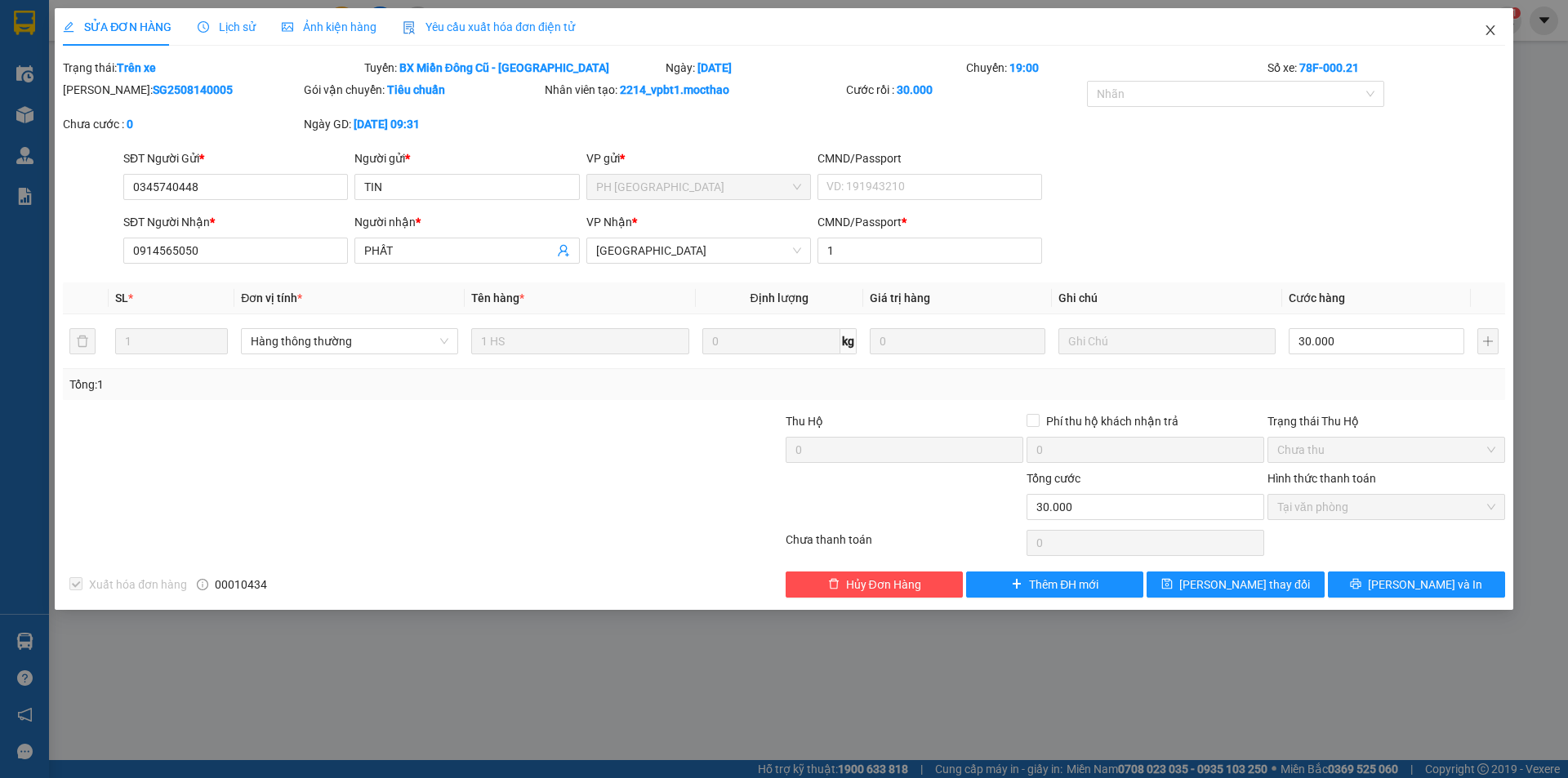
click at [1488, 24] on span "Close" at bounding box center [1490, 30] width 45 height 45
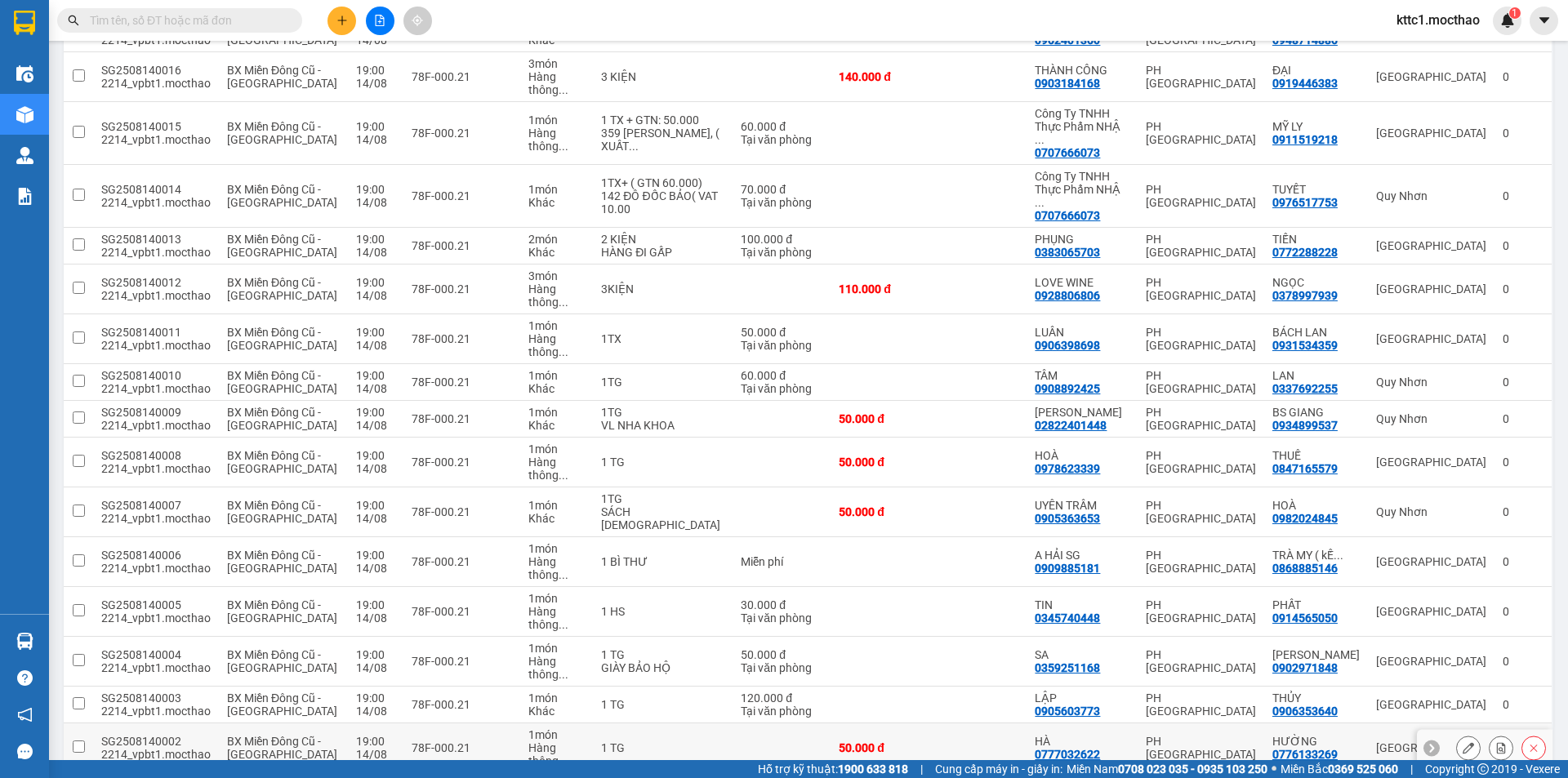
scroll to position [850, 0]
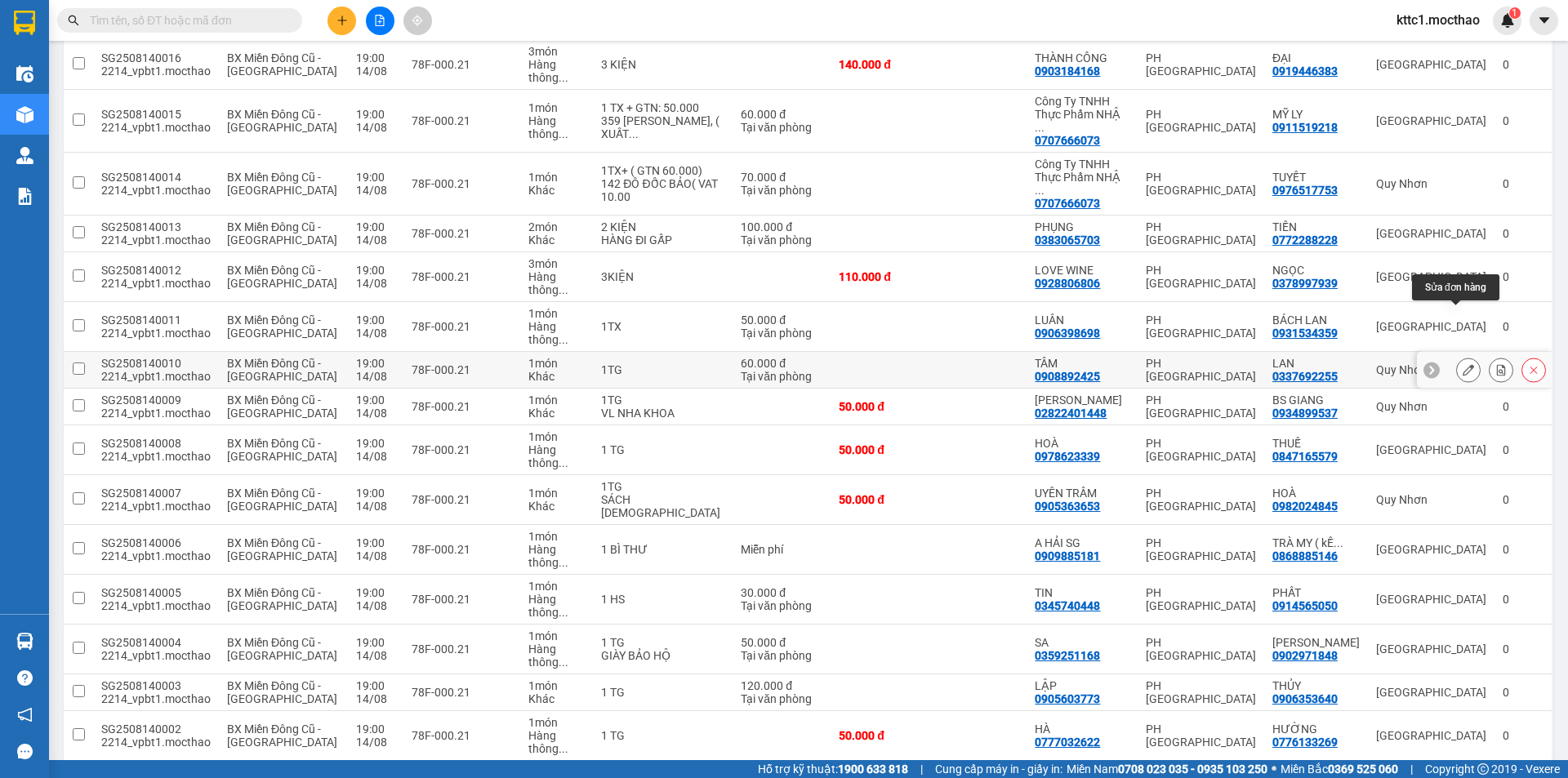
click at [1463, 364] on icon at bounding box center [1468, 370] width 12 height 12
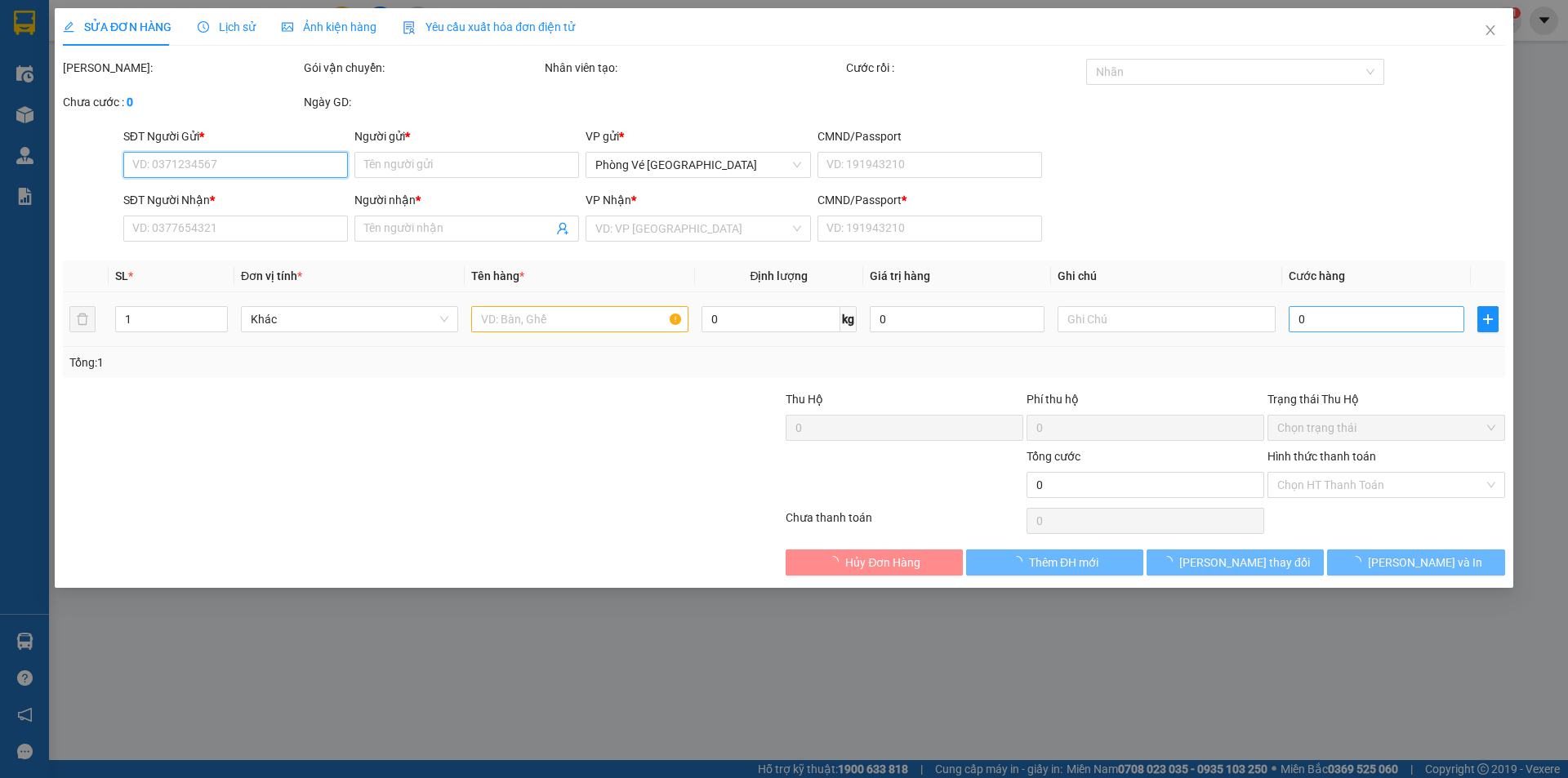
type input "0908892425"
type input "TÂM"
type input "0337692255"
type input "LAN"
type input "1"
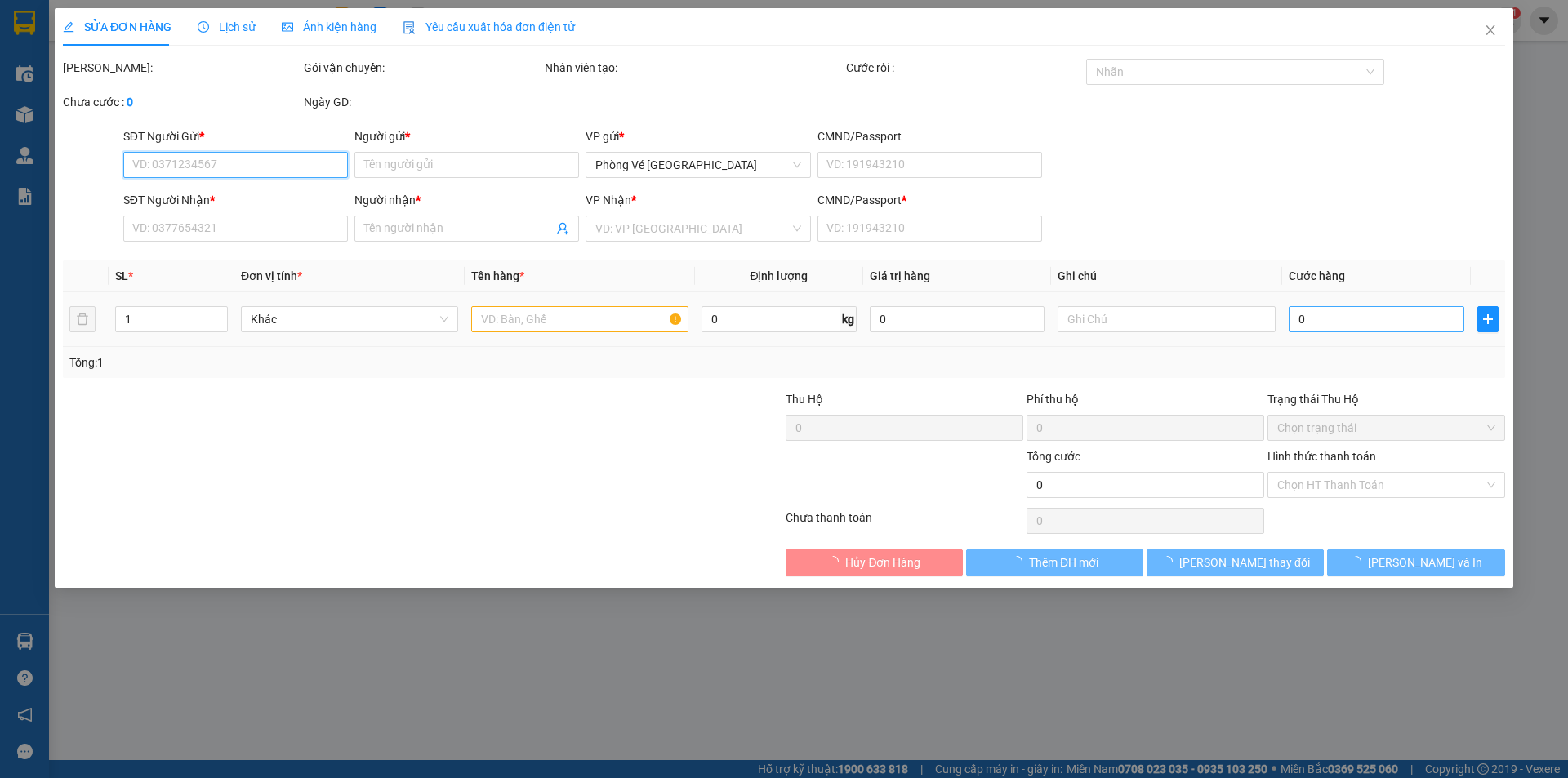
type input "60.000"
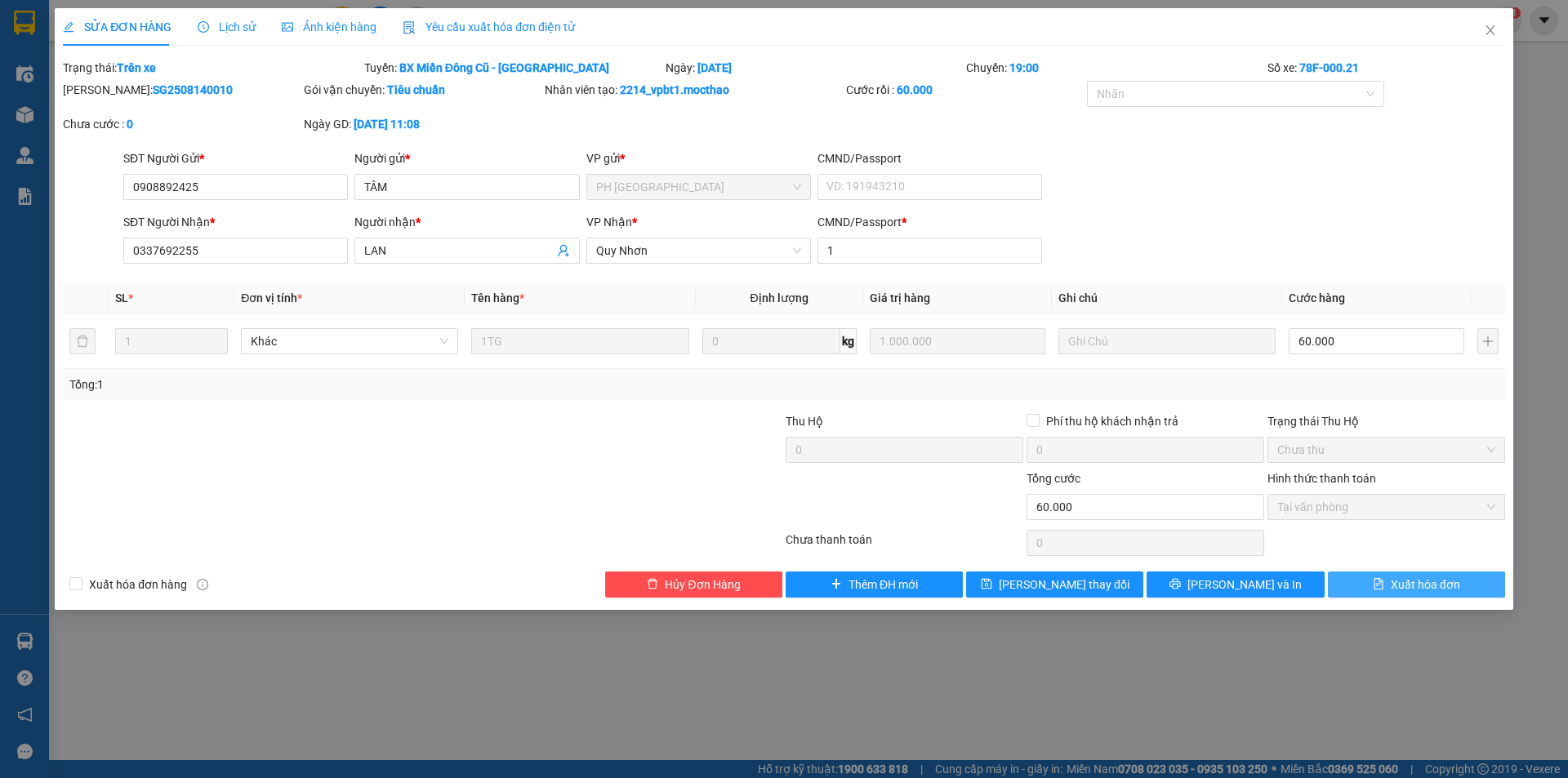
click at [1438, 582] on span "Xuất hóa đơn" at bounding box center [1425, 585] width 70 height 18
checkbox input "true"
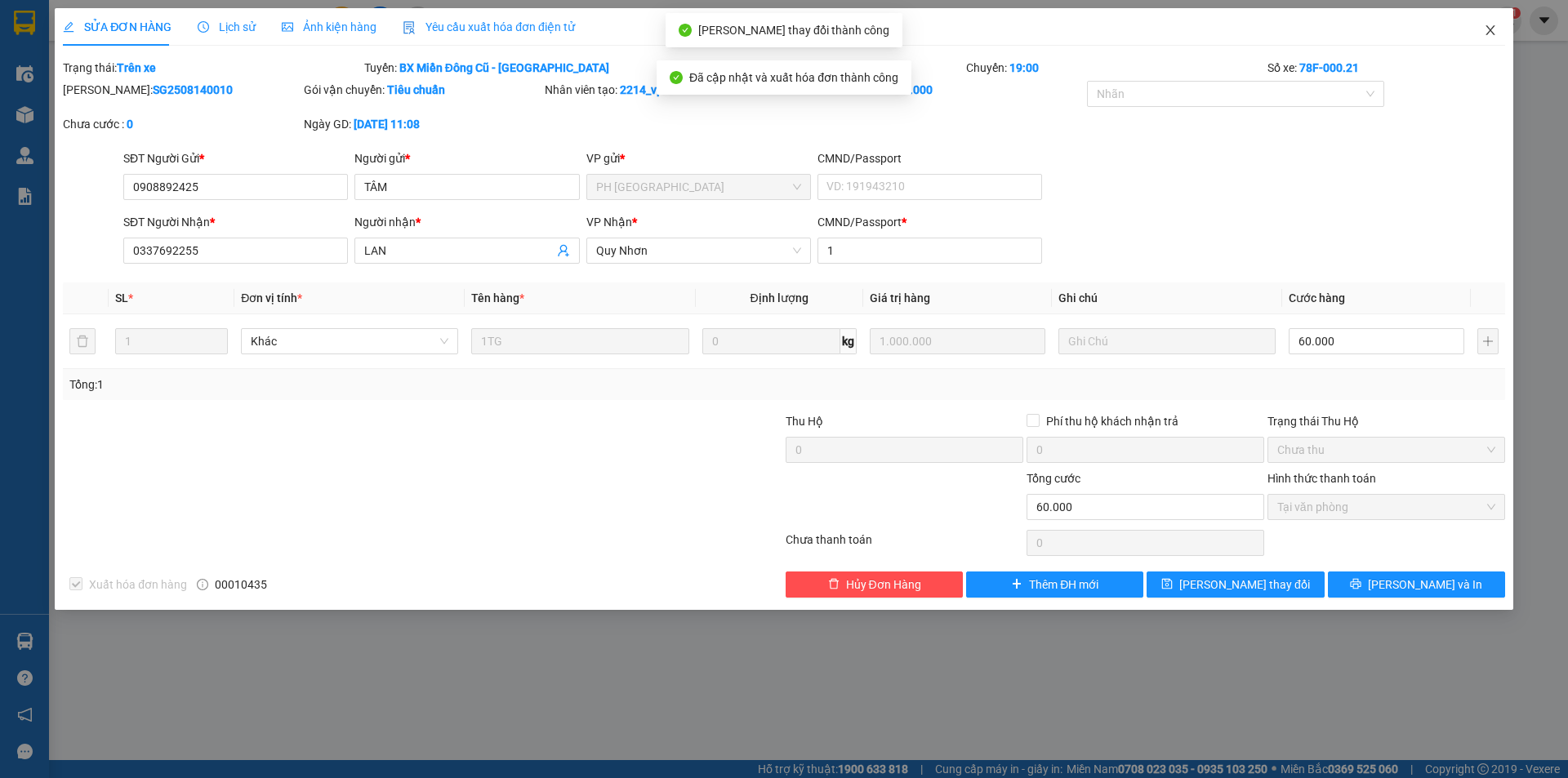
click at [1487, 26] on icon "close" at bounding box center [1490, 30] width 13 height 13
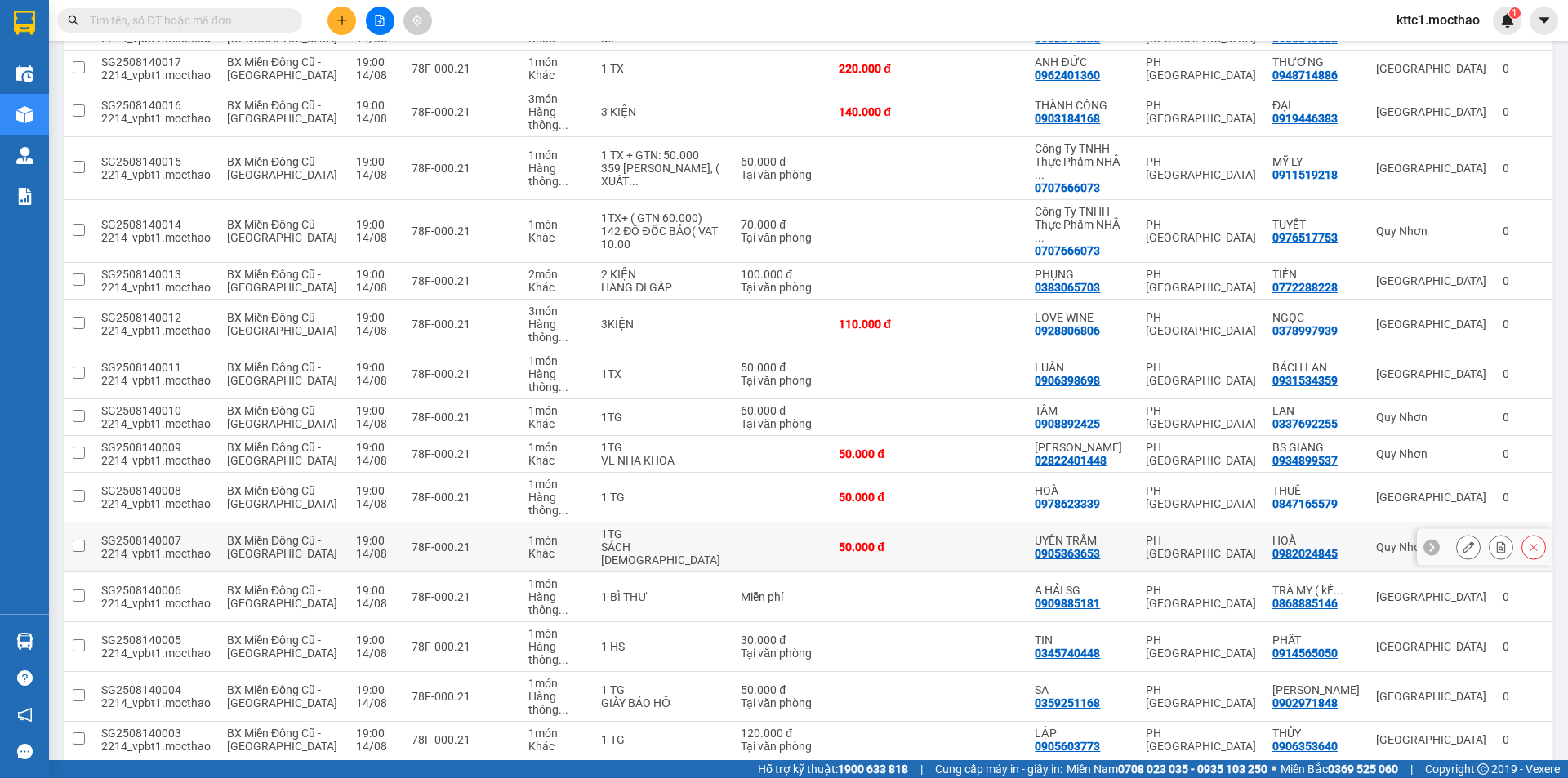
scroll to position [850, 0]
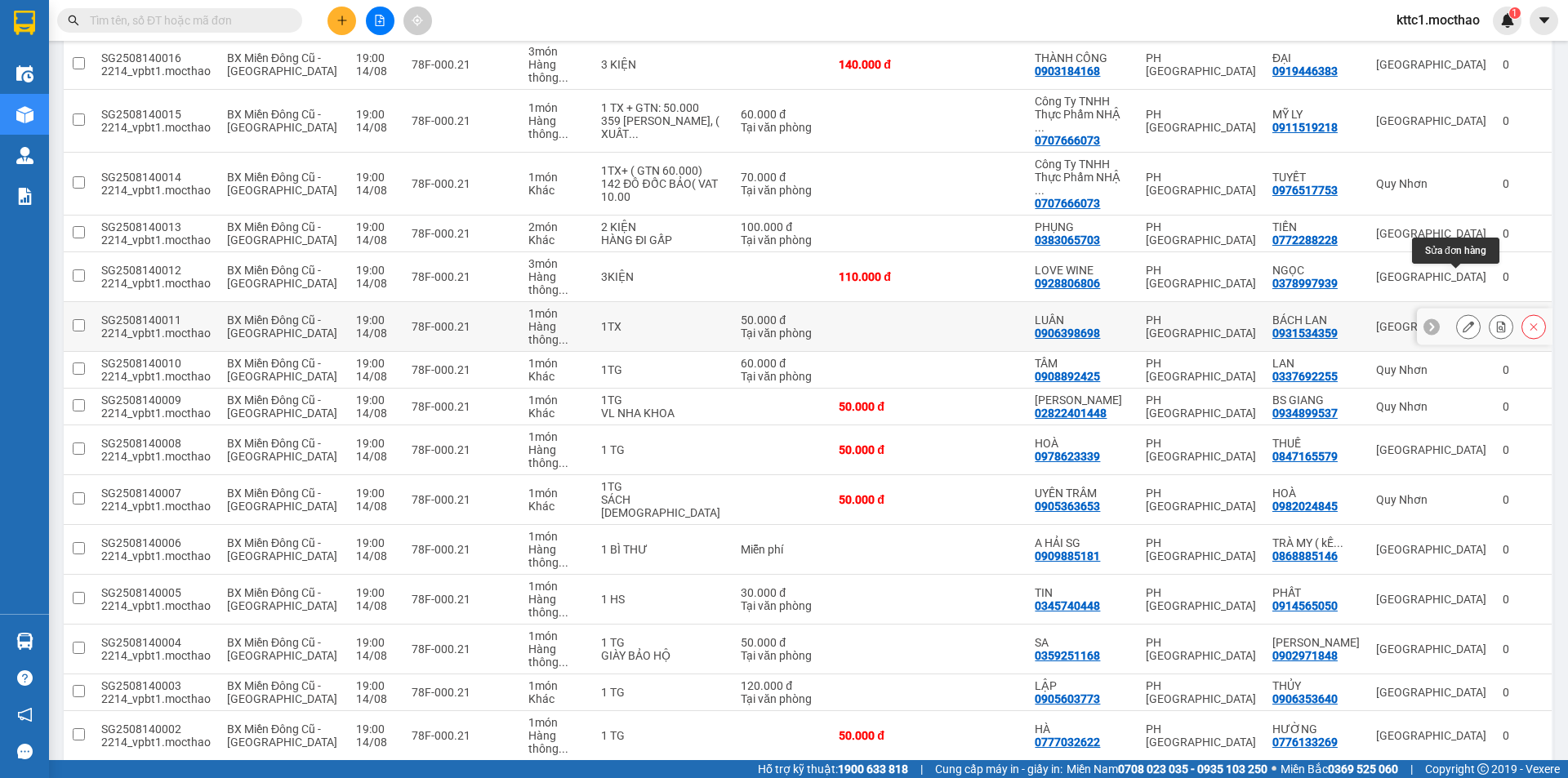
click at [1463, 321] on icon at bounding box center [1468, 326] width 12 height 12
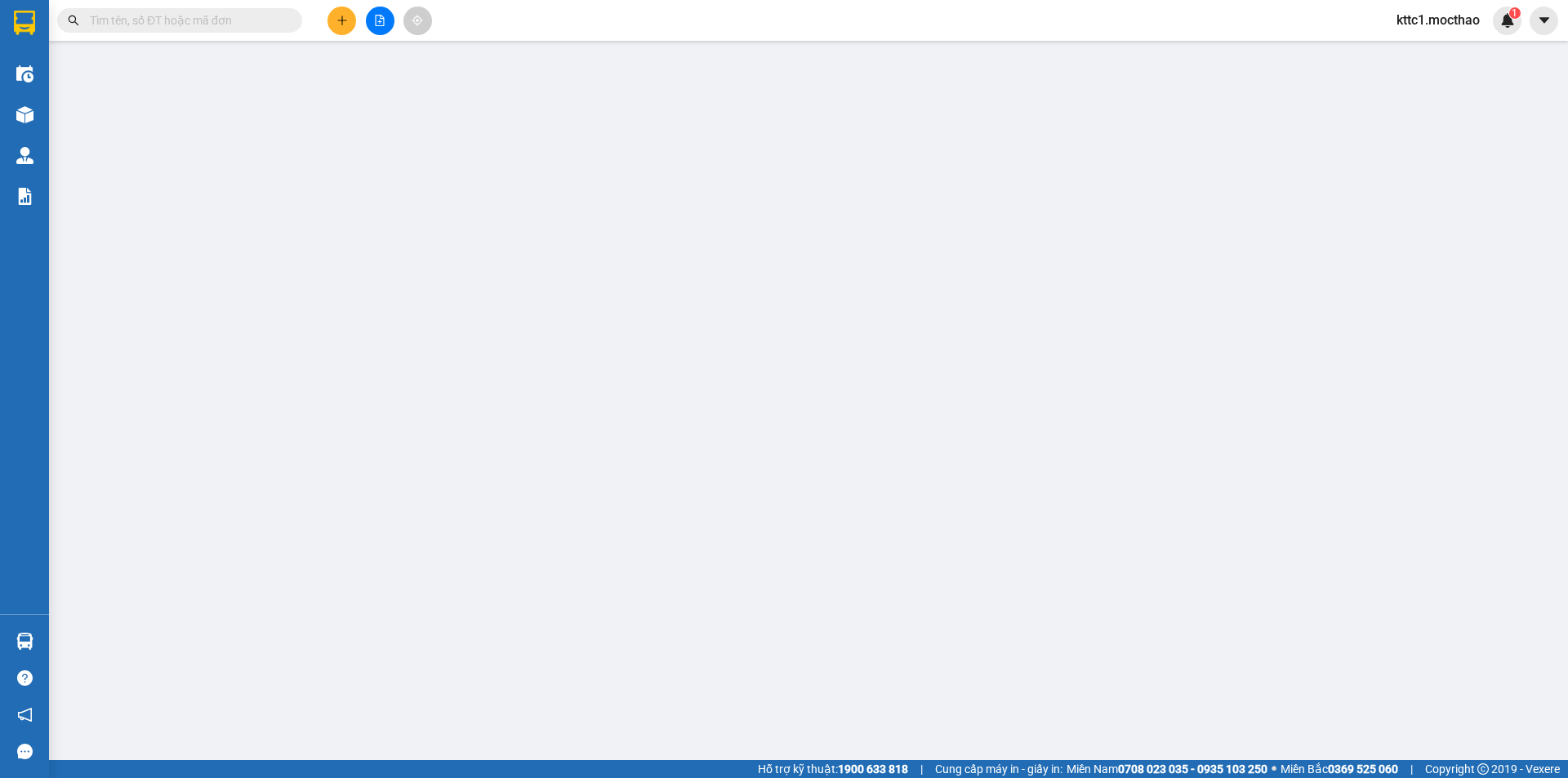
type input "0906398698"
type input "LUÂN"
type input "0931534359"
type input "BÁCH LAN"
type input "1"
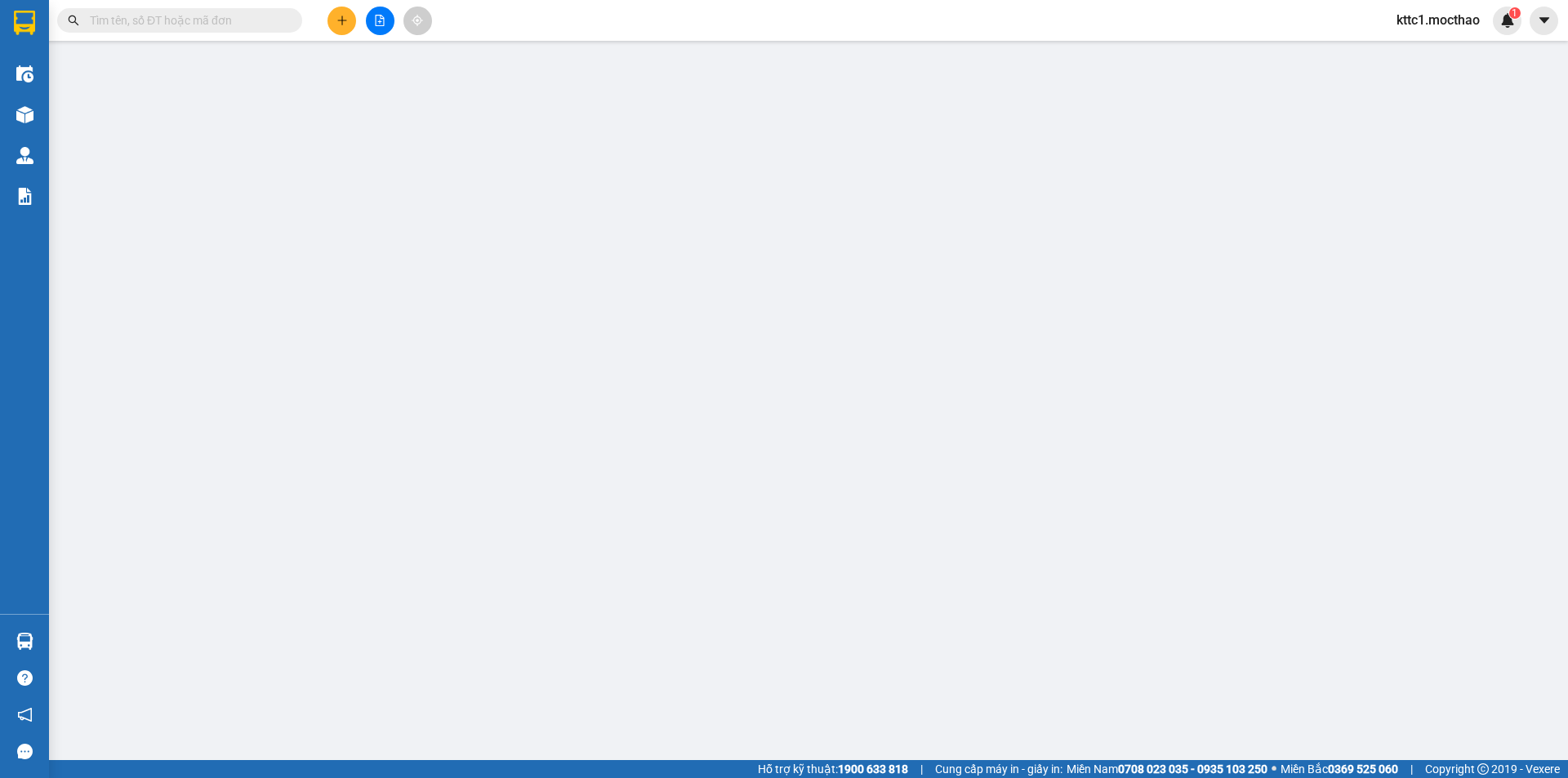
type input "50.000"
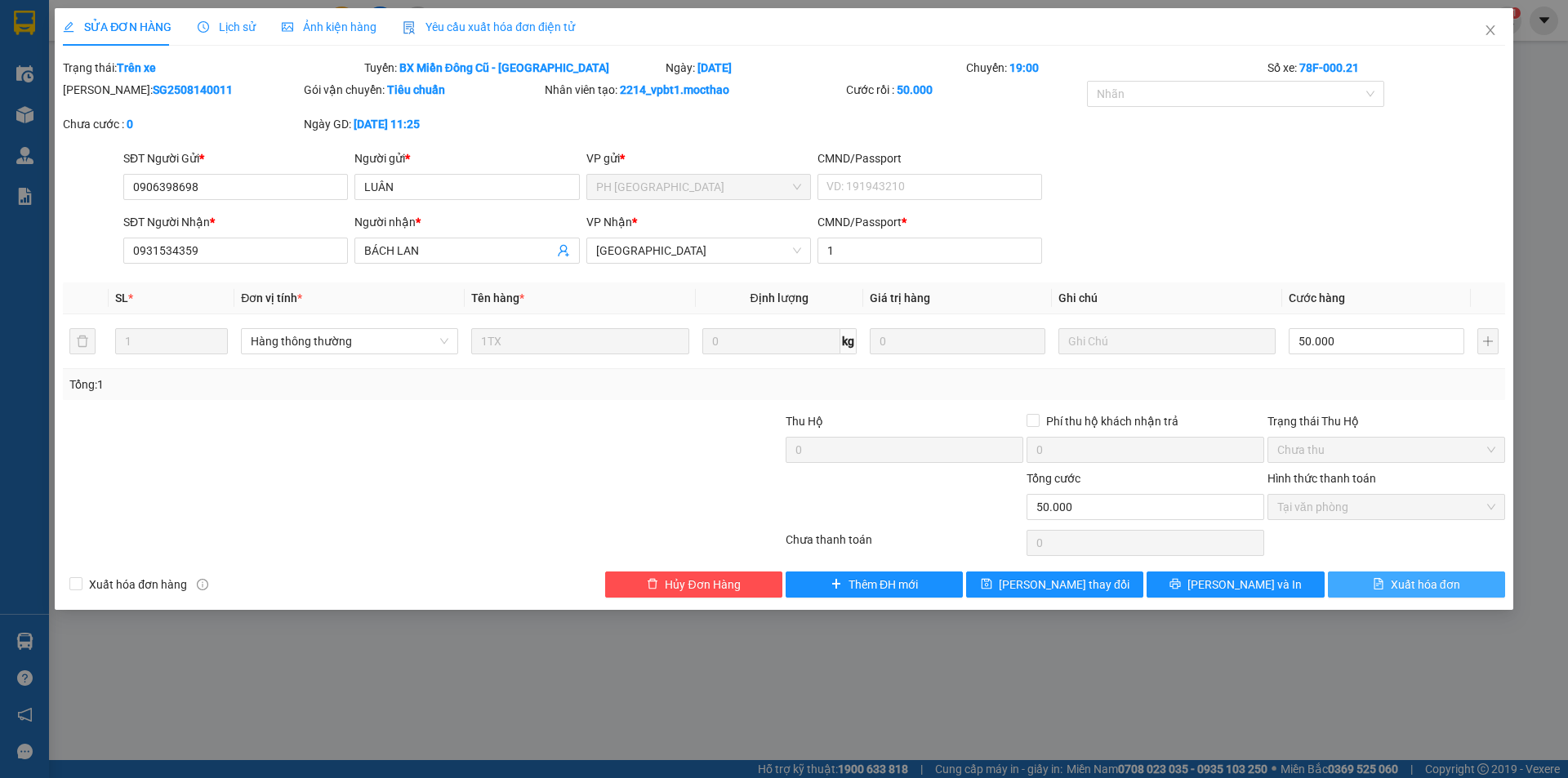
click at [1416, 588] on span "Xuất hóa đơn" at bounding box center [1425, 585] width 70 height 18
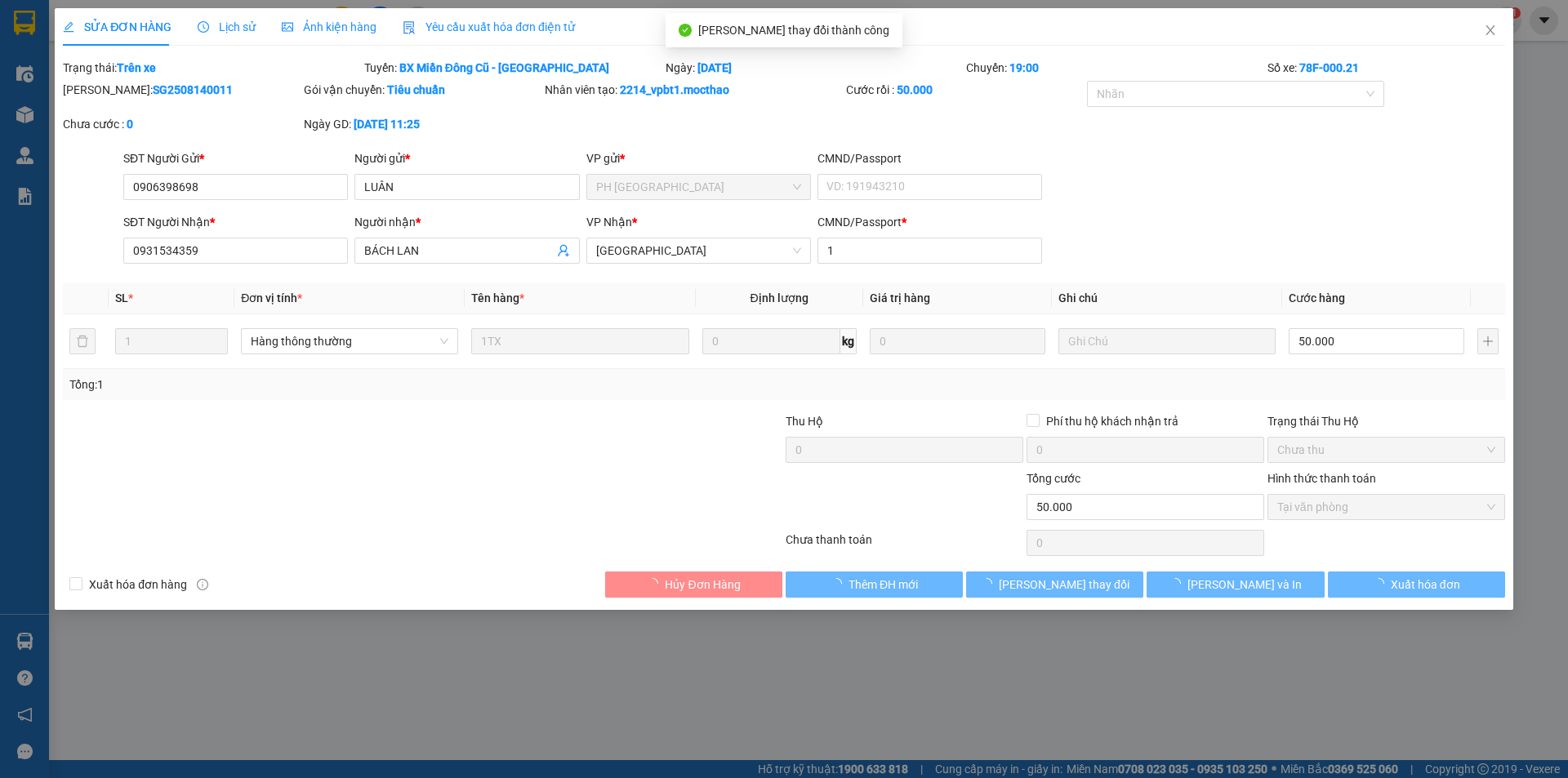
checkbox input "true"
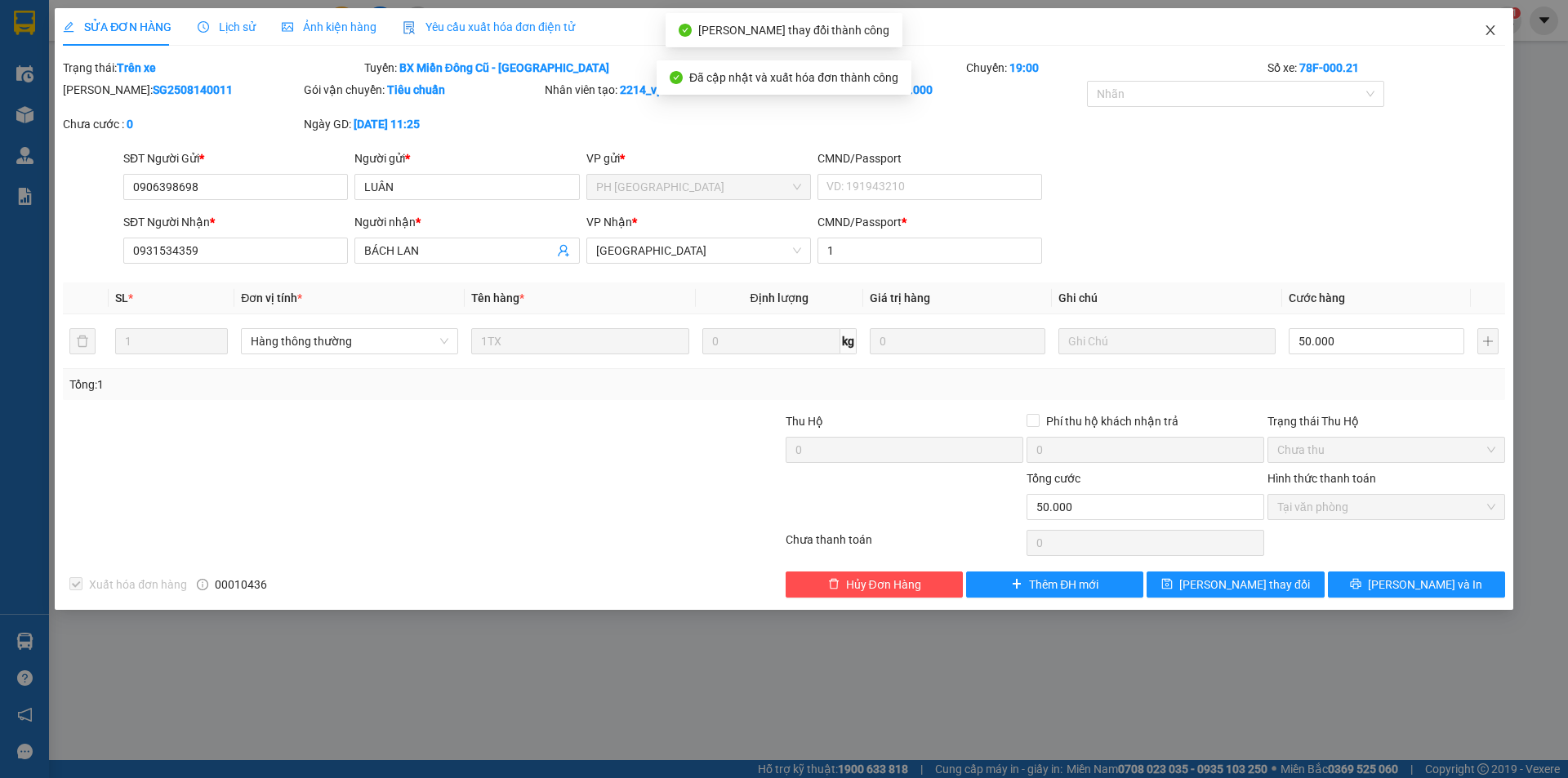
click at [1490, 33] on icon "close" at bounding box center [1490, 30] width 13 height 13
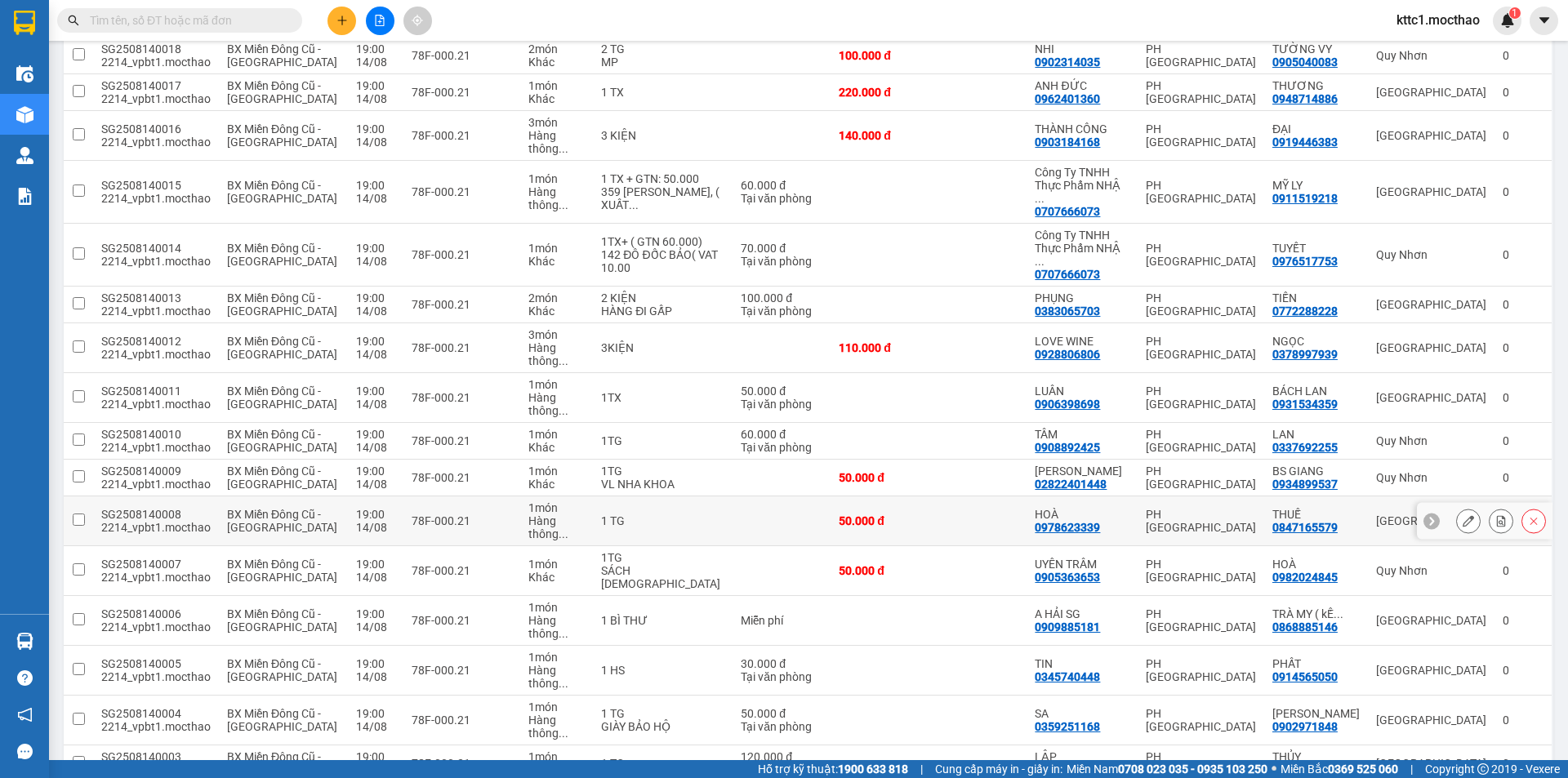
scroll to position [816, 0]
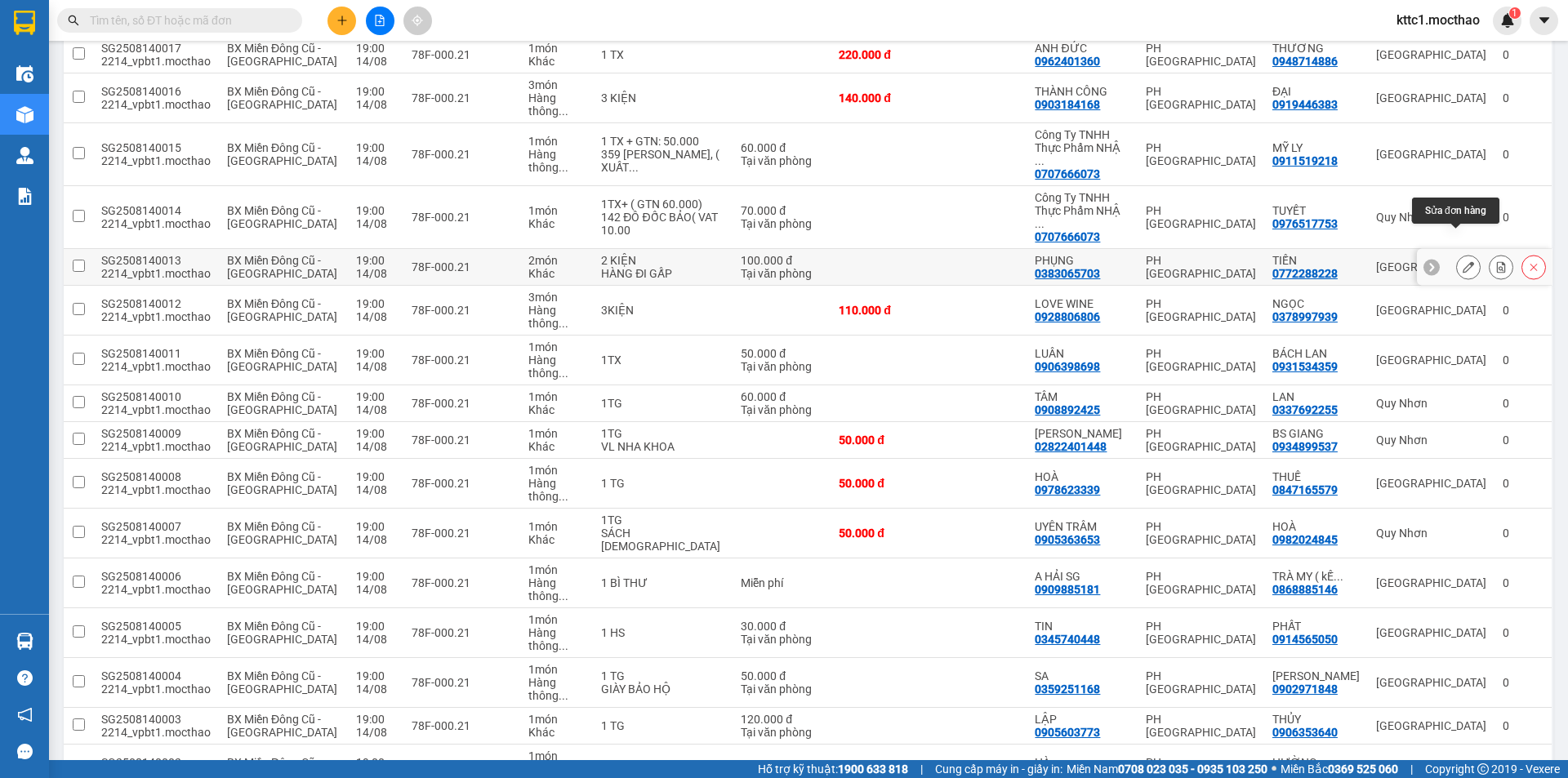
click at [1463, 261] on icon at bounding box center [1468, 266] width 12 height 12
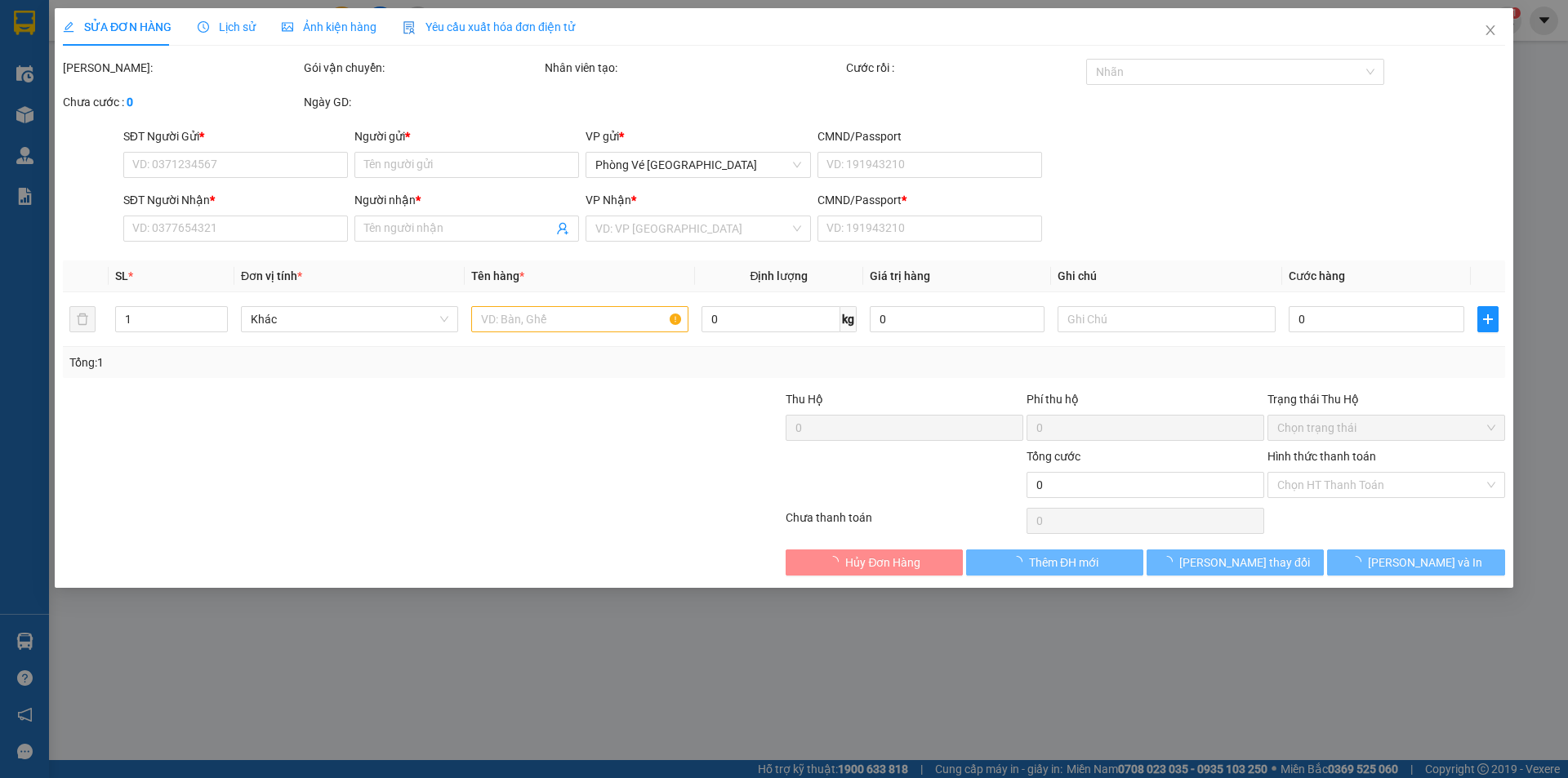
type input "0383065703"
type input "PHỤNG"
type input "0772288228"
type input "TIẾN"
type input "1"
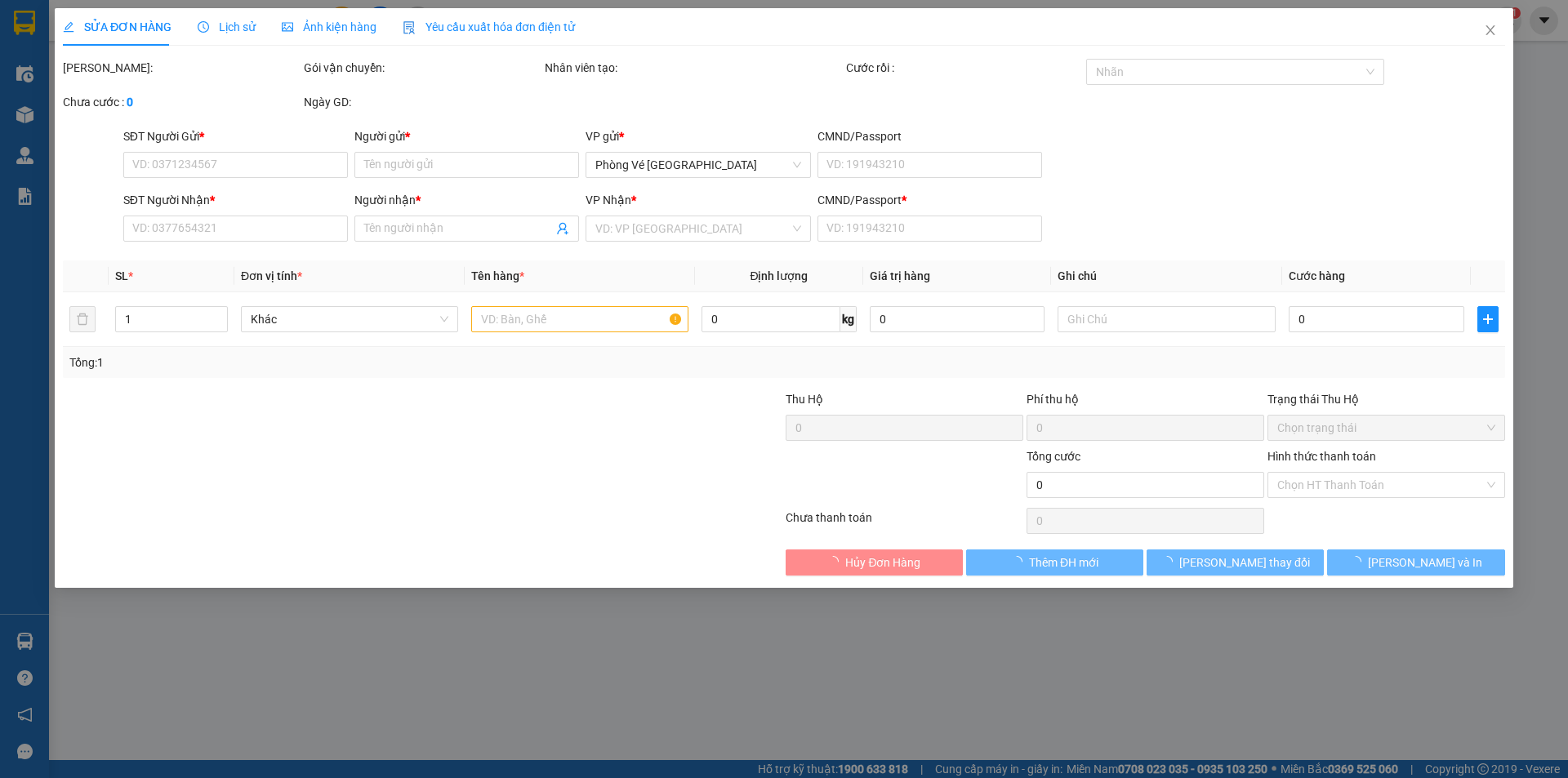
type input "100.000"
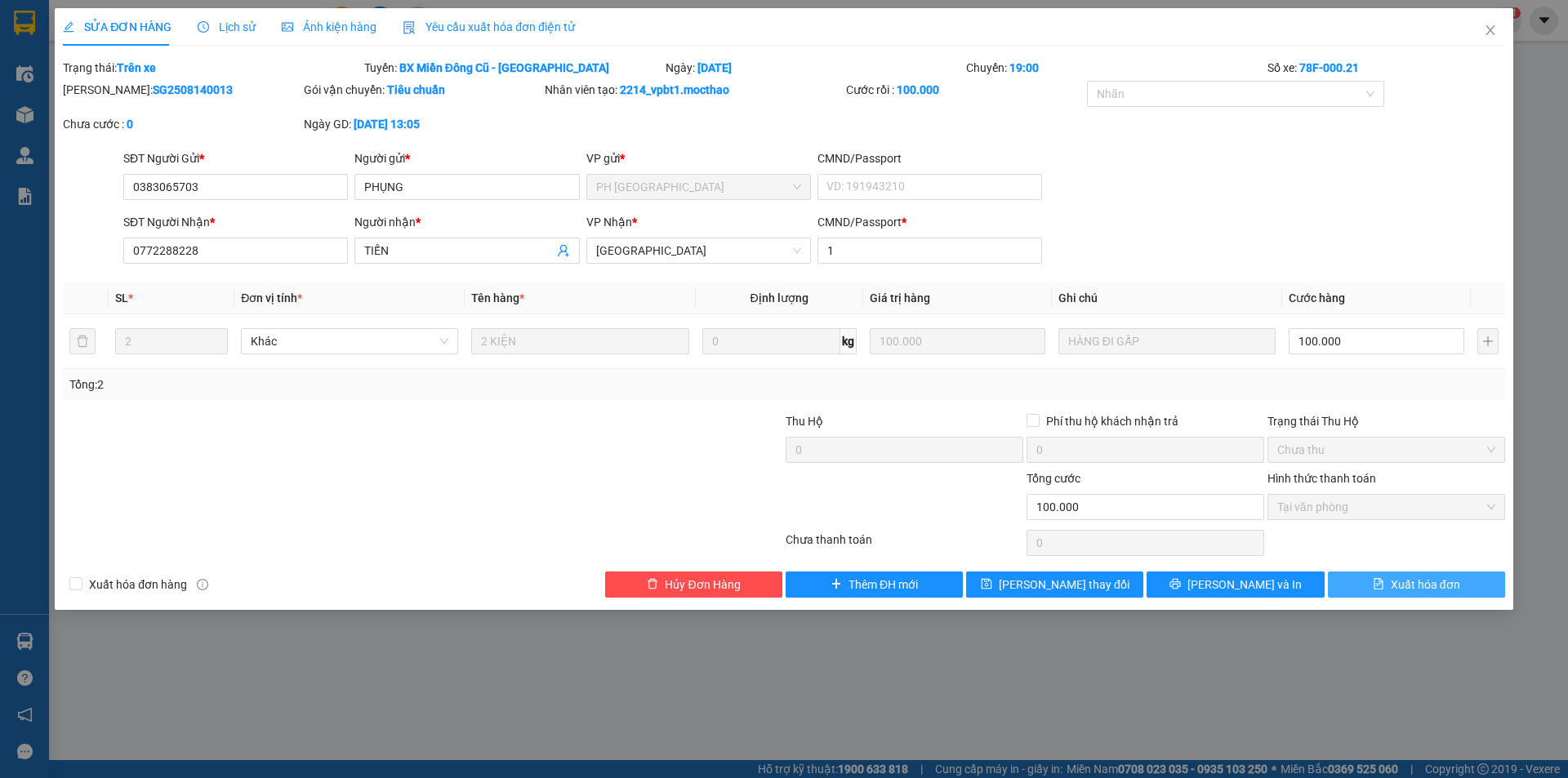
click at [1406, 579] on span "Xuất hóa đơn" at bounding box center [1425, 585] width 70 height 18
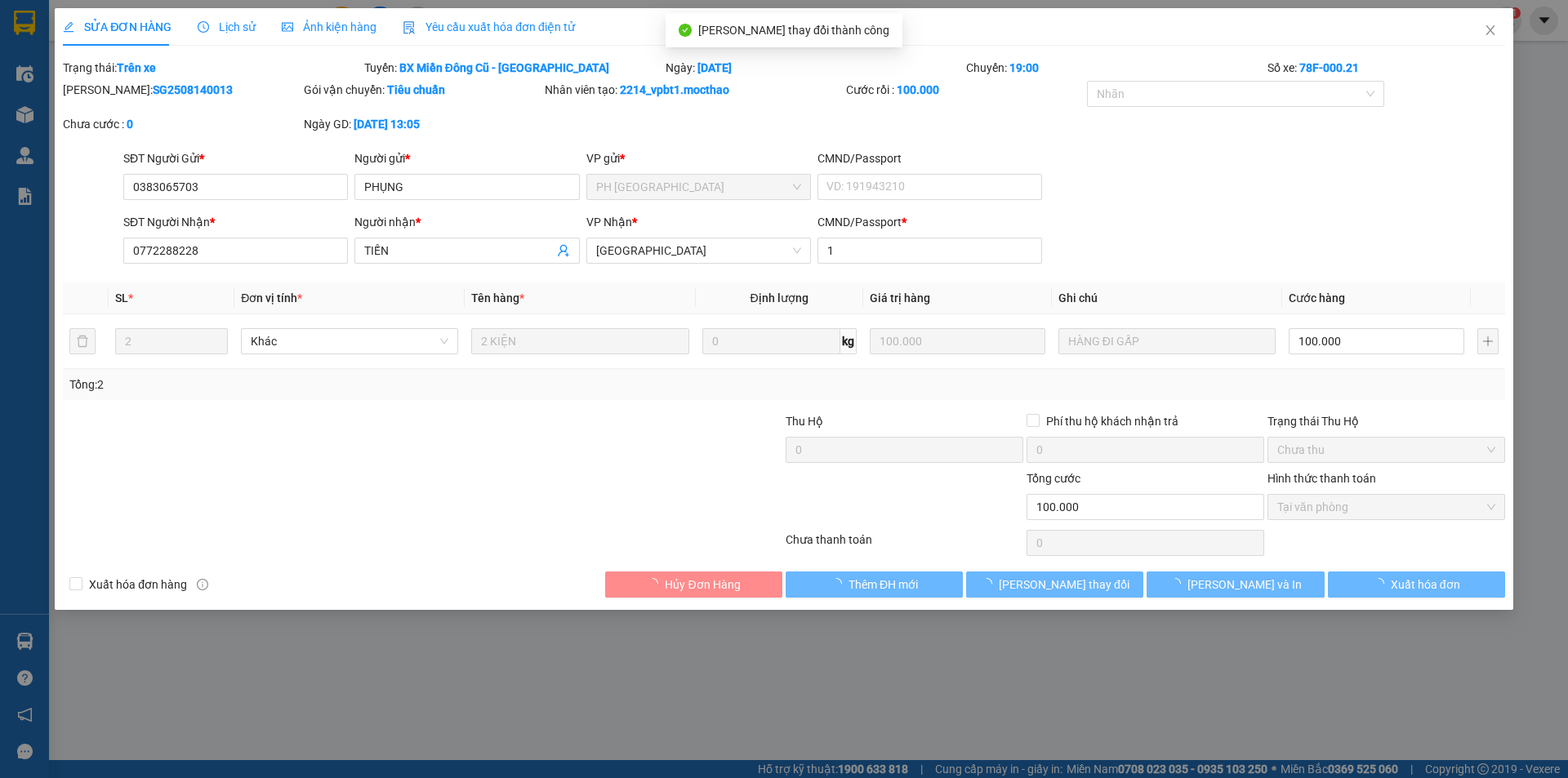
checkbox input "true"
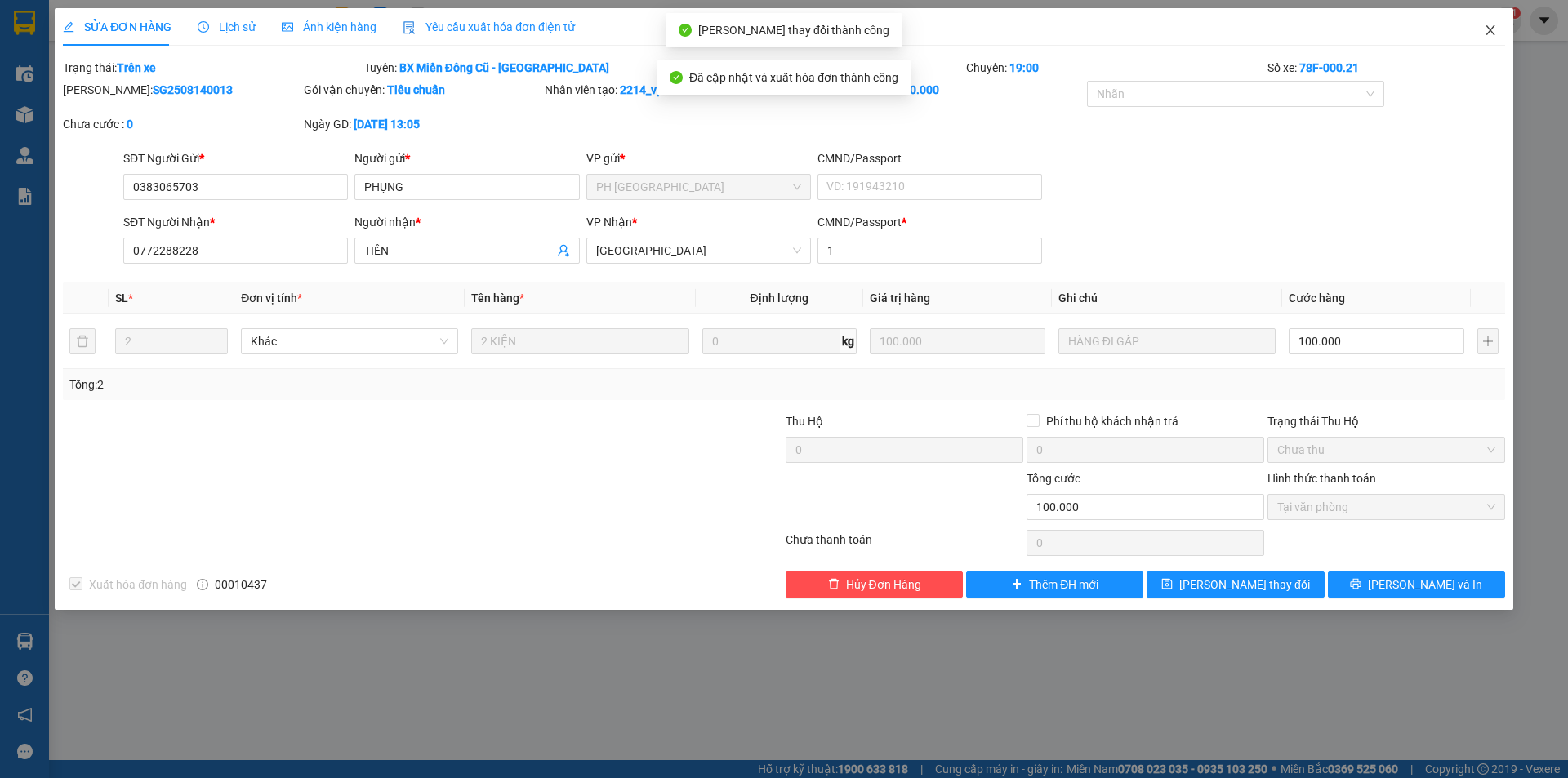
click at [1489, 30] on icon "close" at bounding box center [1490, 30] width 13 height 13
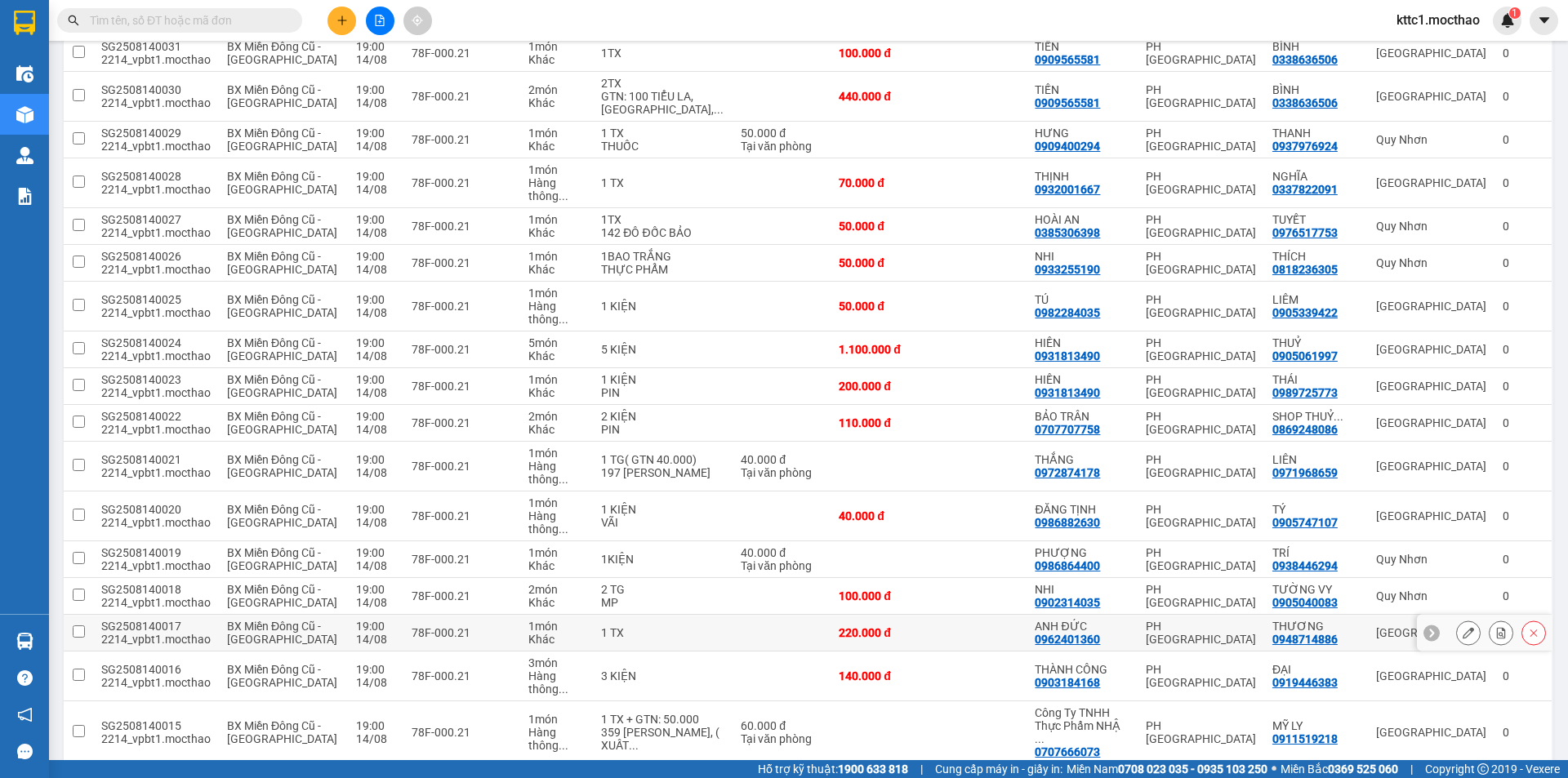
scroll to position [245, 0]
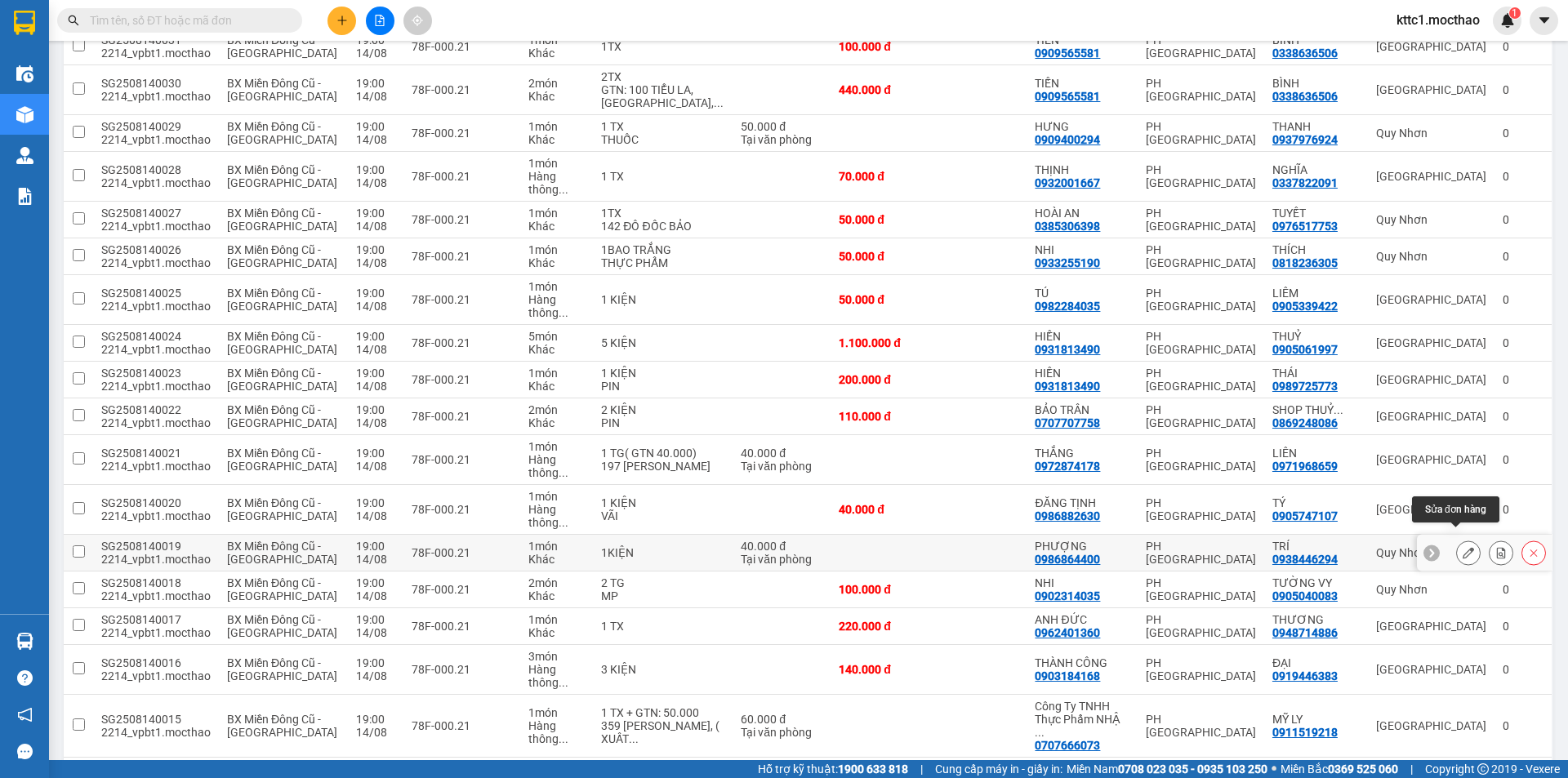
click at [1463, 547] on icon at bounding box center [1468, 553] width 12 height 12
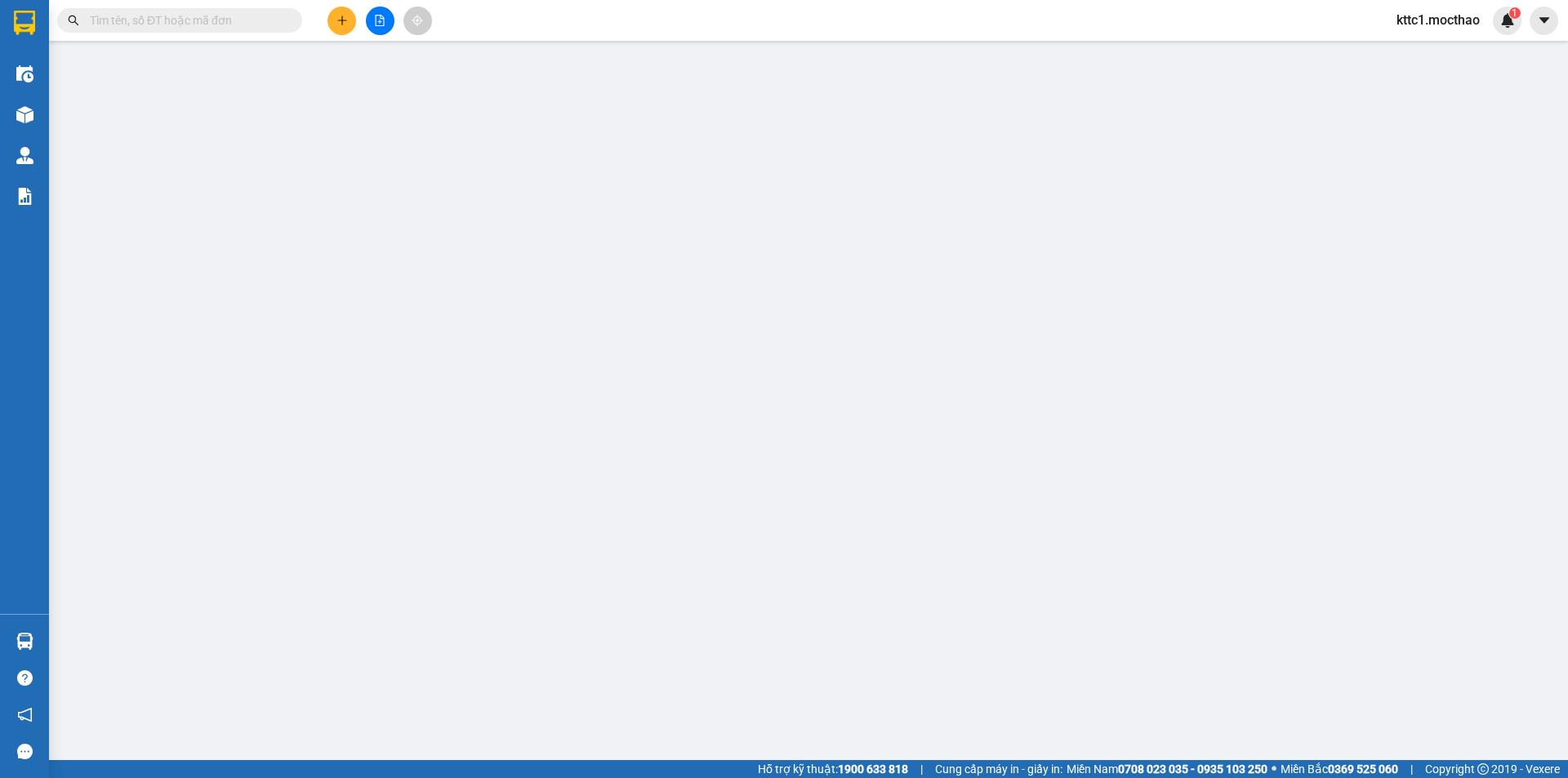
type input "0986864400"
type input "PHƯỢNG"
type input "0938446294"
type input "TRÍ"
type input "1"
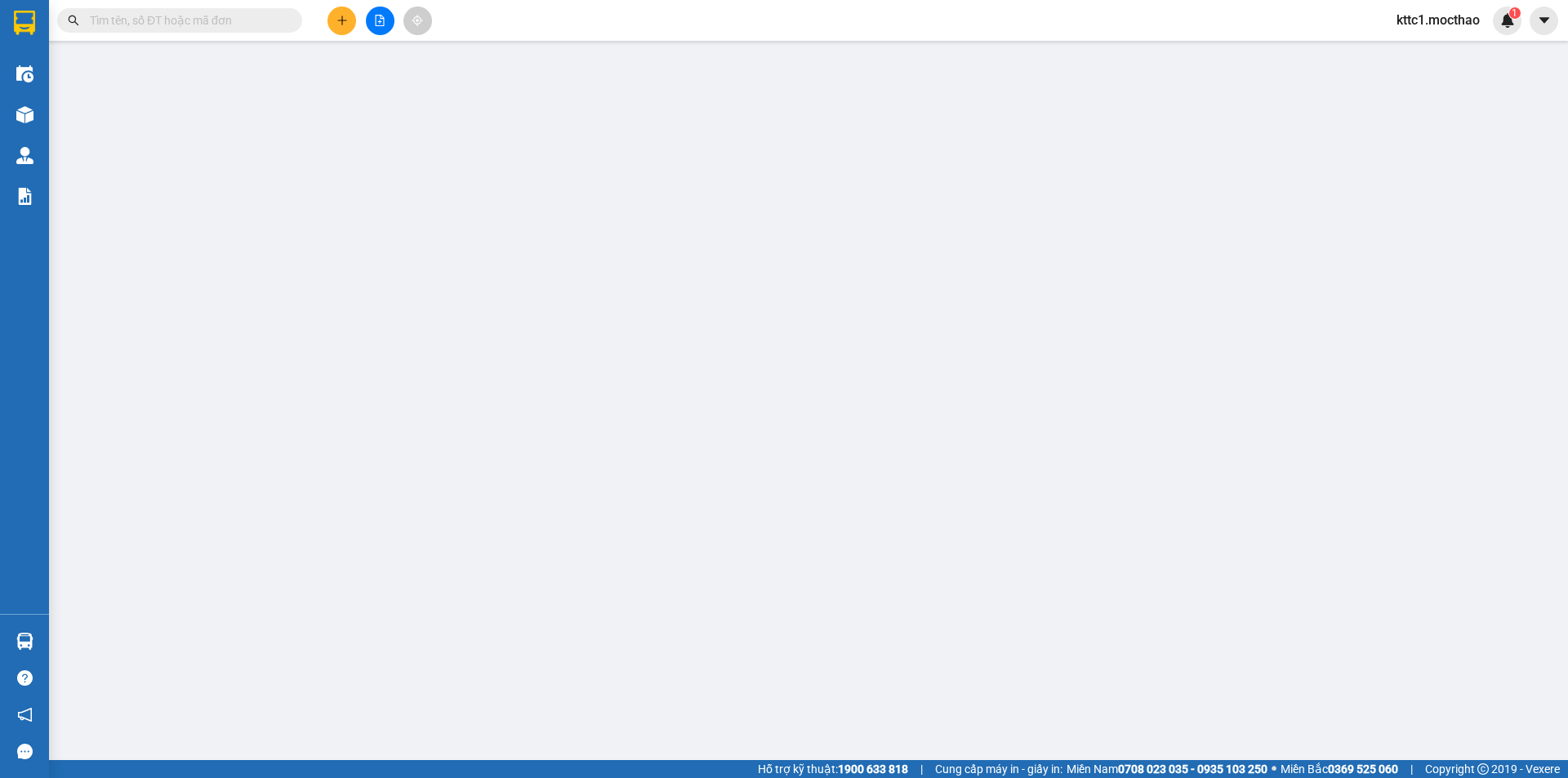
type input "40.000"
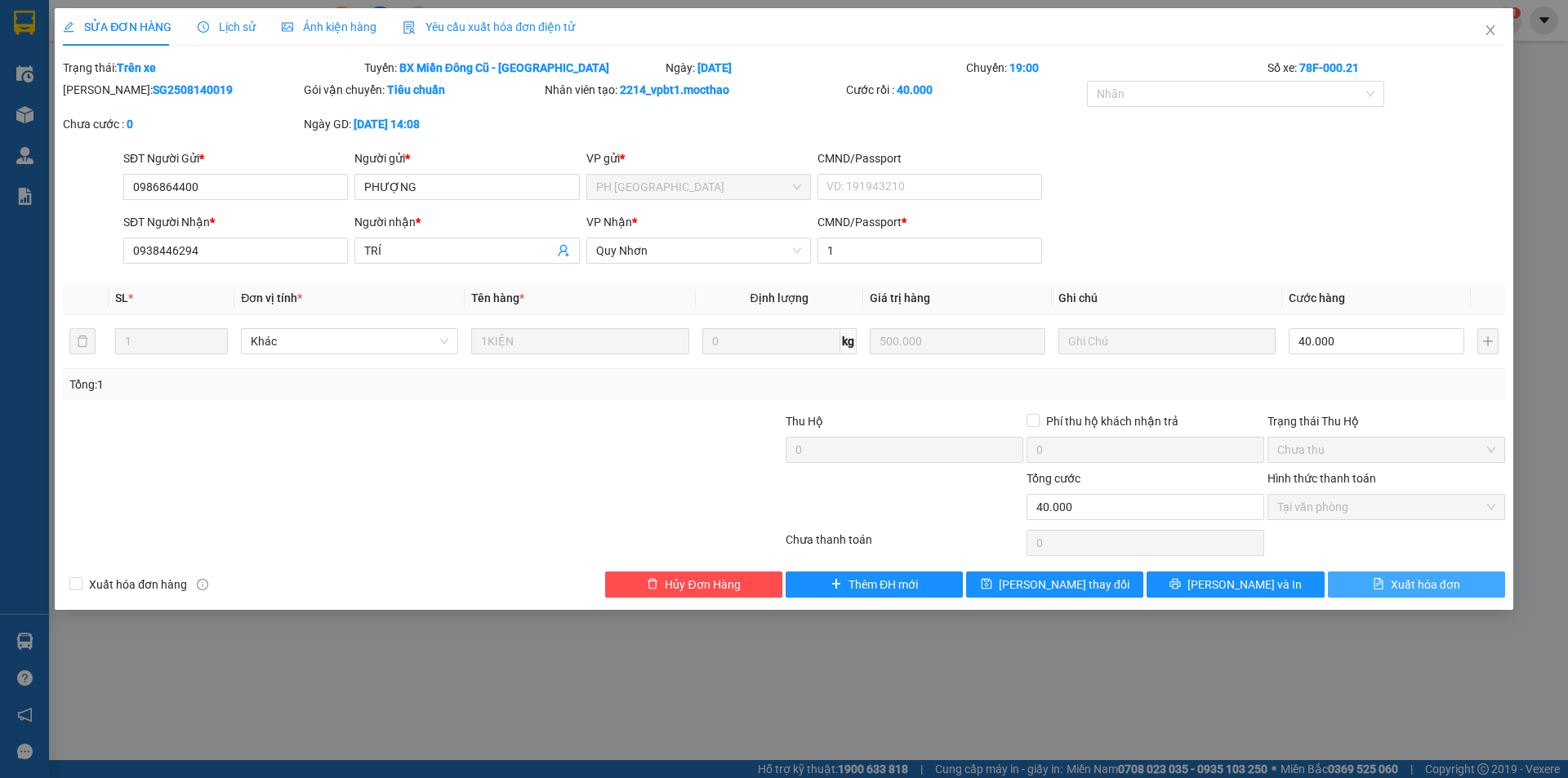
click at [1420, 583] on span "Xuất hóa đơn" at bounding box center [1425, 585] width 70 height 18
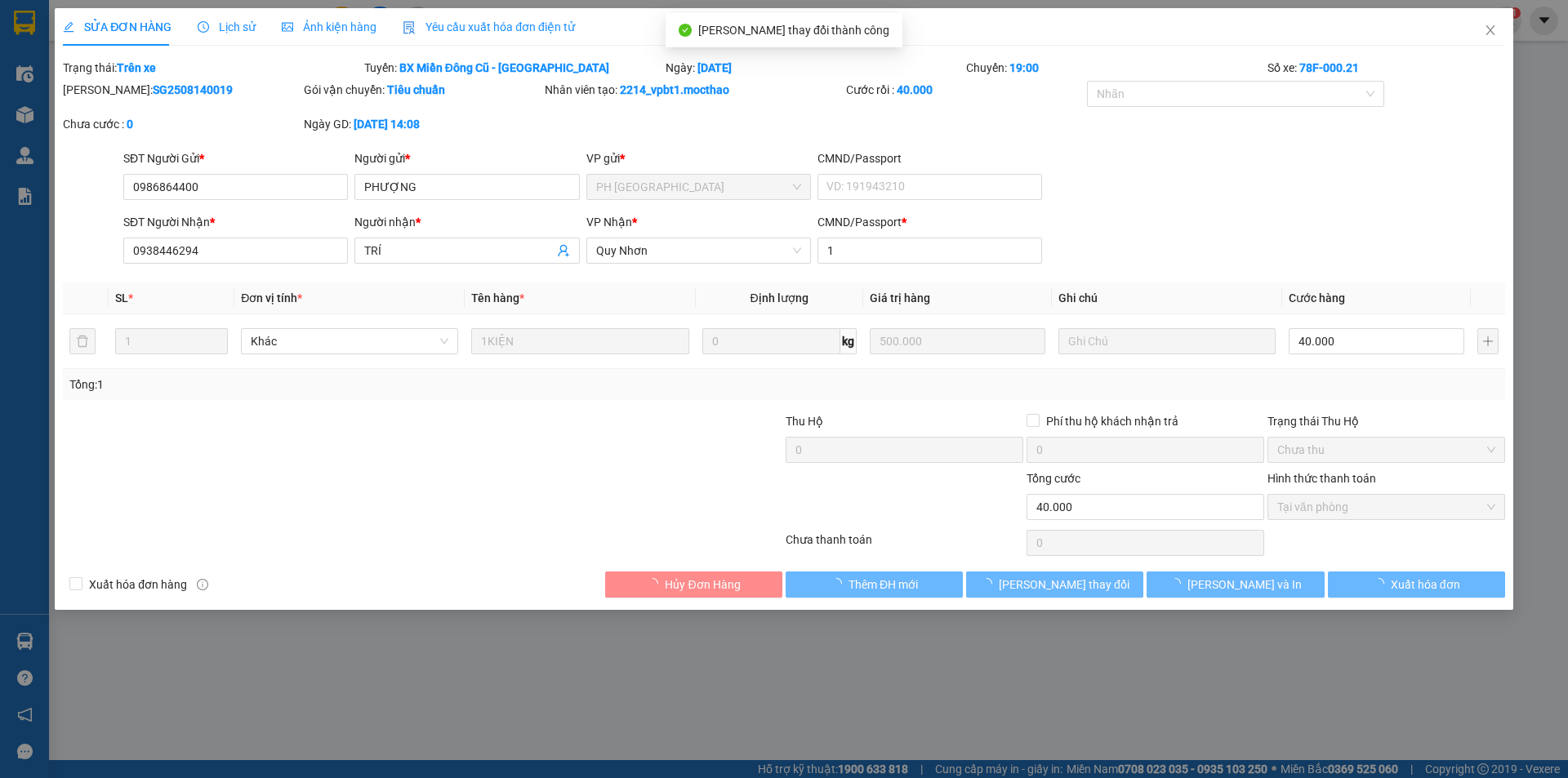
checkbox input "true"
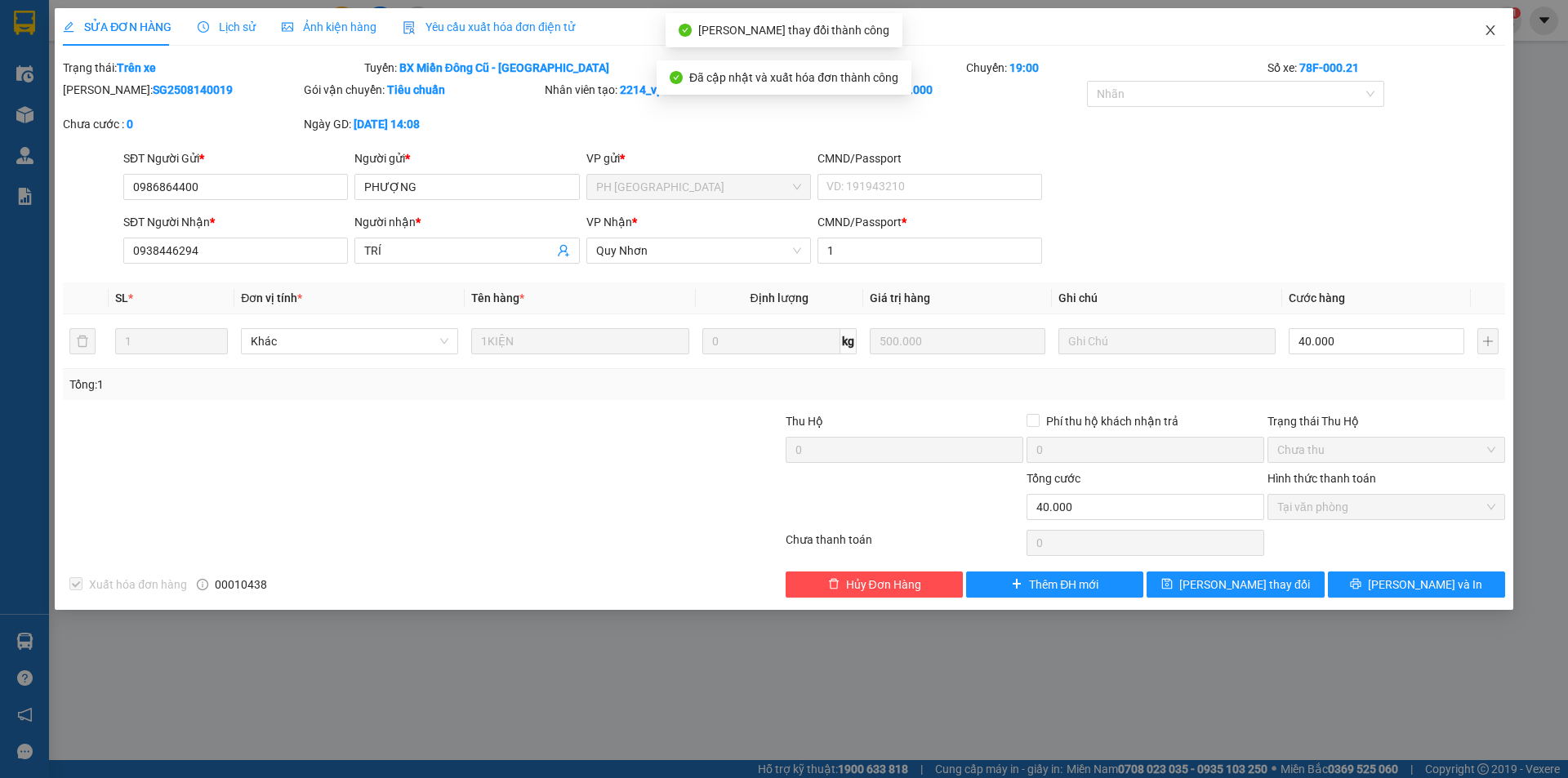
click at [1492, 25] on icon "close" at bounding box center [1490, 30] width 13 height 13
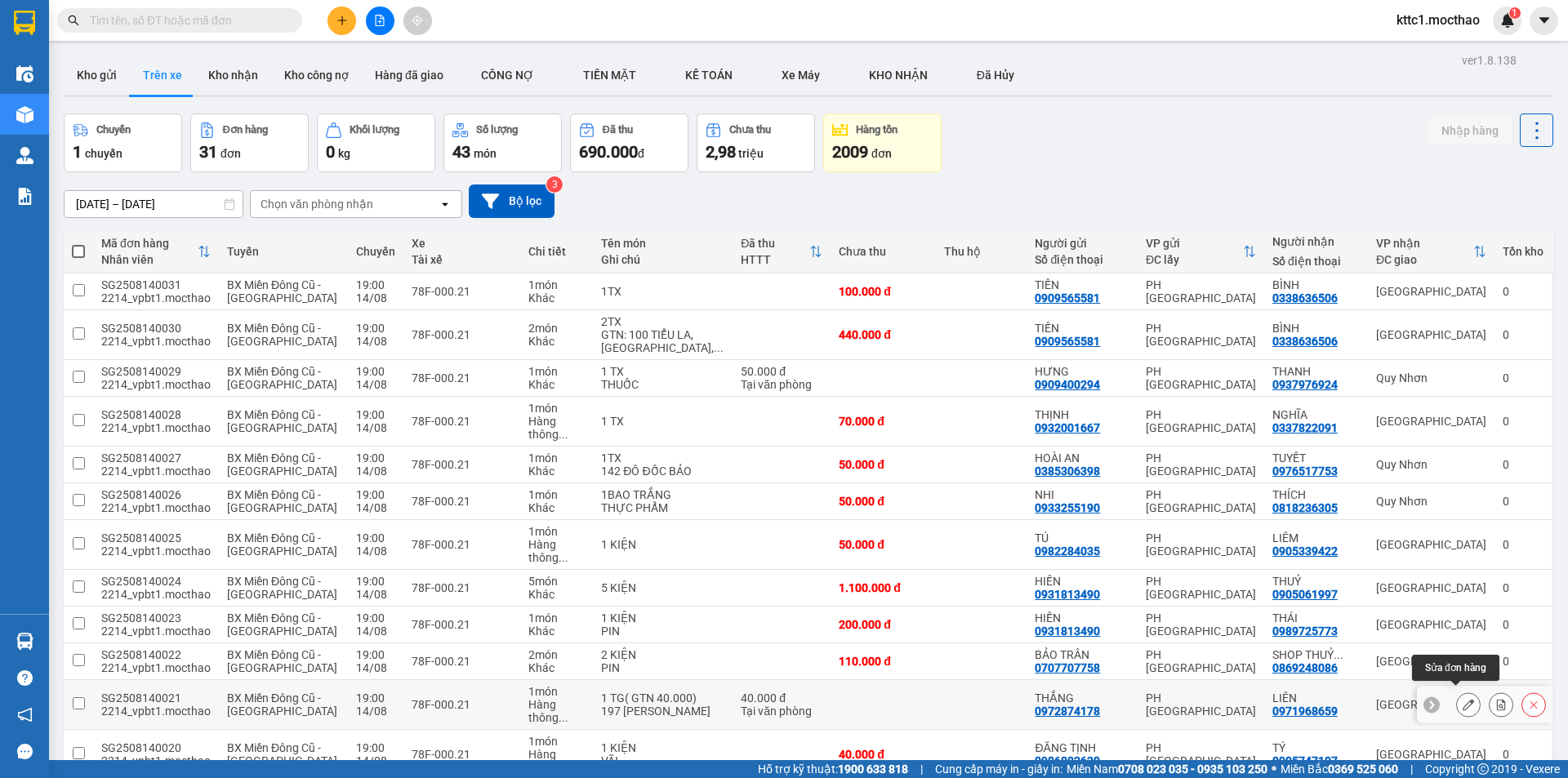
click at [1463, 699] on icon at bounding box center [1468, 704] width 12 height 12
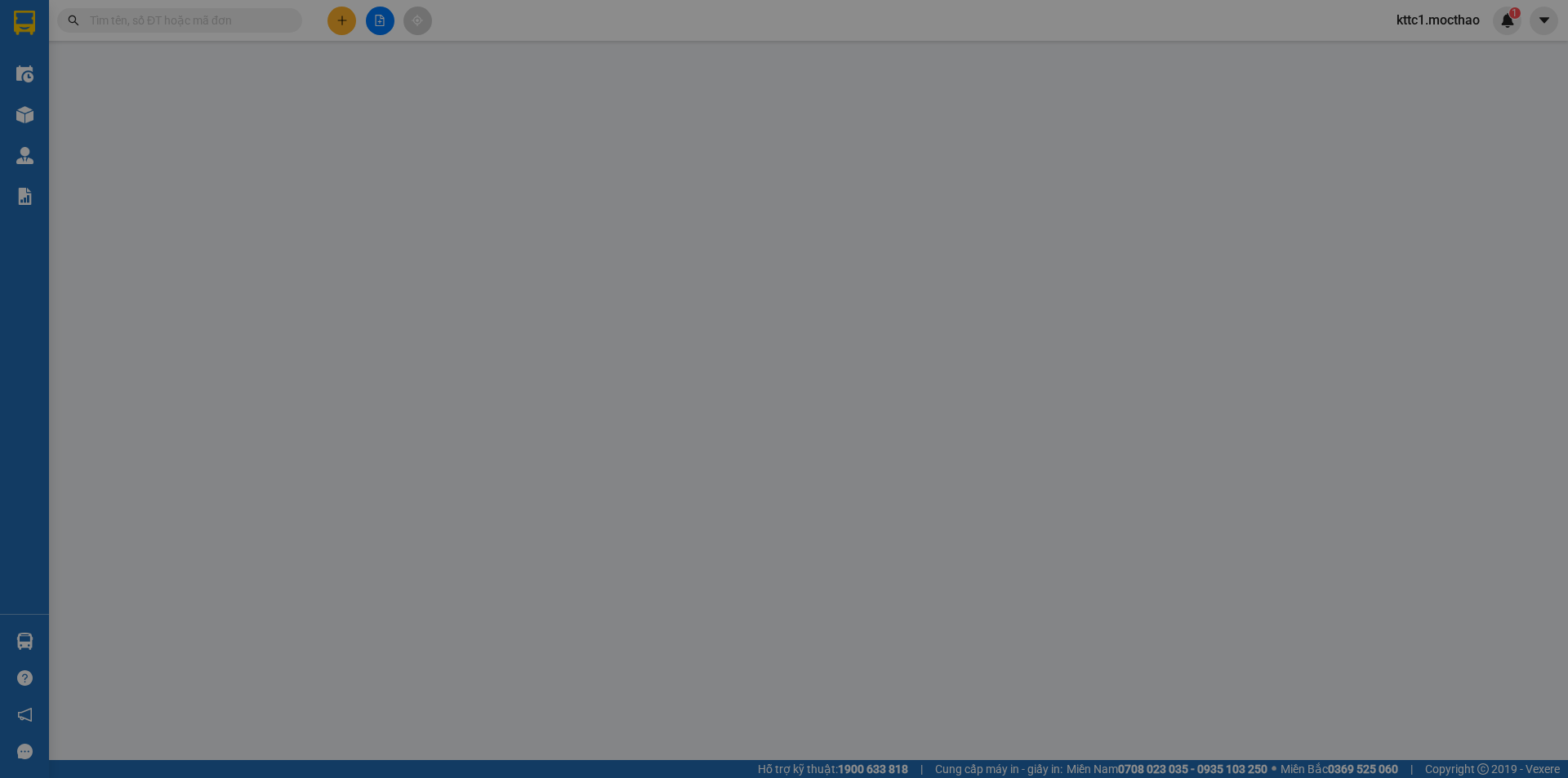
type input "0972874178"
type input "THẮNG"
type input "0971968659"
type input "LIÊN"
type input "1"
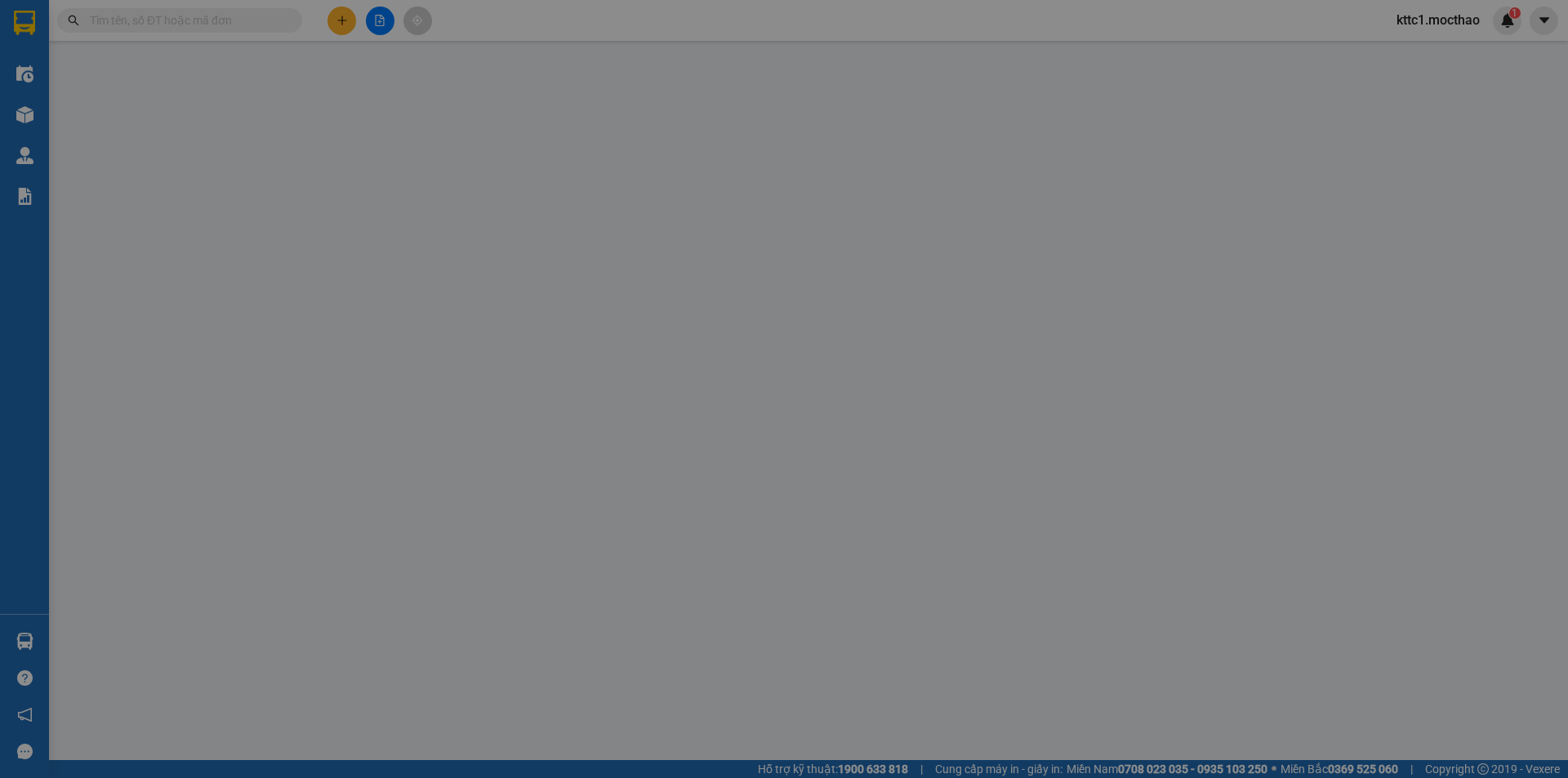
type input "40.000"
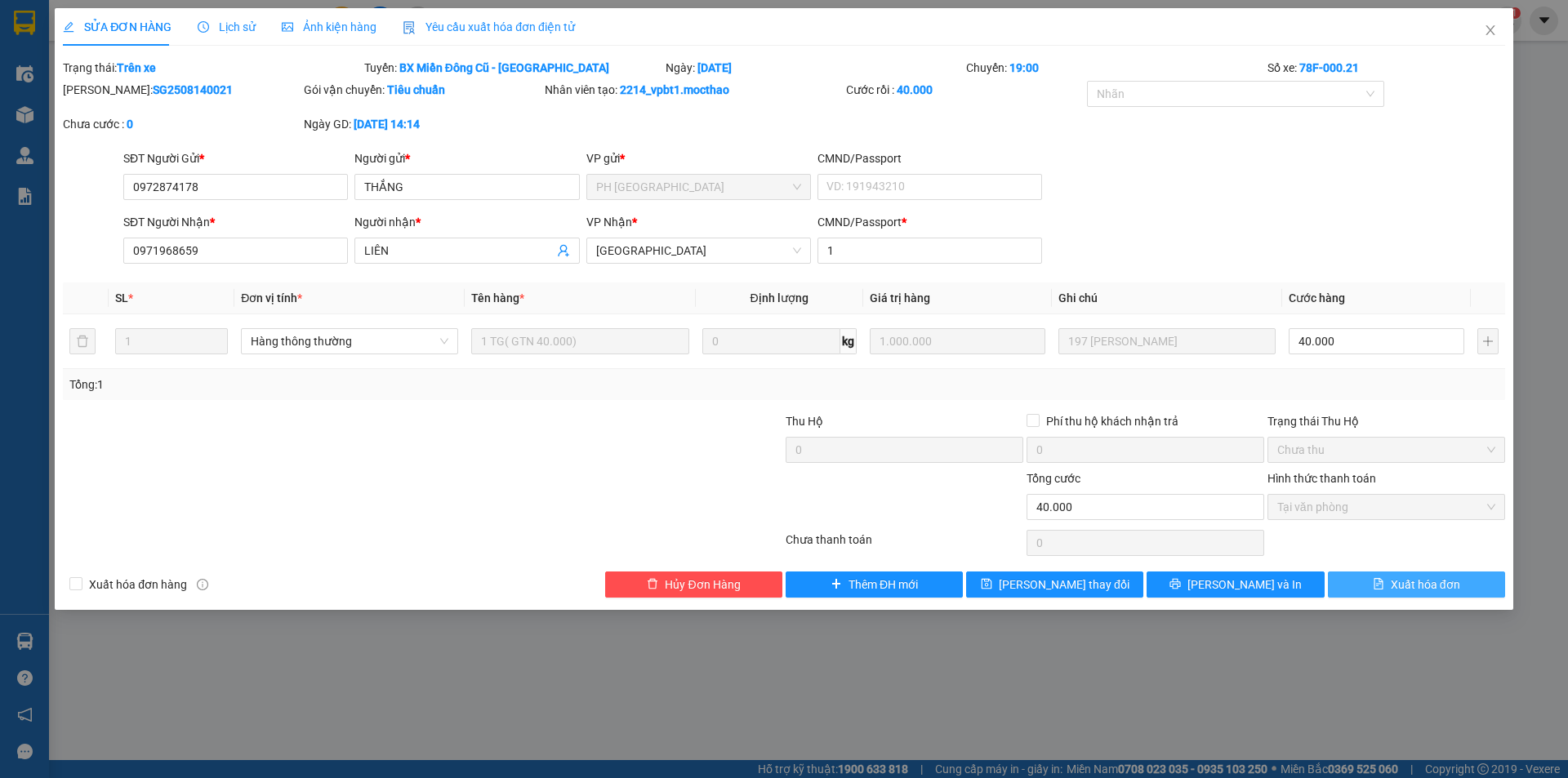
click at [1425, 587] on span "Xuất hóa đơn" at bounding box center [1425, 585] width 70 height 18
checkbox input "true"
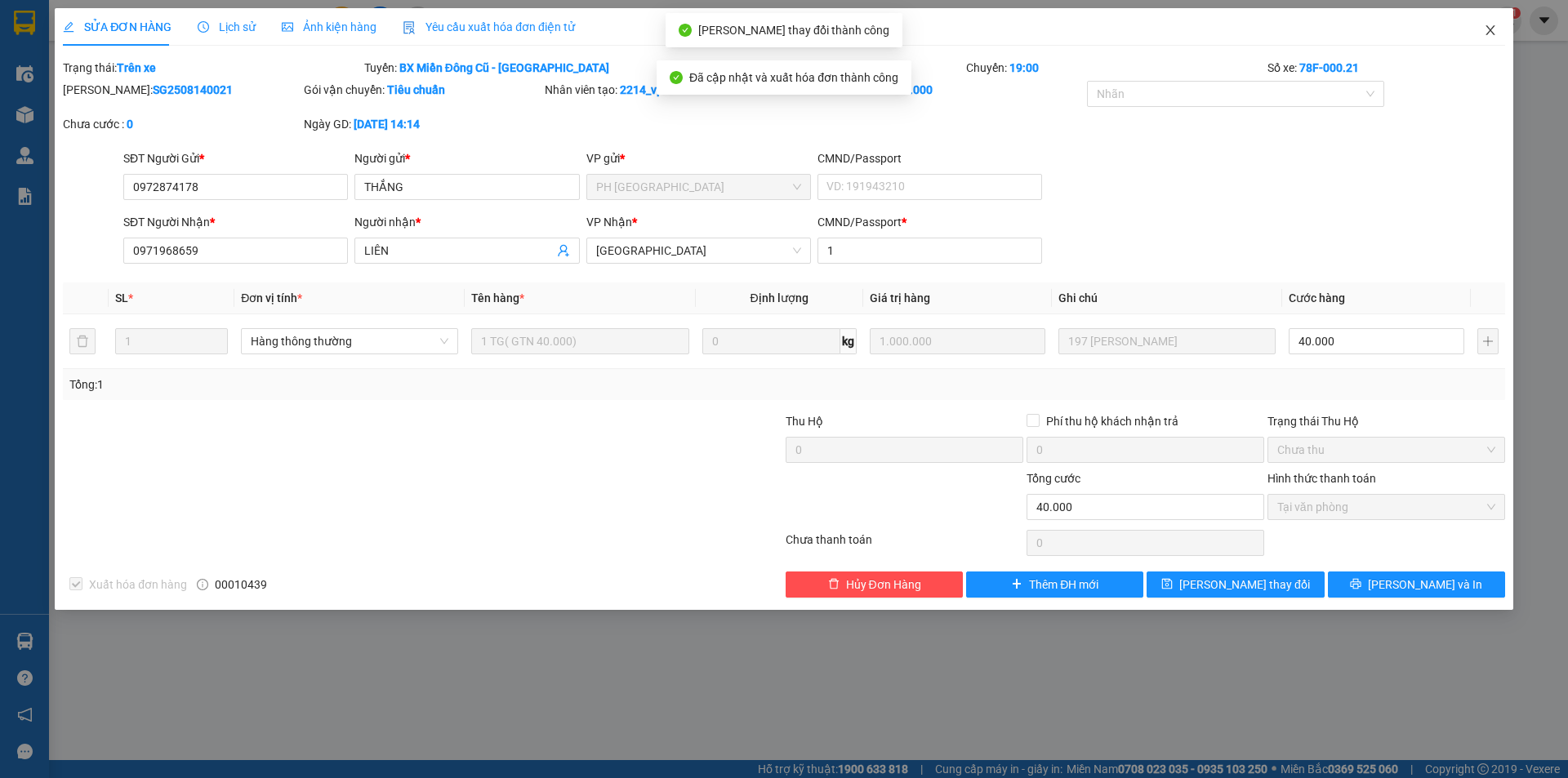
click at [1494, 30] on icon "close" at bounding box center [1490, 30] width 13 height 13
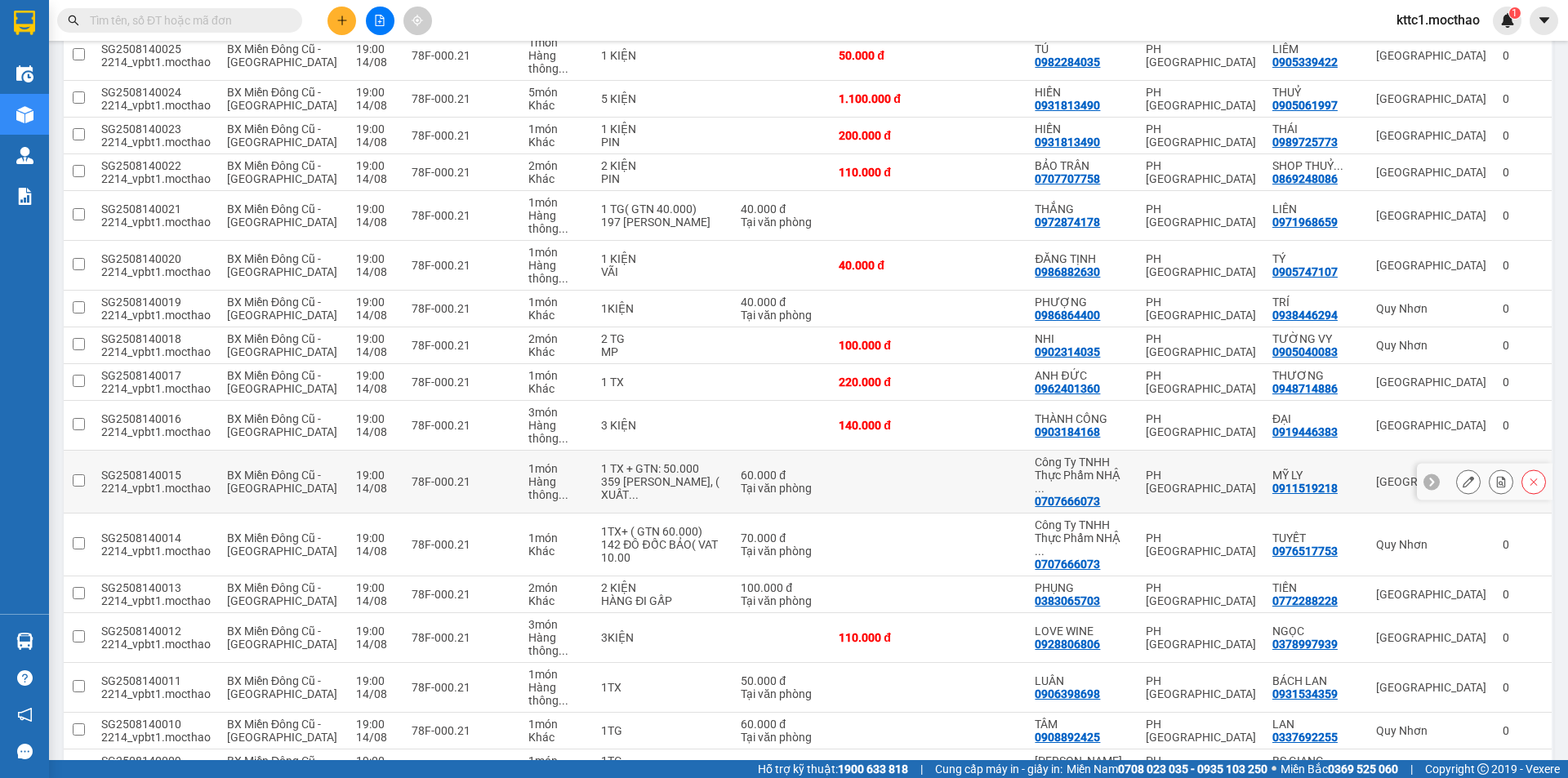
scroll to position [490, 0]
